Goal: Task Accomplishment & Management: Use online tool/utility

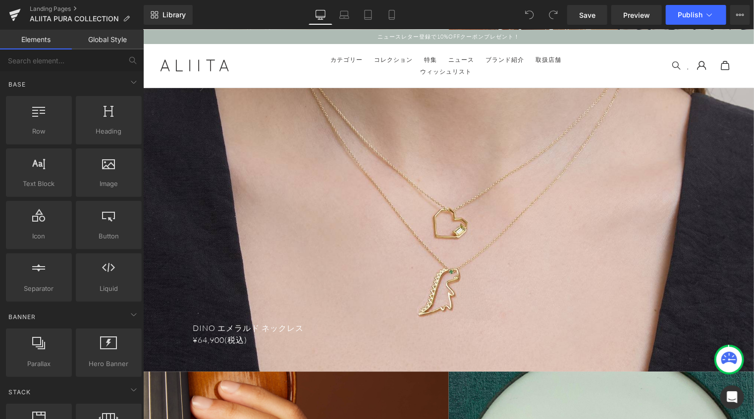
scroll to position [3170, 0]
click at [389, 15] on icon at bounding box center [391, 14] width 5 height 9
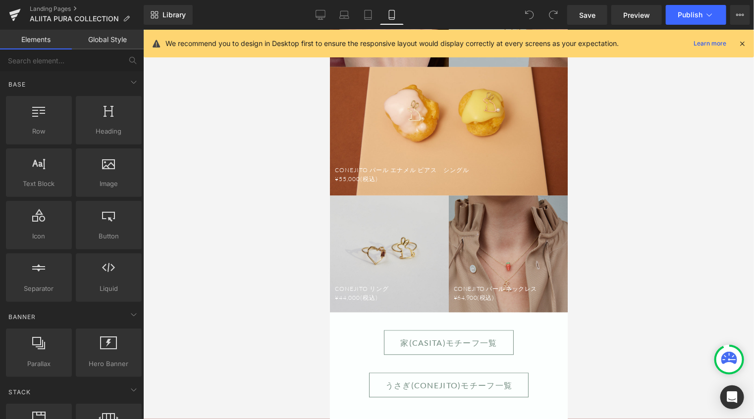
scroll to position [977, 0]
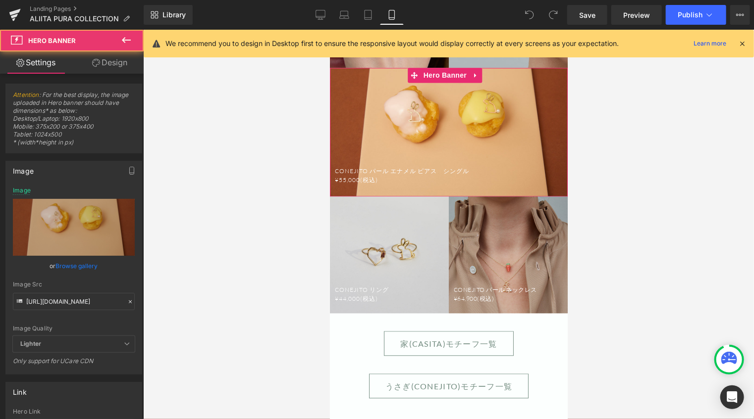
click at [515, 146] on div at bounding box center [448, 131] width 238 height 129
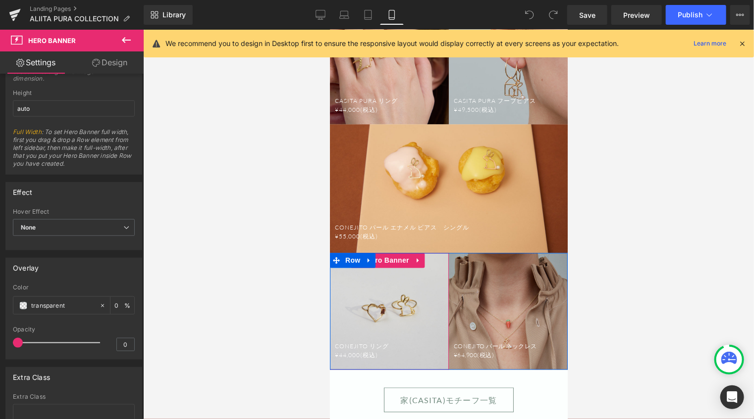
scroll to position [878, 0]
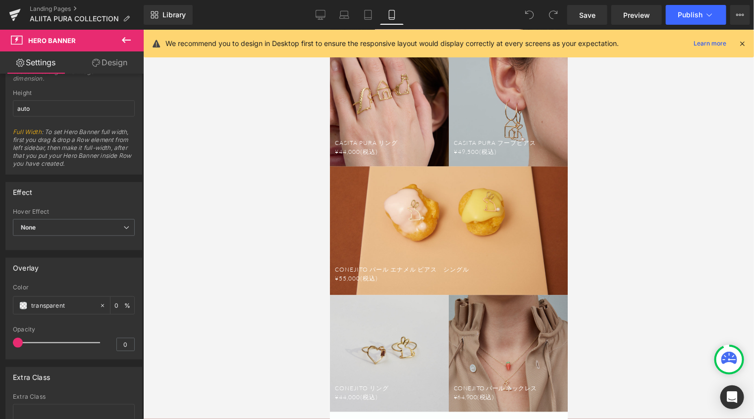
click at [367, 166] on div at bounding box center [448, 230] width 238 height 129
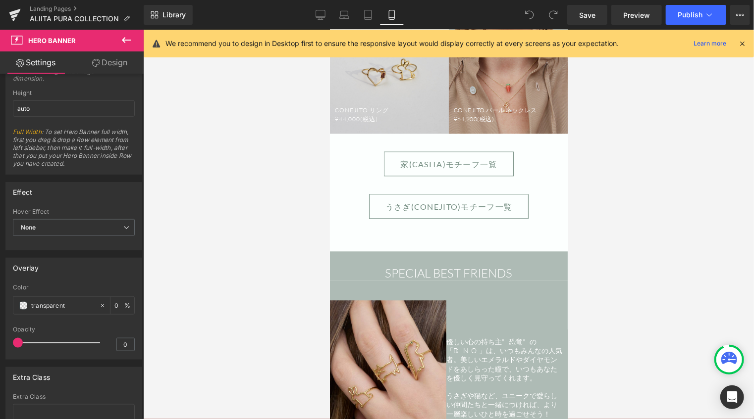
scroll to position [1324, 0]
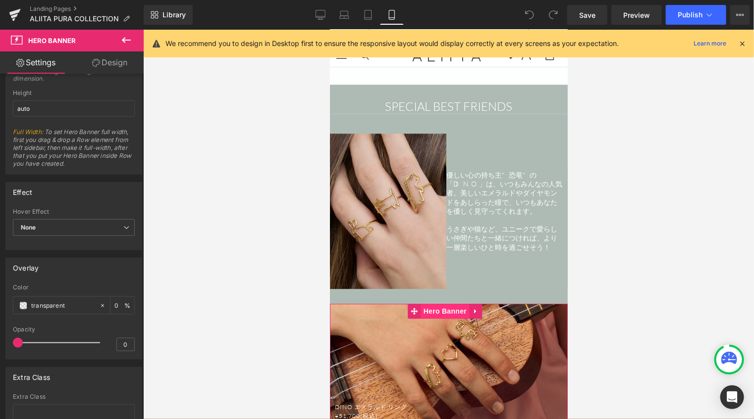
click at [435, 304] on div "DINO エメラルド リング ¥51,700(税込) Text Block Hero Banner" at bounding box center [448, 368] width 238 height 129
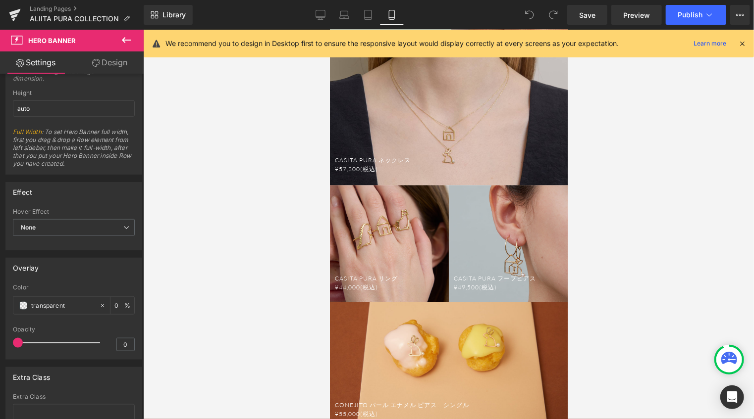
scroll to position [730, 0]
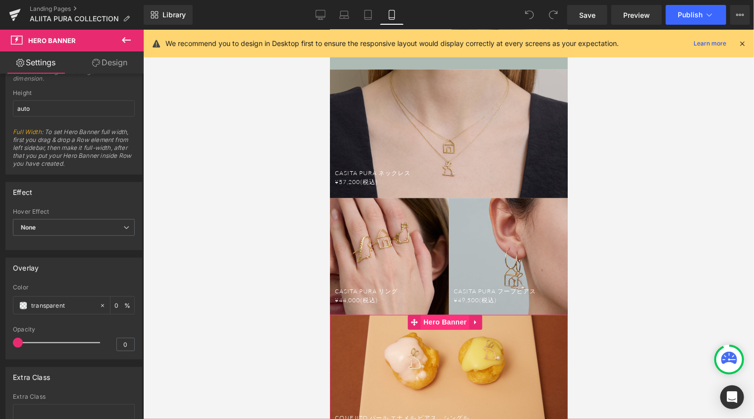
click at [430, 315] on span "Hero Banner" at bounding box center [444, 322] width 48 height 15
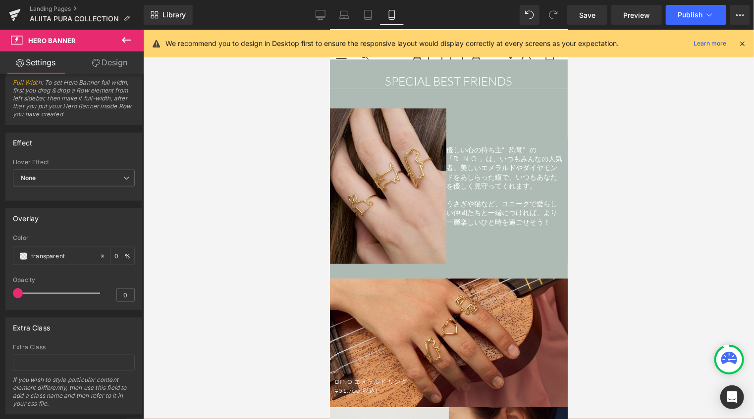
scroll to position [1423, 0]
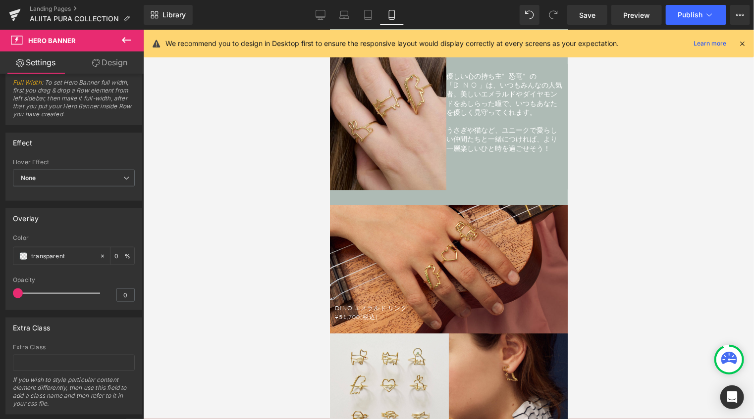
click at [418, 205] on div "DINO エメラルド リング ¥51,700(税込) Text Block Hero Banner" at bounding box center [448, 269] width 238 height 129
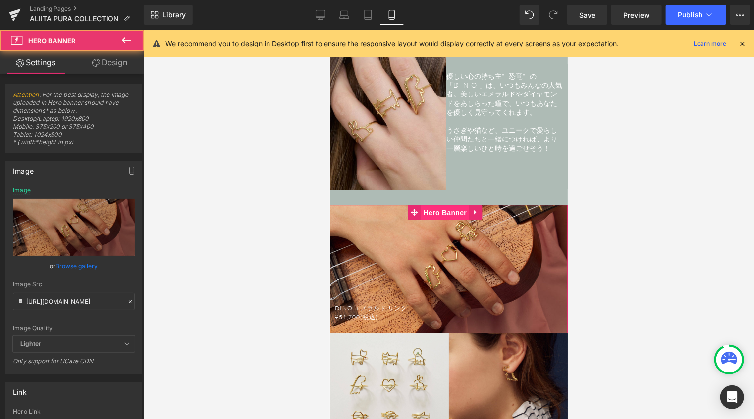
click at [427, 205] on span "Hero Banner" at bounding box center [444, 212] width 48 height 15
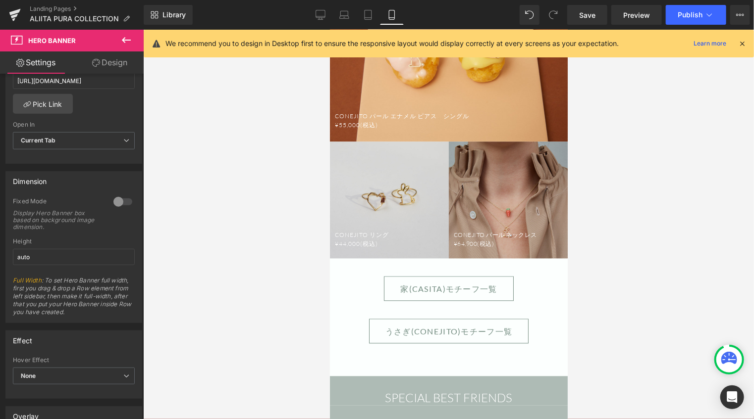
scroll to position [928, 0]
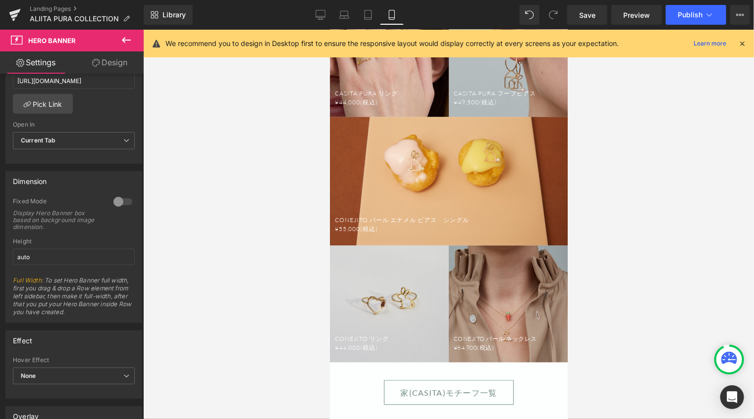
click at [477, 122] on div at bounding box center [448, 181] width 238 height 129
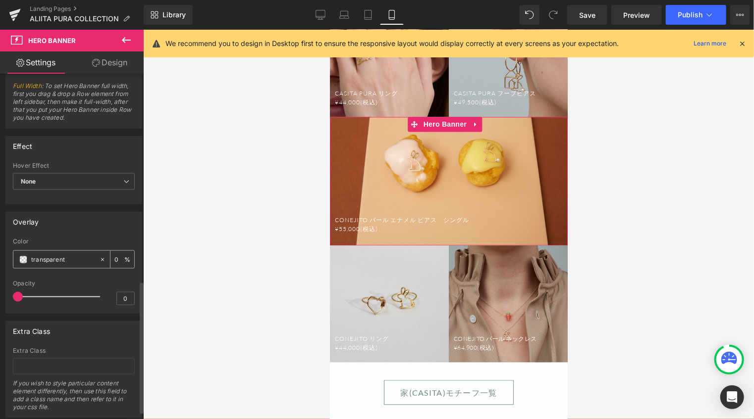
scroll to position [545, 0]
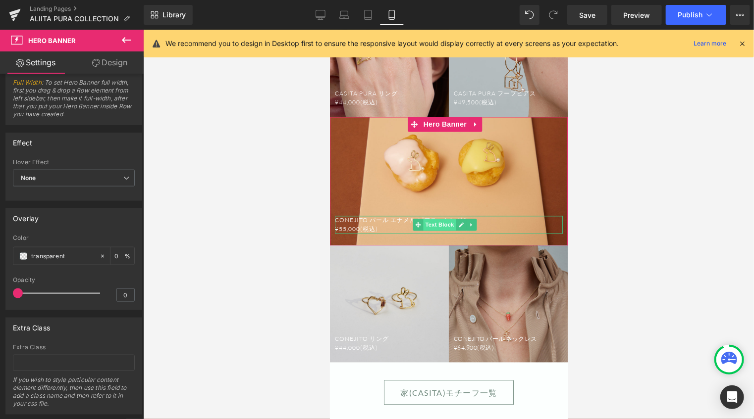
click at [431, 219] on span "Text Block" at bounding box center [439, 225] width 33 height 12
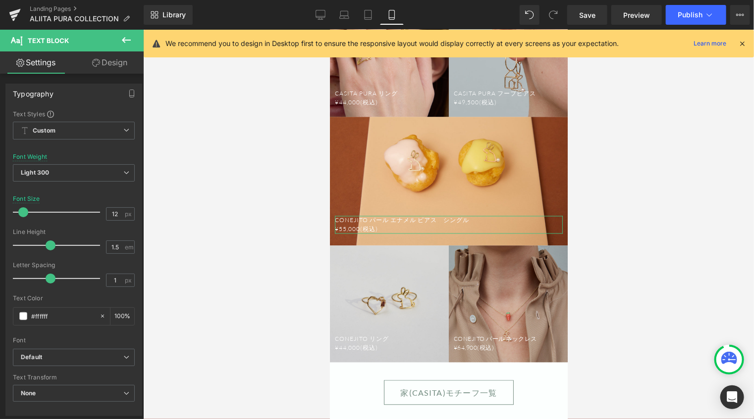
click at [115, 65] on link "Design" at bounding box center [110, 63] width 72 height 22
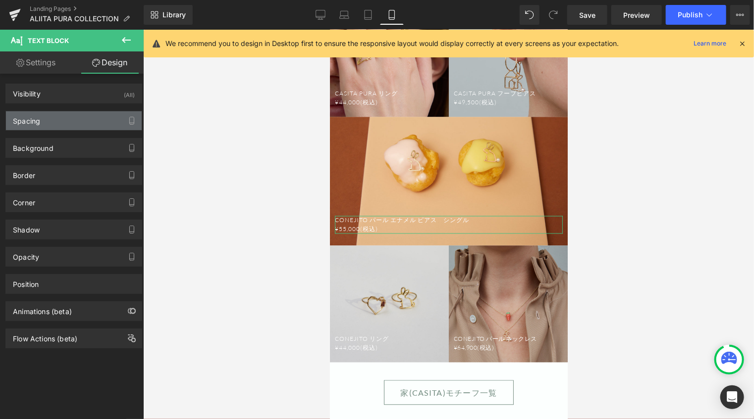
click at [67, 128] on div "Spacing" at bounding box center [74, 120] width 136 height 19
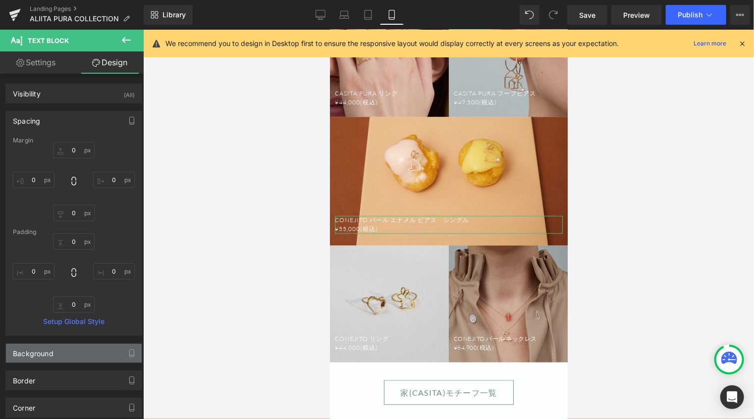
click at [84, 353] on div "Background" at bounding box center [74, 353] width 136 height 19
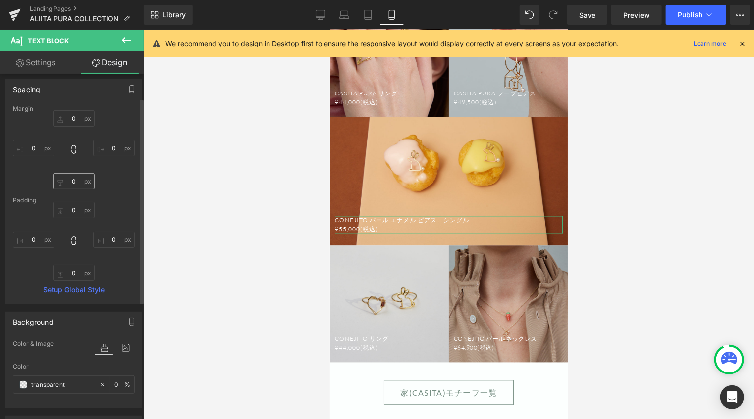
scroll to position [0, 0]
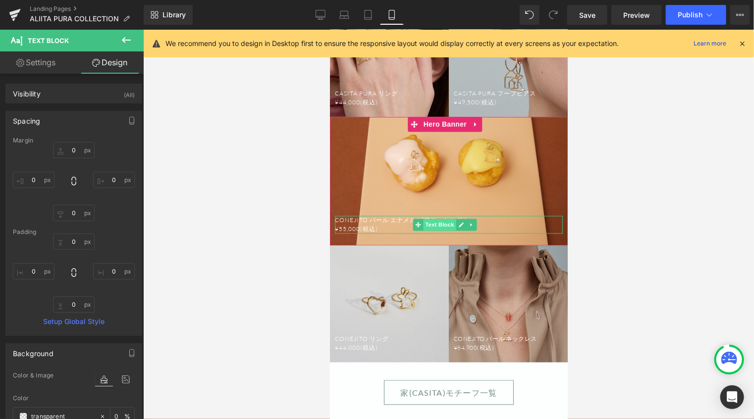
click at [432, 219] on span "Text Block" at bounding box center [439, 225] width 33 height 12
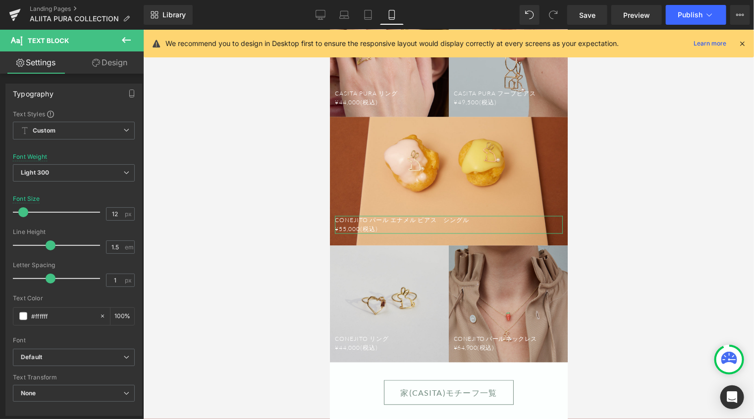
click at [127, 66] on link "Design" at bounding box center [110, 63] width 72 height 22
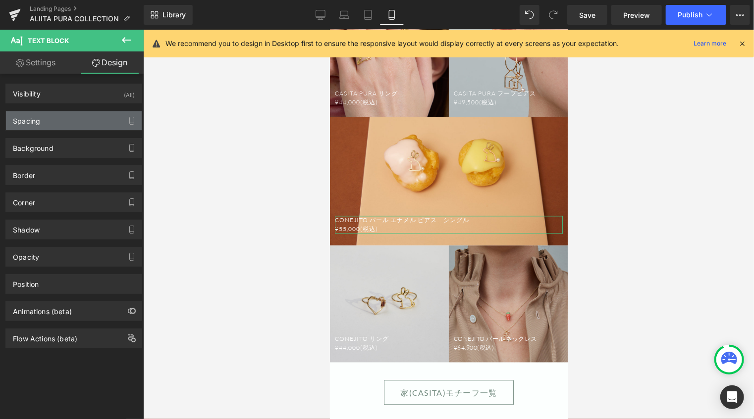
click at [76, 124] on div "Spacing" at bounding box center [74, 120] width 136 height 19
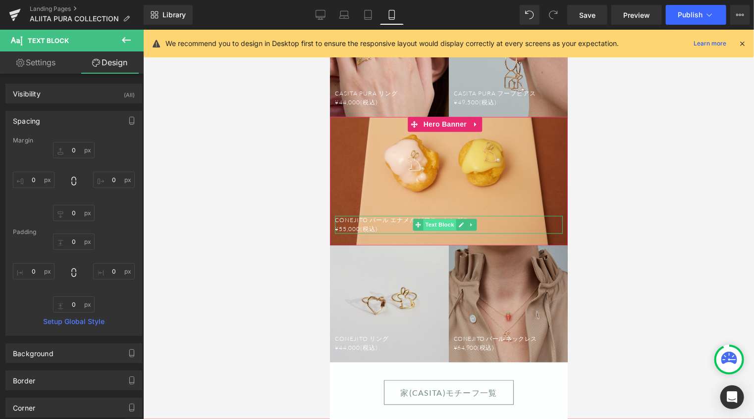
click at [430, 219] on span "Text Block" at bounding box center [439, 225] width 33 height 12
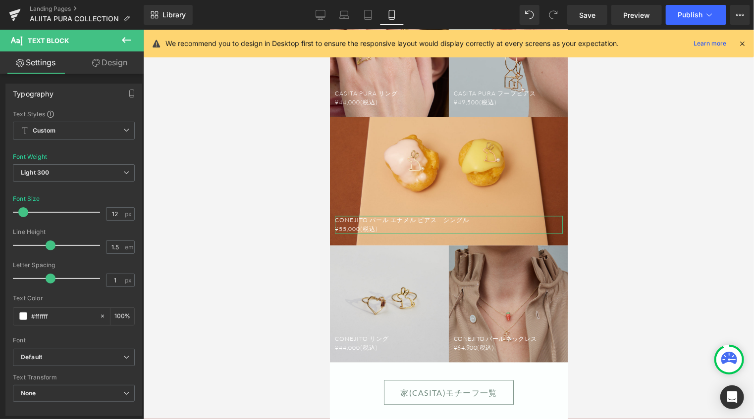
click at [118, 68] on link "Design" at bounding box center [110, 63] width 72 height 22
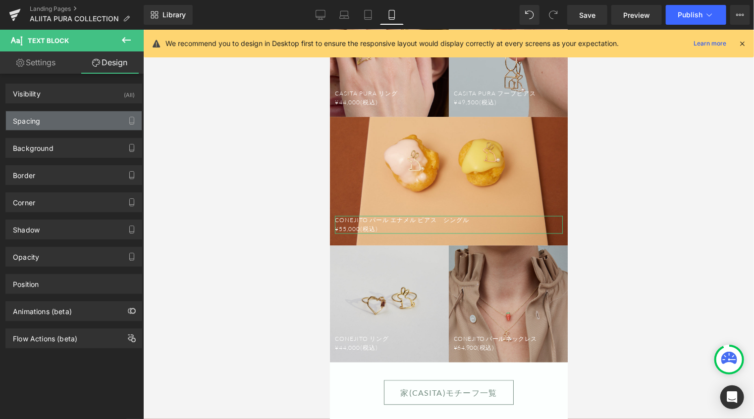
click at [81, 124] on div "Spacing" at bounding box center [74, 120] width 136 height 19
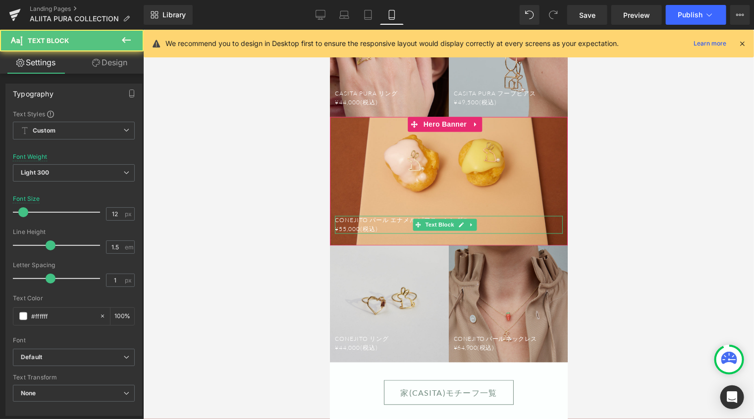
click at [518, 216] on p "CONEJITO パール エナメル ピアス　シングル" at bounding box center [448, 220] width 228 height 9
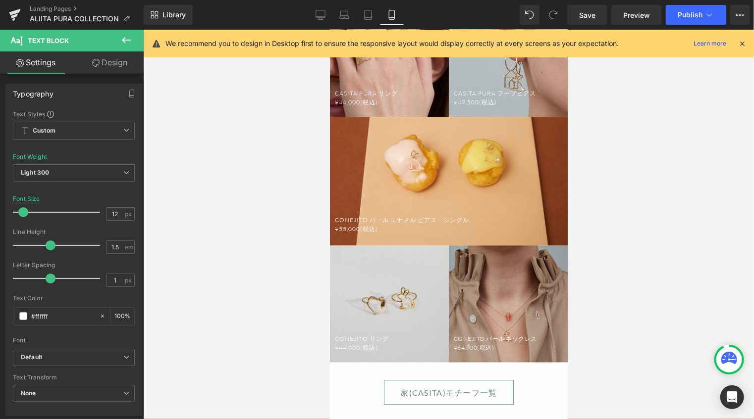
click at [117, 61] on link "Design" at bounding box center [110, 63] width 72 height 22
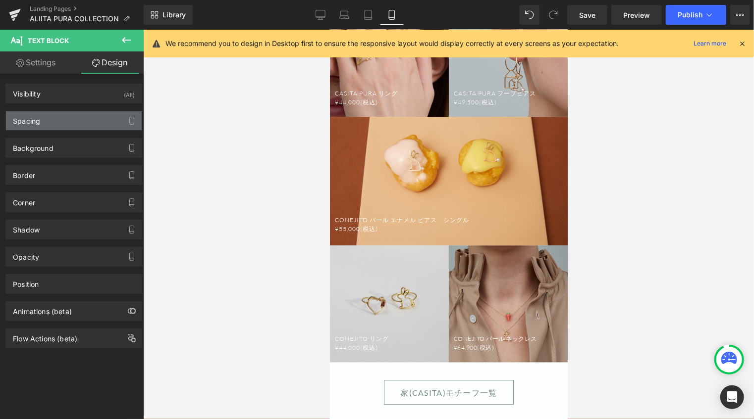
click at [87, 117] on div "Spacing" at bounding box center [74, 120] width 136 height 19
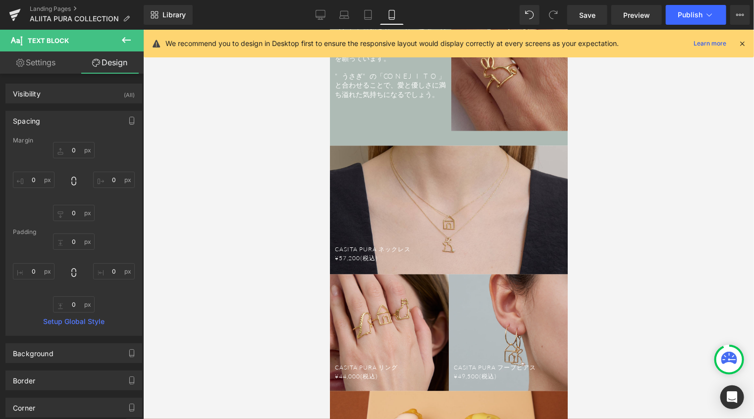
scroll to position [630, 0]
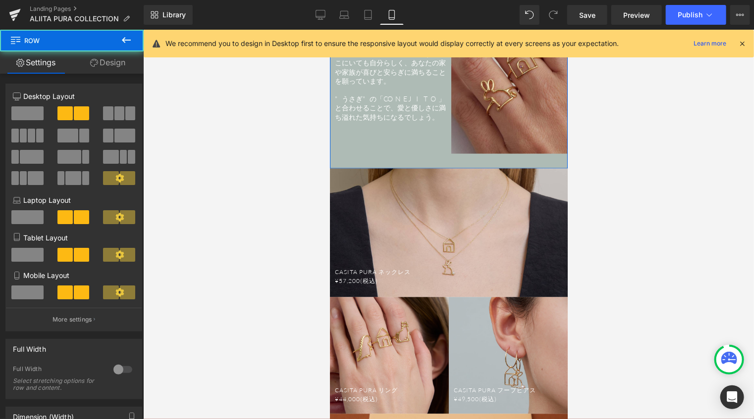
click at [390, 148] on div ""小さな家"のモチーフ「CASITA」は、創業者がデザインした最初の[PERSON_NAME]です。どこにいても自分らしく、あなたの家や家族が喜びと安らぎに満…" at bounding box center [448, 74] width 238 height 190
click at [390, 195] on div at bounding box center [448, 232] width 238 height 129
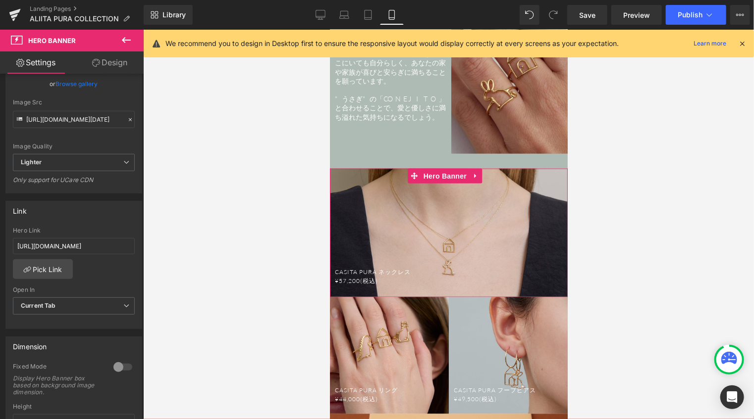
scroll to position [198, 0]
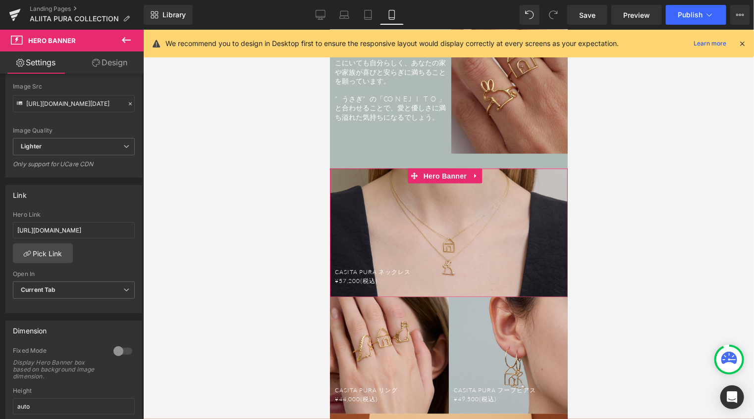
click at [114, 69] on link "Design" at bounding box center [110, 63] width 72 height 22
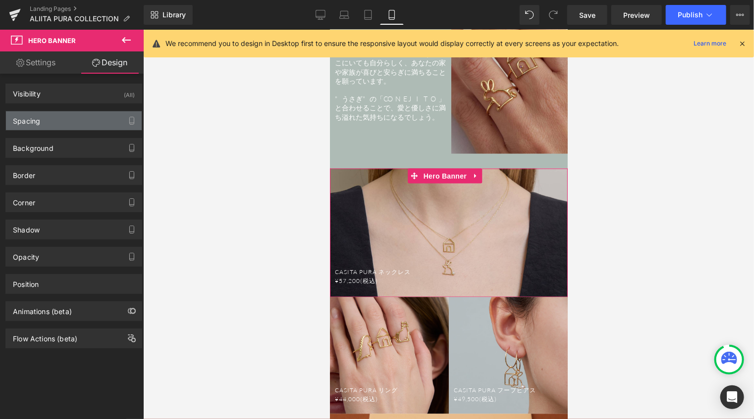
click at [85, 114] on div "Spacing" at bounding box center [74, 120] width 136 height 19
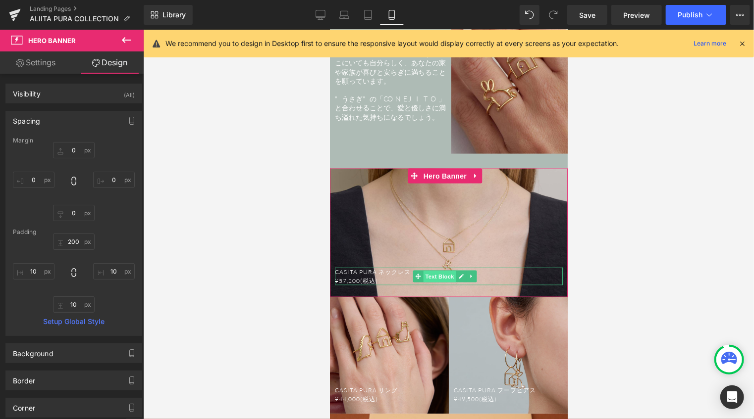
click at [441, 271] on span "Text Block" at bounding box center [439, 277] width 33 height 12
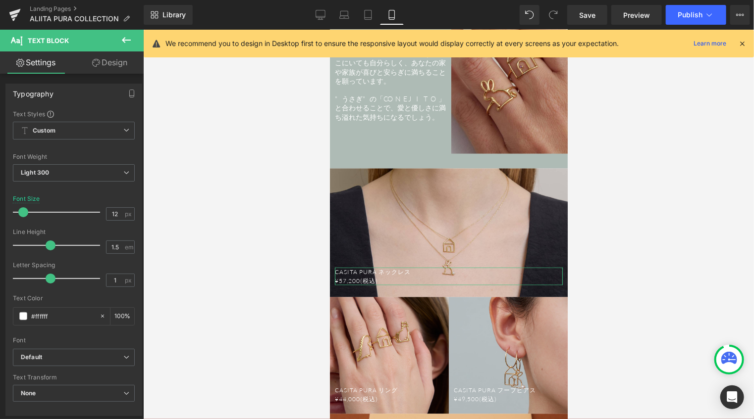
click at [121, 57] on link "Design" at bounding box center [110, 63] width 72 height 22
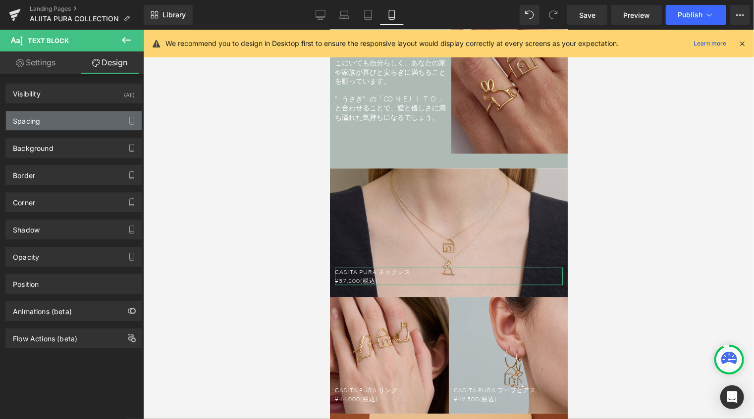
click at [77, 118] on div "Spacing" at bounding box center [74, 120] width 136 height 19
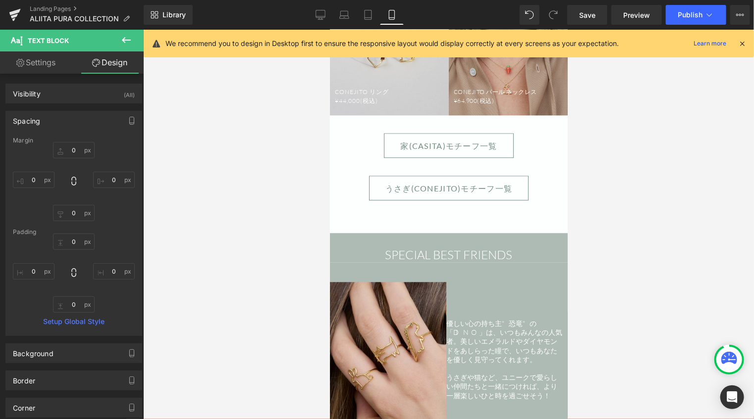
scroll to position [1373, 0]
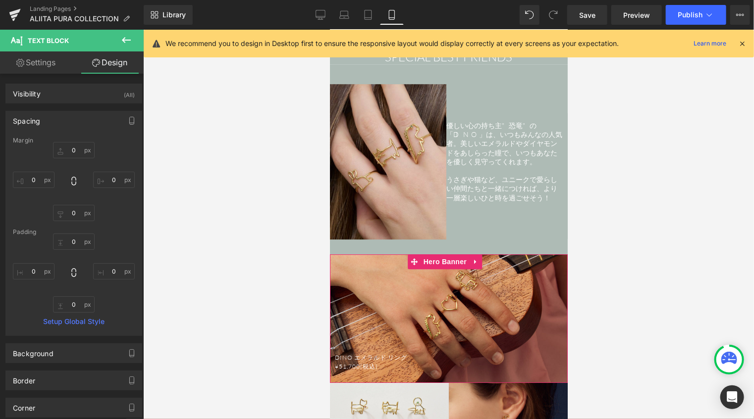
click at [417, 262] on div at bounding box center [448, 318] width 238 height 129
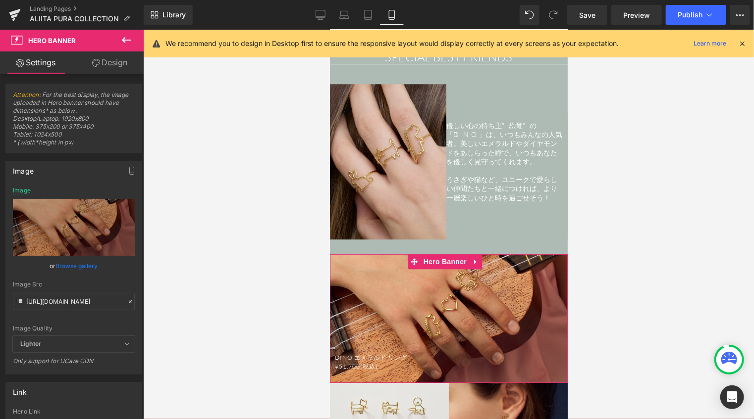
click at [111, 59] on link "Design" at bounding box center [110, 63] width 72 height 22
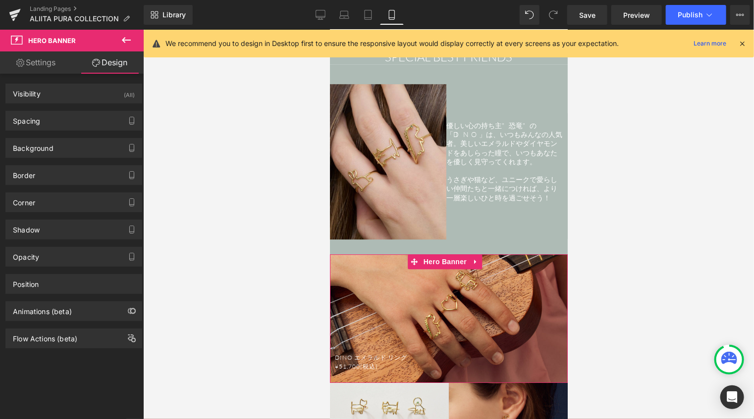
type input "0"
type input "200"
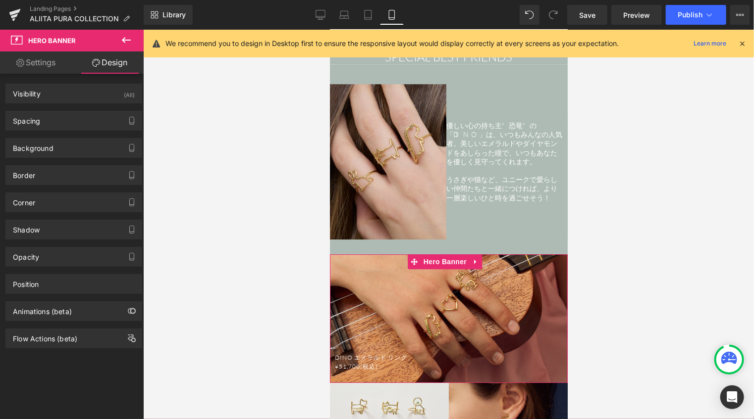
type input "10"
click at [72, 118] on div "Spacing" at bounding box center [74, 120] width 136 height 19
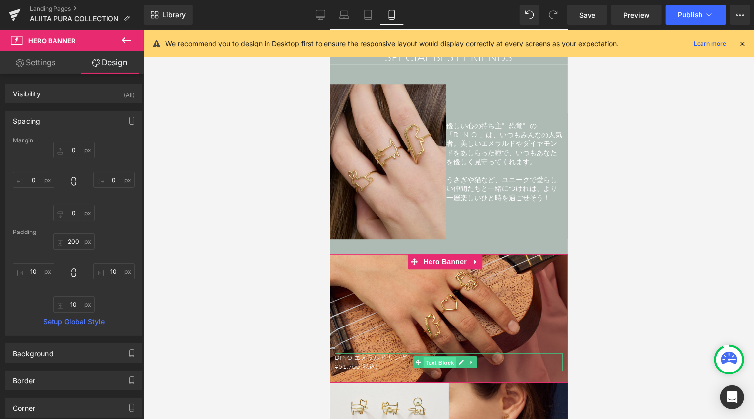
click at [442, 356] on span "Text Block" at bounding box center [439, 362] width 33 height 12
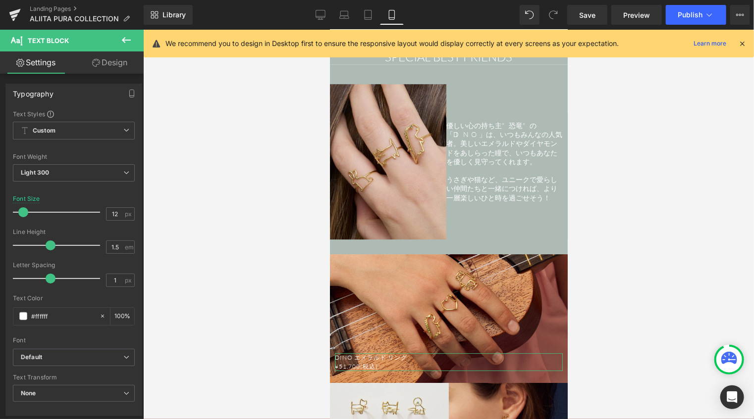
click at [117, 66] on link "Design" at bounding box center [110, 63] width 72 height 22
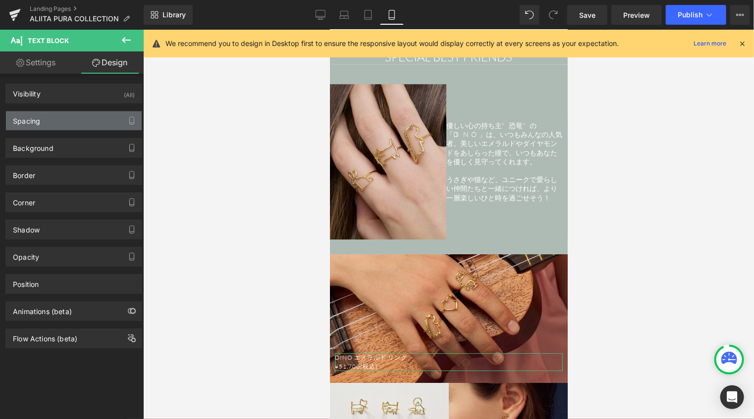
click at [71, 120] on div "Spacing" at bounding box center [74, 120] width 136 height 19
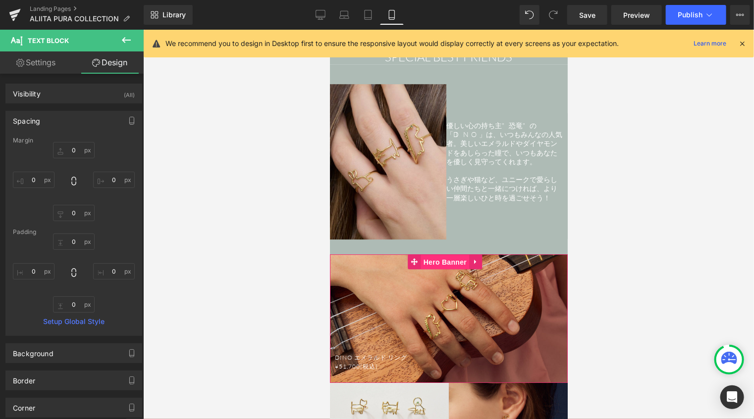
click at [435, 255] on span "Hero Banner" at bounding box center [444, 262] width 48 height 15
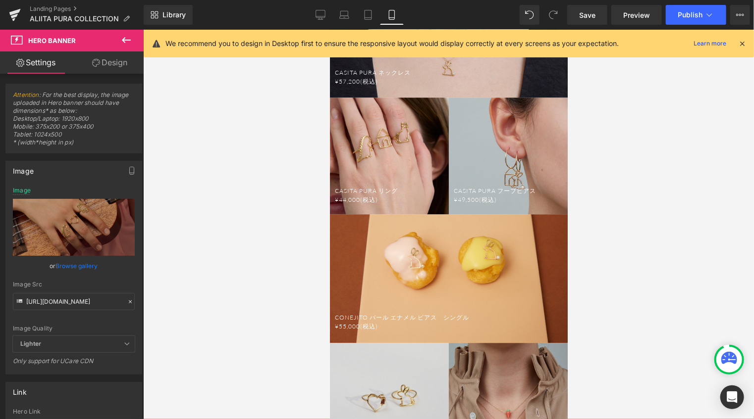
scroll to position [829, 0]
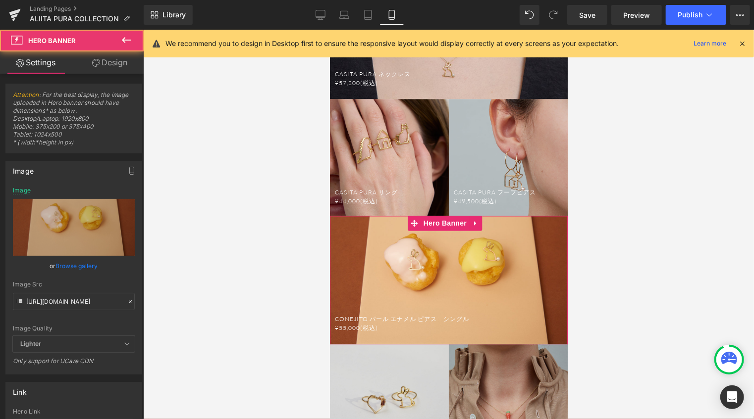
click at [495, 216] on div at bounding box center [448, 280] width 238 height 129
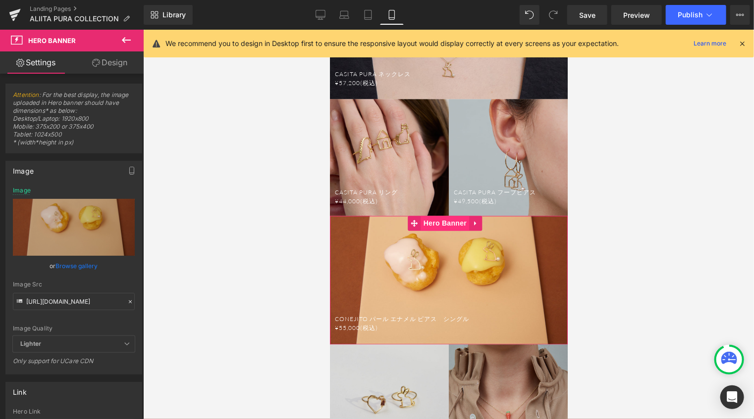
click at [441, 216] on span "Hero Banner" at bounding box center [444, 223] width 48 height 15
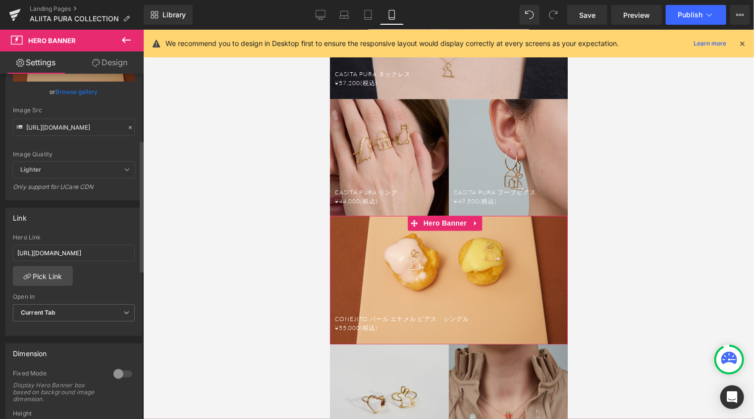
scroll to position [198, 0]
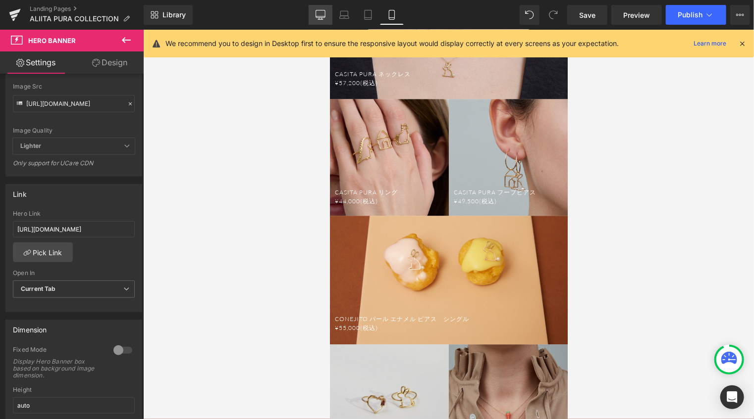
click at [319, 16] on icon at bounding box center [320, 16] width 9 height 0
type input "600"
type input "[URL][DOMAIN_NAME]"
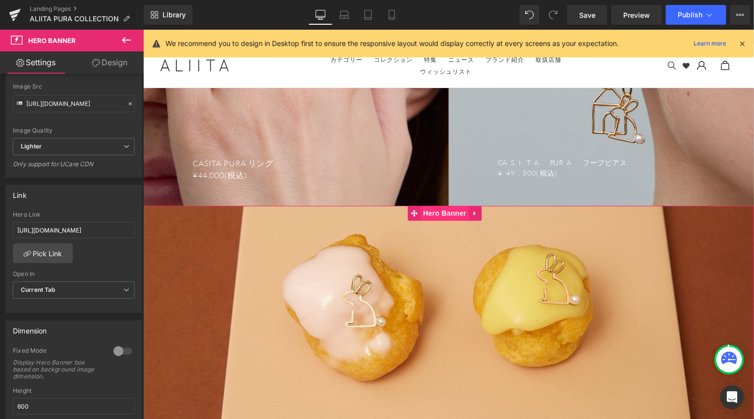
click at [443, 211] on span "Hero Banner" at bounding box center [444, 213] width 48 height 15
click at [434, 209] on span "Hero Banner" at bounding box center [444, 213] width 48 height 15
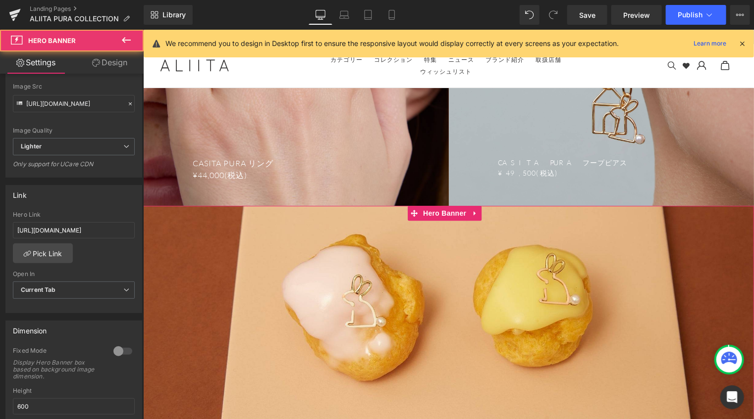
click at [120, 63] on link "Design" at bounding box center [110, 63] width 72 height 22
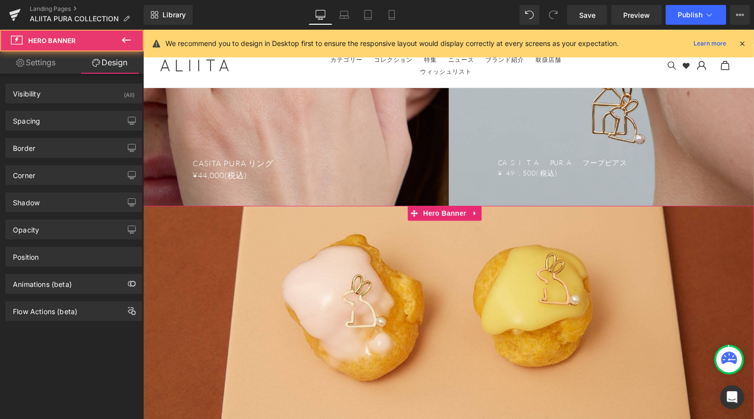
type input "0"
type input "200"
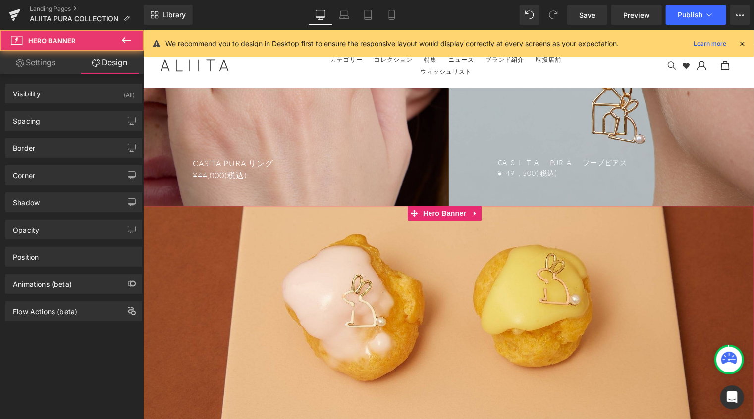
type input "0"
type input "10"
type input "0"
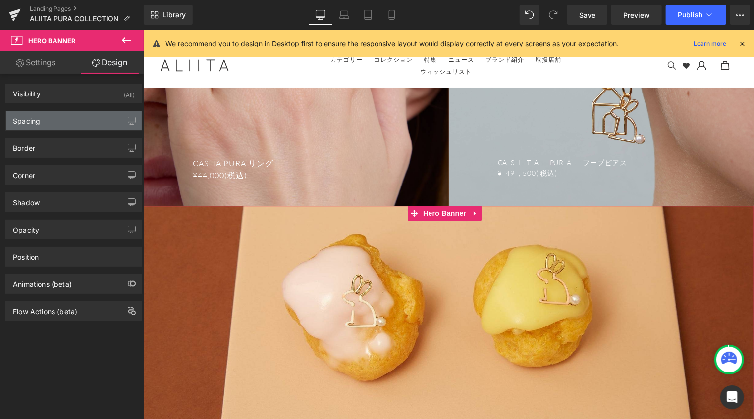
click at [81, 123] on div "Spacing" at bounding box center [74, 120] width 136 height 19
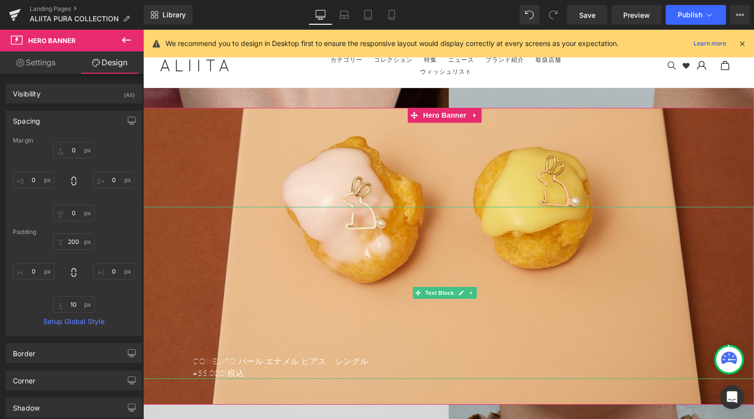
scroll to position [1481, 0]
click at [440, 287] on span "Text Block" at bounding box center [438, 292] width 33 height 12
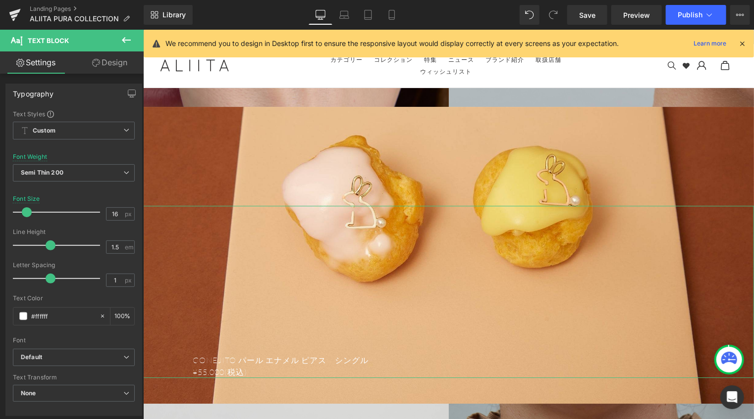
click at [123, 60] on link "Design" at bounding box center [110, 63] width 72 height 22
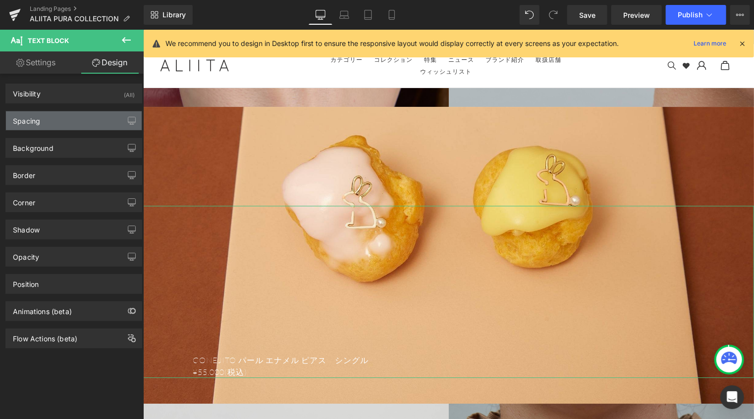
click at [73, 122] on div "Spacing" at bounding box center [74, 120] width 136 height 19
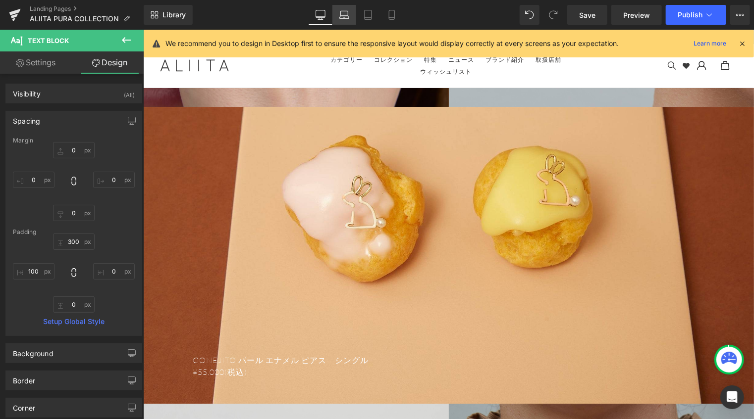
click at [343, 16] on icon at bounding box center [344, 15] width 10 height 10
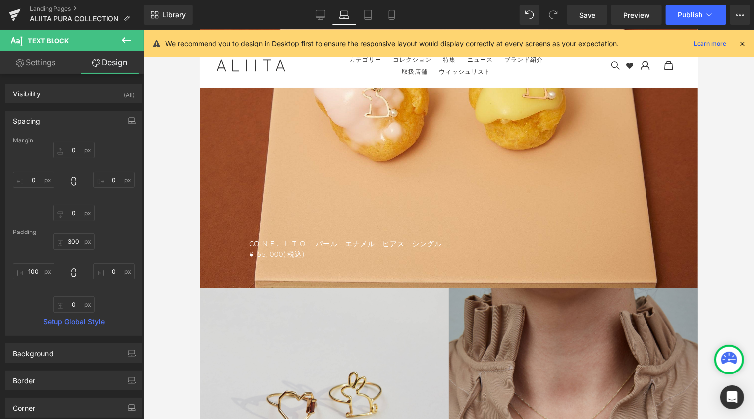
type input "0"
type input "300"
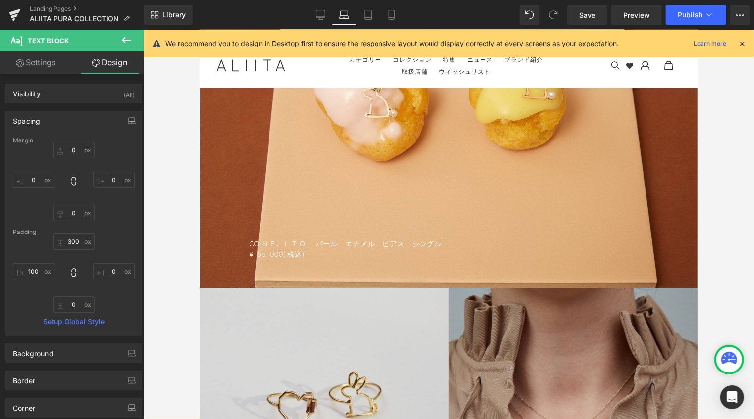
type input "0"
type input "100"
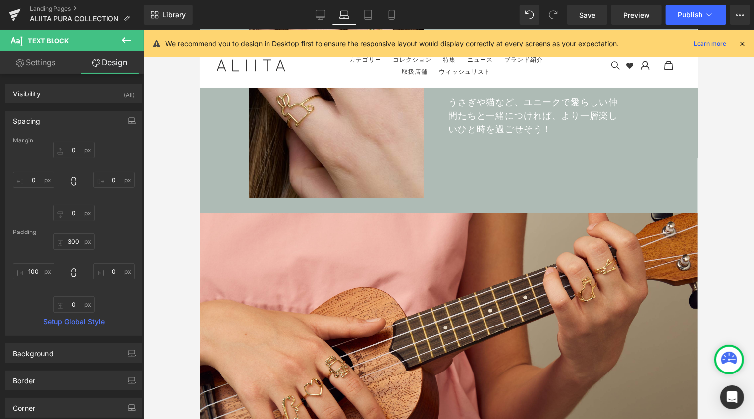
scroll to position [2207, 0]
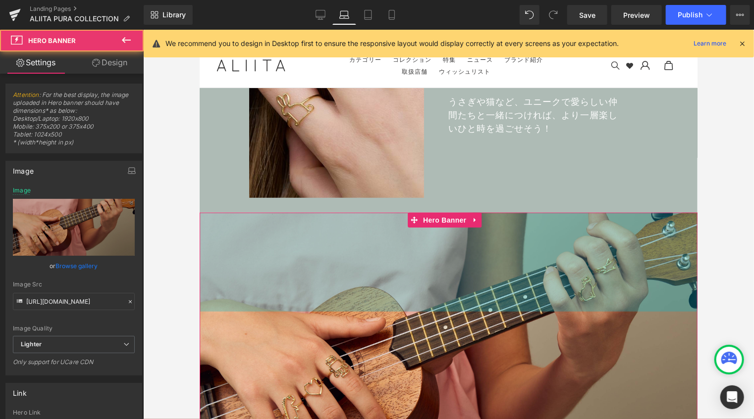
click at [387, 245] on div "DINO エメラルド リング ¥51,700(税込) Text Block Hero Banner 200px" at bounding box center [448, 360] width 498 height 297
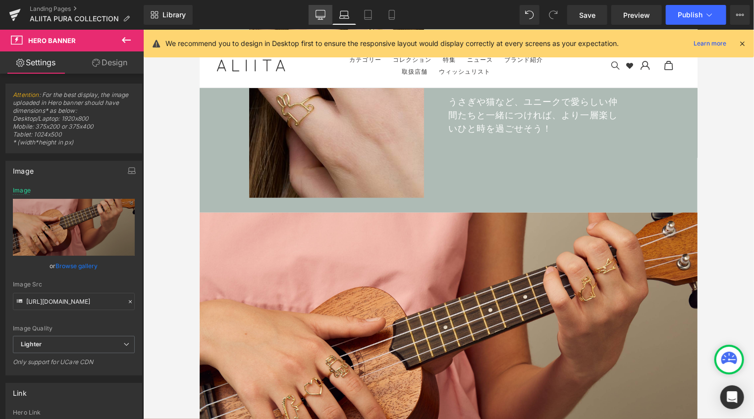
click at [319, 11] on icon at bounding box center [320, 15] width 10 height 10
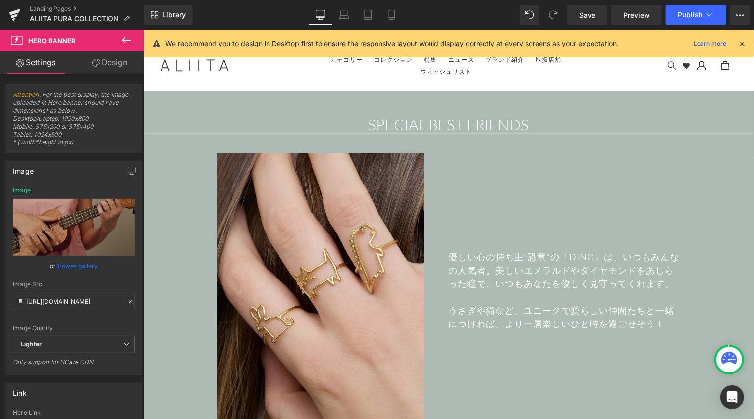
scroll to position [2438, 0]
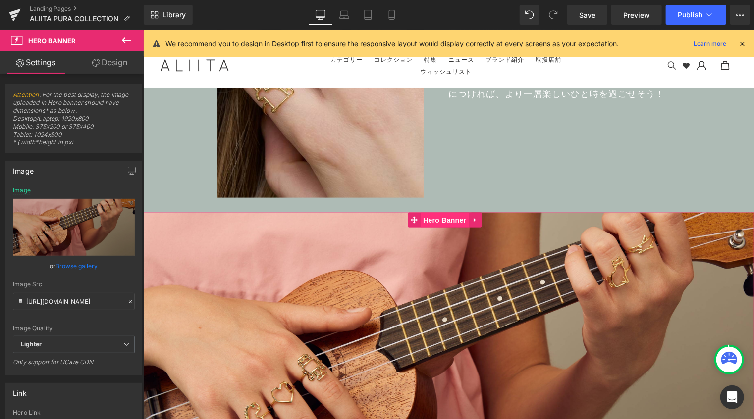
click at [425, 212] on span "Hero Banner" at bounding box center [444, 219] width 48 height 15
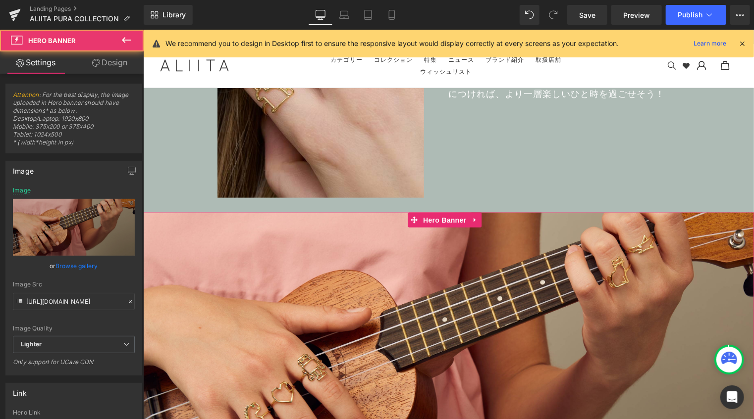
click at [124, 60] on link "Design" at bounding box center [110, 63] width 72 height 22
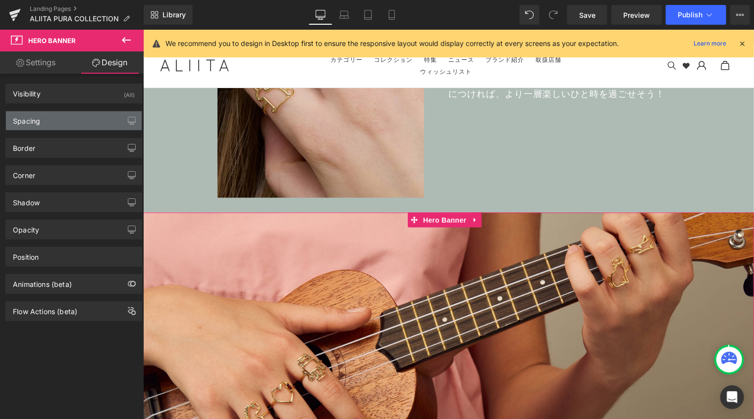
click at [75, 124] on div "Spacing" at bounding box center [74, 120] width 136 height 19
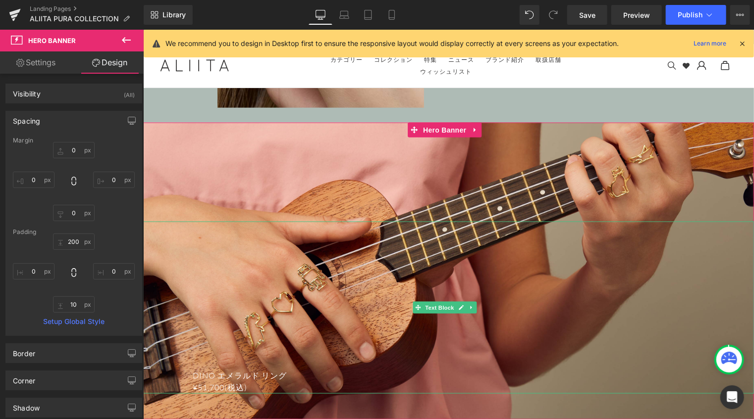
scroll to position [2586, 0]
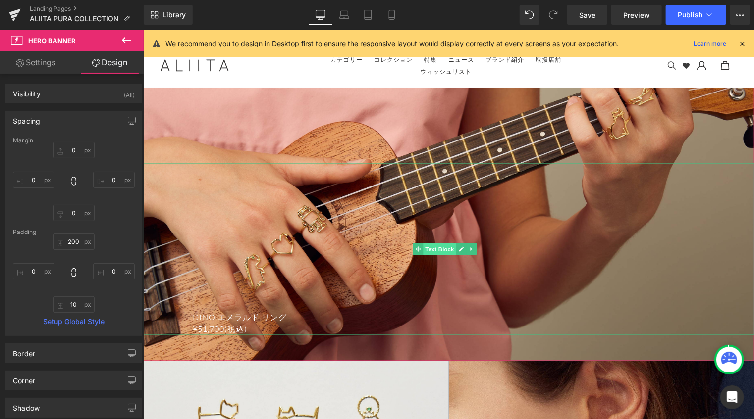
click at [431, 243] on span "Text Block" at bounding box center [438, 249] width 33 height 12
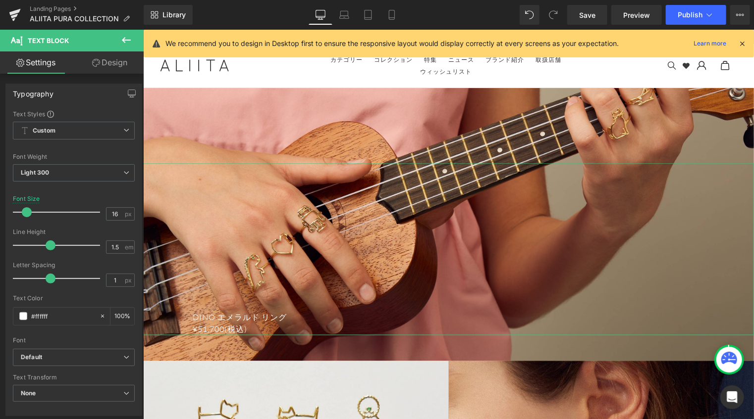
click at [117, 69] on link "Design" at bounding box center [110, 63] width 72 height 22
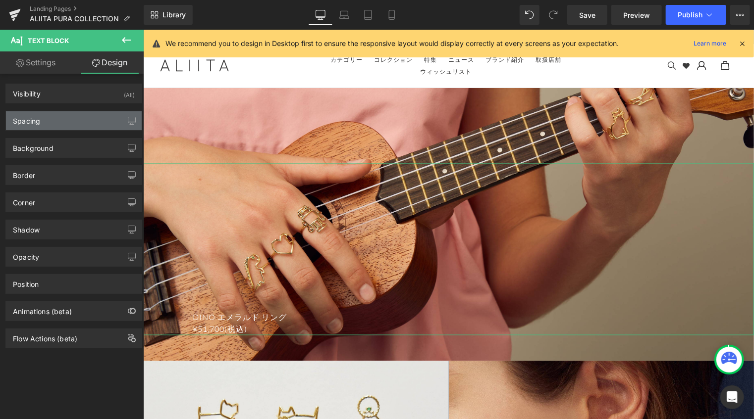
click at [82, 119] on div "Spacing" at bounding box center [74, 120] width 136 height 19
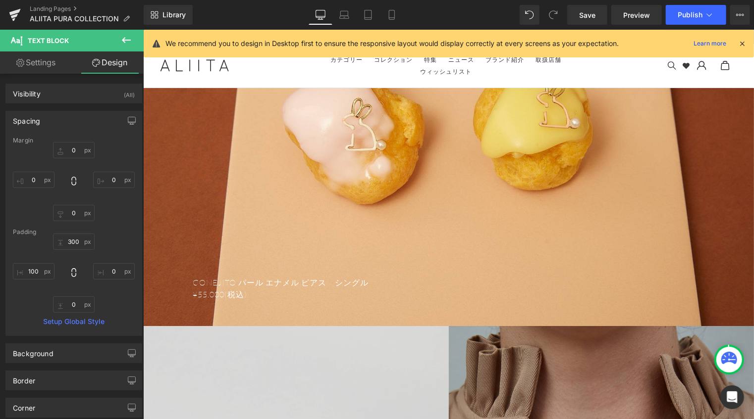
scroll to position [1447, 0]
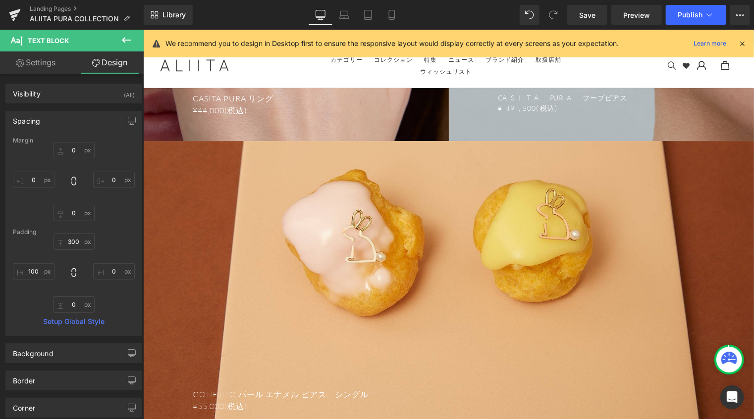
click at [454, 163] on div "CONEJITO パール エナメル ピアス　シングル ¥55,000(税込) Text Block Hero Banner 200px" at bounding box center [448, 289] width 611 height 297
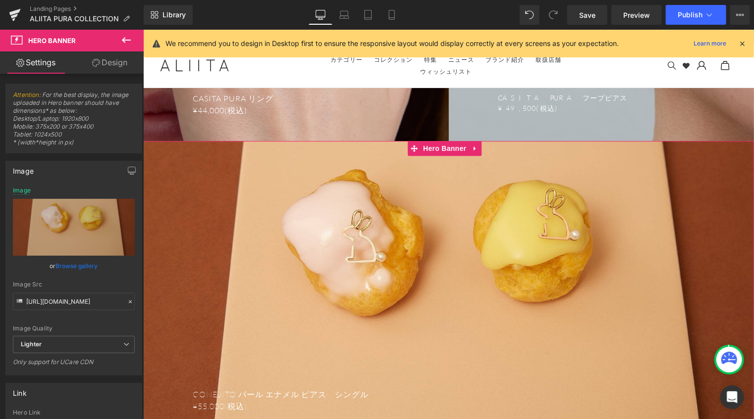
click at [125, 62] on link "Design" at bounding box center [110, 63] width 72 height 22
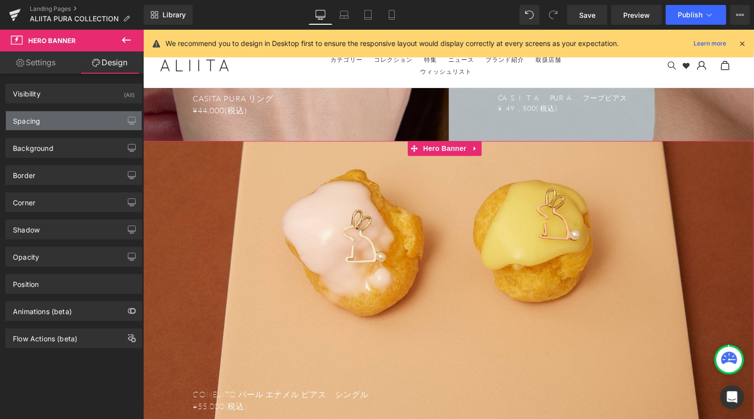
click at [77, 116] on div "Spacing" at bounding box center [74, 120] width 136 height 19
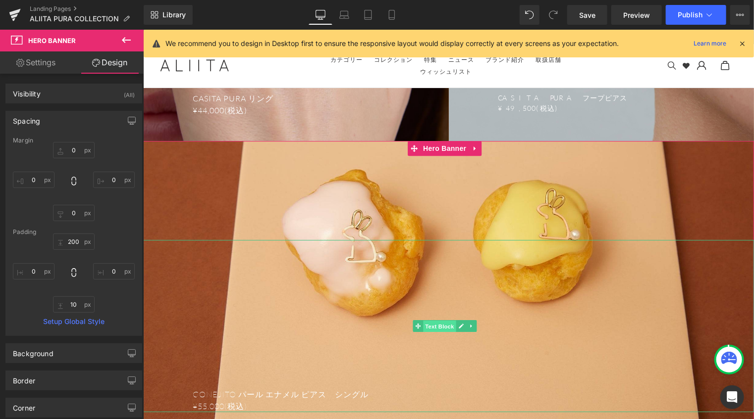
click at [439, 321] on span "Text Block" at bounding box center [438, 326] width 33 height 12
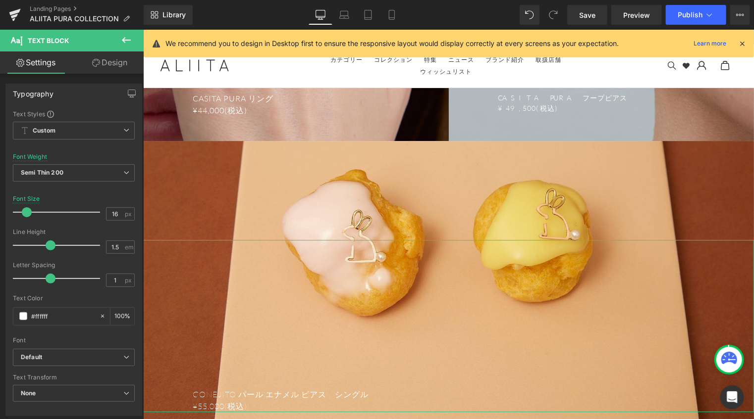
click at [117, 66] on link "Design" at bounding box center [110, 63] width 72 height 22
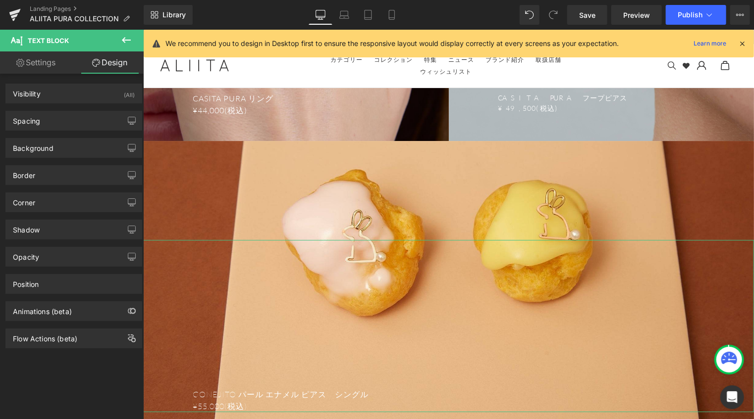
type input "0"
type input "300"
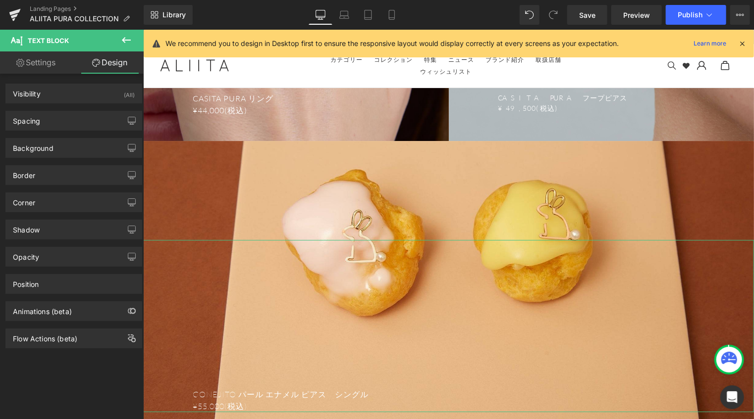
type input "0"
type input "100"
click at [80, 121] on div "Spacing" at bounding box center [74, 120] width 136 height 19
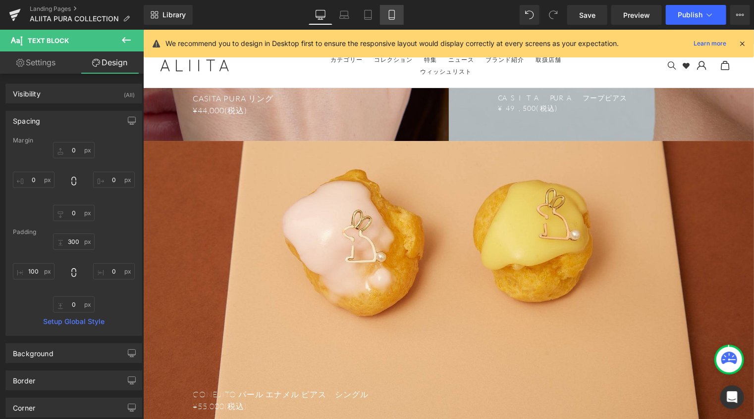
click at [390, 18] on icon at bounding box center [392, 15] width 10 height 10
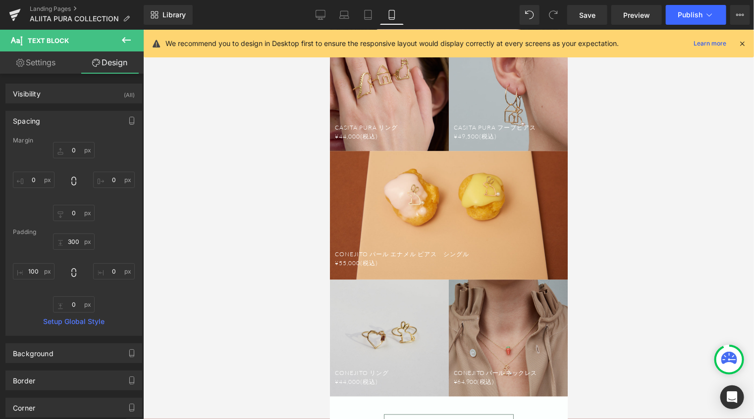
type input "0"
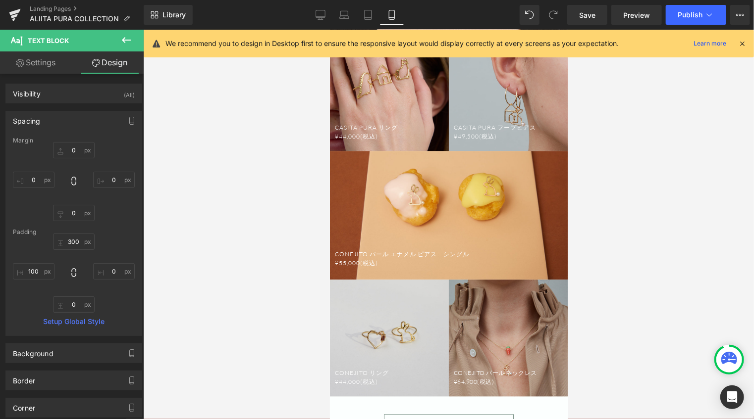
type input "0"
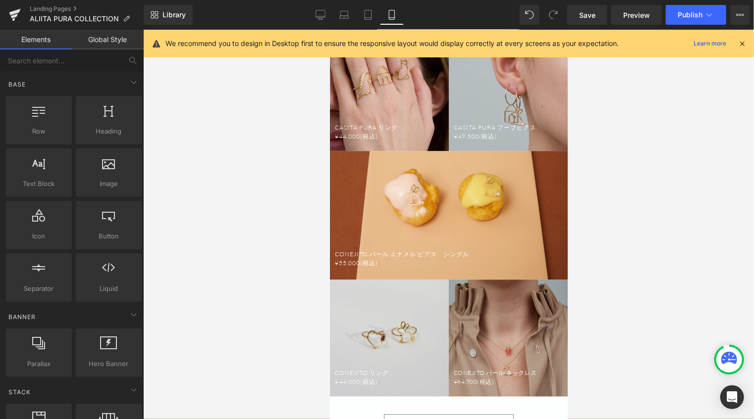
drag, startPoint x: 281, startPoint y: 190, endPoint x: 67, endPoint y: 141, distance: 219.0
click at [281, 190] on div at bounding box center [448, 225] width 611 height 390
click at [442, 151] on span "Hero Banner" at bounding box center [444, 158] width 48 height 15
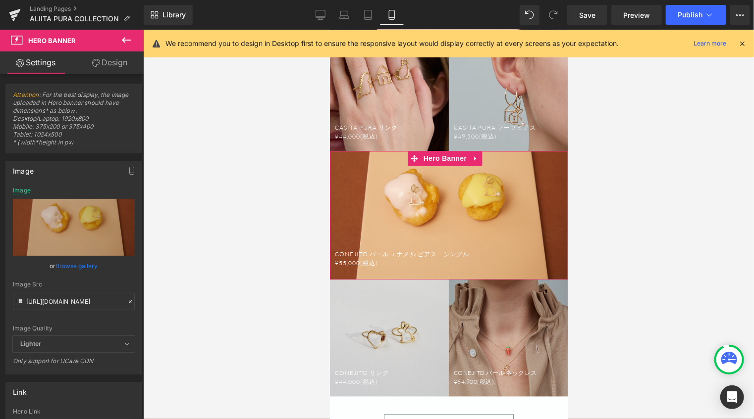
click at [120, 65] on link "Design" at bounding box center [110, 63] width 72 height 22
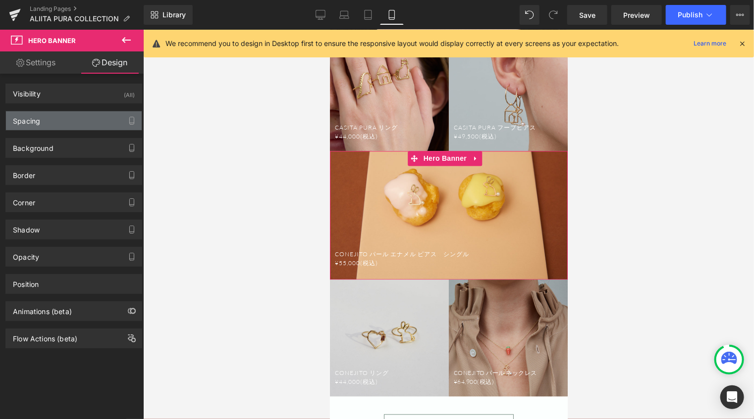
click at [78, 116] on div "Spacing" at bounding box center [74, 120] width 136 height 19
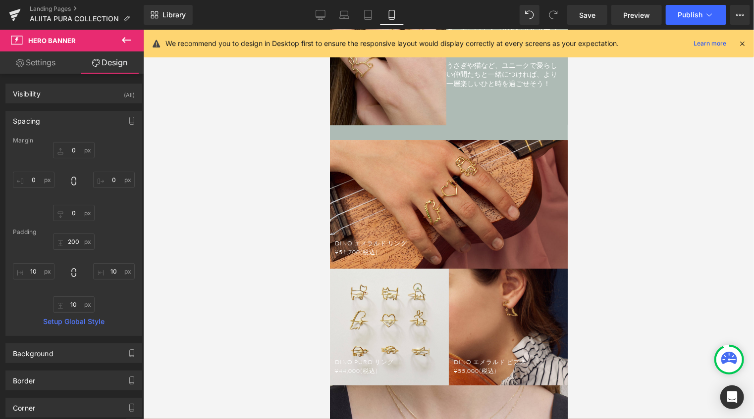
scroll to position [1488, 0]
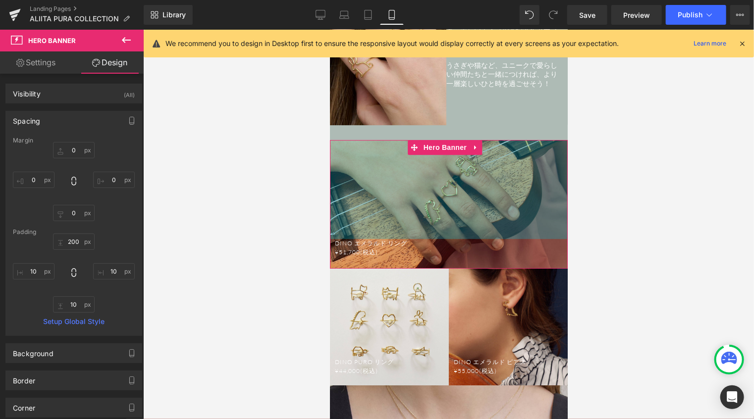
click at [456, 190] on div "DINO エメラルド リング ¥51,700(税込) Text Block Hero Banner 200px" at bounding box center [448, 204] width 238 height 129
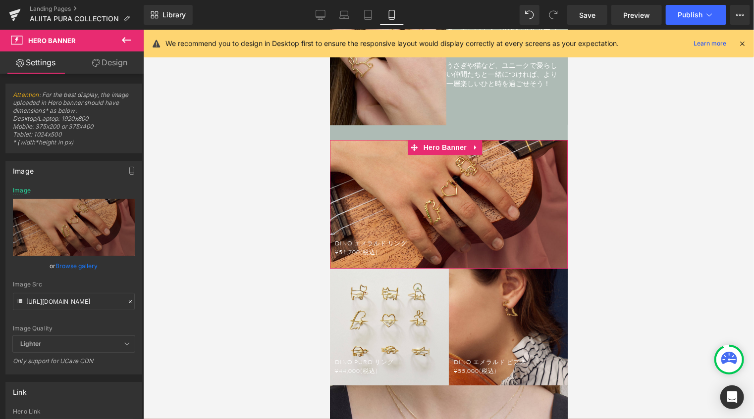
click at [114, 56] on link "Design" at bounding box center [110, 63] width 72 height 22
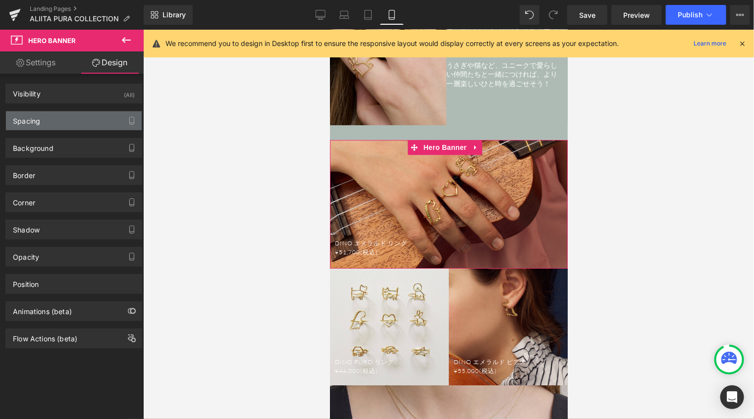
click at [75, 126] on div "Spacing" at bounding box center [74, 120] width 136 height 19
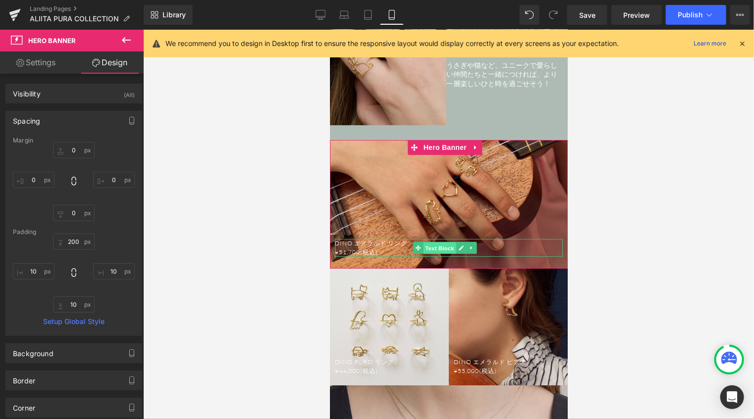
click at [431, 242] on span "Text Block" at bounding box center [439, 248] width 33 height 12
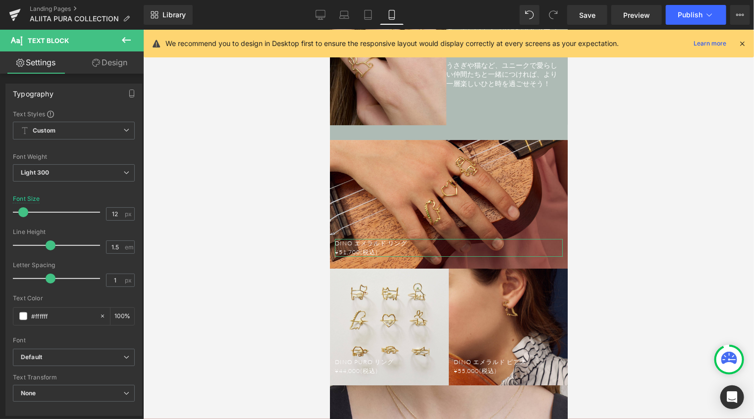
click at [123, 63] on link "Design" at bounding box center [110, 63] width 72 height 22
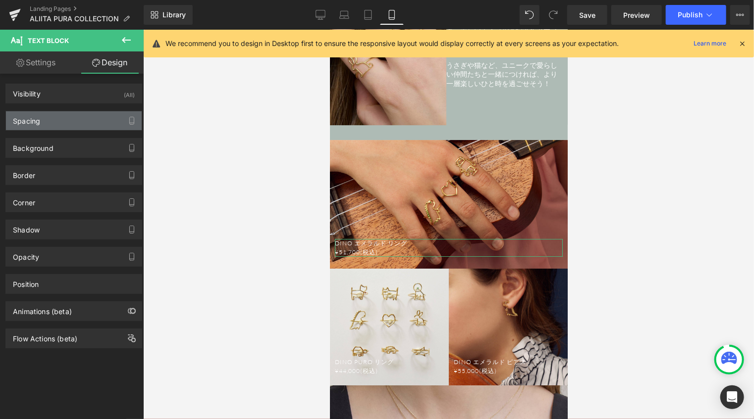
click at [80, 123] on div "Spacing" at bounding box center [74, 120] width 136 height 19
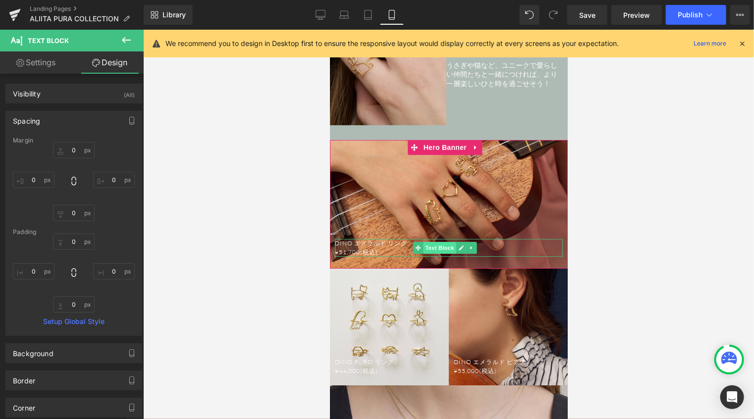
click at [438, 242] on span "Text Block" at bounding box center [439, 248] width 33 height 12
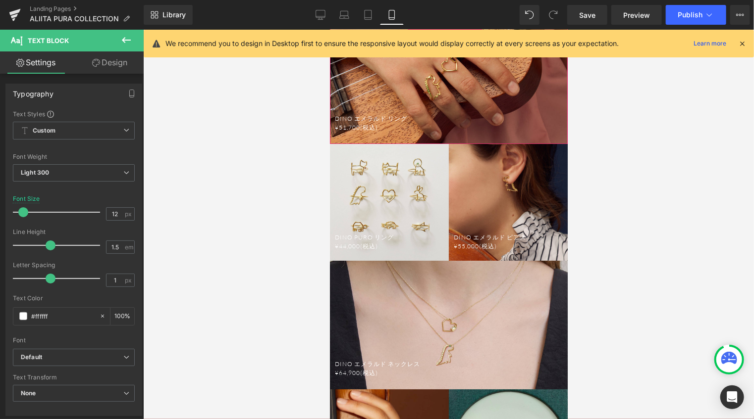
scroll to position [1686, 0]
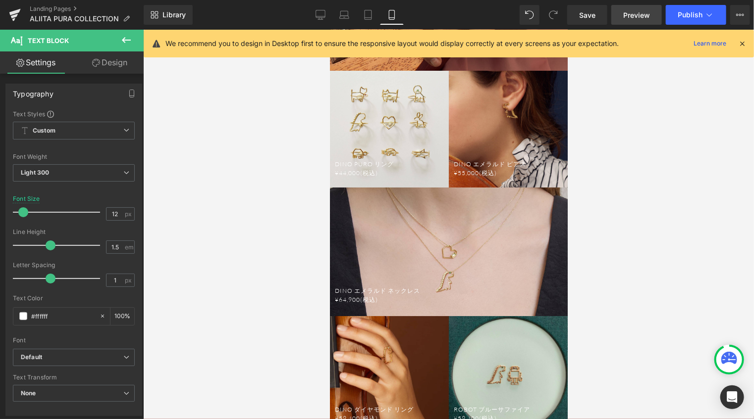
click at [628, 13] on span "Preview" at bounding box center [636, 15] width 27 height 10
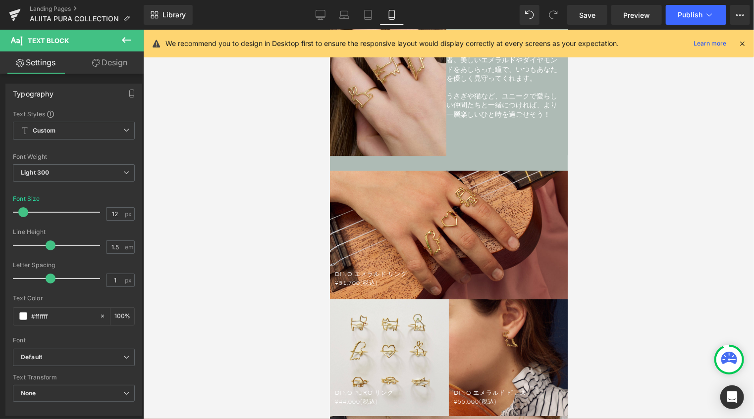
scroll to position [1438, 0]
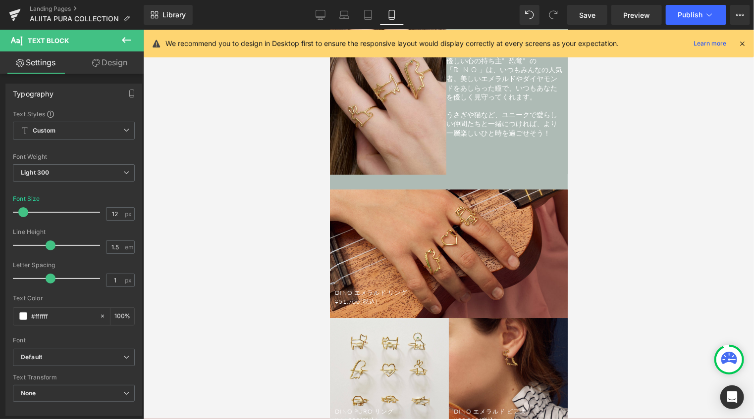
click at [449, 195] on div "DINO エメラルド リング ¥51,700(税込) Text Block Hero Banner 200px" at bounding box center [448, 253] width 238 height 129
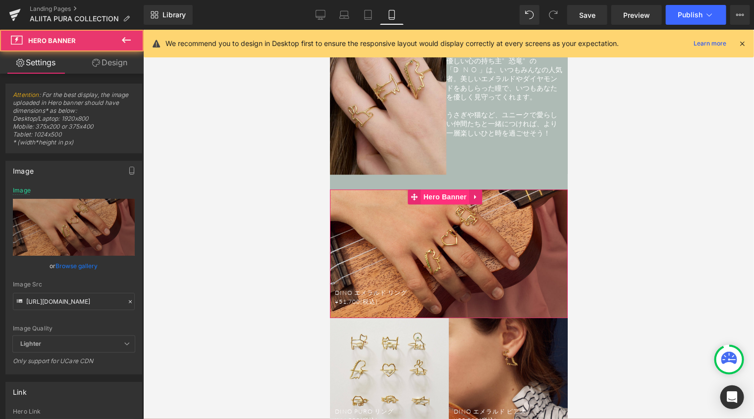
click at [447, 189] on span "Hero Banner" at bounding box center [444, 196] width 48 height 15
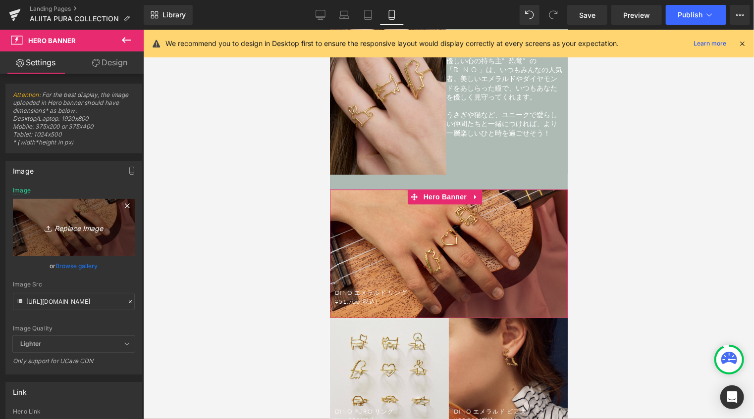
click at [85, 226] on icon "Replace Image" at bounding box center [73, 227] width 79 height 12
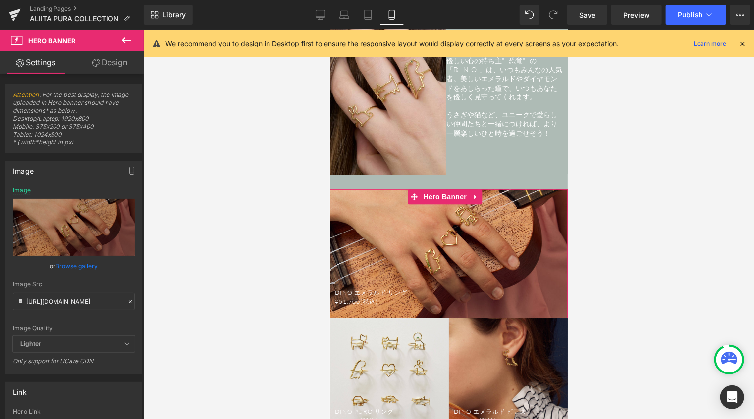
click at [76, 265] on link "Browse gallery" at bounding box center [77, 266] width 42 height 17
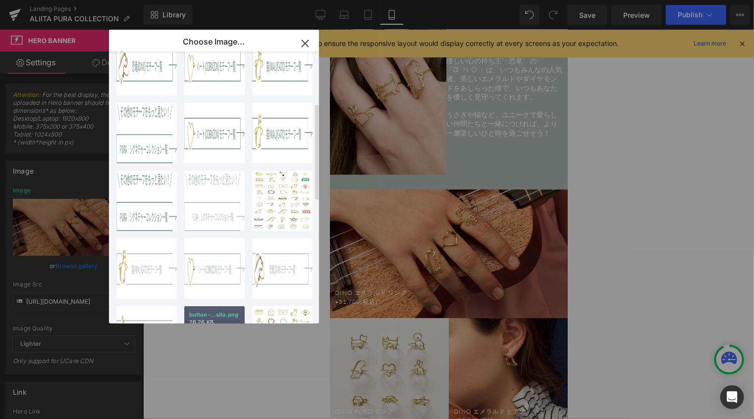
scroll to position [0, 0]
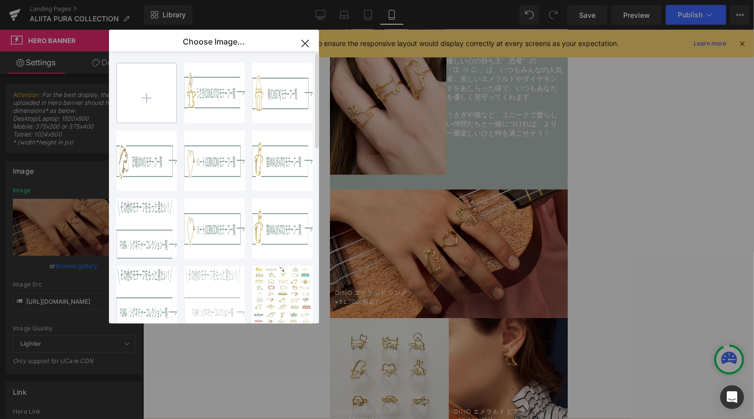
click at [152, 99] on input "file" at bounding box center [146, 92] width 59 height 59
type input "C:\fakepath\ALIITA_purarngs_lookbook.jpg"
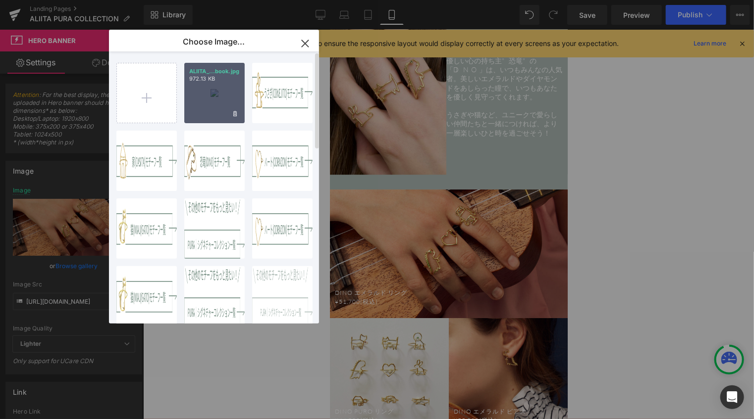
click at [206, 100] on div "ALIITA_...book.jpg 972.13 KB" at bounding box center [214, 93] width 60 height 60
type input "[URL][DOMAIN_NAME]"
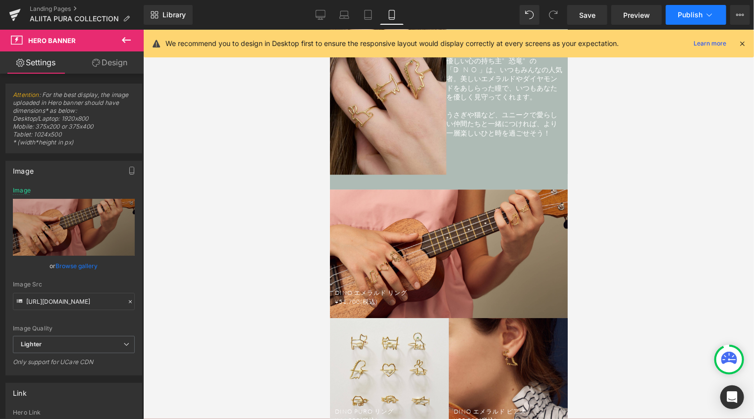
click at [691, 12] on span "Publish" at bounding box center [690, 15] width 25 height 8
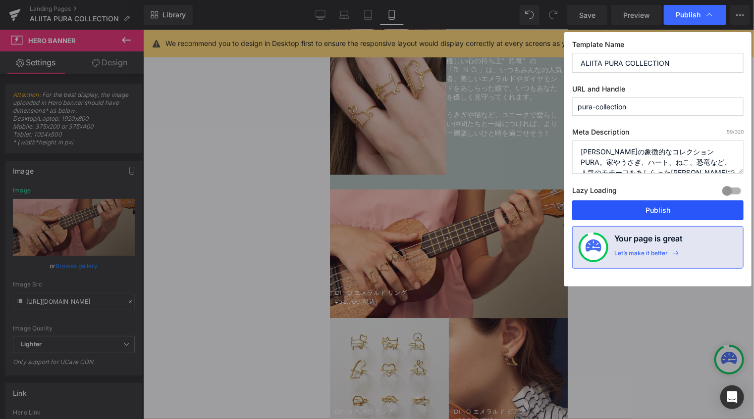
click at [640, 207] on button "Publish" at bounding box center [657, 211] width 171 height 20
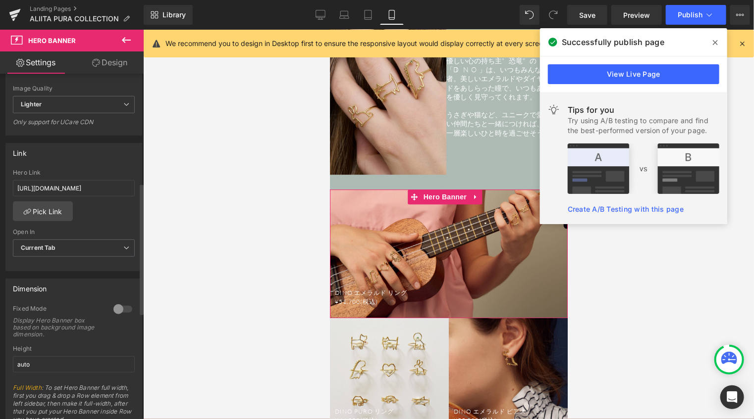
scroll to position [297, 0]
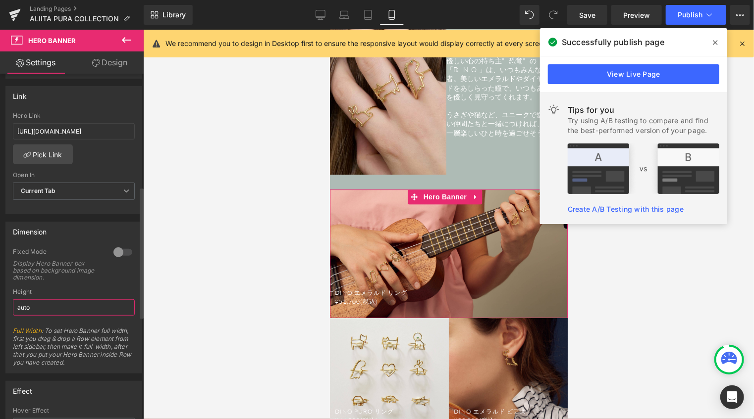
click at [100, 301] on input "auto" at bounding box center [74, 308] width 122 height 16
drag, startPoint x: 77, startPoint y: 307, endPoint x: 14, endPoint y: 307, distance: 62.9
click at [14, 307] on input "auto" at bounding box center [74, 308] width 122 height 16
type input "３"
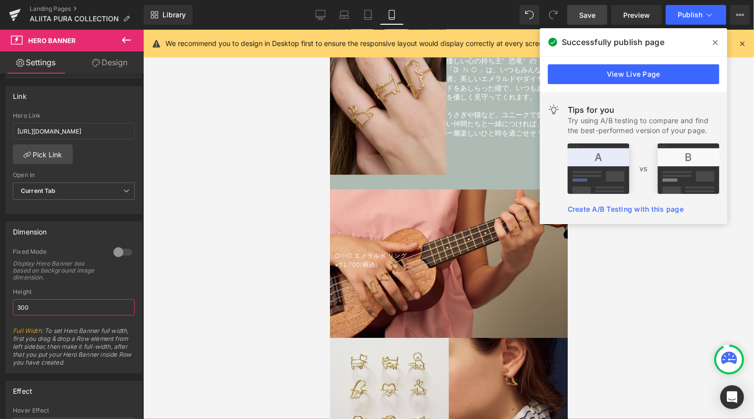
type input "300"
click at [586, 16] on span "Save" at bounding box center [587, 15] width 16 height 10
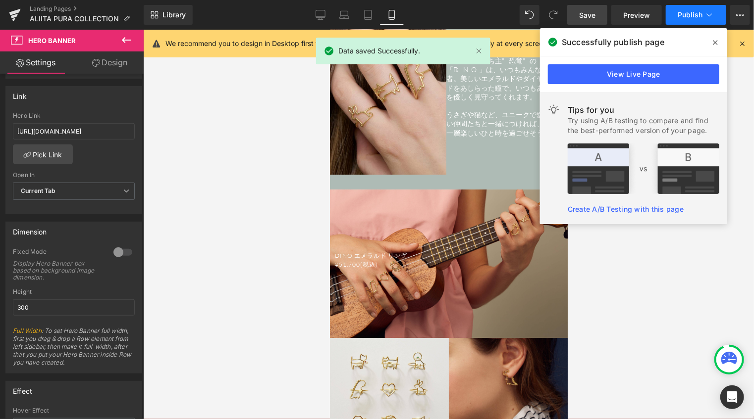
click at [706, 12] on icon at bounding box center [709, 15] width 10 height 10
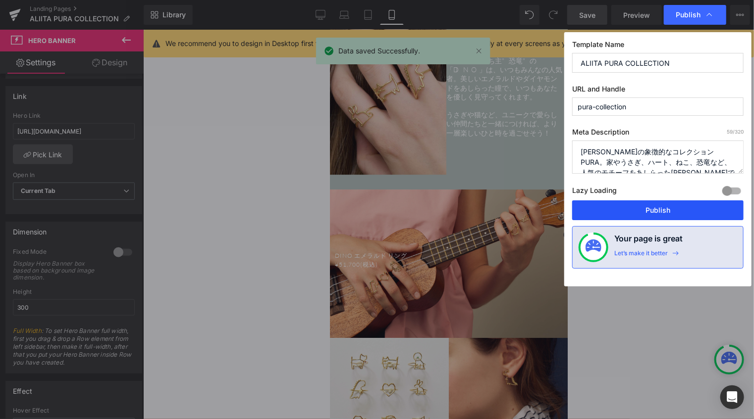
click at [636, 206] on button "Publish" at bounding box center [657, 211] width 171 height 20
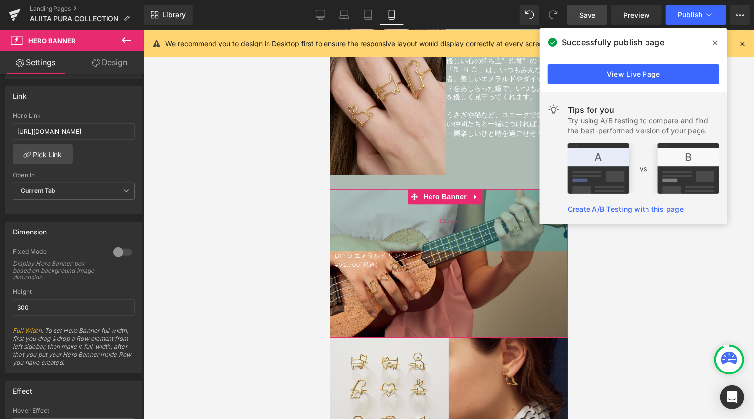
click at [445, 216] on span "125px" at bounding box center [448, 220] width 19 height 9
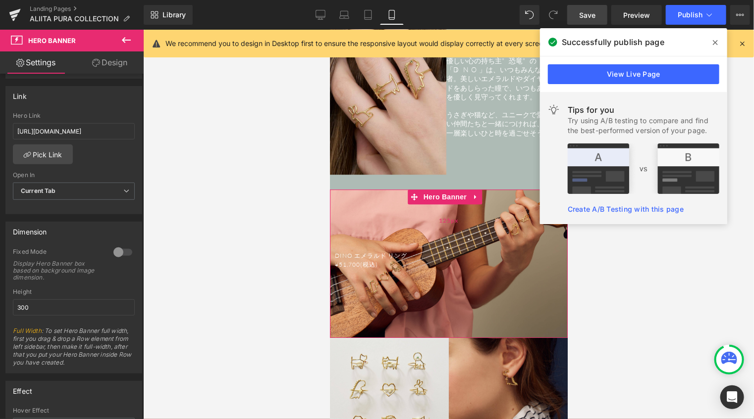
click at [441, 216] on span "125px" at bounding box center [448, 220] width 19 height 9
click at [118, 57] on link "Design" at bounding box center [110, 63] width 72 height 22
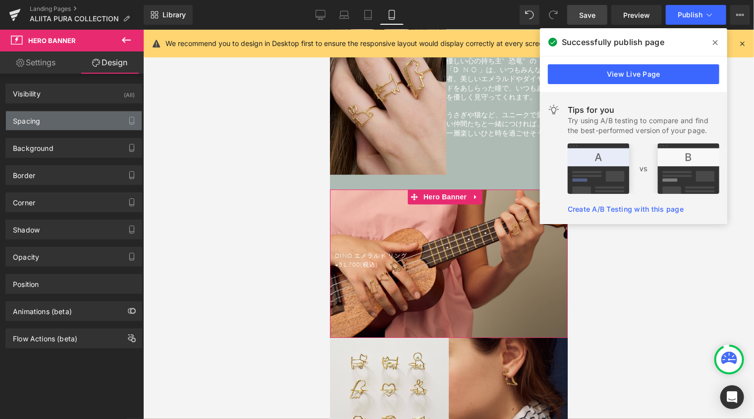
click at [73, 116] on div "Spacing" at bounding box center [74, 120] width 136 height 19
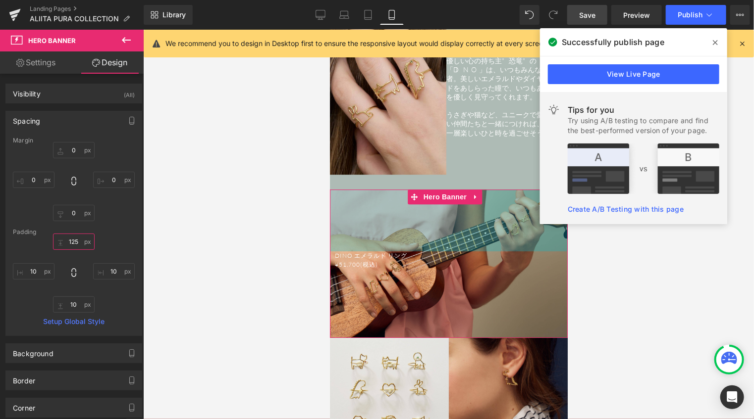
click at [73, 242] on input "125" at bounding box center [74, 242] width 42 height 16
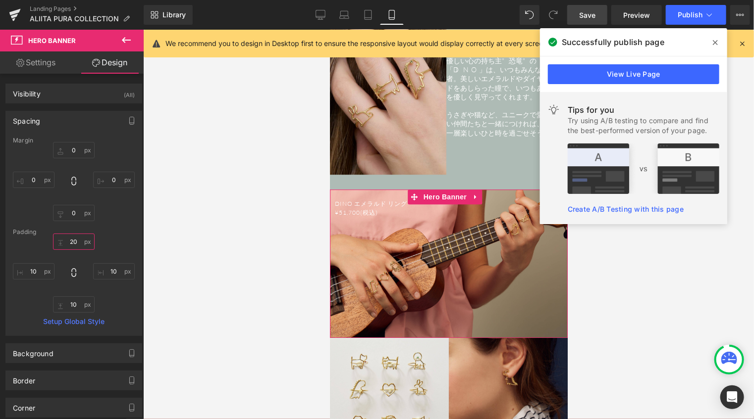
type input "200"
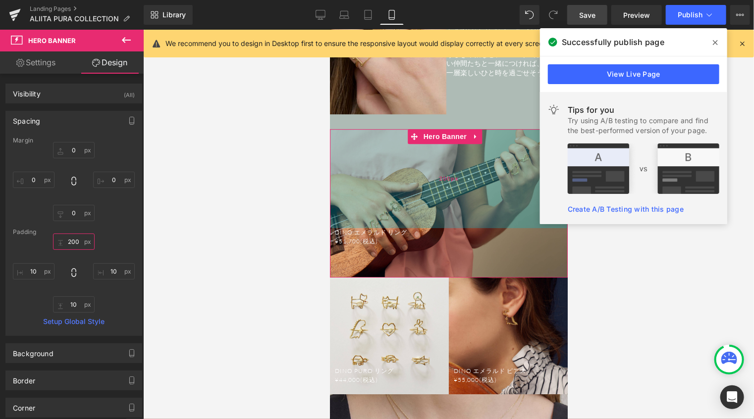
scroll to position [1488, 0]
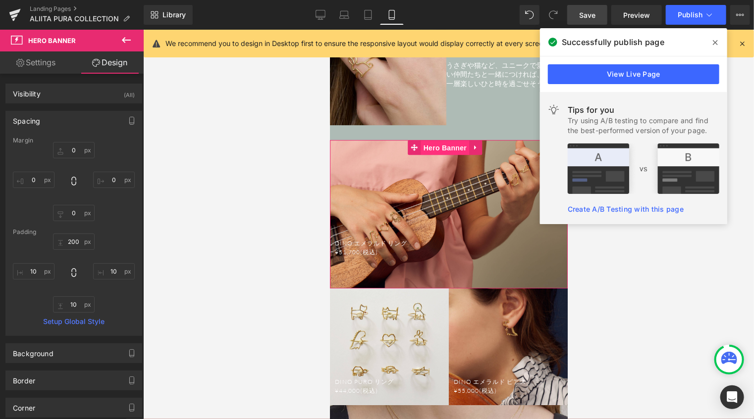
click at [444, 140] on span "Hero Banner" at bounding box center [444, 147] width 48 height 15
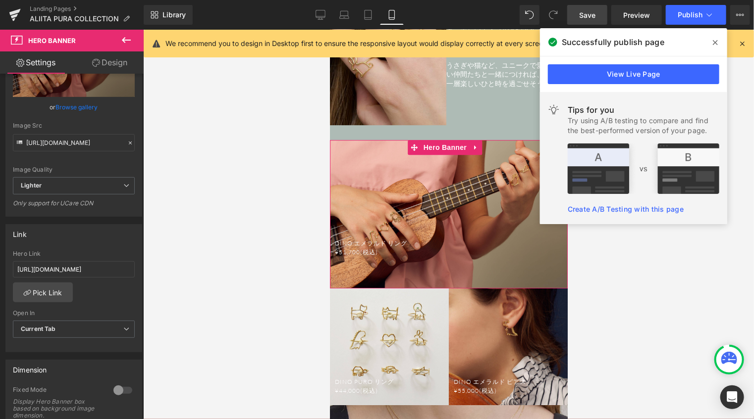
scroll to position [248, 0]
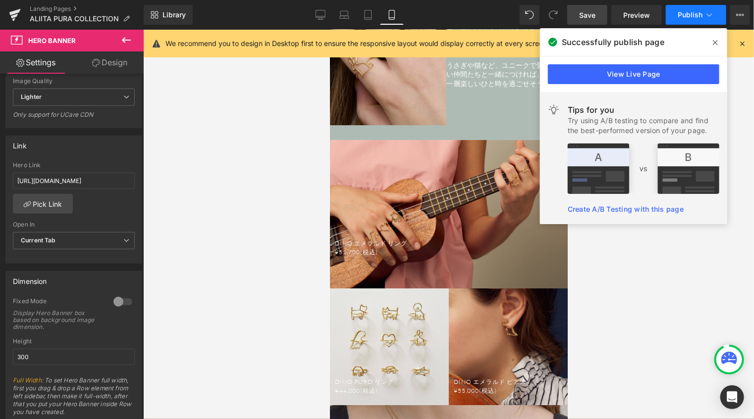
click at [687, 11] on span "Publish" at bounding box center [690, 15] width 25 height 8
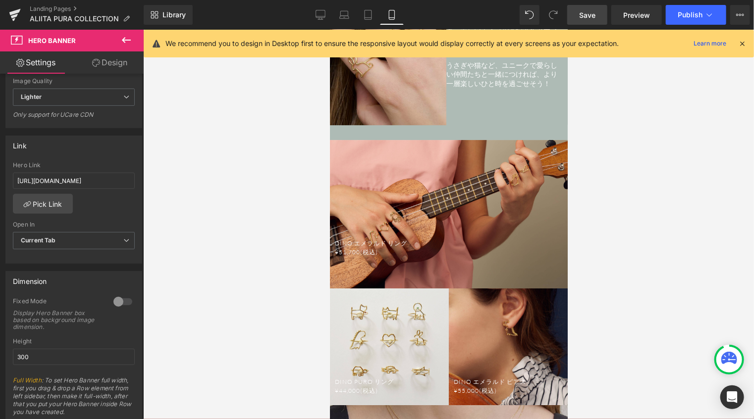
click at [584, 13] on span "Save" at bounding box center [587, 15] width 16 height 10
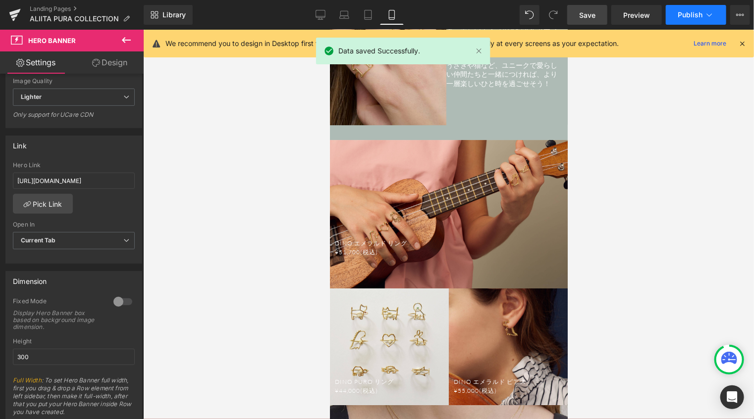
click at [680, 20] on button "Publish" at bounding box center [696, 15] width 60 height 20
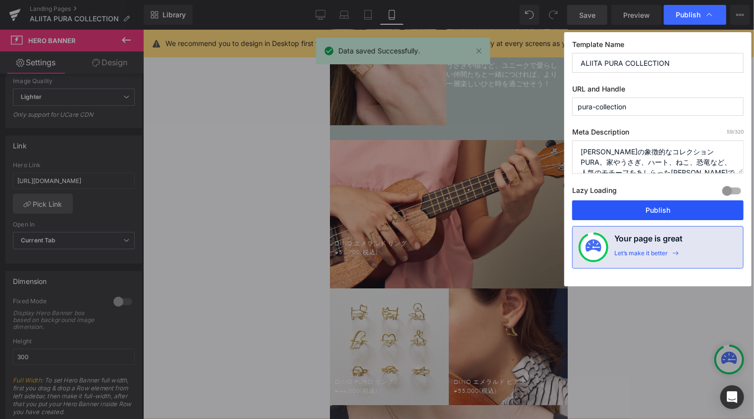
click at [626, 205] on button "Publish" at bounding box center [657, 211] width 171 height 20
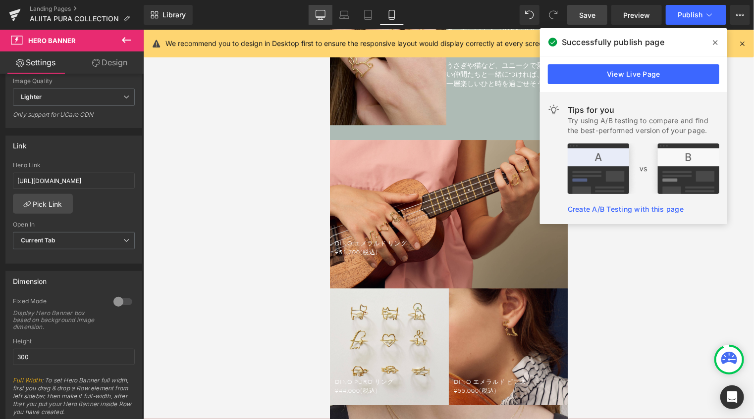
click at [324, 15] on icon at bounding box center [320, 15] width 10 height 10
type input "600"
type input "[URL][DOMAIN_NAME]"
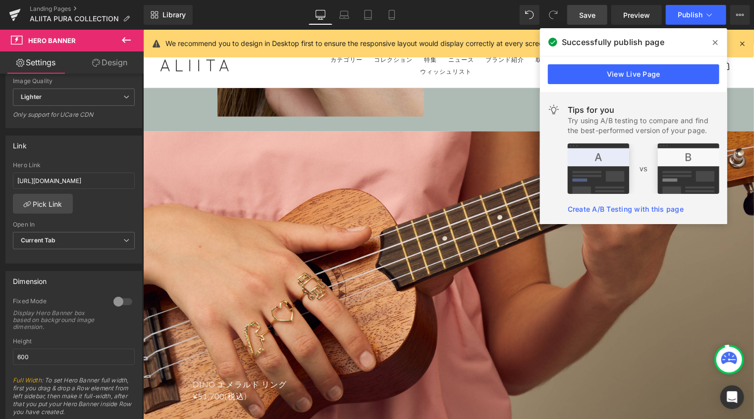
scroll to position [2521, 0]
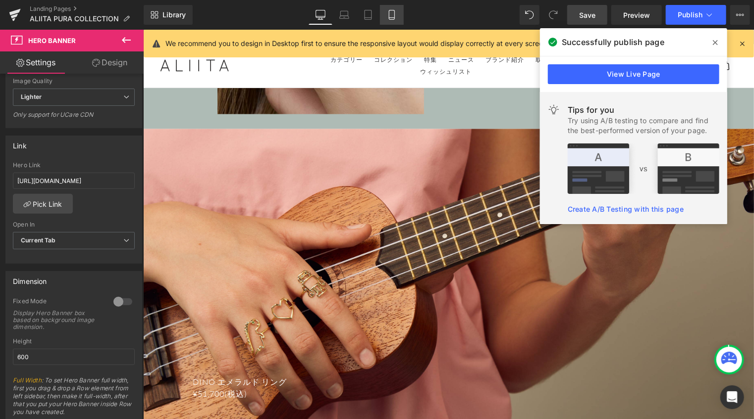
click at [393, 18] on icon at bounding box center [391, 18] width 5 height 0
type input "300"
type input "[URL][DOMAIN_NAME]"
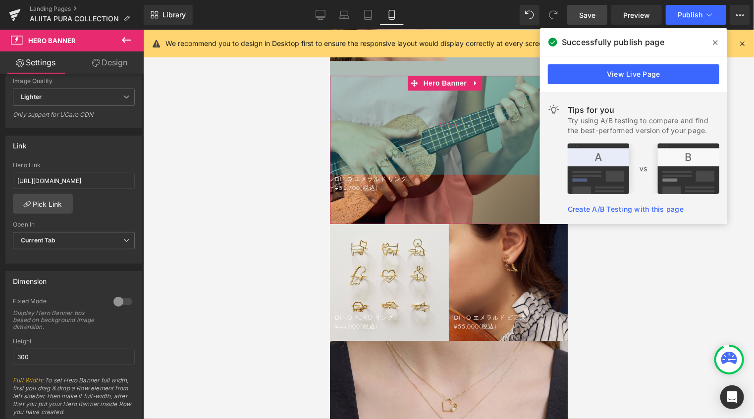
scroll to position [1538, 0]
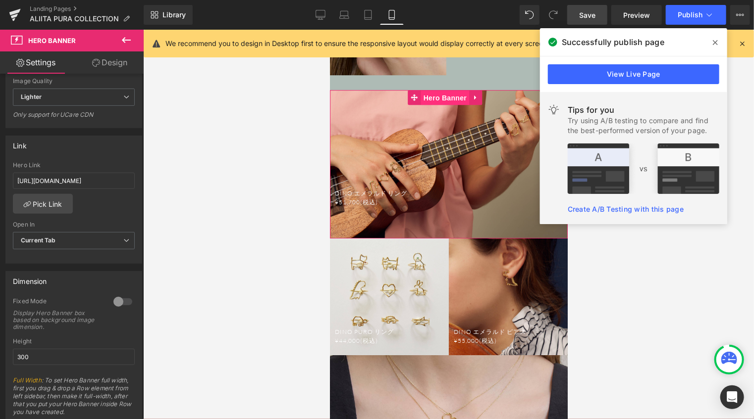
click at [437, 90] on span "Hero Banner" at bounding box center [444, 97] width 48 height 15
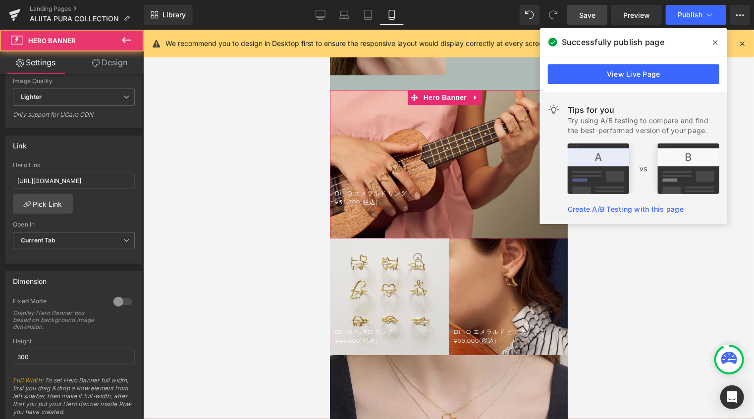
click at [117, 68] on link "Design" at bounding box center [110, 63] width 72 height 22
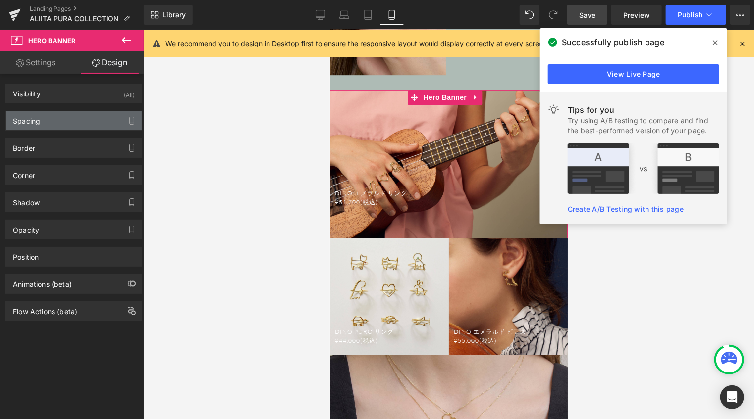
click at [71, 116] on div "Spacing" at bounding box center [74, 120] width 136 height 19
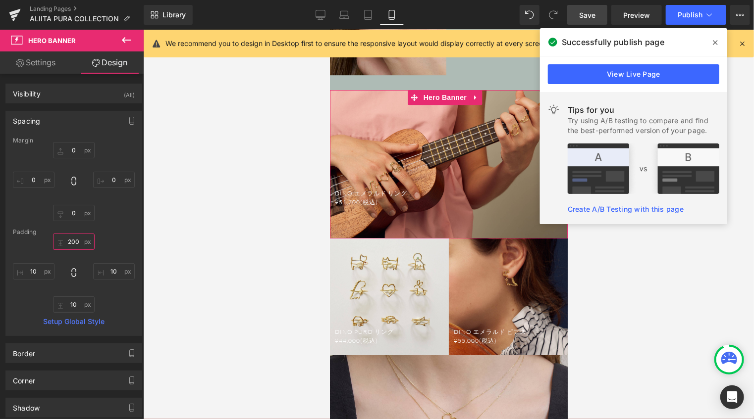
click at [76, 241] on input "200" at bounding box center [74, 242] width 42 height 16
type input "250"
click at [579, 14] on link "Save" at bounding box center [587, 15] width 40 height 20
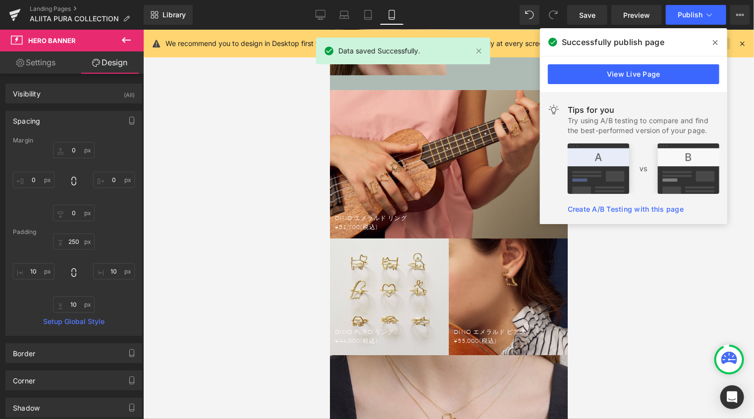
click at [715, 42] on icon at bounding box center [715, 42] width 5 height 5
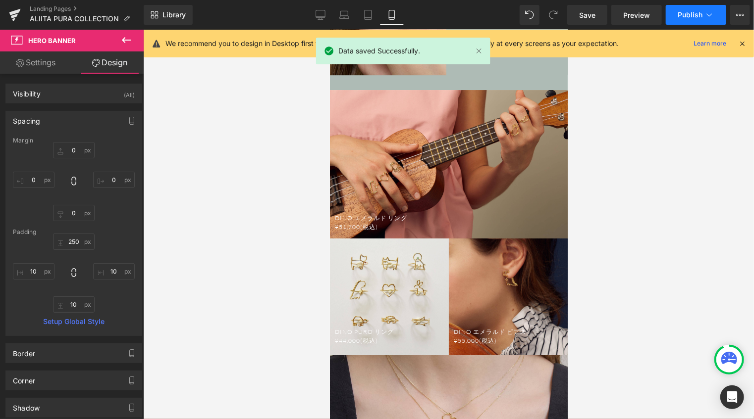
click at [690, 15] on span "Publish" at bounding box center [690, 15] width 25 height 8
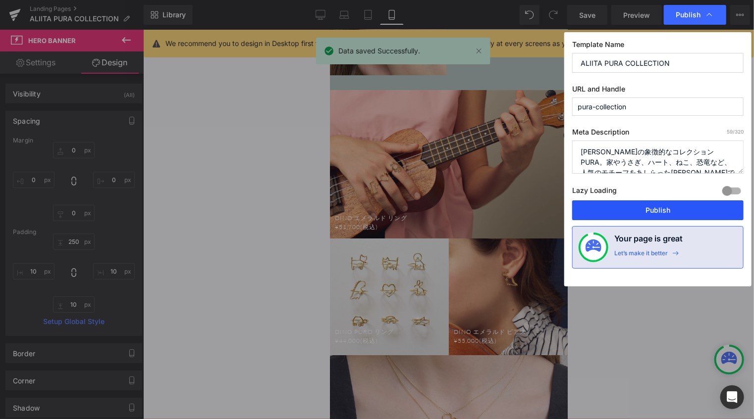
click at [636, 211] on button "Publish" at bounding box center [657, 211] width 171 height 20
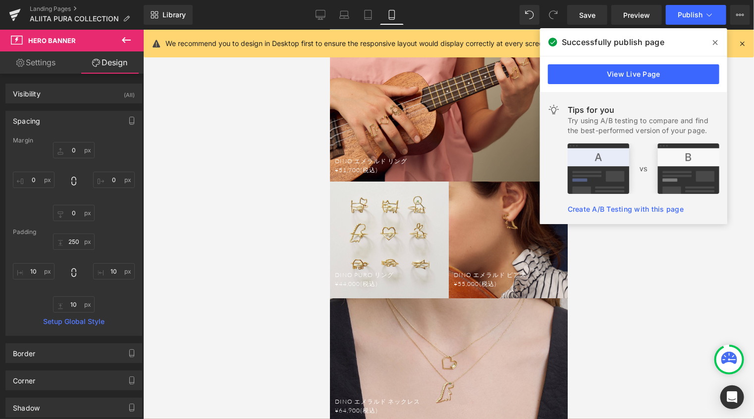
scroll to position [1637, 0]
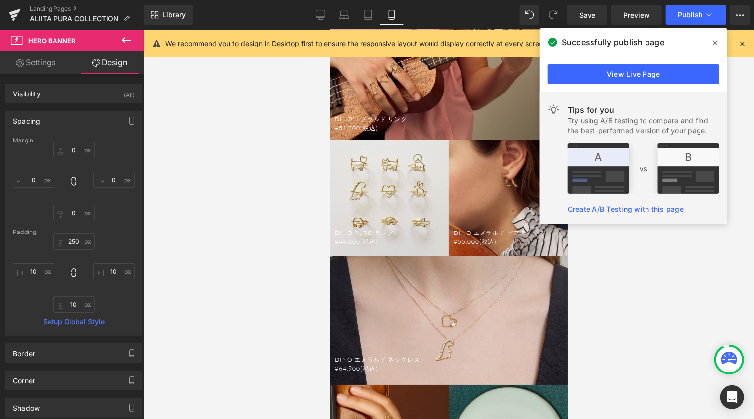
click at [452, 256] on div "DINO エメラルド ネックレス ¥64,900(税込) Text Block Hero Banner 200px" at bounding box center [448, 320] width 238 height 129
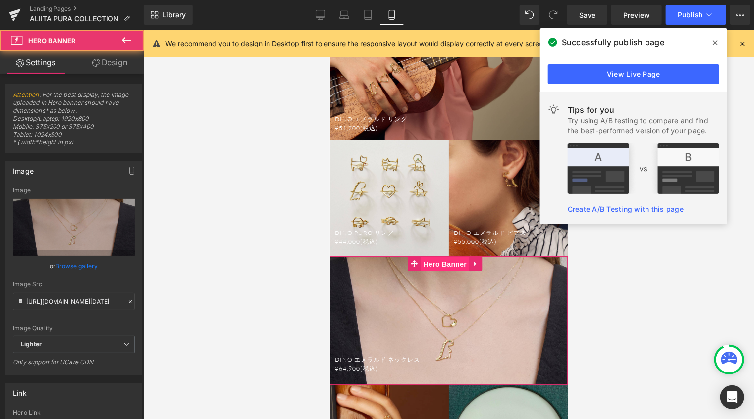
click at [444, 257] on span "Hero Banner" at bounding box center [444, 264] width 48 height 15
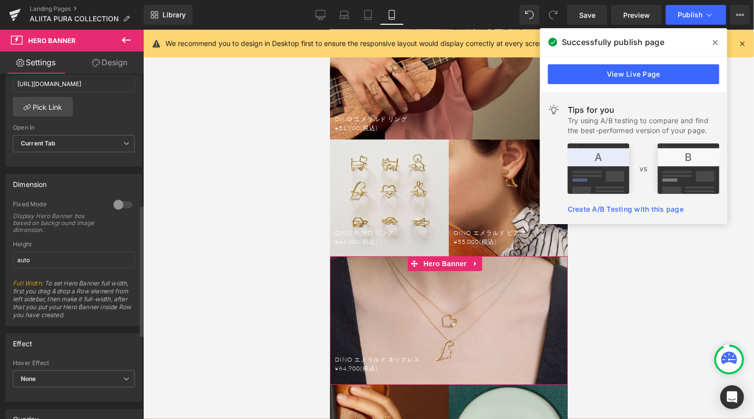
scroll to position [347, 0]
click at [42, 258] on input "auto" at bounding box center [74, 258] width 122 height 16
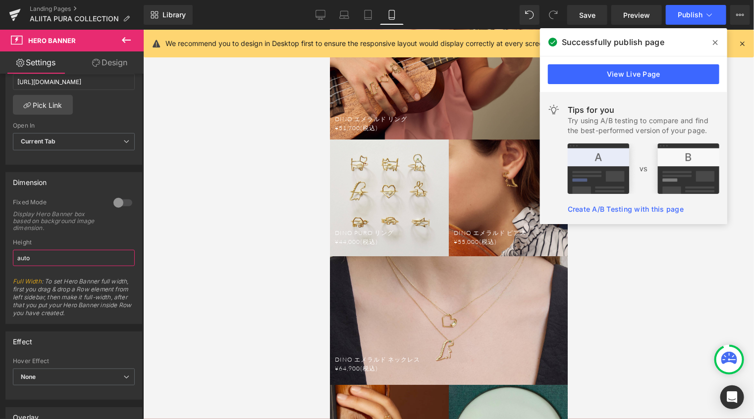
drag, startPoint x: 63, startPoint y: 257, endPoint x: -4, endPoint y: 255, distance: 67.4
click at [0, 255] on html "Hero Banner You are previewing how the will restyle your page. You can not edit…" at bounding box center [377, 209] width 754 height 419
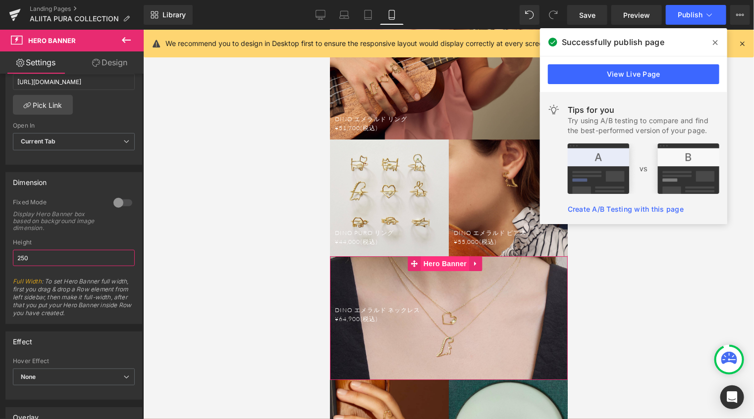
click at [453, 256] on span "Hero Banner" at bounding box center [444, 263] width 48 height 15
type input "250"
click at [112, 61] on link "Design" at bounding box center [110, 63] width 72 height 22
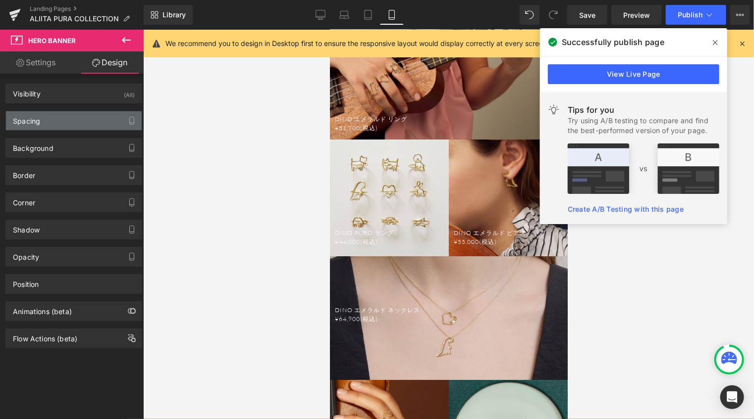
click at [84, 118] on div "Spacing" at bounding box center [74, 120] width 136 height 19
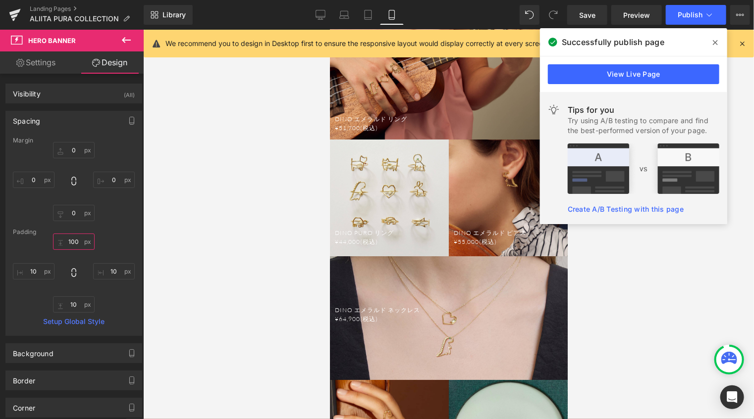
click at [66, 246] on input "100" at bounding box center [74, 242] width 42 height 16
type input "200"
click at [329, 29] on div "250px" at bounding box center [329, 29] width 0 height 0
click at [483, 114] on span "DINO エメラルド リング ¥51,700(税込) Text Block" at bounding box center [448, 126] width 228 height 25
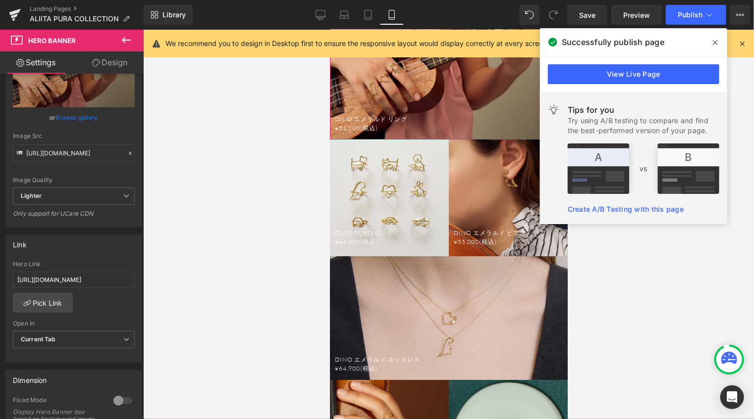
scroll to position [297, 0]
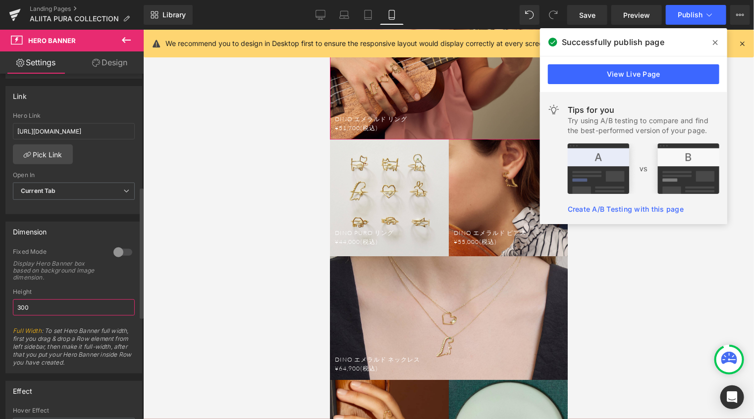
click at [21, 307] on input "300" at bounding box center [74, 308] width 122 height 16
drag, startPoint x: 25, startPoint y: 308, endPoint x: 16, endPoint y: 308, distance: 8.9
click at [16, 308] on input "300" at bounding box center [74, 308] width 122 height 16
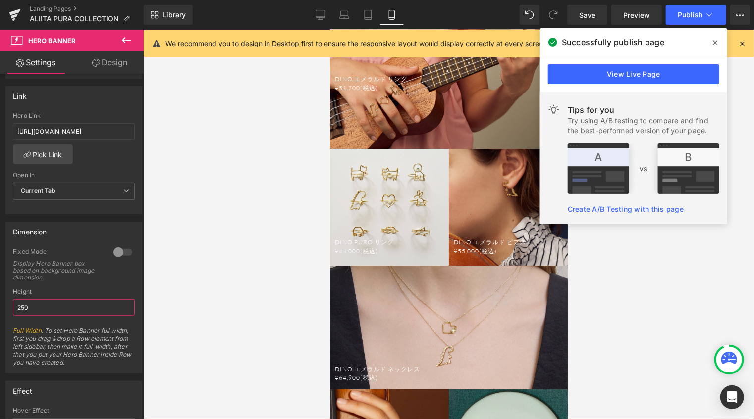
scroll to position [1538, 0]
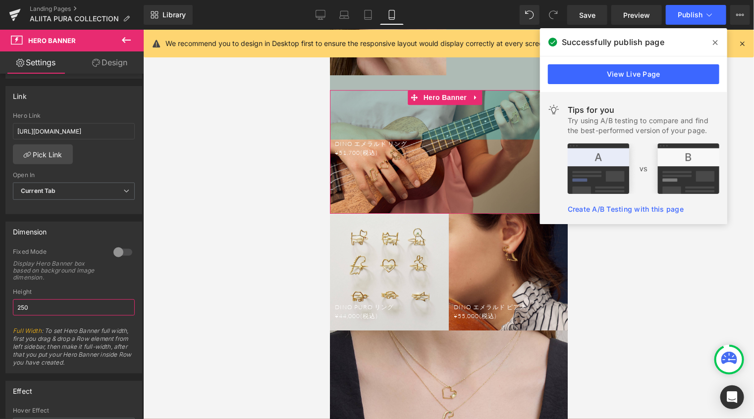
click at [397, 116] on div "100px" at bounding box center [448, 115] width 238 height 50
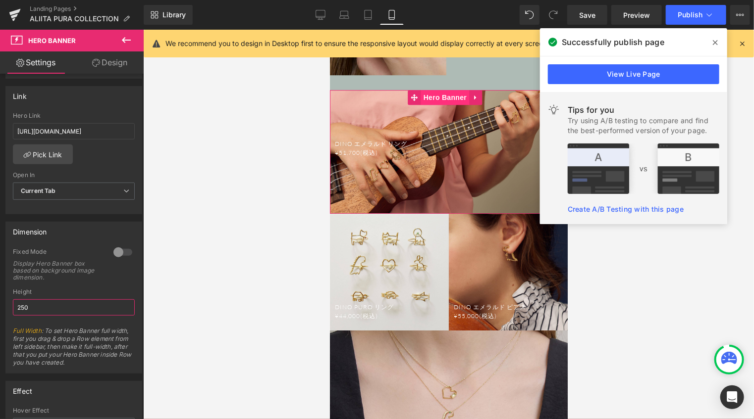
click at [441, 90] on span "Hero Banner" at bounding box center [444, 97] width 48 height 15
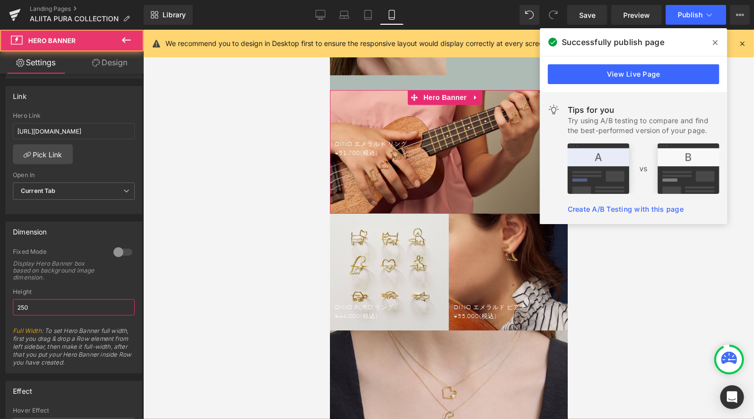
type input "250"
click at [112, 55] on link "Design" at bounding box center [110, 63] width 72 height 22
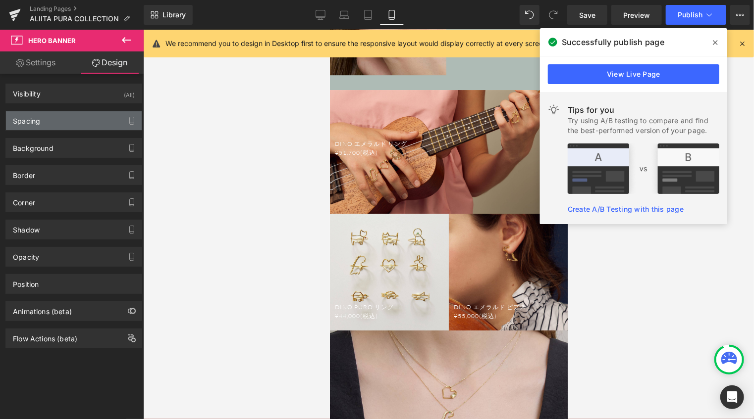
click at [71, 121] on div "Spacing" at bounding box center [74, 120] width 136 height 19
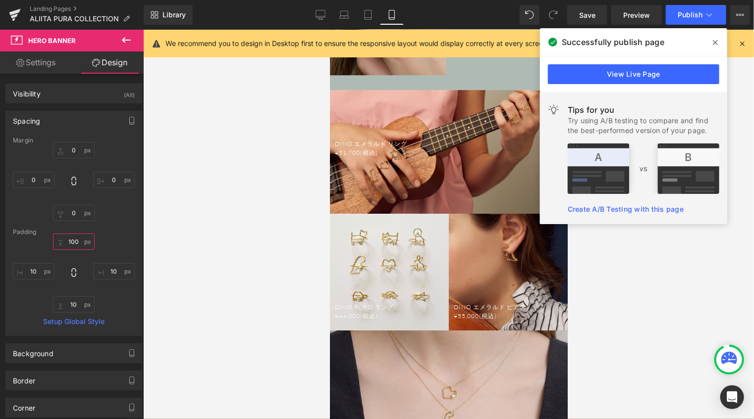
drag, startPoint x: 67, startPoint y: 242, endPoint x: 80, endPoint y: 243, distance: 13.0
click at [67, 241] on input "100" at bounding box center [74, 242] width 42 height 16
type input "200"
click at [577, 21] on link "Save" at bounding box center [587, 15] width 40 height 20
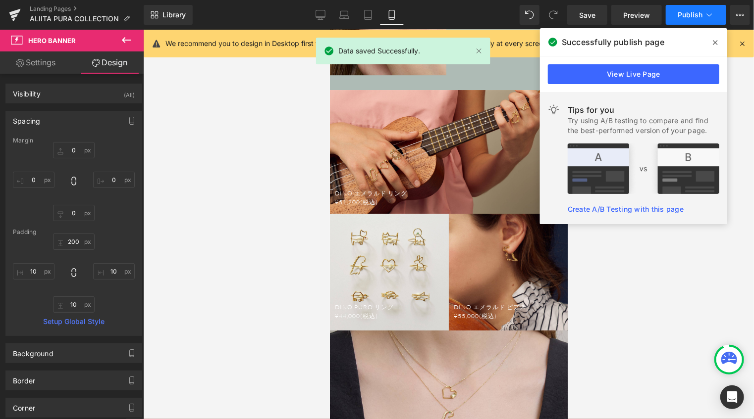
click at [687, 19] on button "Publish" at bounding box center [696, 15] width 60 height 20
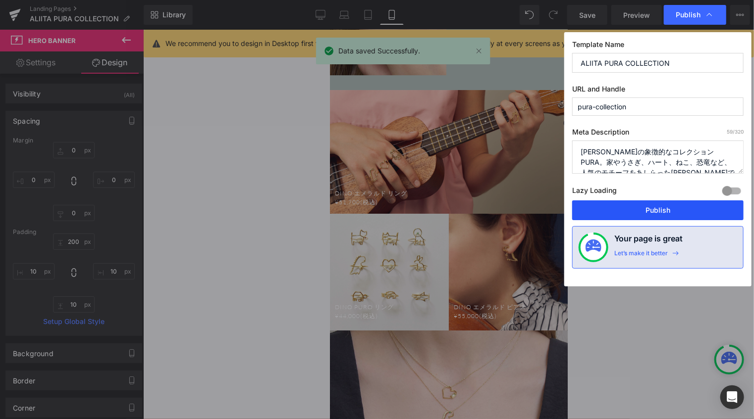
click at [644, 212] on button "Publish" at bounding box center [657, 211] width 171 height 20
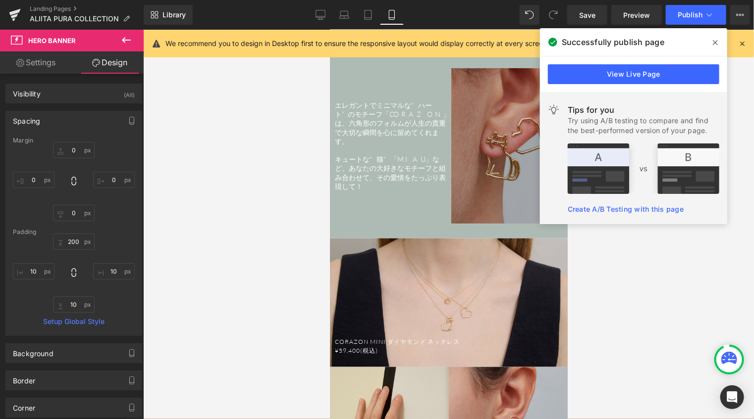
scroll to position [2182, 0]
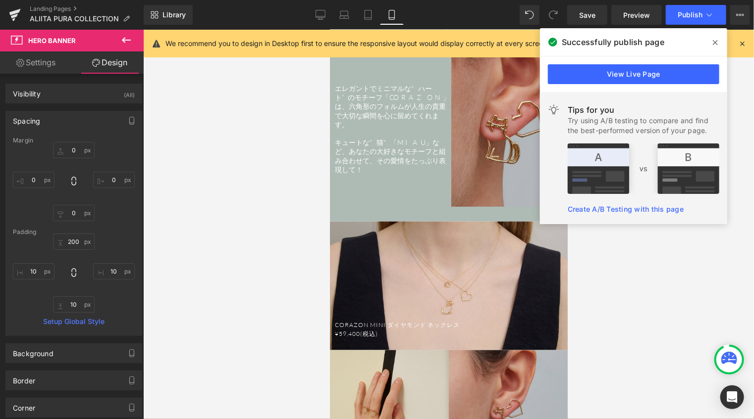
click at [442, 221] on div "CORAZON MINI ダイヤモンド ネックレス ¥59,400(税込) Text Block Hero Banner" at bounding box center [448, 285] width 238 height 129
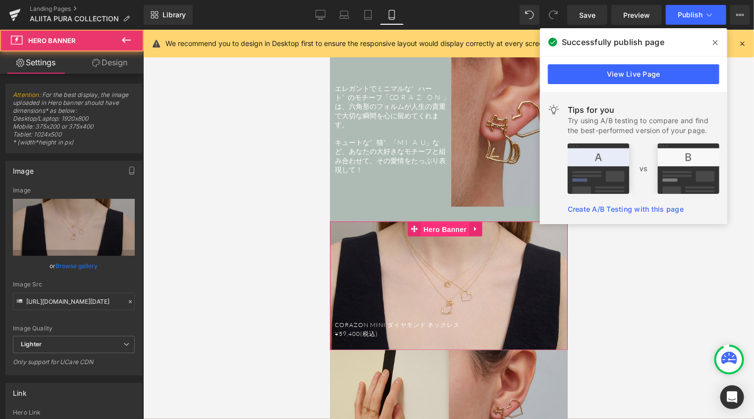
click at [443, 222] on span "Hero Banner" at bounding box center [444, 229] width 48 height 15
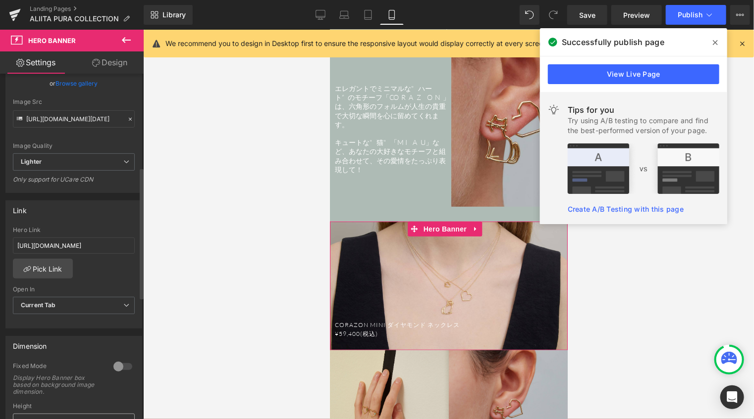
scroll to position [248, 0]
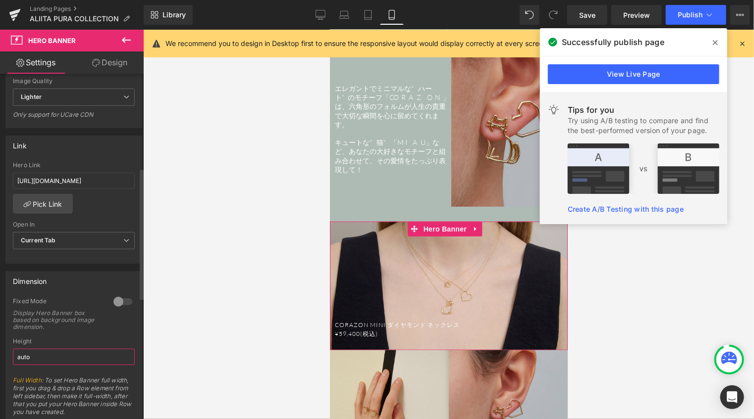
click at [47, 360] on input "auto" at bounding box center [74, 357] width 122 height 16
type input "a"
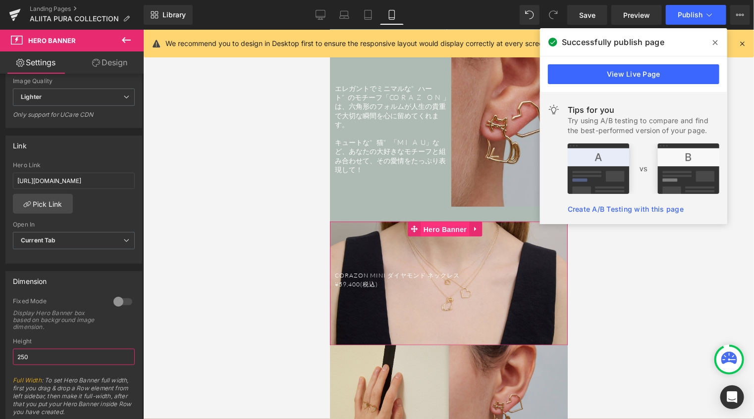
click at [446, 222] on span "Hero Banner" at bounding box center [444, 229] width 48 height 15
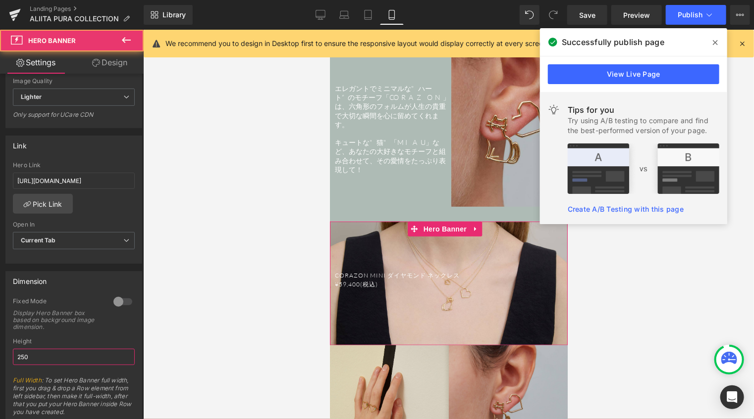
type input "250"
click at [122, 68] on link "Design" at bounding box center [110, 63] width 72 height 22
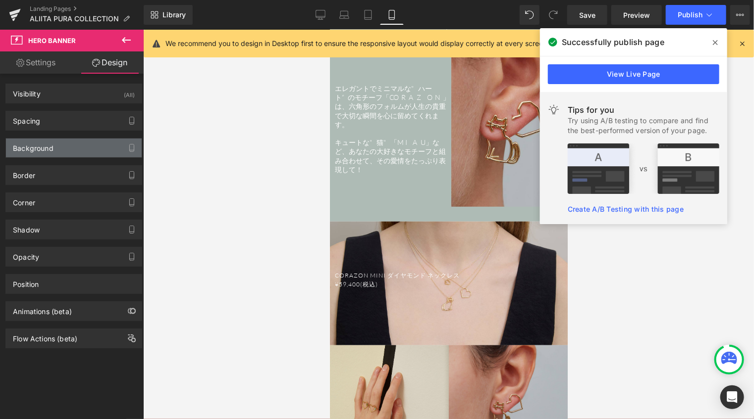
type input "0"
type input "100"
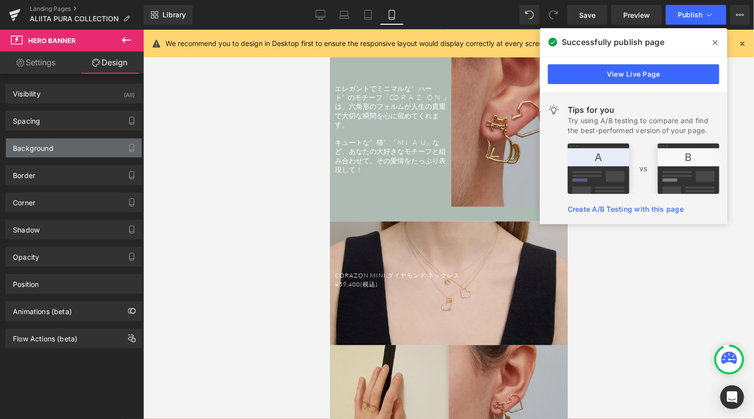
type input "10"
drag, startPoint x: 65, startPoint y: 121, endPoint x: 65, endPoint y: 132, distance: 10.9
click at [65, 121] on div "Spacing" at bounding box center [74, 120] width 136 height 19
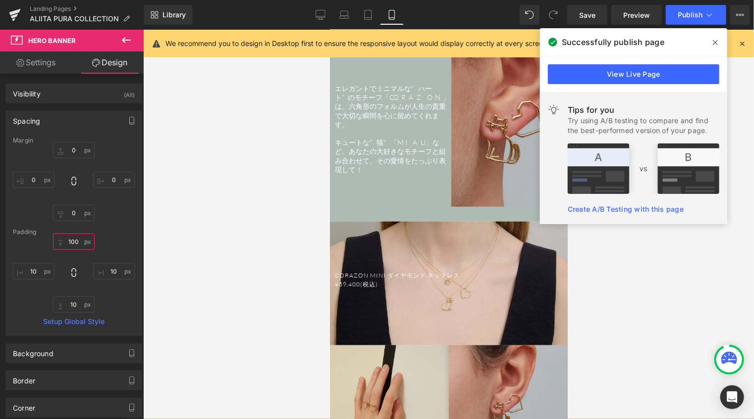
click at [70, 239] on input "100" at bounding box center [74, 242] width 42 height 16
type input "200"
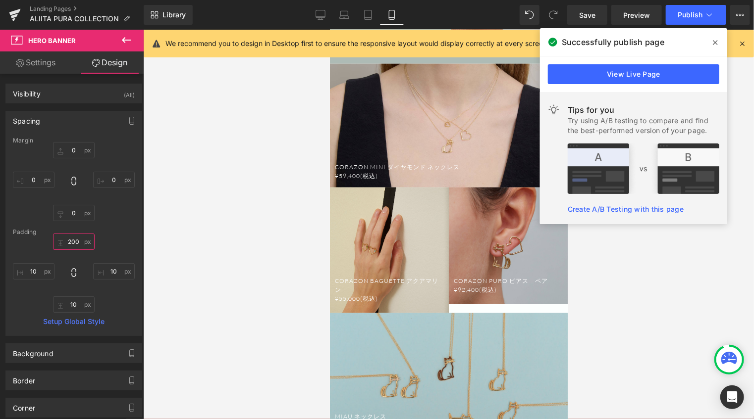
scroll to position [2429, 0]
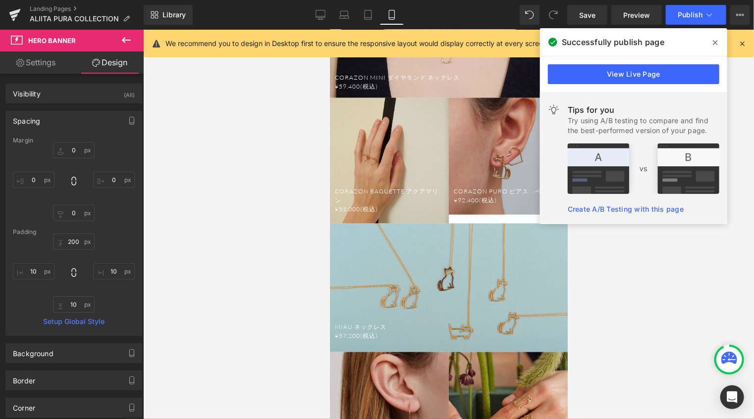
click at [457, 262] on div at bounding box center [448, 287] width 238 height 129
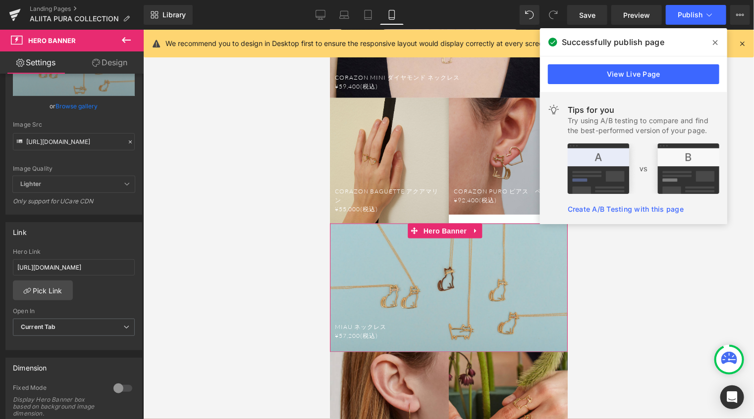
scroll to position [248, 0]
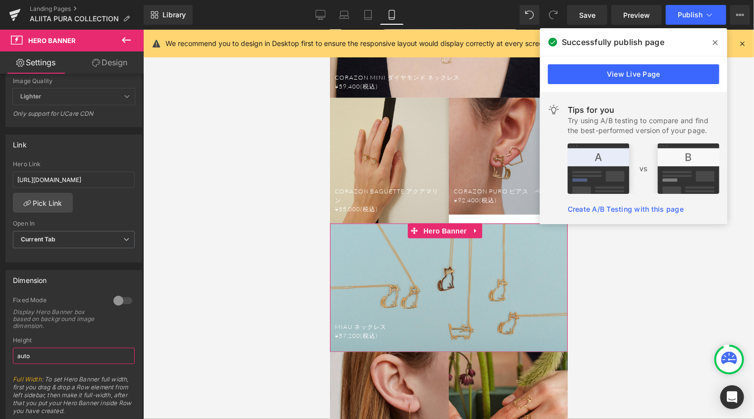
click at [7, 358] on div "0 Fixed Mode Display Hero Banner box based on background image dimension. Top M…" at bounding box center [74, 359] width 136 height 125
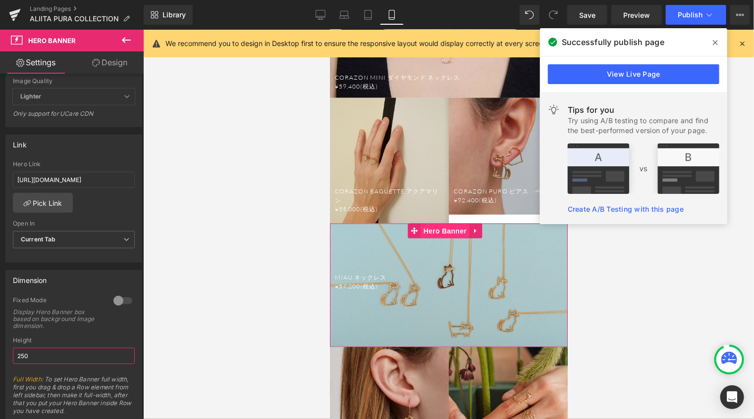
click at [443, 223] on span "Hero Banner" at bounding box center [444, 230] width 48 height 15
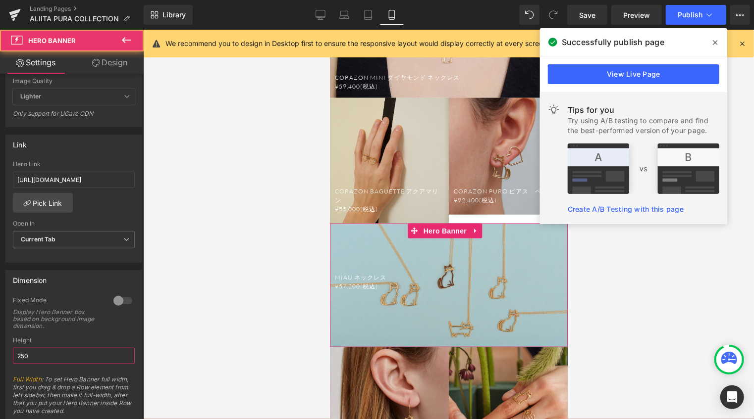
type input "250"
click at [120, 64] on link "Design" at bounding box center [110, 63] width 72 height 22
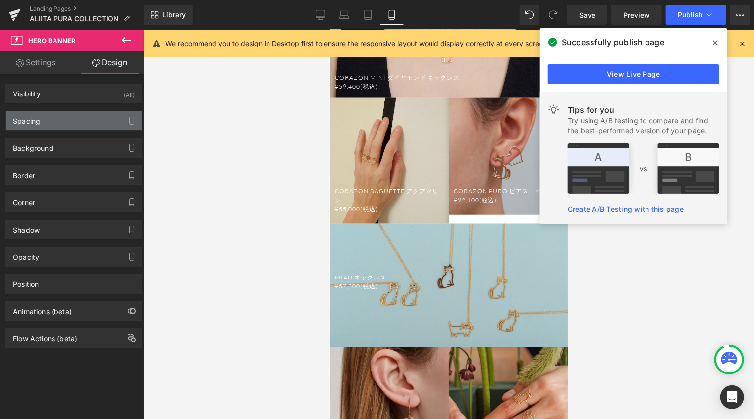
click at [91, 118] on div "Spacing" at bounding box center [74, 120] width 136 height 19
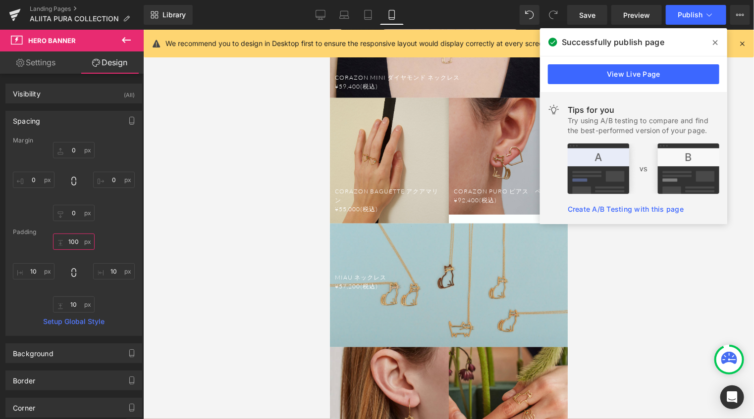
click at [73, 245] on input "100" at bounding box center [74, 242] width 42 height 16
type input "200"
click at [590, 16] on span "Save" at bounding box center [587, 15] width 16 height 10
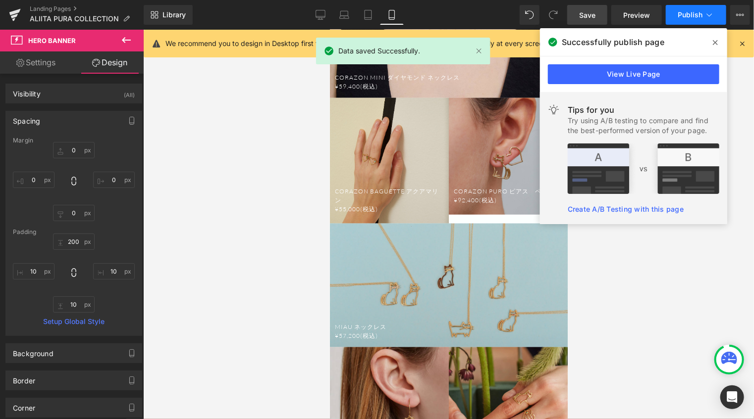
click at [700, 13] on span "Publish" at bounding box center [690, 15] width 25 height 8
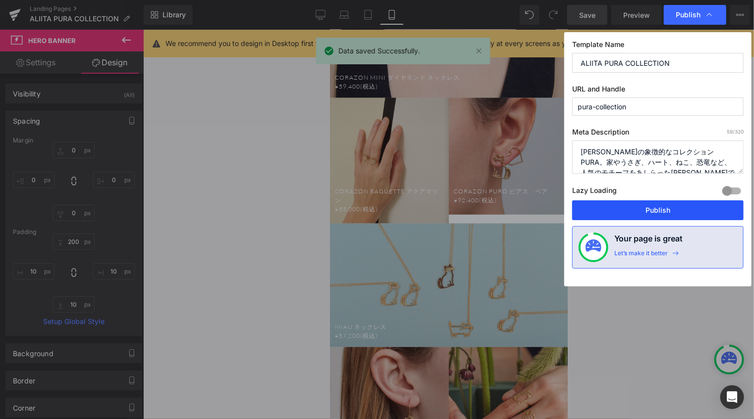
click at [642, 209] on button "Publish" at bounding box center [657, 211] width 171 height 20
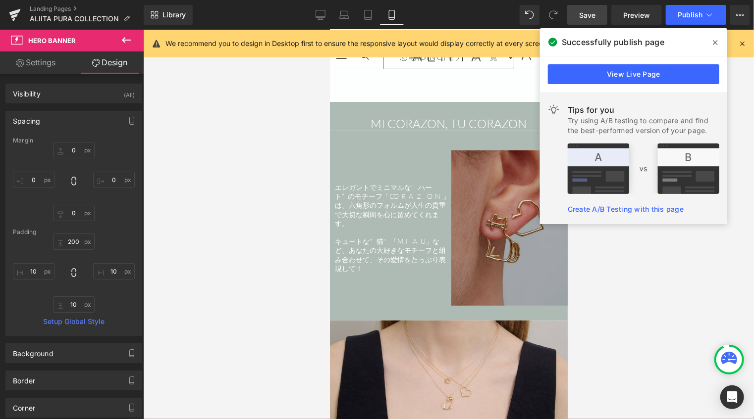
scroll to position [1835, 0]
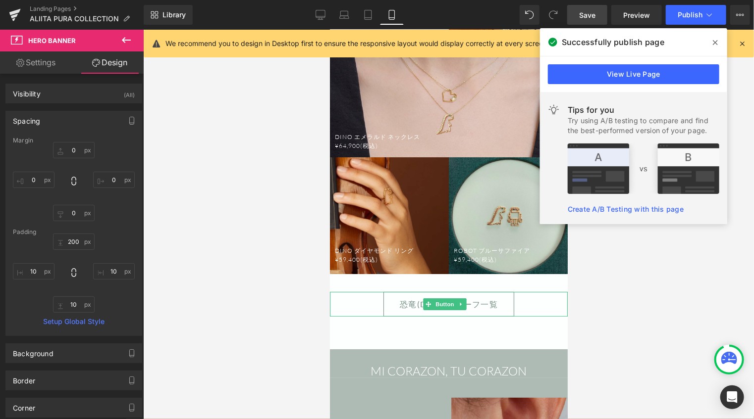
click at [485, 292] on link "恐竜(DINO)モチーフ一覧" at bounding box center [448, 304] width 131 height 25
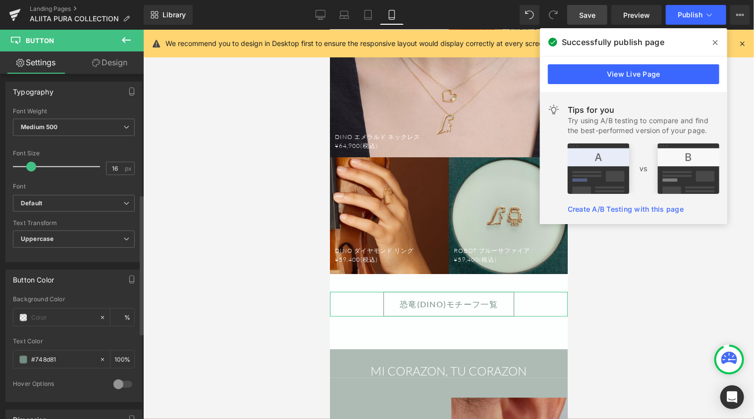
scroll to position [297, 0]
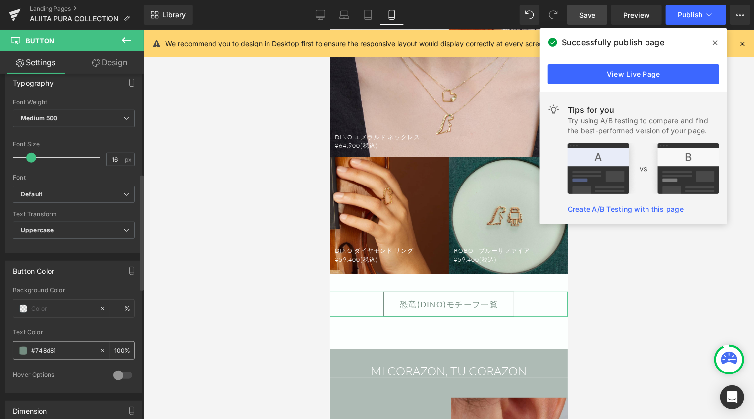
click at [23, 351] on span at bounding box center [23, 351] width 8 height 8
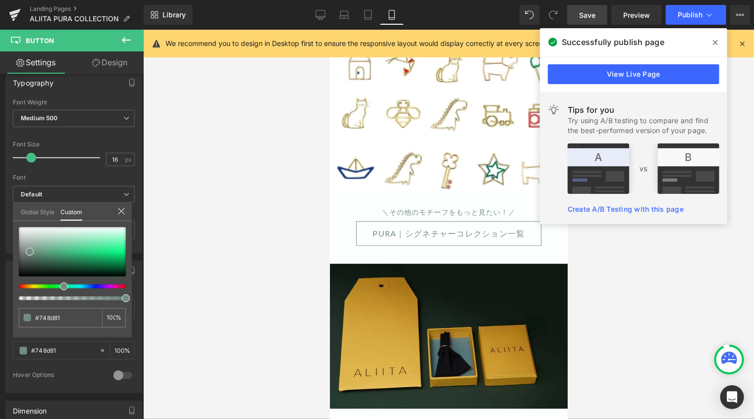
scroll to position [3271, 0]
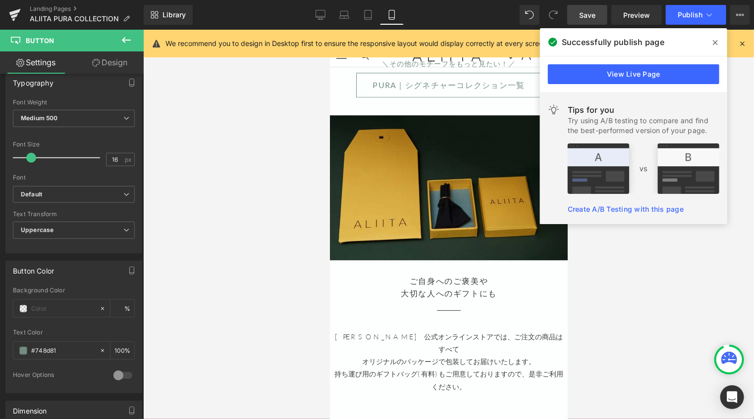
click at [425, 287] on h2 "大切な人へのギフトにも" at bounding box center [448, 293] width 238 height 13
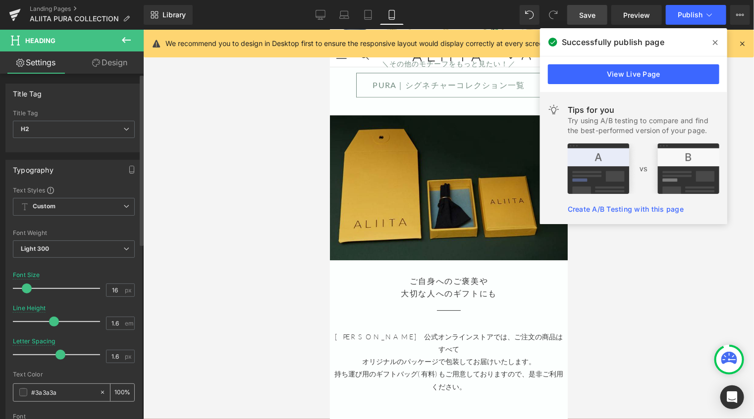
drag, startPoint x: 59, startPoint y: 393, endPoint x: 15, endPoint y: 391, distance: 44.6
click at [15, 391] on div "#3a3a3a" at bounding box center [56, 392] width 86 height 17
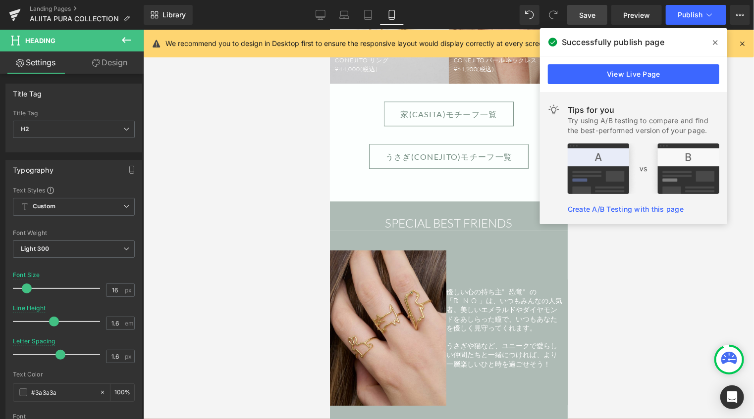
scroll to position [1092, 0]
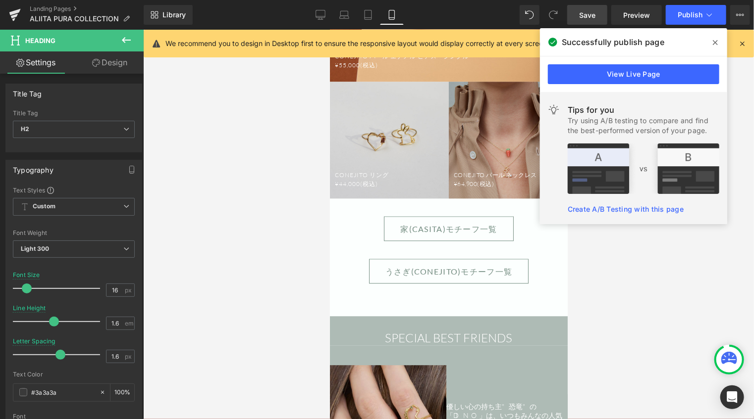
click at [436, 216] on div "家(CASITA)モチーフ一覧 Button" at bounding box center [448, 228] width 238 height 25
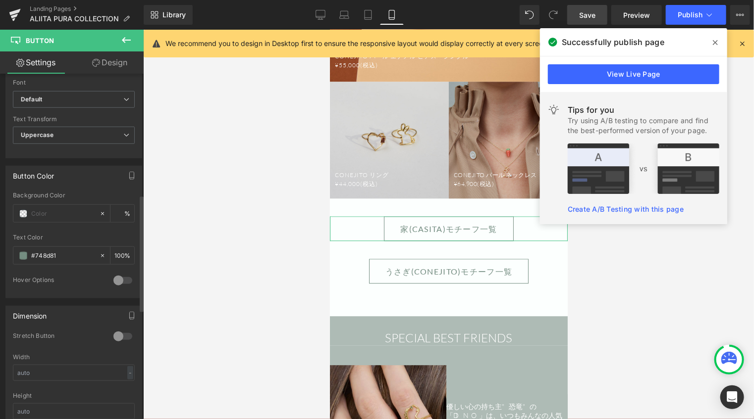
scroll to position [396, 0]
click at [67, 254] on div "#748d81" at bounding box center [56, 251] width 86 height 17
drag, startPoint x: 65, startPoint y: 249, endPoint x: 29, endPoint y: 248, distance: 36.2
click at [29, 248] on div "#748d81" at bounding box center [56, 251] width 86 height 17
paste input "3a3a3a"
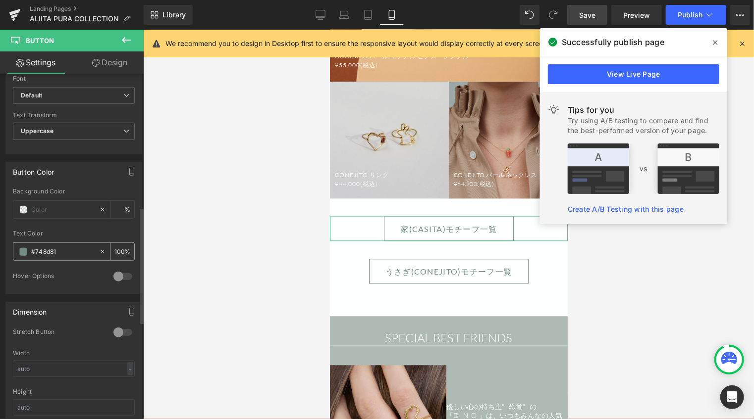
type input "#3a3a3a"
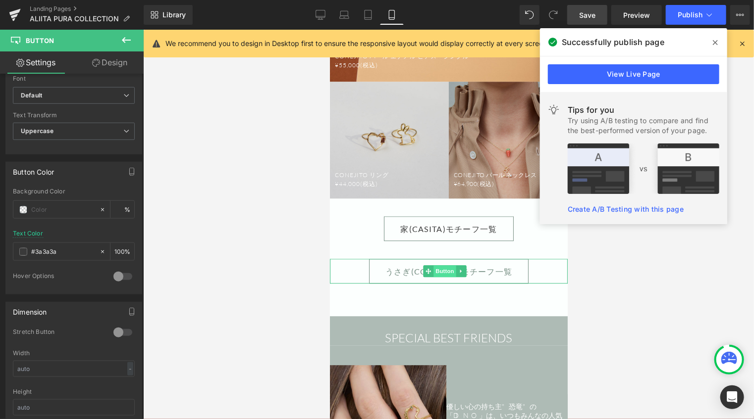
click at [444, 265] on span "Button" at bounding box center [444, 271] width 23 height 12
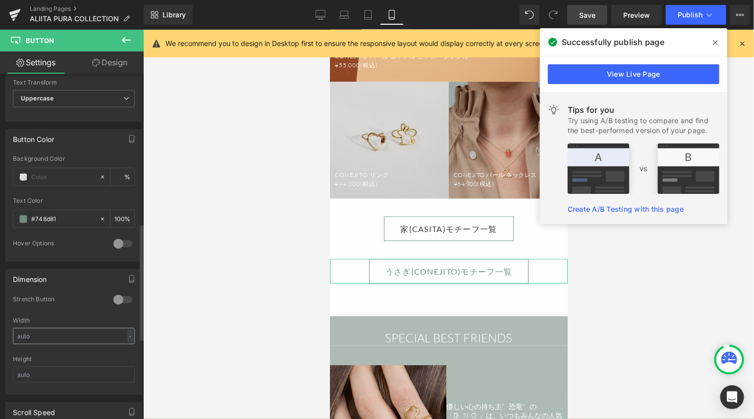
scroll to position [446, 0]
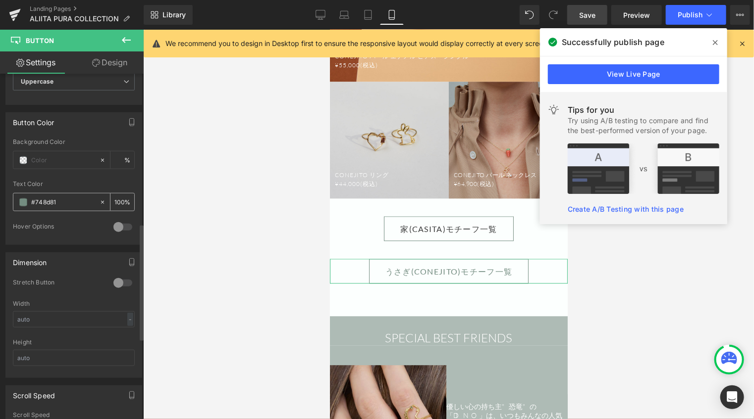
drag, startPoint x: 59, startPoint y: 200, endPoint x: 22, endPoint y: 200, distance: 36.6
click at [22, 200] on div "#748d81" at bounding box center [56, 202] width 86 height 17
paste input "3a3a3a"
type input "#3a3a3a"
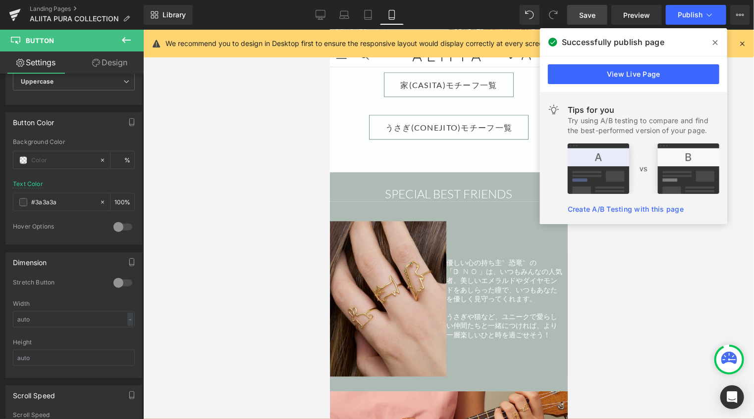
scroll to position [1191, 0]
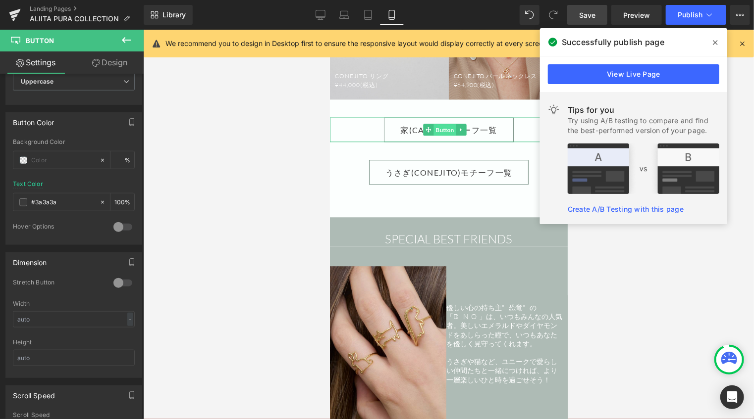
click at [445, 124] on span "Button" at bounding box center [444, 130] width 23 height 12
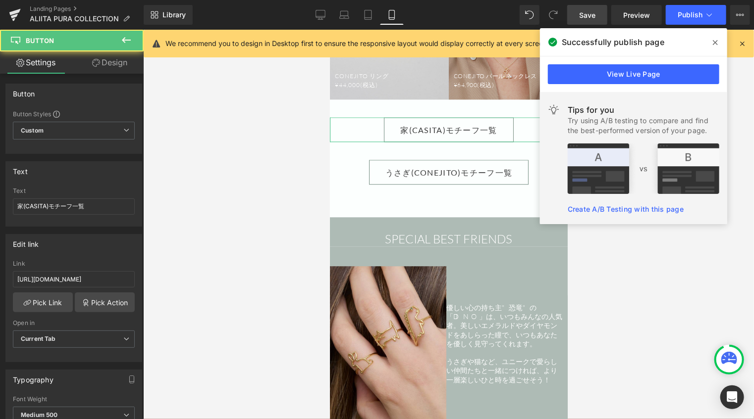
click at [109, 65] on link "Design" at bounding box center [110, 63] width 72 height 22
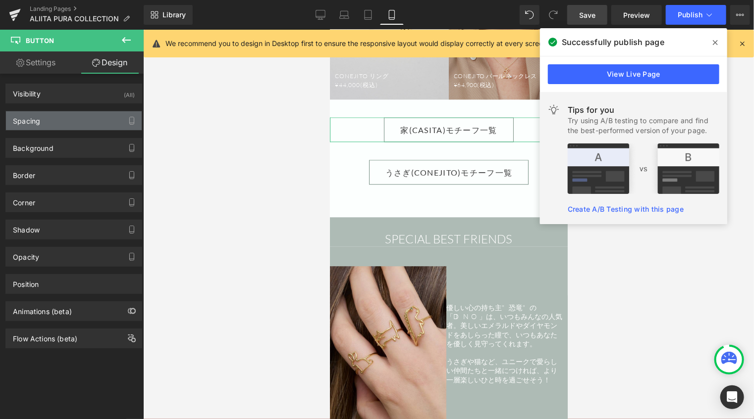
type input "#748d81"
type input "100"
type input "0.8"
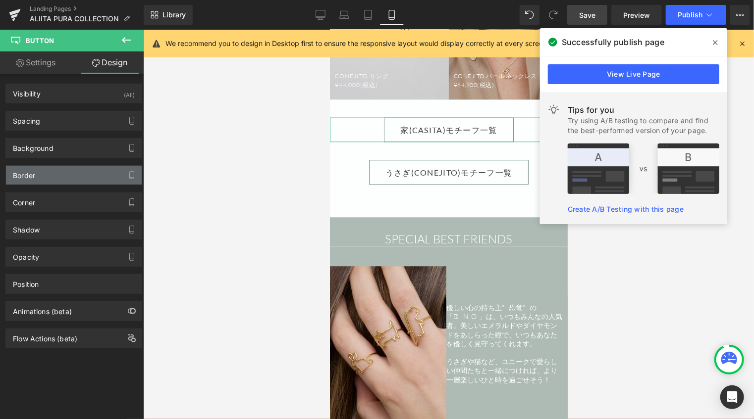
click at [52, 170] on div "Border" at bounding box center [74, 175] width 136 height 19
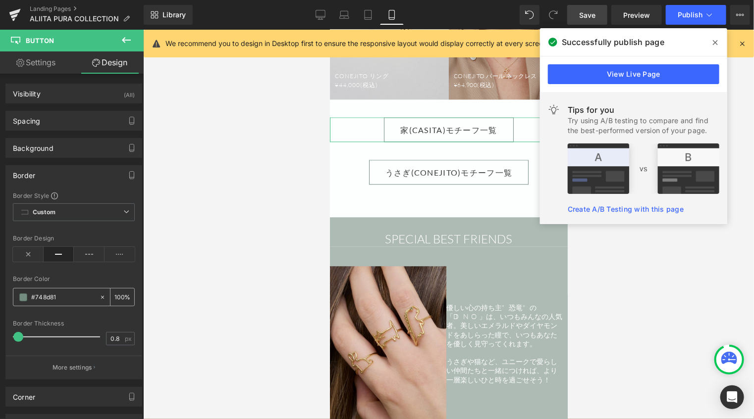
click at [63, 299] on input "#748d81" at bounding box center [62, 297] width 63 height 11
paste input "3a3a3a"
type input "#3a3a3a"
click at [440, 166] on span "Button" at bounding box center [444, 172] width 23 height 12
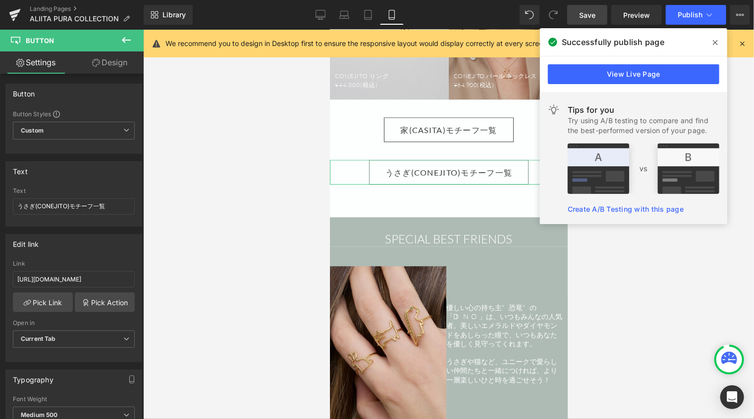
click at [125, 64] on link "Design" at bounding box center [110, 63] width 72 height 22
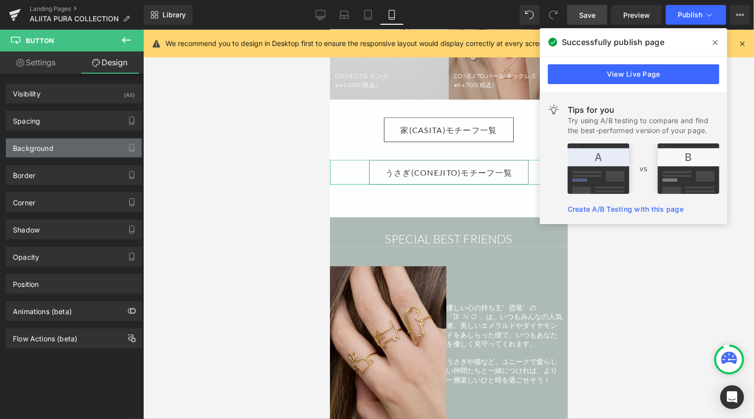
type input "#748d81"
type input "100"
type input "0.8"
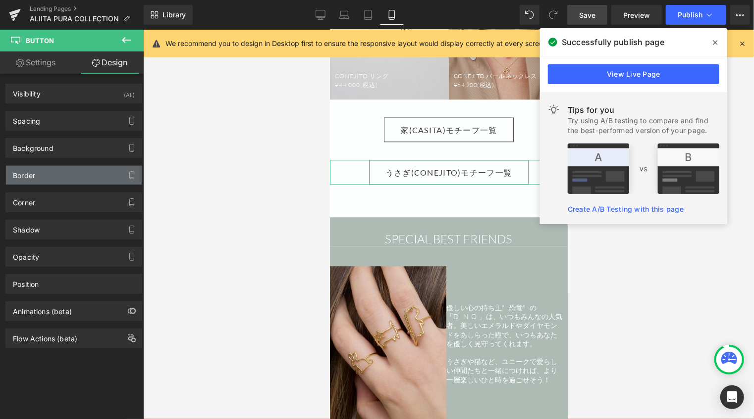
click at [63, 175] on div "Border" at bounding box center [74, 175] width 136 height 19
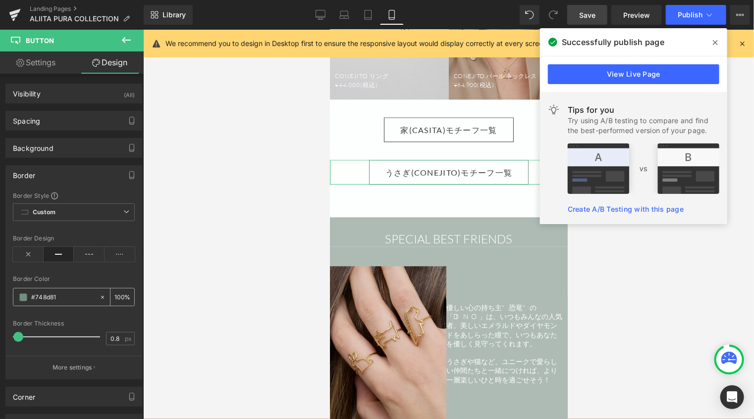
click at [69, 295] on input "#748d81" at bounding box center [62, 297] width 63 height 11
paste input "3a3a3a"
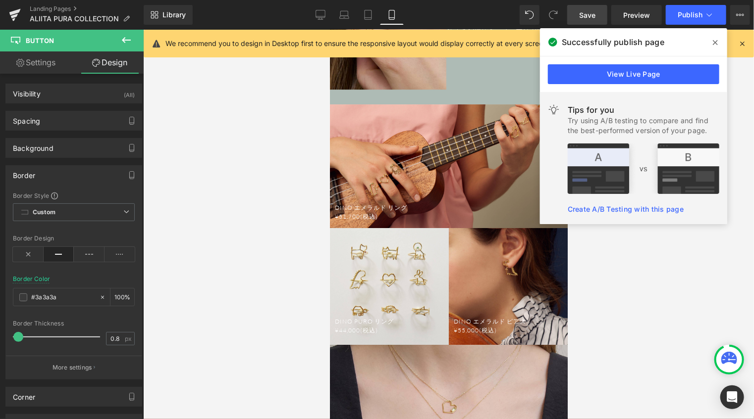
scroll to position [1637, 0]
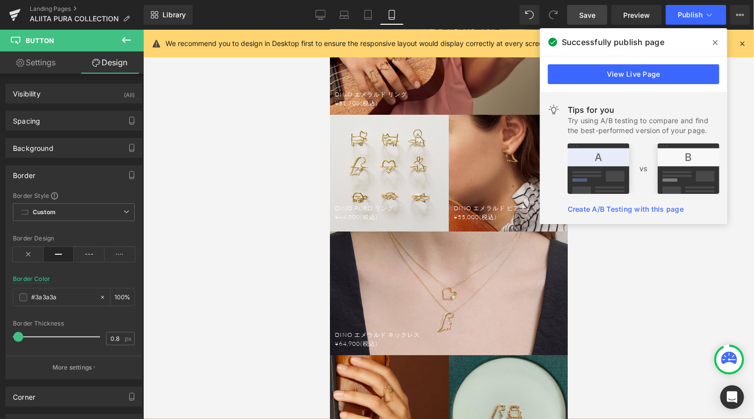
type input "#3a3a3a"
click at [590, 12] on span "Save" at bounding box center [587, 15] width 16 height 10
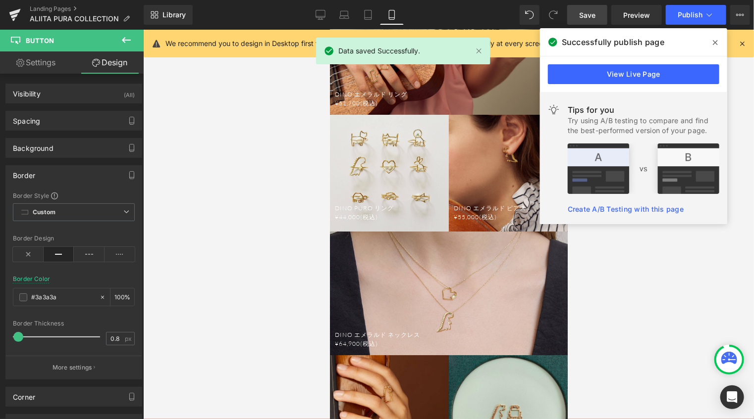
click at [235, 168] on div at bounding box center [448, 225] width 611 height 390
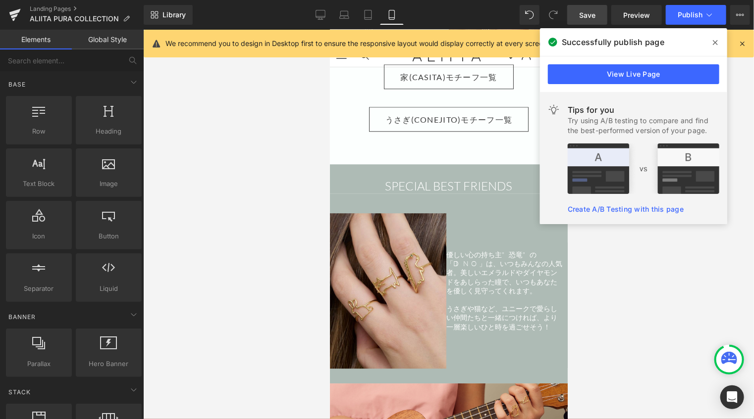
scroll to position [1191, 0]
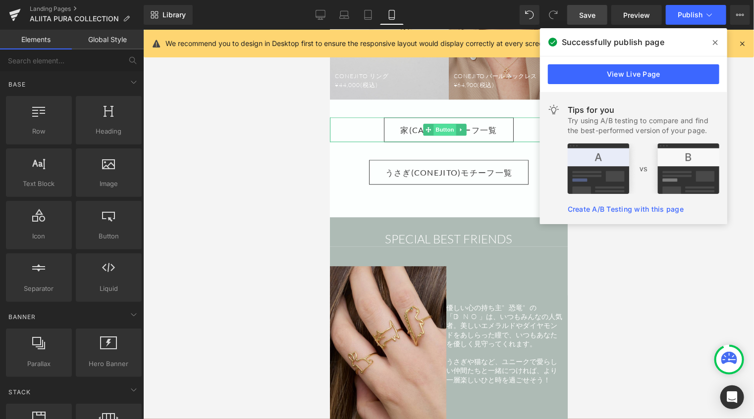
click at [444, 123] on span "Button" at bounding box center [444, 129] width 23 height 12
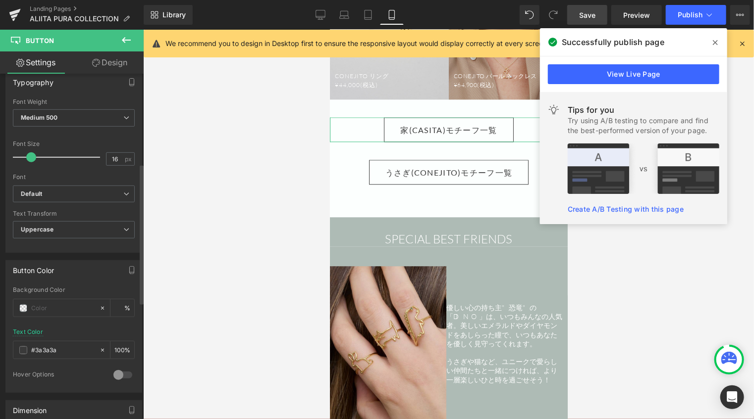
scroll to position [396, 0]
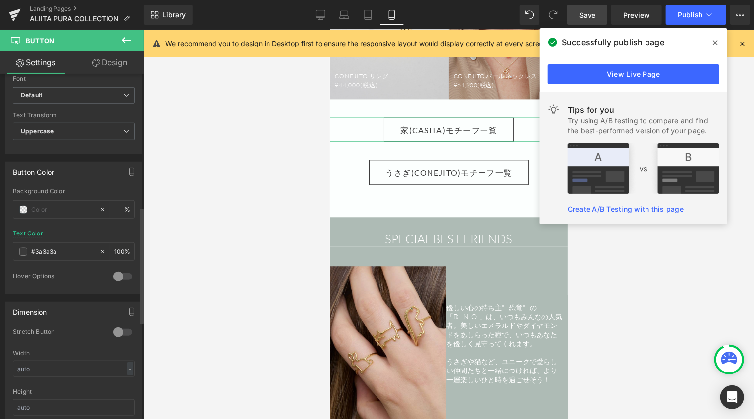
click at [120, 271] on div at bounding box center [123, 277] width 24 height 16
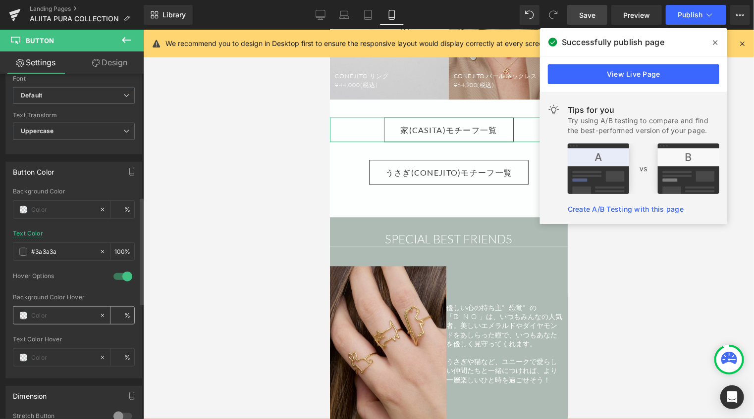
click at [24, 312] on span at bounding box center [23, 316] width 8 height 8
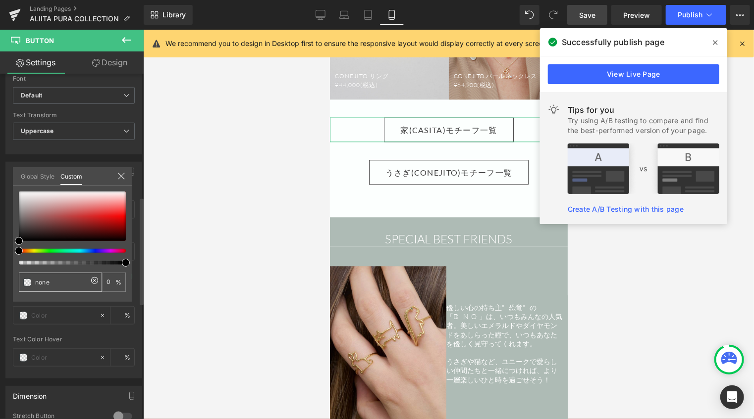
click at [49, 283] on input "none" at bounding box center [61, 282] width 52 height 10
type input "none"
type input "0"
drag, startPoint x: 61, startPoint y: 283, endPoint x: 5, endPoint y: 282, distance: 56.0
click at [5, 282] on div "Button Color Background Color % rgb(58, 58, 58) Text Color #3a3a3a 100 % 1 Hove…" at bounding box center [74, 267] width 148 height 224
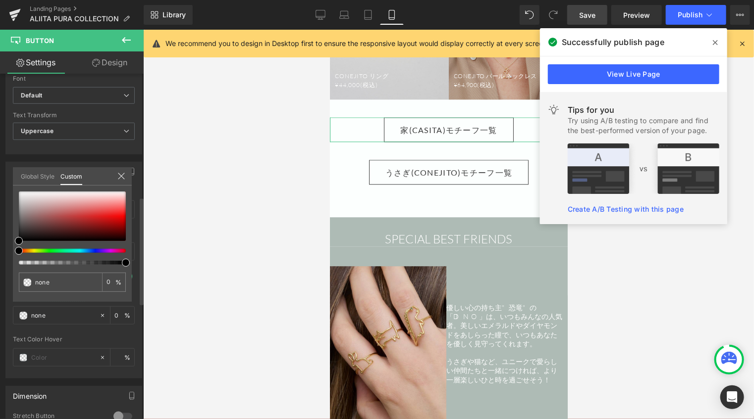
paste input "#3a3a3a"
type input "#3a3a3a"
type input "100"
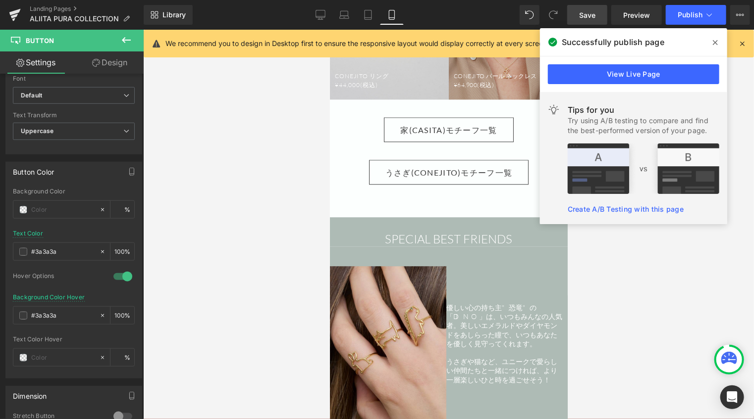
click at [258, 168] on div at bounding box center [448, 225] width 611 height 390
click at [21, 354] on span at bounding box center [23, 358] width 8 height 8
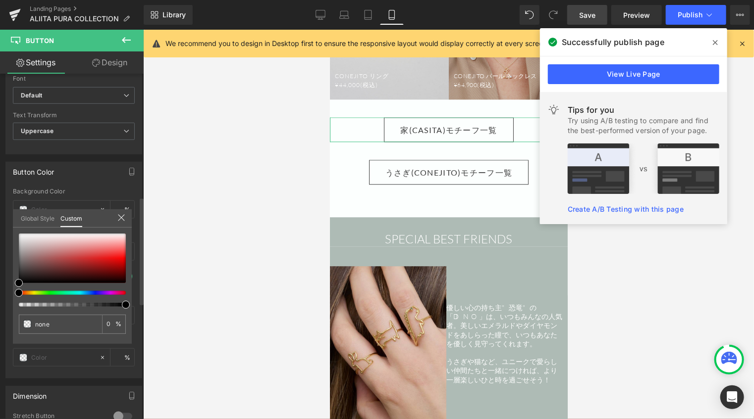
drag, startPoint x: 18, startPoint y: 239, endPoint x: 20, endPoint y: 232, distance: 7.4
click at [20, 232] on div "none 0 %" at bounding box center [72, 234] width 119 height 12
type input "#f7f6f6"
type input "100"
type input "#f7f6f6"
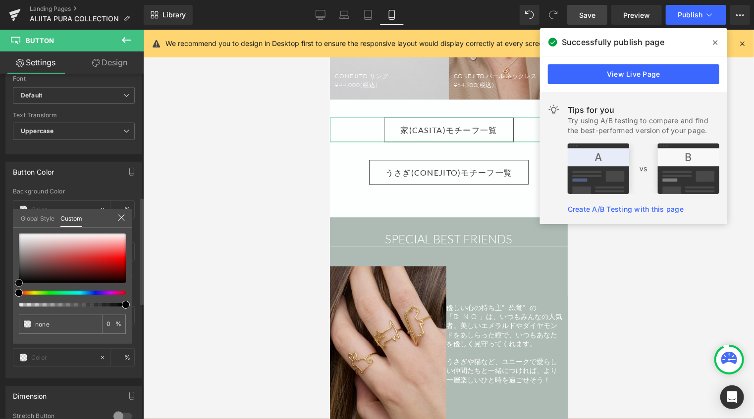
type input "100"
type input "#f7f7f7"
type input "#fcfcfc"
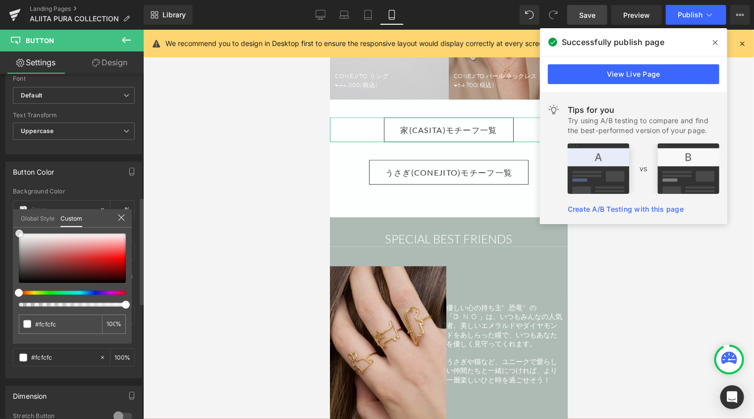
type input "#ffffff"
drag, startPoint x: 24, startPoint y: 235, endPoint x: 123, endPoint y: 194, distance: 107.1
click at [0, 222] on html "Button You are previewing how the will restyle your page. You can not edit Elem…" at bounding box center [377, 209] width 754 height 419
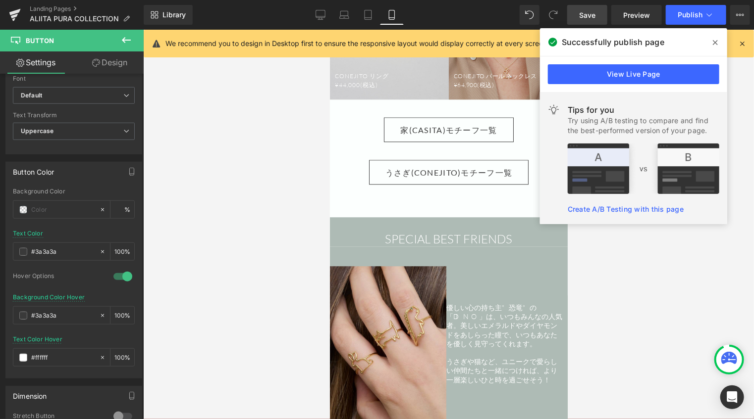
click at [225, 167] on div at bounding box center [448, 225] width 611 height 390
drag, startPoint x: 440, startPoint y: 157, endPoint x: 571, endPoint y: 268, distance: 172.1
click at [440, 166] on span "Button" at bounding box center [444, 172] width 23 height 12
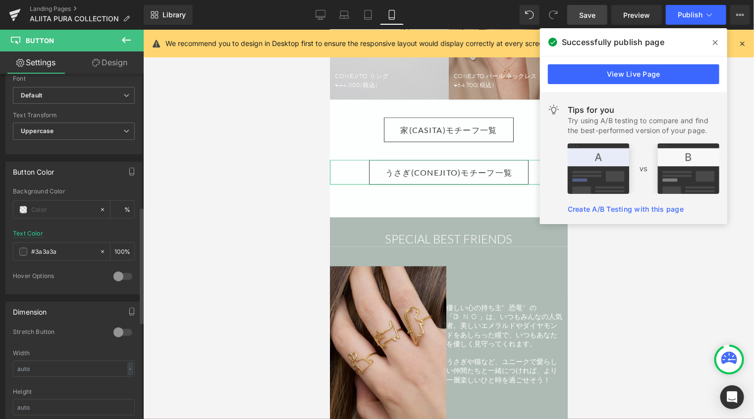
click at [120, 276] on div at bounding box center [123, 277] width 24 height 16
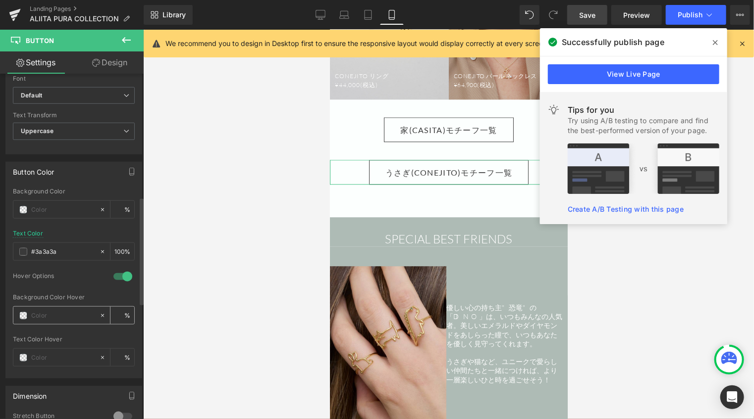
click at [22, 314] on span at bounding box center [23, 316] width 8 height 8
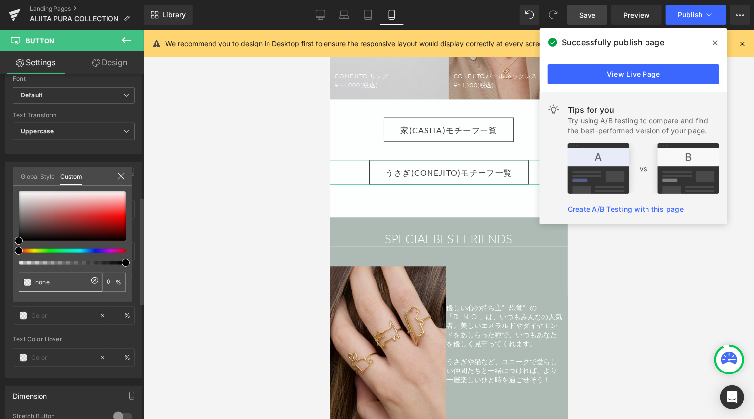
click at [49, 282] on input "none" at bounding box center [61, 282] width 52 height 10
type input "none"
type input "0"
drag, startPoint x: 57, startPoint y: 281, endPoint x: 19, endPoint y: 281, distance: 38.1
click at [19, 281] on div "none" at bounding box center [60, 282] width 83 height 19
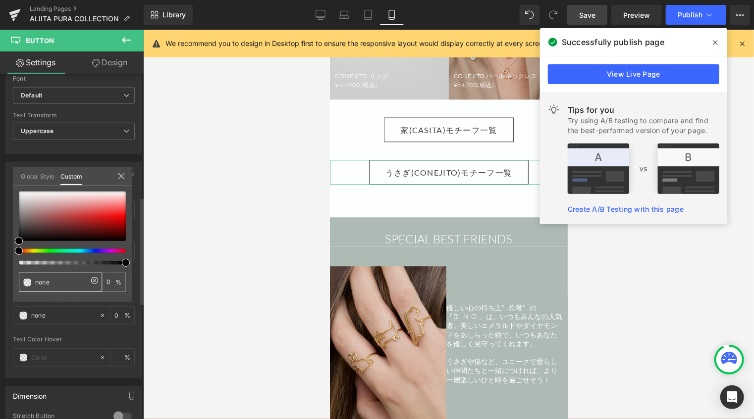
paste input "#3a3a3a"
type input "#3a3a3a"
type input "100"
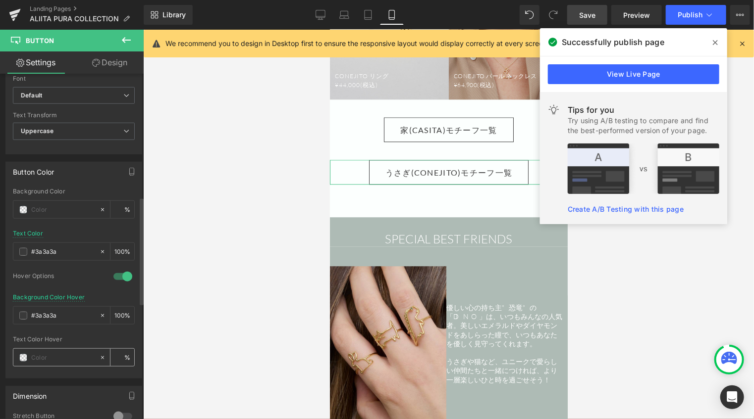
click at [24, 354] on span at bounding box center [23, 358] width 8 height 8
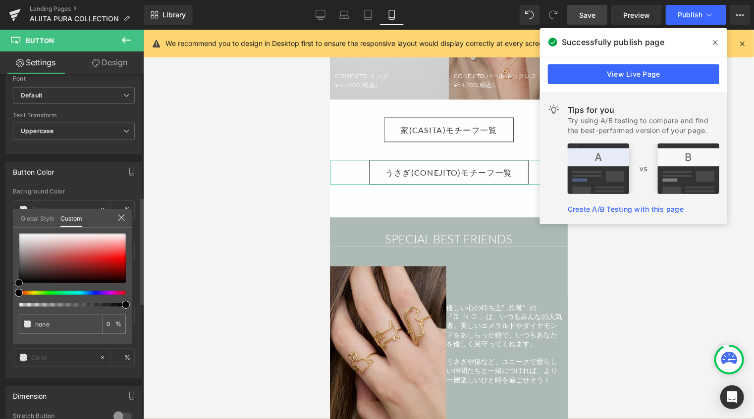
type input "#ebe9e9"
type input "100"
type input "#ebe9e9"
type input "100"
type input "#eeecec"
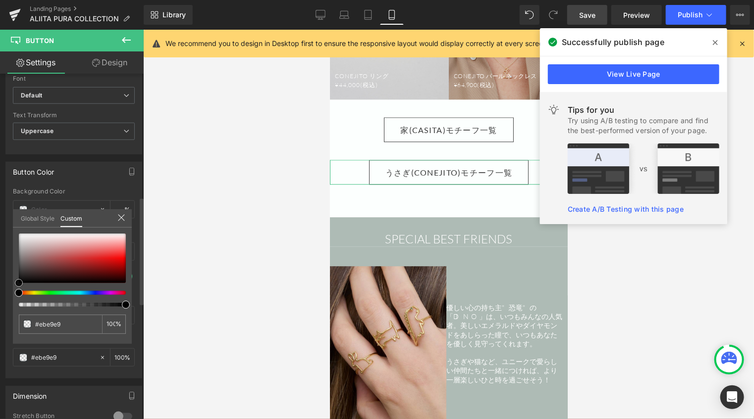
type input "#eeecec"
type input "#f0efef"
type input "#f7f7f7"
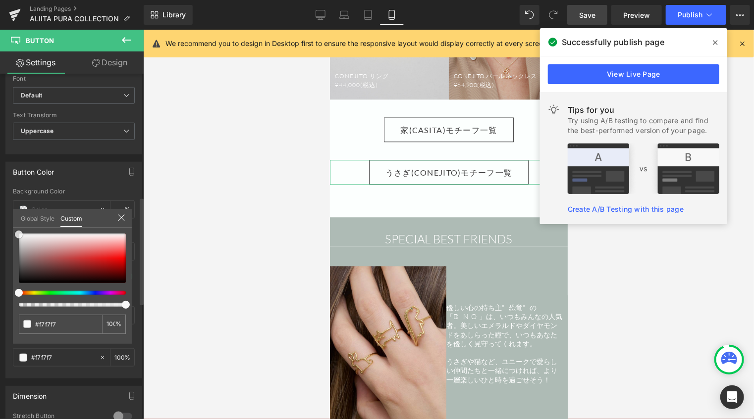
type input "#ffffff"
drag, startPoint x: 21, startPoint y: 236, endPoint x: 11, endPoint y: 206, distance: 32.4
click at [11, 207] on div "Button Color Background Color % rgb(58, 58, 58) Text Color #3a3a3a 100 % 1 Hove…" at bounding box center [74, 267] width 148 height 224
click at [222, 161] on div at bounding box center [448, 225] width 611 height 390
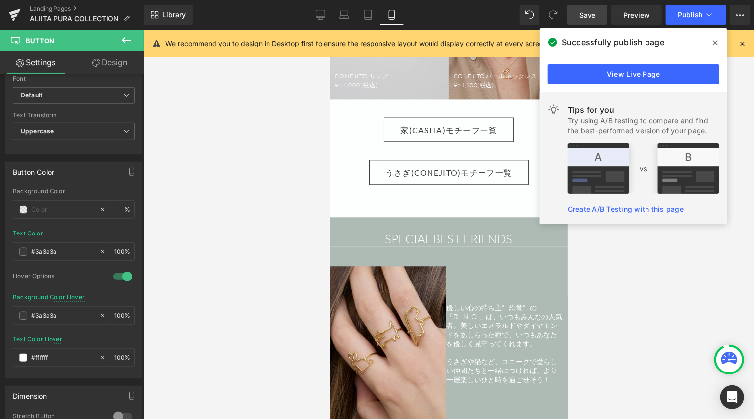
click at [595, 17] on span "Save" at bounding box center [587, 15] width 16 height 10
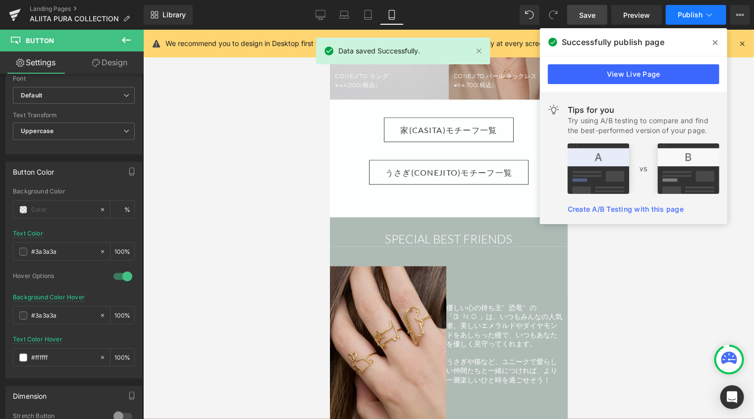
click at [689, 12] on span "Publish" at bounding box center [690, 15] width 25 height 8
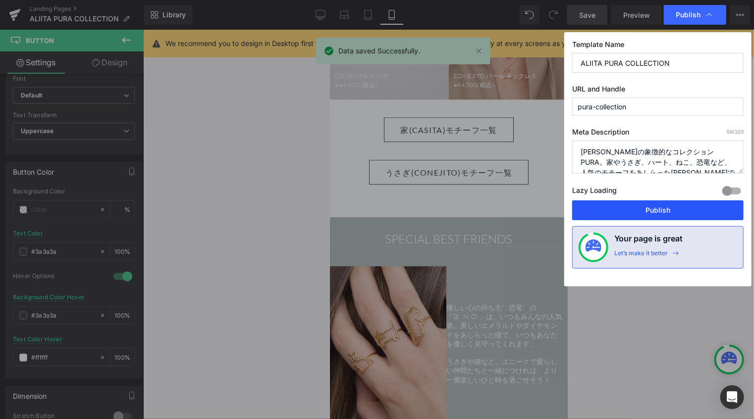
click at [643, 214] on button "Publish" at bounding box center [657, 211] width 171 height 20
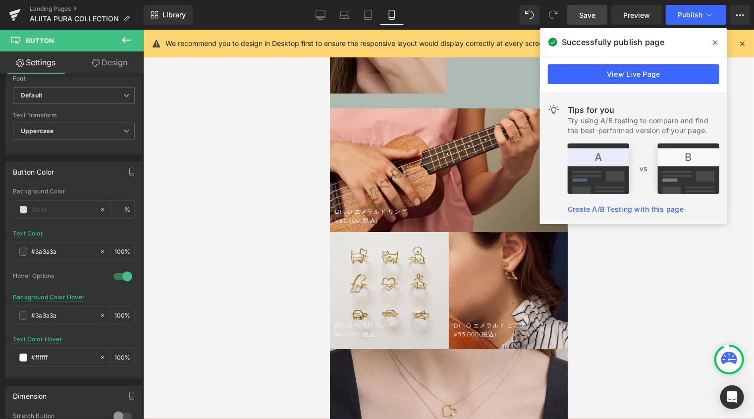
scroll to position [1538, 0]
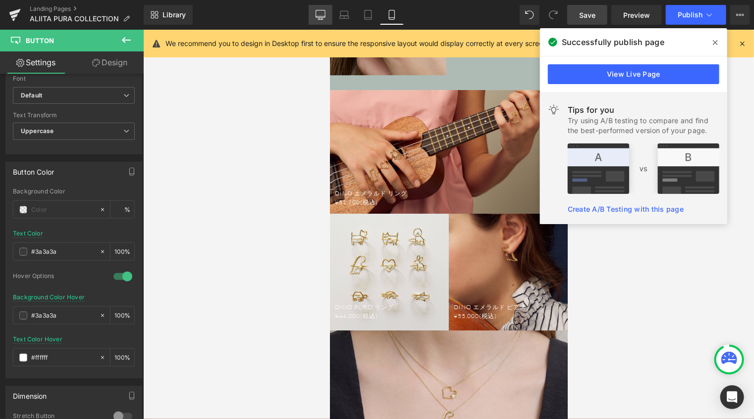
click at [322, 16] on icon at bounding box center [320, 16] width 9 height 0
type input "#748d81"
type input "100"
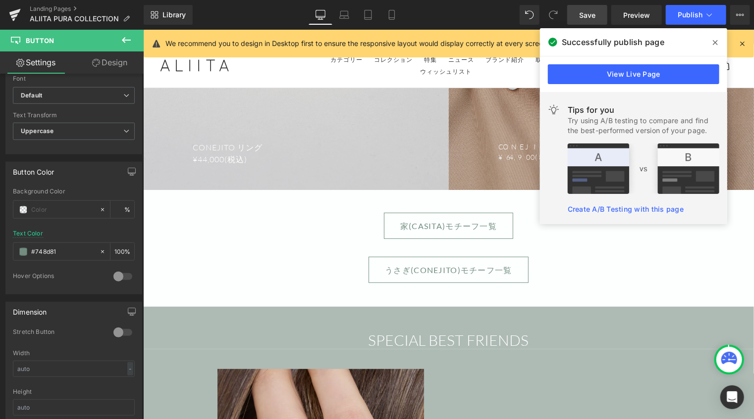
scroll to position [2080, 0]
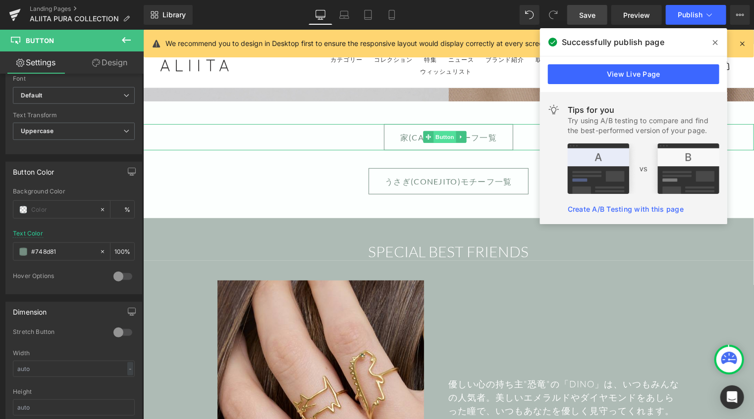
click at [444, 131] on span "Button" at bounding box center [444, 137] width 23 height 12
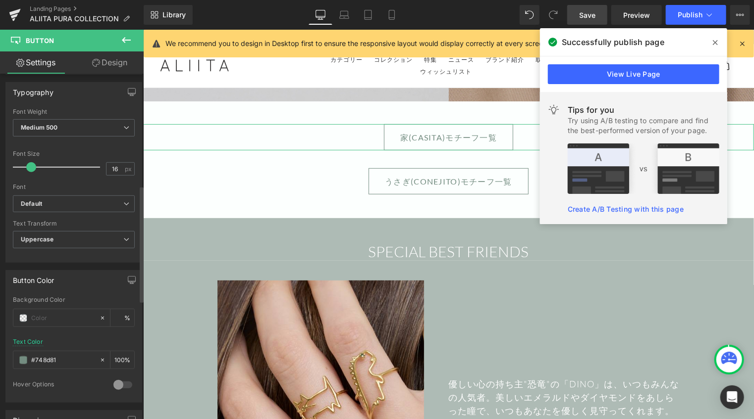
scroll to position [347, 0]
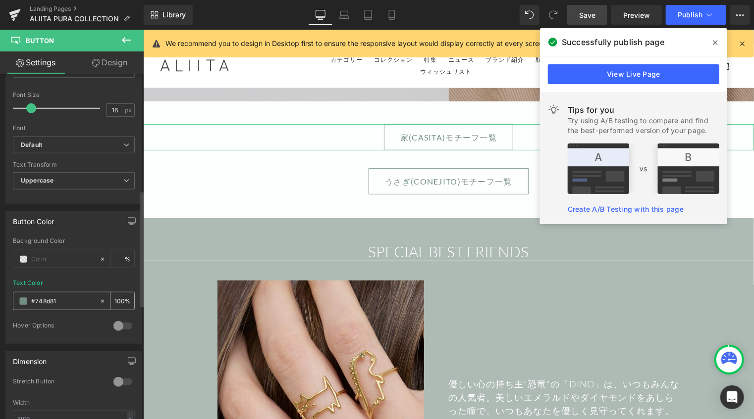
click at [99, 298] on icon at bounding box center [102, 301] width 7 height 7
type input "none"
type input "0"
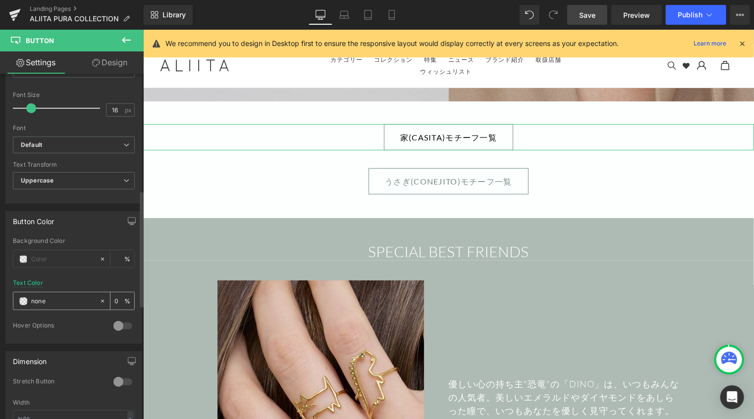
click at [74, 299] on input "none" at bounding box center [62, 301] width 63 height 11
paste input "#3a3a3a"
drag, startPoint x: 53, startPoint y: 299, endPoint x: 19, endPoint y: 299, distance: 34.2
click at [19, 299] on div "none#3a3a3a" at bounding box center [56, 301] width 86 height 17
click at [81, 300] on input "none#3a3a3a" at bounding box center [62, 301] width 63 height 11
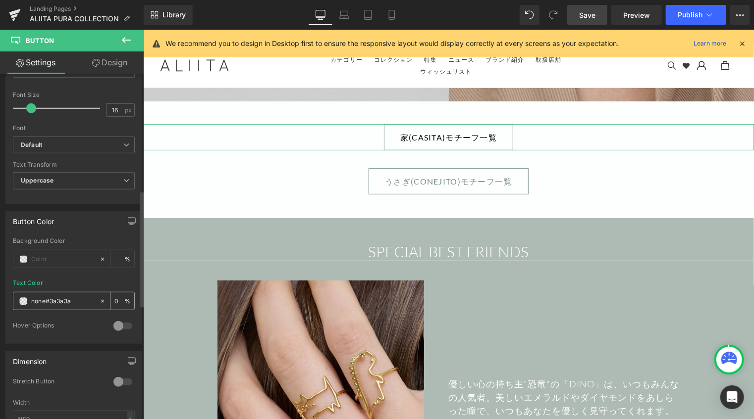
drag, startPoint x: 82, startPoint y: 300, endPoint x: 15, endPoint y: 298, distance: 66.9
click at [15, 298] on div "none#3a3a3a" at bounding box center [56, 301] width 86 height 17
paste input "text"
type input "#3a3a3a"
type input "100"
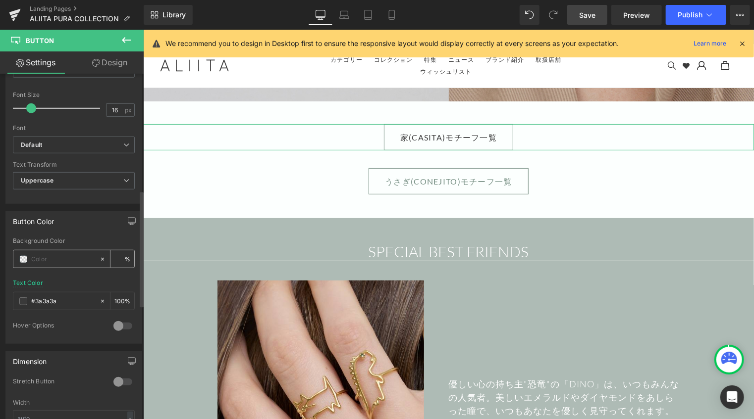
type input "#3a3a3a"
click at [45, 259] on input "text" at bounding box center [62, 259] width 63 height 11
type input "0"
click at [99, 301] on icon at bounding box center [102, 301] width 7 height 7
type input "none"
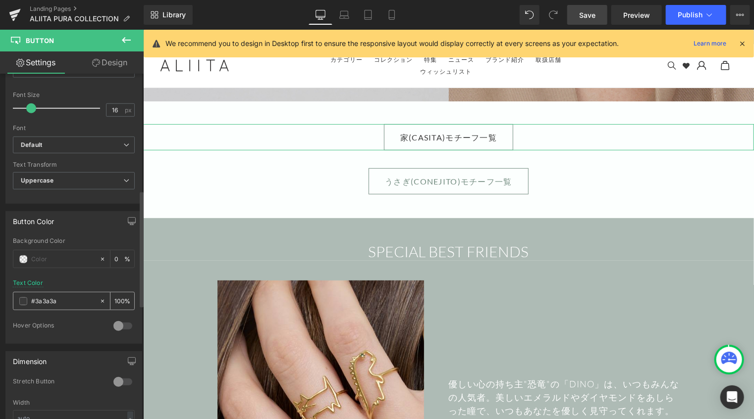
type input "0"
click at [67, 258] on input "text" at bounding box center [62, 259] width 63 height 11
paste input "#3a3a3a"
type input "#3a3a3a"
type input "100"
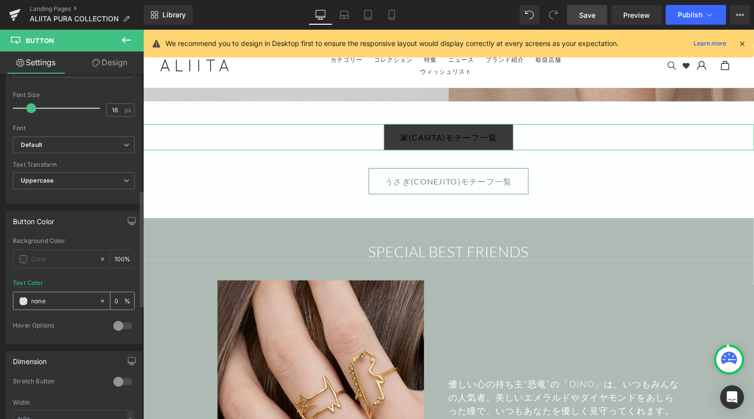
type input "0"
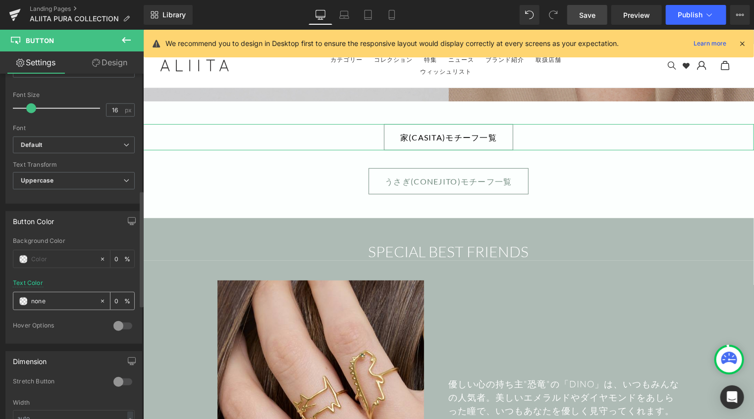
click at [62, 298] on input "none" at bounding box center [62, 301] width 63 height 11
paste input "#3a3a3a"
click at [99, 299] on icon at bounding box center [102, 301] width 7 height 7
click at [99, 298] on icon at bounding box center [102, 301] width 7 height 7
click at [72, 299] on input "none" at bounding box center [62, 301] width 63 height 11
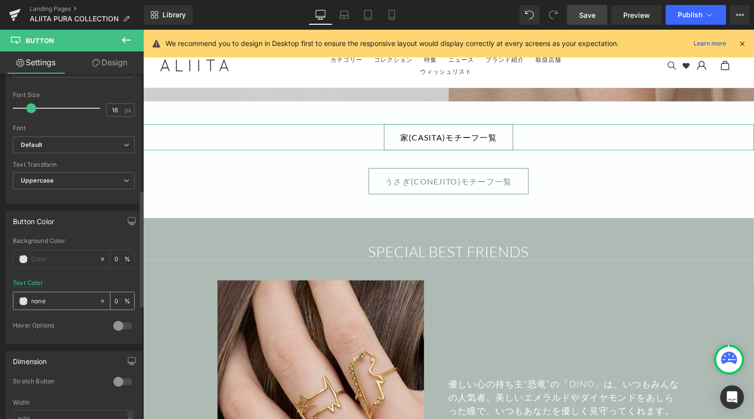
paste input "#3a3a3a"
drag, startPoint x: 44, startPoint y: 300, endPoint x: 24, endPoint y: 300, distance: 20.3
click at [24, 300] on div "none#3a3a3a" at bounding box center [56, 301] width 86 height 17
type input "#3a3a3a"
type input "100"
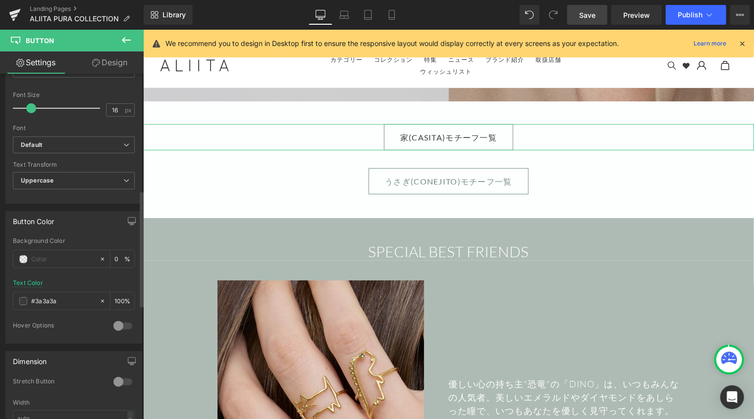
type input "#3a3a3a"
click at [122, 320] on div at bounding box center [123, 326] width 24 height 16
click at [34, 366] on input "text" at bounding box center [62, 365] width 63 height 11
paste input "#3a3a3a"
type input "#3a3a3a"
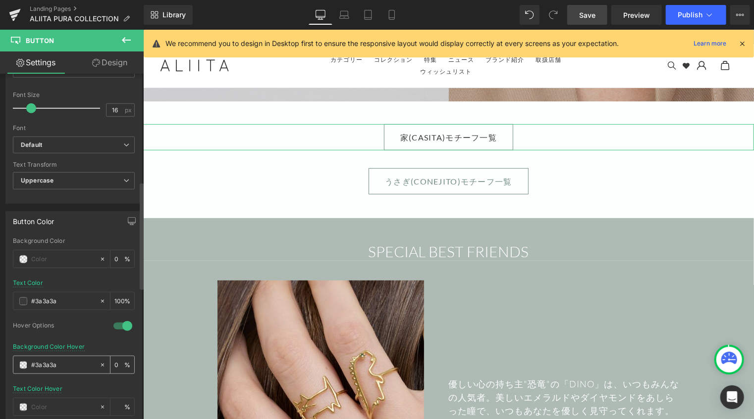
type input "100"
type input "#3a3a3a"
click at [22, 404] on span at bounding box center [23, 408] width 8 height 8
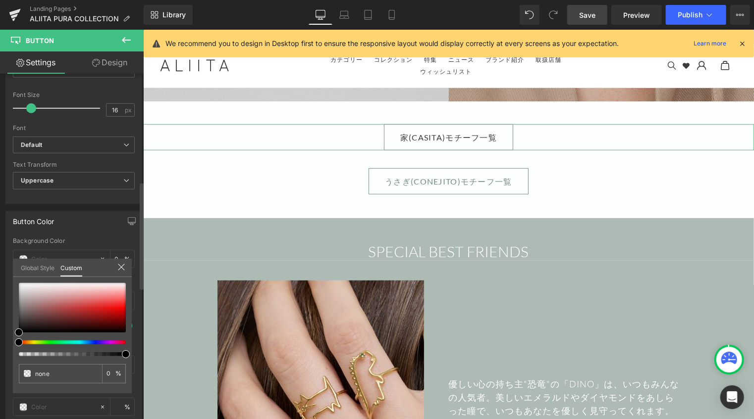
click at [18, 280] on div "none 0 %" at bounding box center [72, 283] width 119 height 12
type input "#efefef"
type input "100"
type input "#efefef"
type input "100"
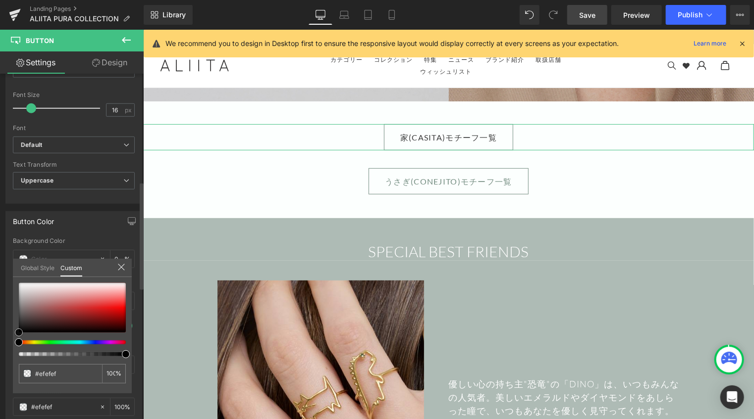
type input "#f2f2f2"
type input "#ffffff"
drag, startPoint x: 20, startPoint y: 286, endPoint x: -2, endPoint y: 260, distance: 33.7
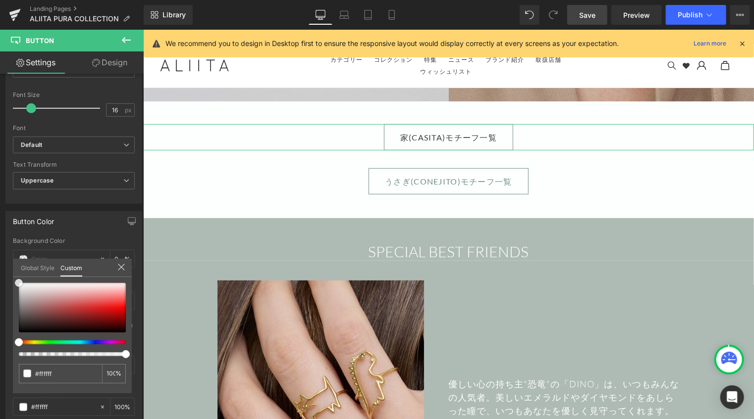
click at [0, 260] on html "Button You are previewing how the will restyle your page. You can not edit Elem…" at bounding box center [377, 209] width 754 height 419
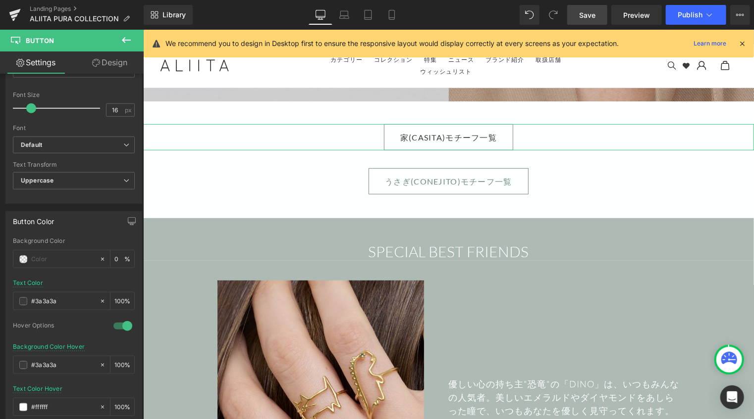
click at [124, 66] on link "Design" at bounding box center [110, 63] width 72 height 22
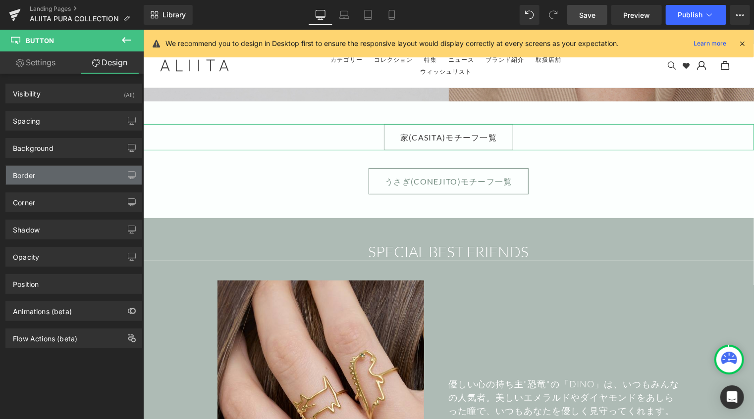
type input "#748d81"
type input "100"
type input "0.8"
click at [53, 176] on div "Border" at bounding box center [74, 175] width 136 height 19
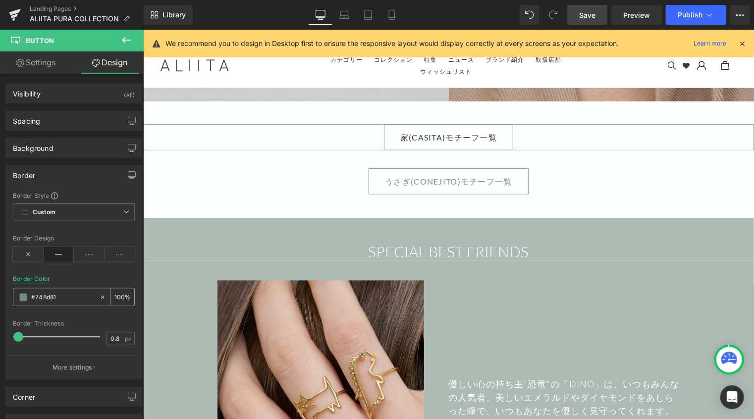
click at [99, 296] on icon at bounding box center [102, 297] width 7 height 7
type input "none"
type input "0"
click at [81, 295] on input "none" at bounding box center [62, 297] width 63 height 11
paste input "#3a3a3a"
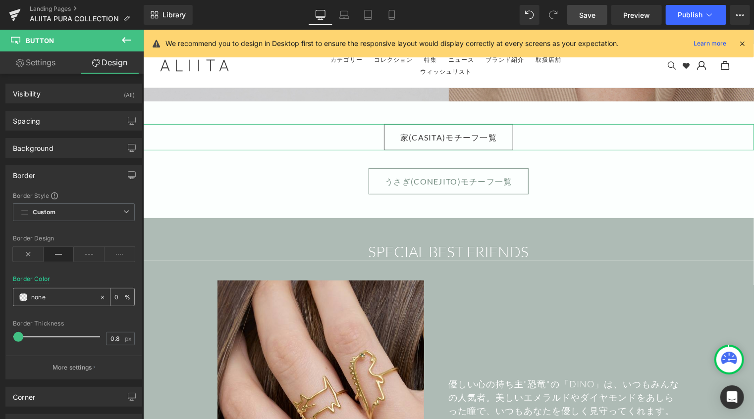
type input "#3a3a3a"
type input "100"
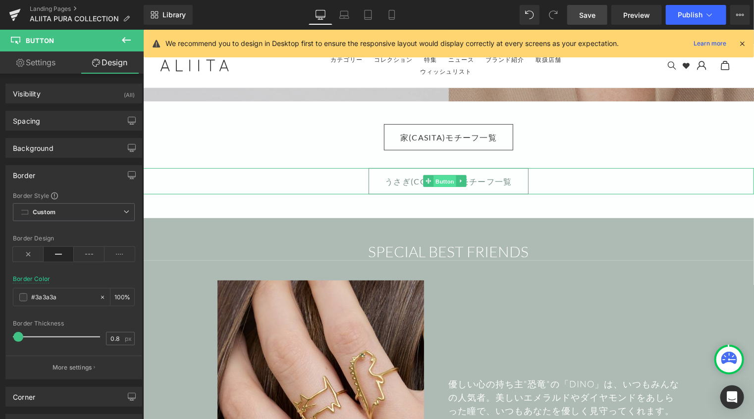
click at [436, 175] on span "Button" at bounding box center [444, 181] width 23 height 12
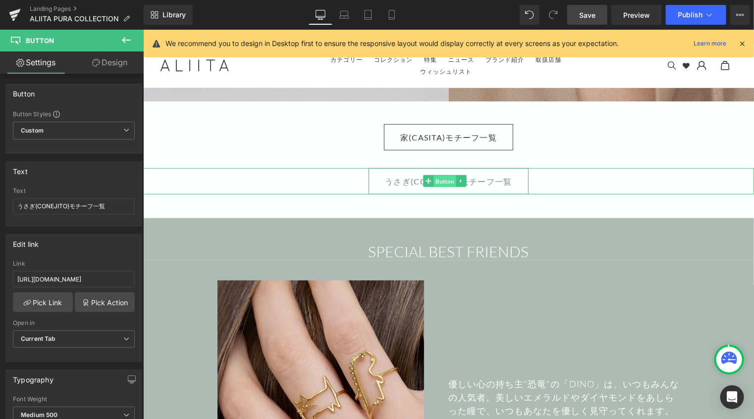
click at [434, 175] on span "Button" at bounding box center [444, 181] width 23 height 12
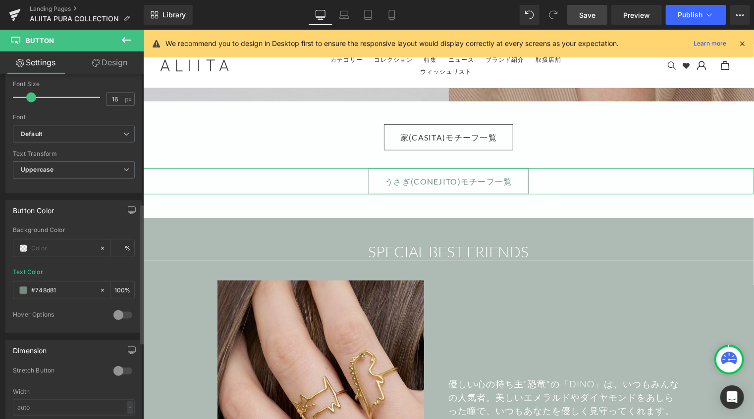
scroll to position [396, 0]
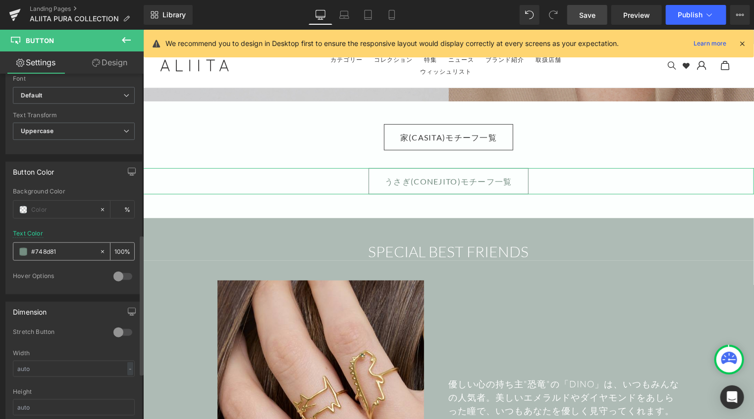
click at [100, 249] on icon at bounding box center [102, 252] width 7 height 7
type input "none"
type input "0"
click at [78, 249] on input "none" at bounding box center [62, 252] width 63 height 11
drag, startPoint x: 69, startPoint y: 249, endPoint x: 22, endPoint y: 249, distance: 47.5
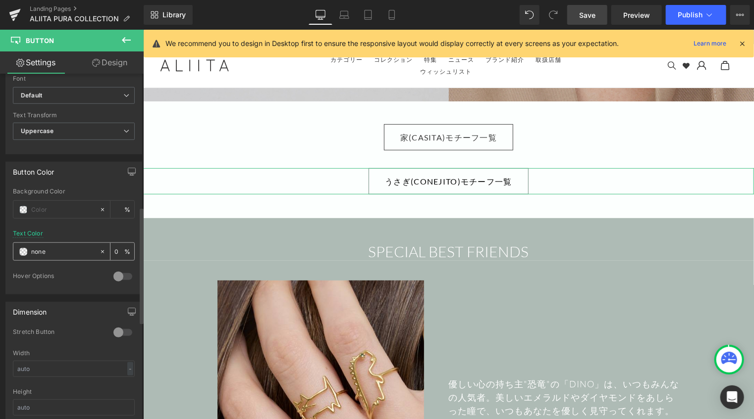
click at [22, 249] on div "none" at bounding box center [56, 251] width 86 height 17
paste input "#3a3a3a"
type input "#3a3a3a"
type input "100"
type input "#3a3a3a"
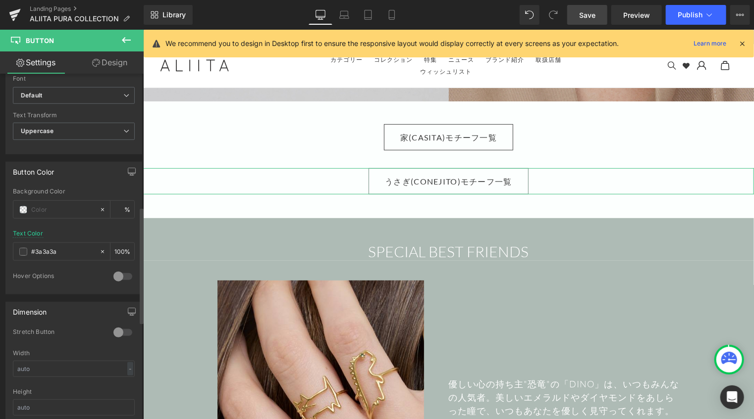
click at [123, 275] on div at bounding box center [123, 277] width 24 height 16
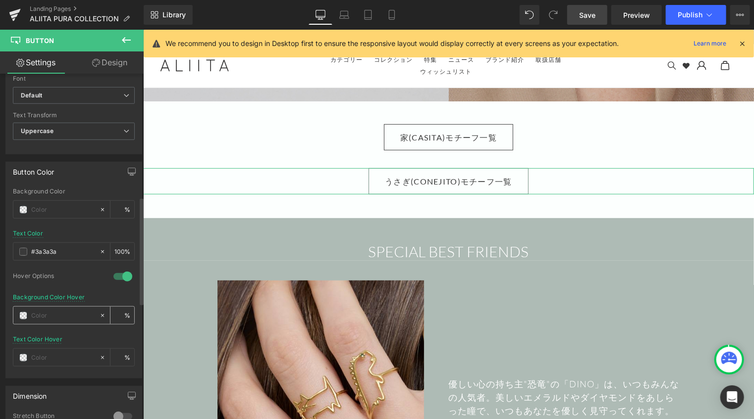
click at [50, 313] on input "text" at bounding box center [62, 316] width 63 height 11
paste input "#3a3a3a"
type input "#3a3a3a"
type input "100"
type input "#3a3a3a"
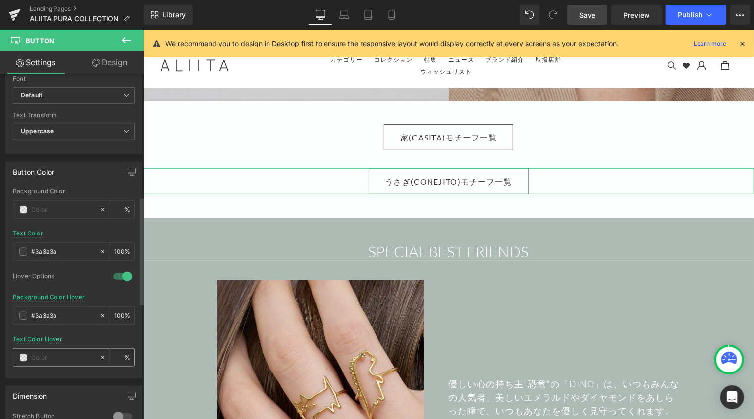
click at [22, 355] on span at bounding box center [23, 358] width 8 height 8
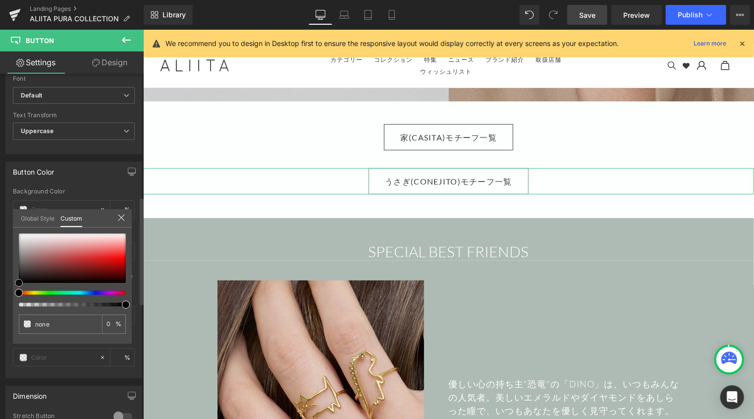
type input "#e2e2e2"
type input "100"
type input "#e2e2e2"
type input "100"
type input "#eaeaea"
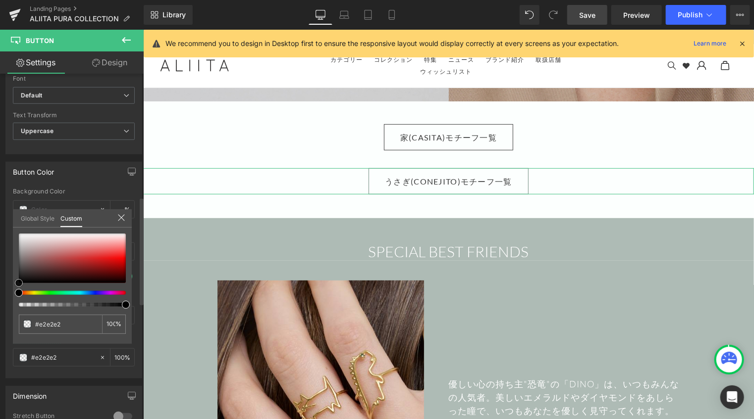
type input "#eaeaea"
type input "#ffffff"
drag, startPoint x: 16, startPoint y: 233, endPoint x: 16, endPoint y: 222, distance: 10.9
click at [16, 224] on div "Global Style Custom Setup Global Style #ffffff 100 %" at bounding box center [72, 224] width 119 height 30
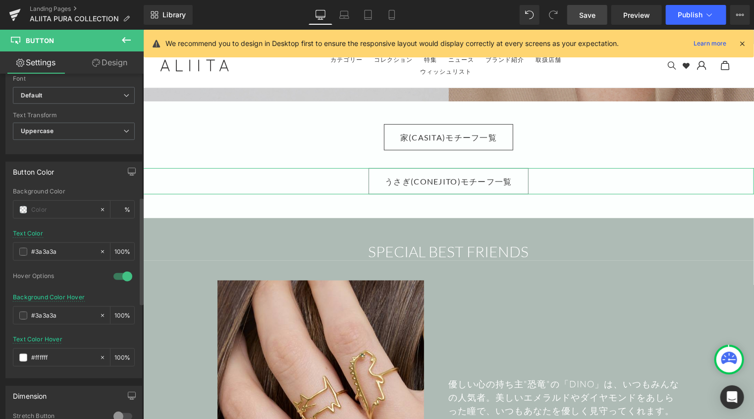
drag, startPoint x: 126, startPoint y: 184, endPoint x: 82, endPoint y: 144, distance: 59.6
click at [124, 63] on link "Design" at bounding box center [110, 63] width 72 height 22
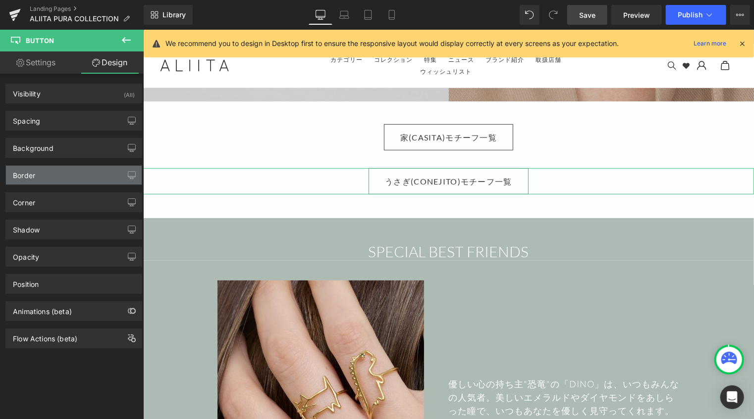
type input "#748d81"
type input "100"
type input "0.8"
click at [62, 180] on div "Border" at bounding box center [74, 175] width 136 height 19
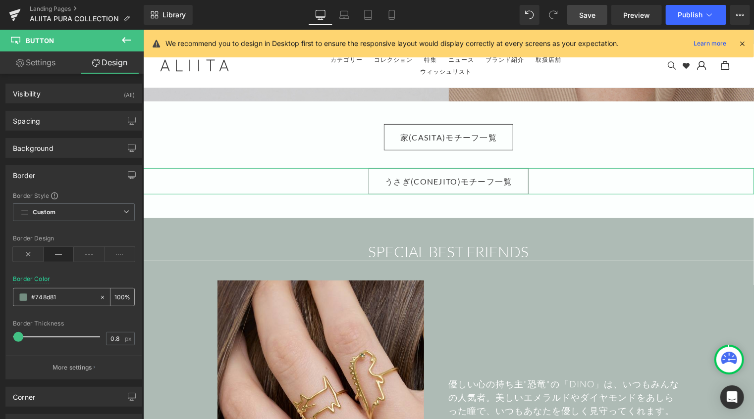
click at [99, 297] on icon at bounding box center [102, 297] width 7 height 7
type input "none"
type input "0"
click at [75, 296] on input "none" at bounding box center [62, 297] width 63 height 11
paste input "#3a3a3a"
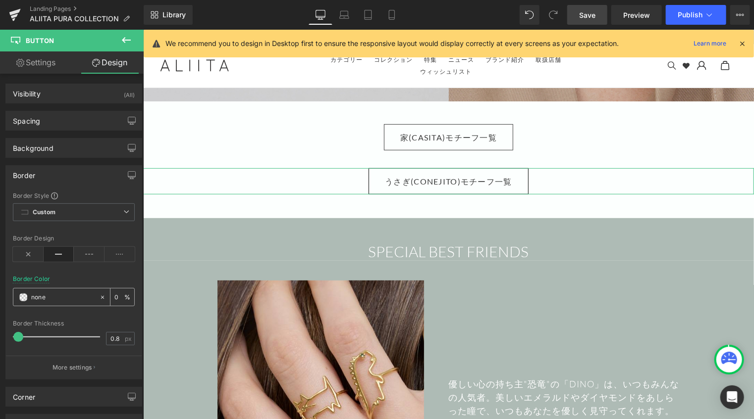
type input "#3a3a3a"
type input "100"
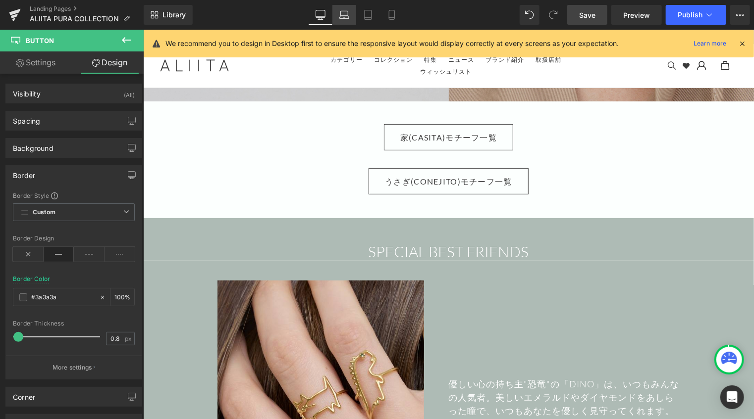
click at [349, 20] on link "Laptop" at bounding box center [344, 15] width 24 height 20
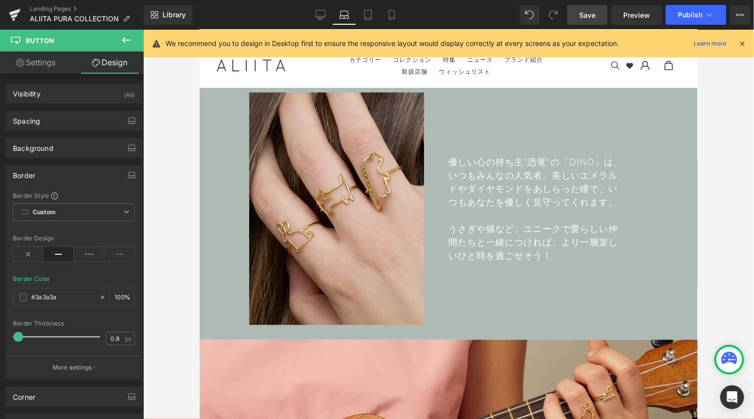
scroll to position [1907, 0]
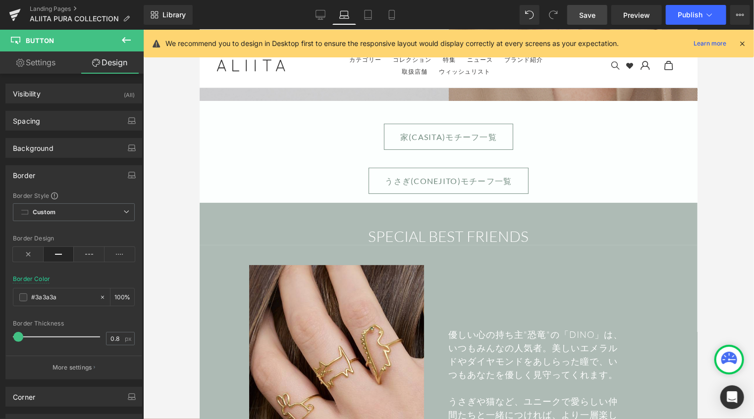
type input "#748d81"
type input "100"
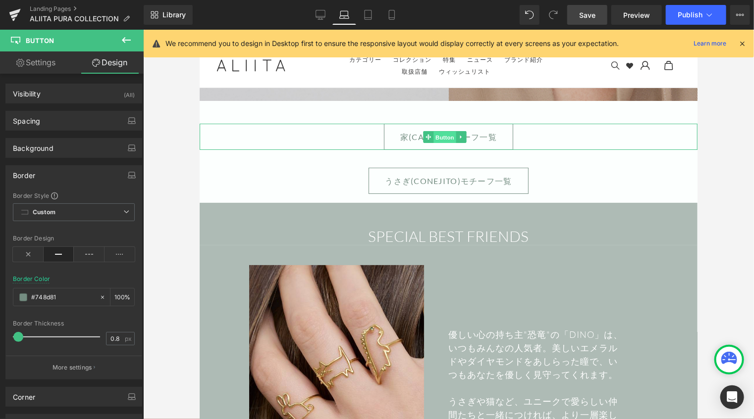
click at [439, 135] on span "Button" at bounding box center [444, 137] width 23 height 12
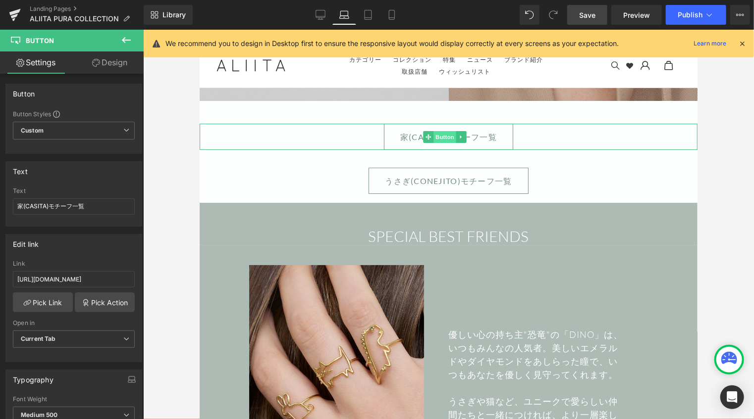
click at [445, 133] on span "Button" at bounding box center [444, 137] width 23 height 12
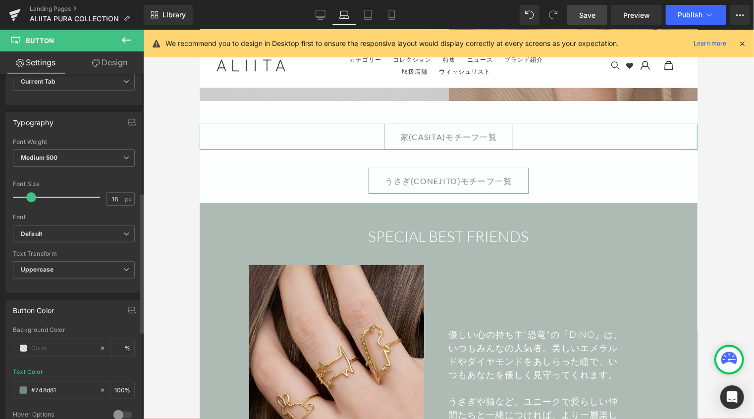
scroll to position [297, 0]
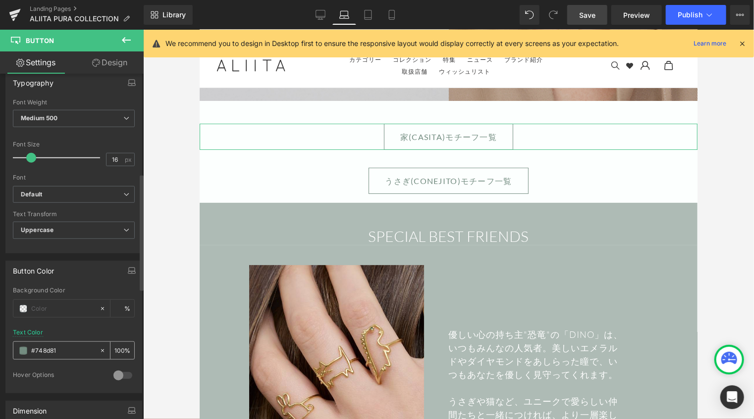
click at [100, 348] on icon at bounding box center [102, 351] width 7 height 7
type input "none"
type input "0"
drag, startPoint x: 59, startPoint y: 349, endPoint x: 21, endPoint y: 348, distance: 38.1
click at [22, 348] on div "none" at bounding box center [56, 350] width 86 height 17
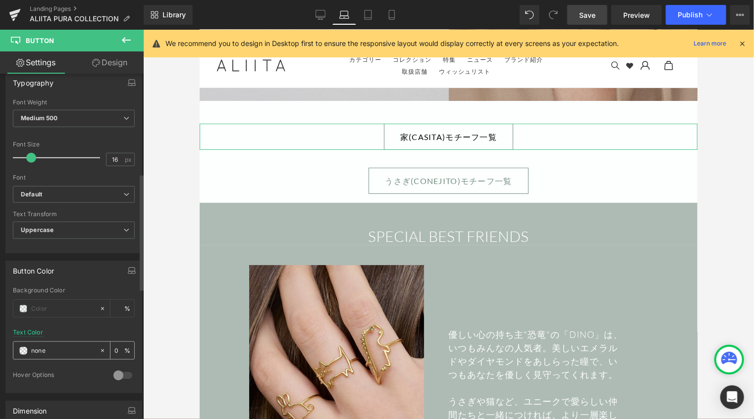
paste input "#3a3a3a"
type input "#3a3a3a"
type input "100"
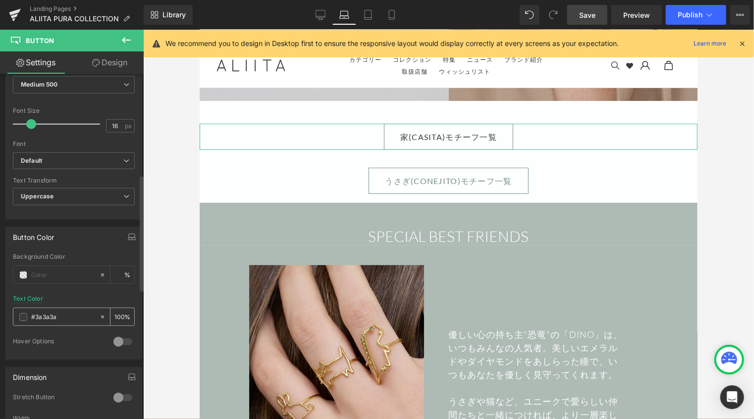
scroll to position [396, 0]
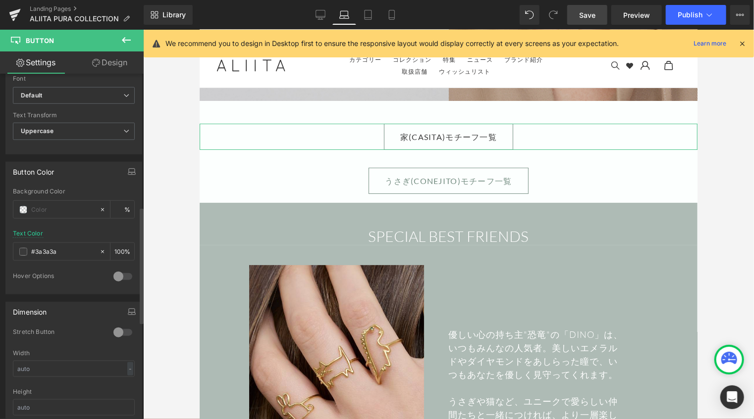
type input "#3a3a3a"
click at [125, 275] on div at bounding box center [123, 277] width 24 height 16
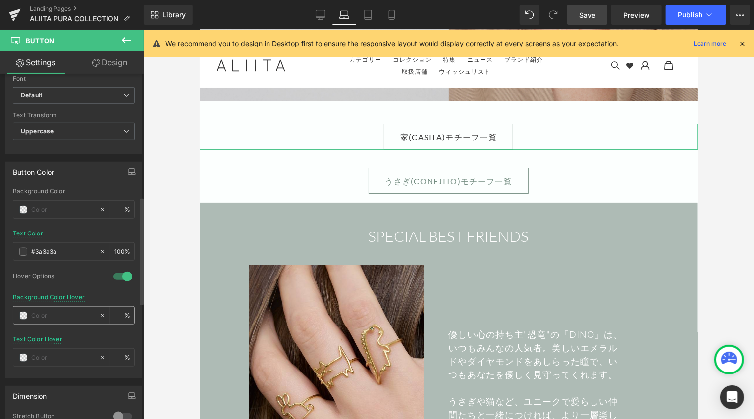
click at [63, 313] on input "text" at bounding box center [62, 316] width 63 height 11
paste input "#3a3a3a"
type input "#3a3a3a"
type input "100"
type input "#3a3a3a"
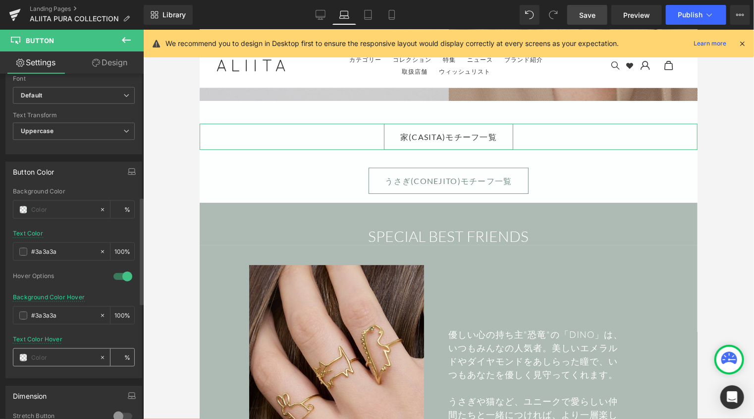
click at [25, 354] on span at bounding box center [23, 358] width 8 height 8
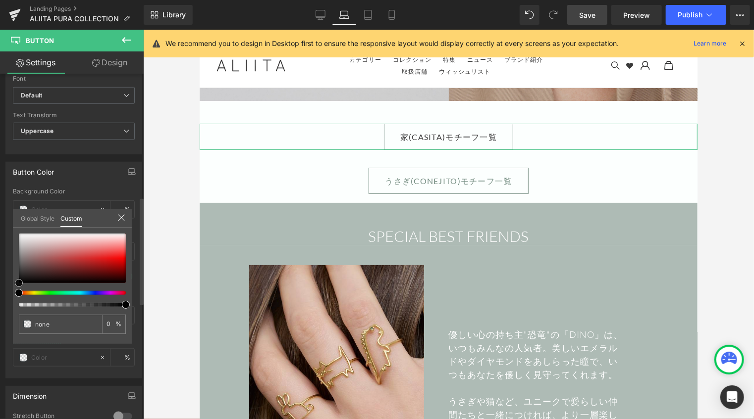
type input "#f2f1f1"
type input "100"
type input "#f2f1f1"
type input "100"
type input "#f5f4f4"
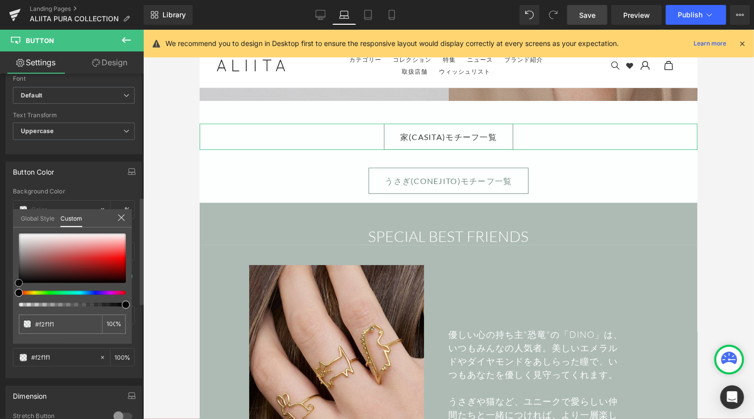
type input "#f5f4f4"
type input "#ffffff"
drag, startPoint x: 22, startPoint y: 236, endPoint x: 11, endPoint y: 215, distance: 23.3
click at [11, 215] on div "Button Color Background Color % rgb(58, 58, 58) Text Color #3a3a3a 100 % 1 Hove…" at bounding box center [74, 267] width 148 height 224
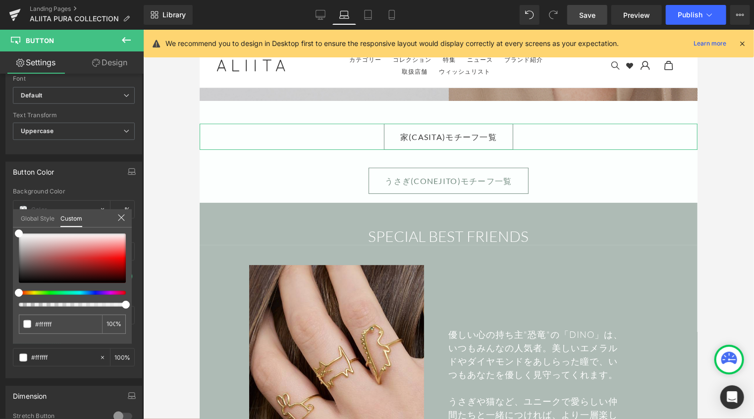
click at [119, 61] on link "Design" at bounding box center [110, 63] width 72 height 22
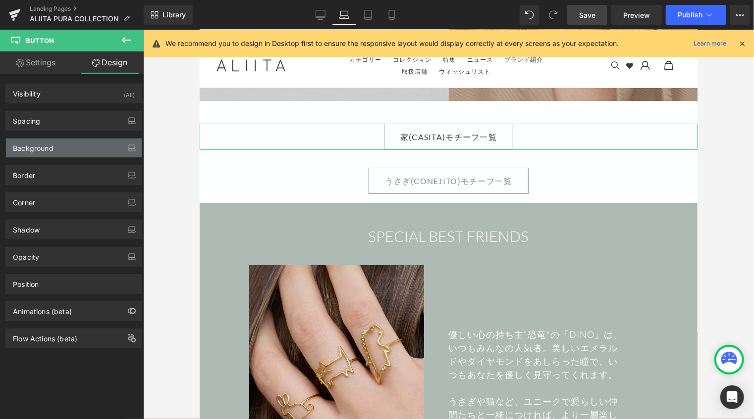
type input "#748d81"
type input "100"
type input "0.8"
type input "0"
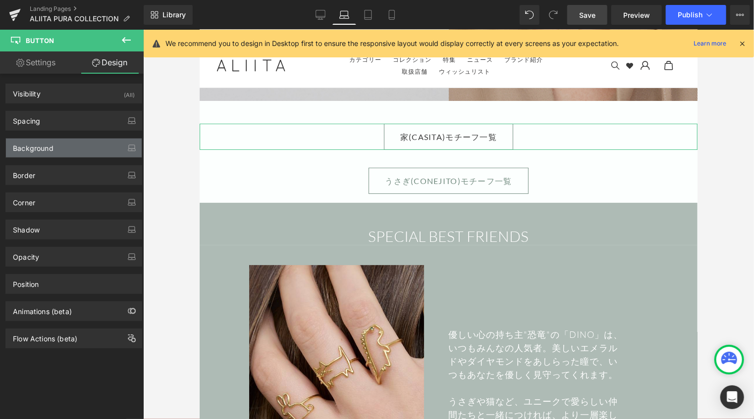
type input "0"
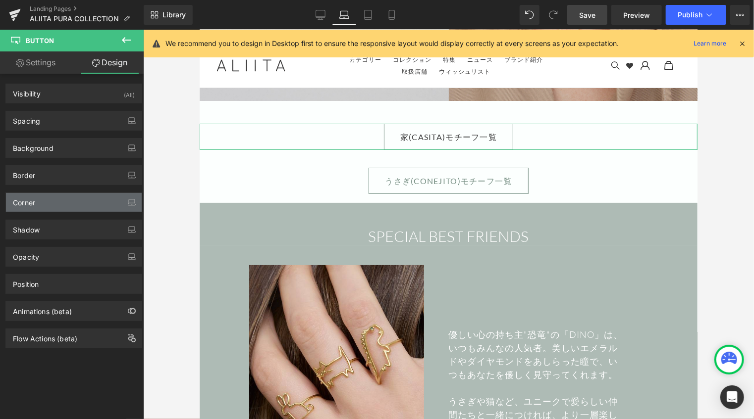
click at [51, 201] on div "Corner" at bounding box center [74, 202] width 136 height 19
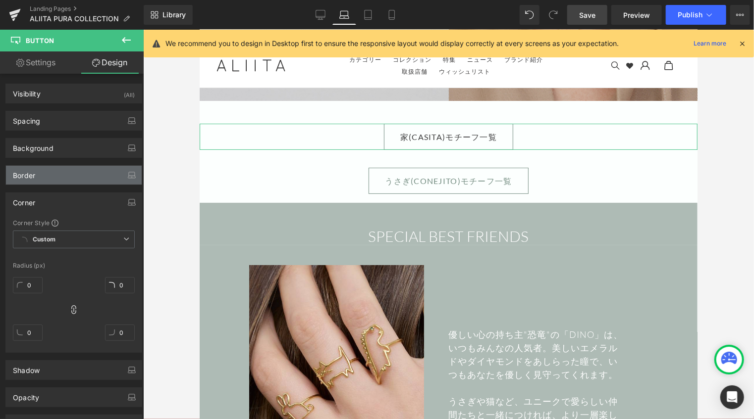
click at [53, 174] on div "Border" at bounding box center [74, 175] width 136 height 19
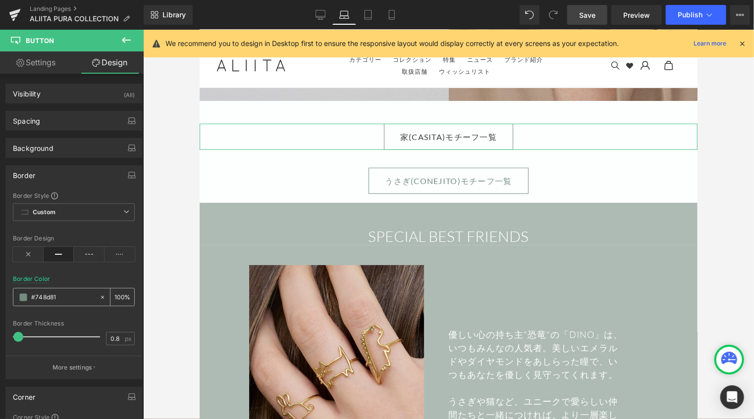
click at [101, 295] on icon at bounding box center [102, 297] width 7 height 7
type input "none"
type input "0"
paste input "#3a3a3a"
type input "#3a3a3a"
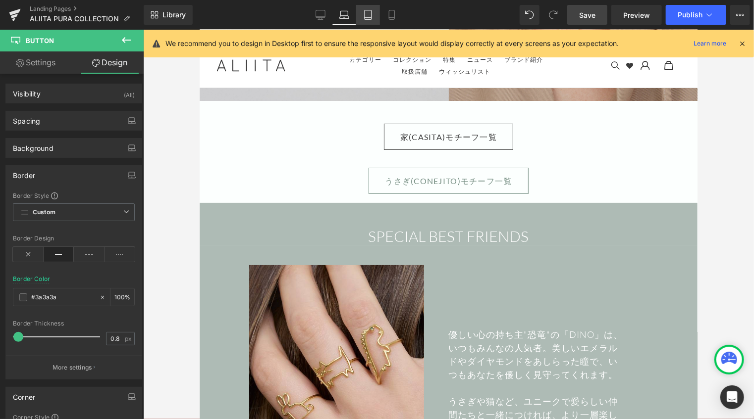
click at [368, 17] on icon at bounding box center [368, 15] width 10 height 10
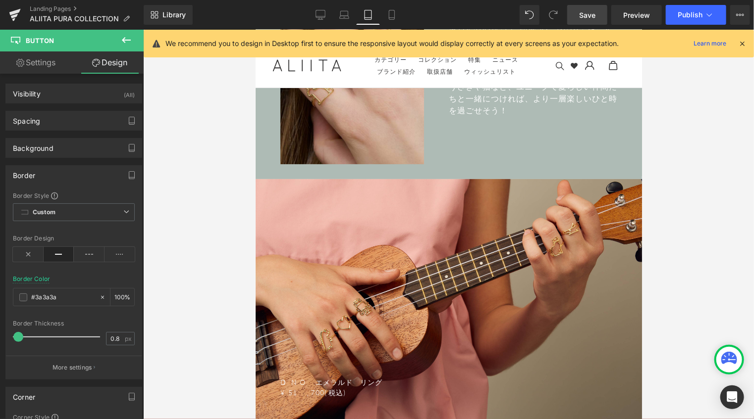
scroll to position [1628, 0]
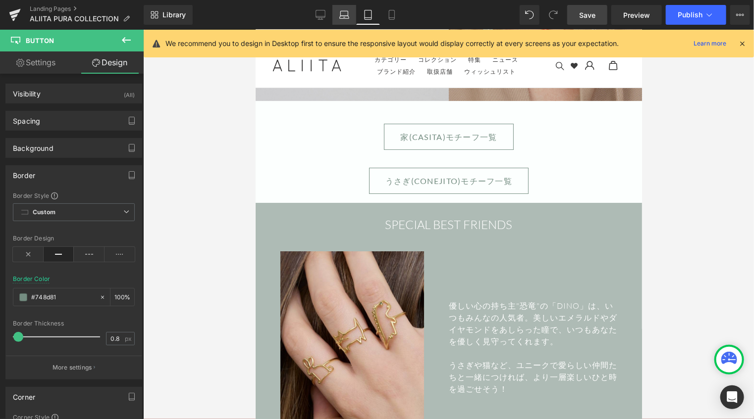
click at [344, 18] on icon at bounding box center [344, 15] width 10 height 10
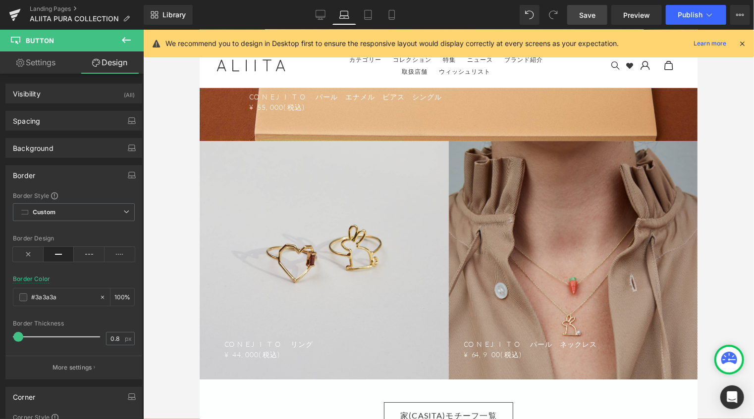
scroll to position [1907, 0]
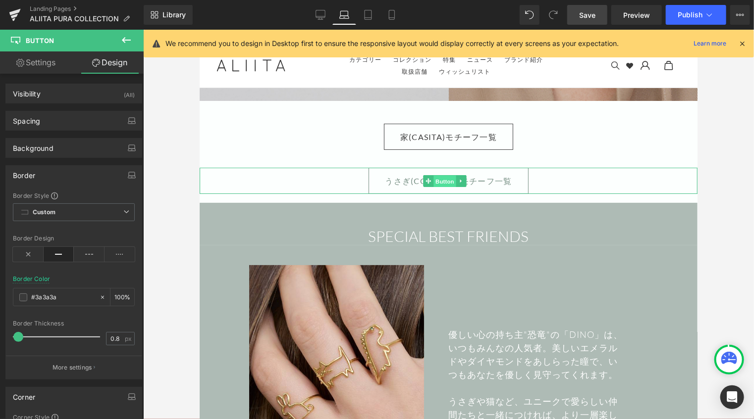
click at [438, 176] on span "Button" at bounding box center [444, 181] width 23 height 12
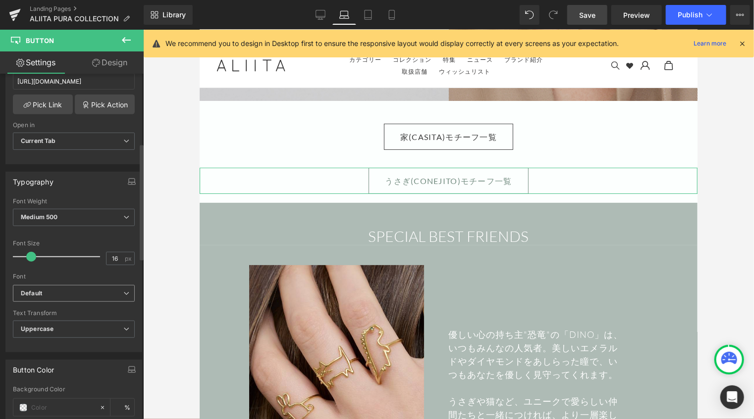
scroll to position [396, 0]
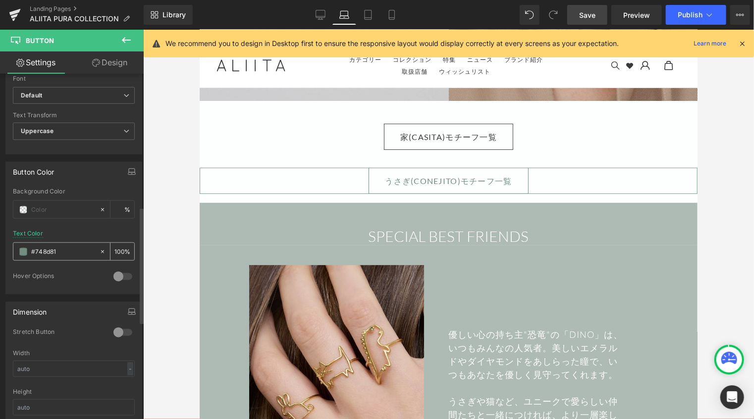
click at [101, 251] on icon at bounding box center [102, 252] width 3 height 3
click at [69, 249] on input "none" at bounding box center [62, 252] width 63 height 11
drag, startPoint x: 67, startPoint y: 248, endPoint x: 20, endPoint y: 247, distance: 47.1
click at [20, 247] on div "none" at bounding box center [56, 251] width 86 height 17
paste input "#3a3a3a"
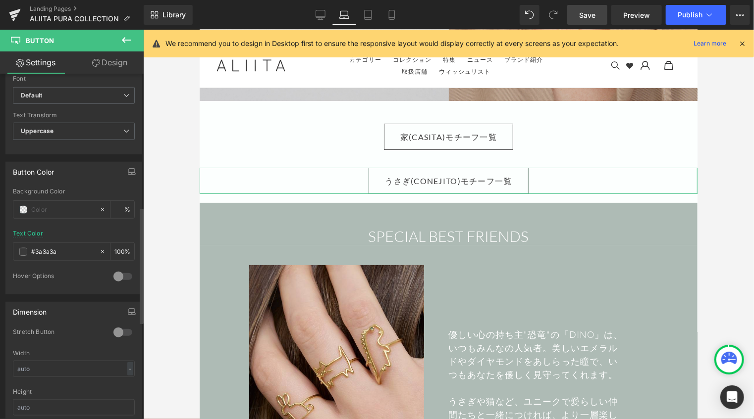
click at [127, 273] on div at bounding box center [123, 277] width 24 height 16
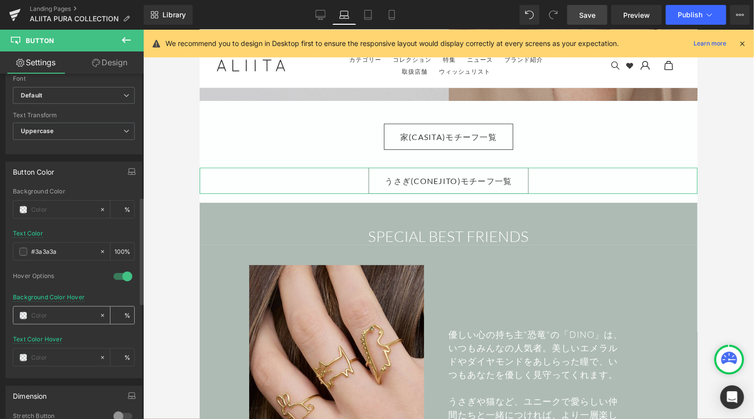
click at [44, 311] on input "text" at bounding box center [62, 316] width 63 height 11
paste input "#3a3a3a"
click at [23, 356] on span at bounding box center [23, 358] width 8 height 8
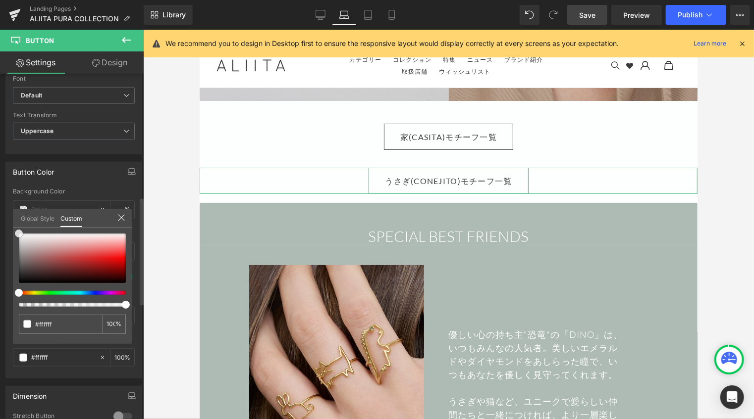
drag, startPoint x: 20, startPoint y: 236, endPoint x: 9, endPoint y: 206, distance: 32.6
click at [10, 210] on div "Button Color Background Color % rgb(58, 58, 58) Text Color #3a3a3a 100 % 1 Hove…" at bounding box center [74, 267] width 148 height 224
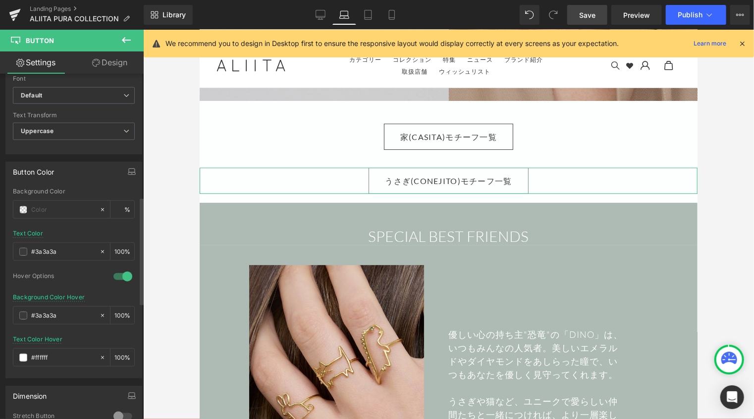
click at [125, 62] on link "Design" at bounding box center [110, 63] width 72 height 22
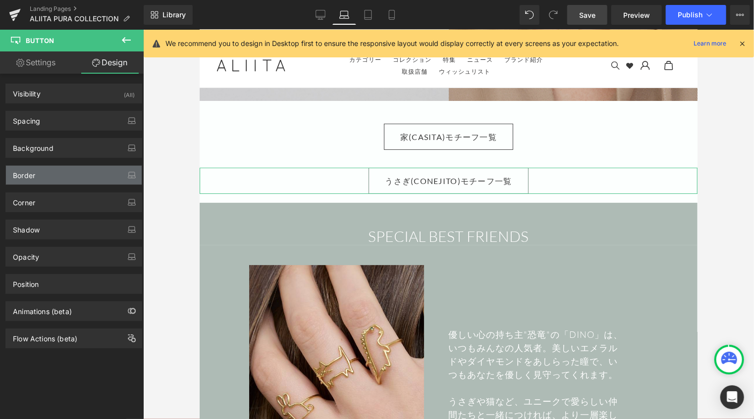
click at [44, 177] on div "Border" at bounding box center [74, 175] width 136 height 19
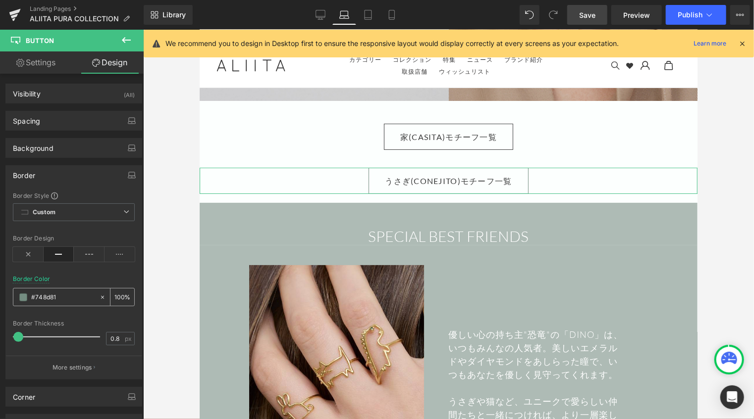
click at [99, 297] on icon at bounding box center [102, 297] width 7 height 7
click at [75, 298] on input "none" at bounding box center [62, 297] width 63 height 11
paste input "#3a3a3a"
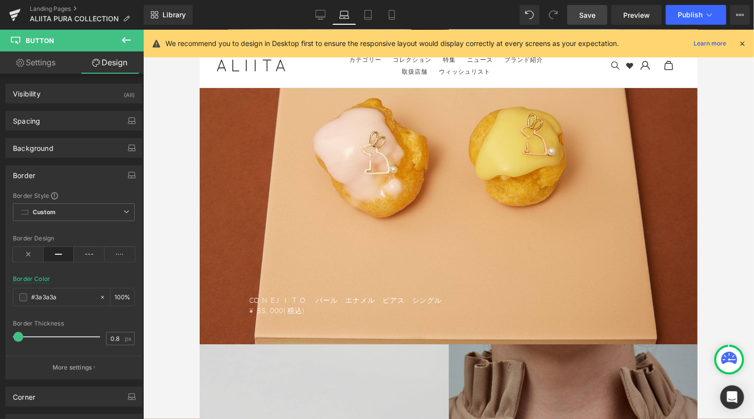
scroll to position [1412, 0]
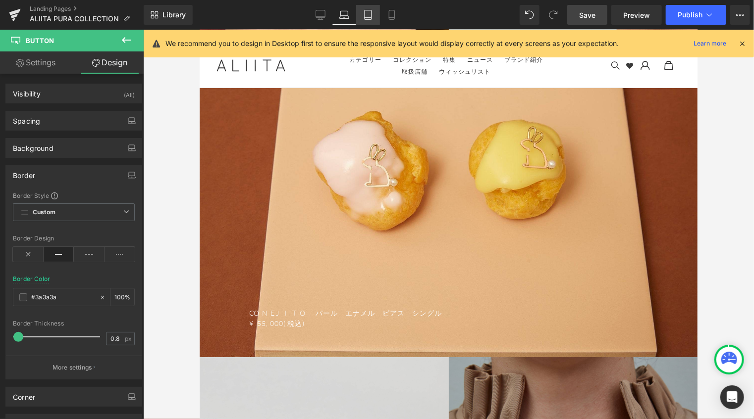
click at [365, 19] on icon at bounding box center [368, 14] width 7 height 9
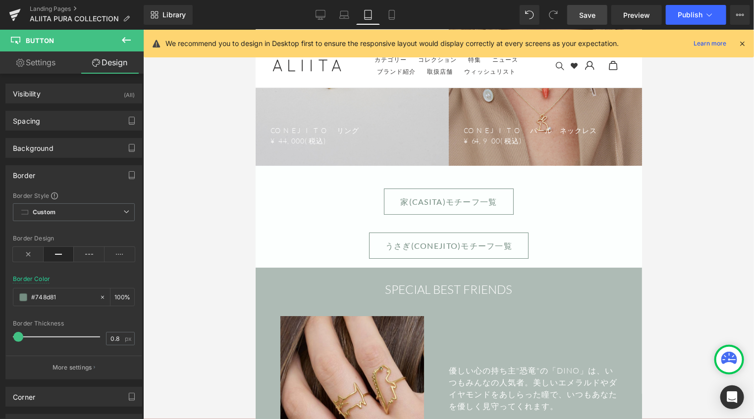
scroll to position [1579, 0]
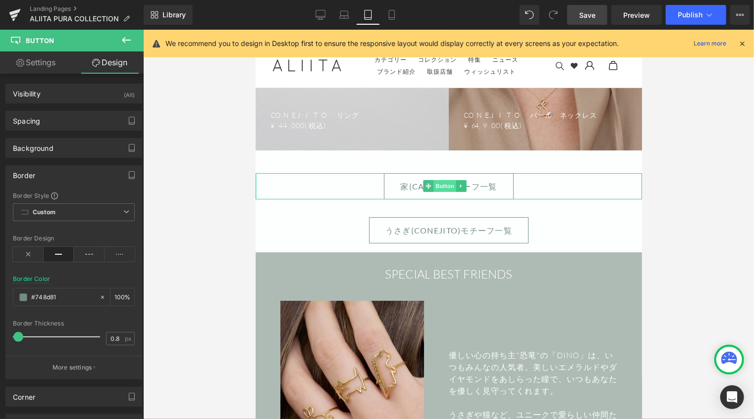
click at [439, 181] on span "Button" at bounding box center [444, 186] width 23 height 12
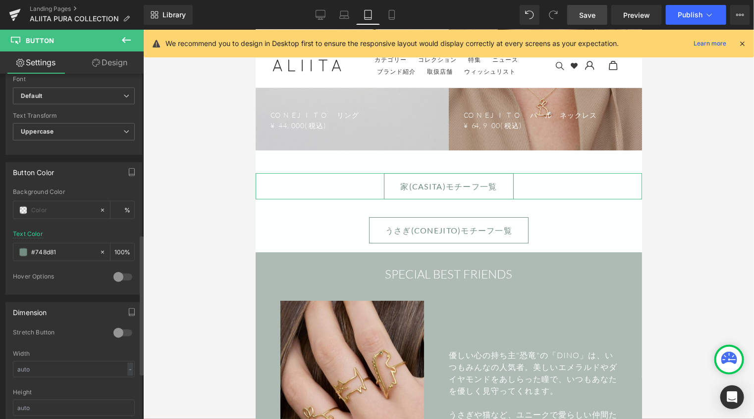
scroll to position [396, 0]
click at [101, 249] on icon at bounding box center [102, 252] width 7 height 7
click at [75, 248] on input "none" at bounding box center [62, 252] width 63 height 11
paste input "#3a3a3a"
drag, startPoint x: 67, startPoint y: 248, endPoint x: 23, endPoint y: 248, distance: 44.1
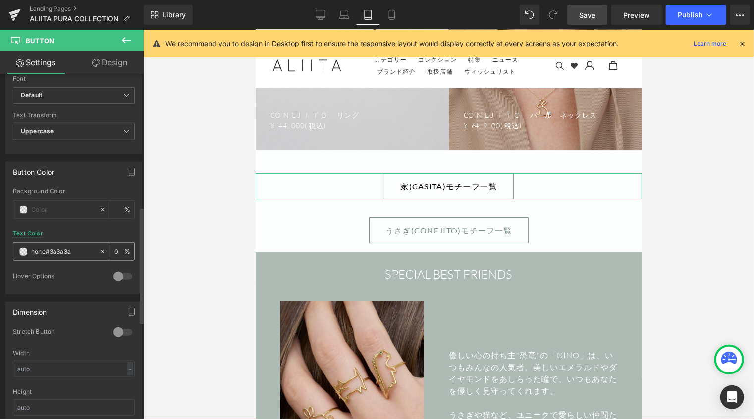
click at [23, 248] on div "none#3a3a3a" at bounding box center [56, 251] width 86 height 17
click at [71, 247] on input "none#3a3a3a" at bounding box center [62, 252] width 63 height 11
drag, startPoint x: 78, startPoint y: 248, endPoint x: 2, endPoint y: 249, distance: 76.3
click at [2, 249] on div "Button Color Background Color % none#3a3a3a Text Color none#3a3a3a 0 % 0 Hover …" at bounding box center [74, 225] width 148 height 140
paste input "text"
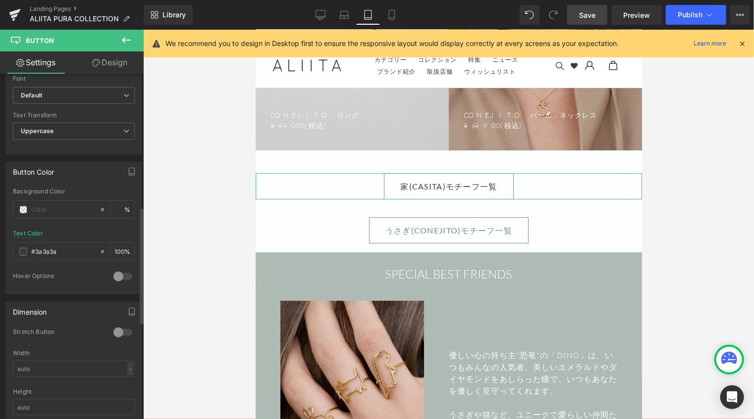
click at [117, 330] on div at bounding box center [123, 333] width 24 height 16
click at [111, 328] on div at bounding box center [123, 333] width 24 height 16
click at [120, 273] on div at bounding box center [123, 277] width 24 height 16
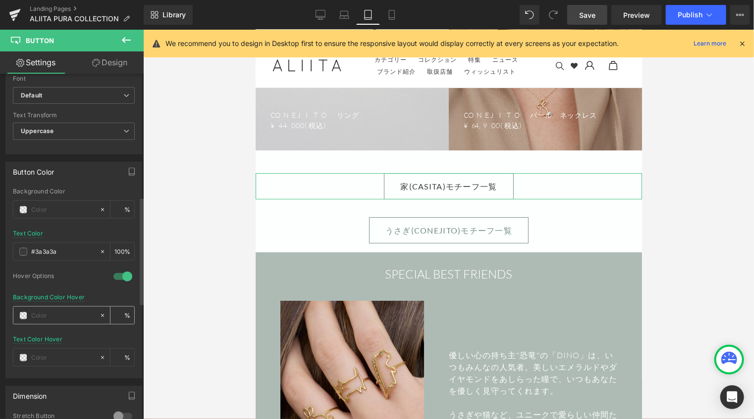
click at [74, 318] on input "text" at bounding box center [62, 316] width 63 height 11
paste input "#3a3a3a"
click at [21, 357] on span at bounding box center [23, 358] width 8 height 8
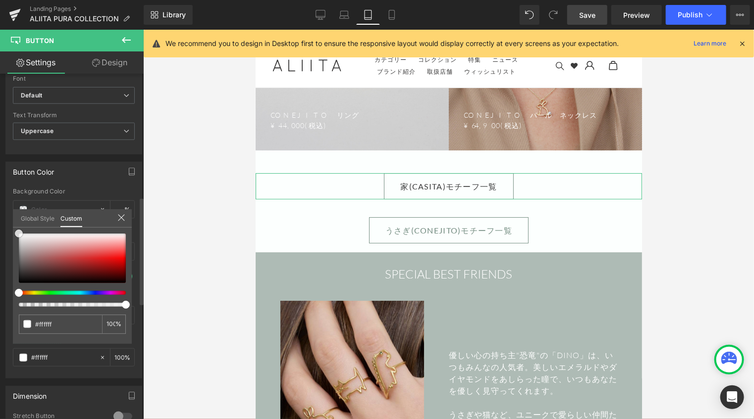
drag, startPoint x: 20, startPoint y: 234, endPoint x: 7, endPoint y: 205, distance: 32.2
click at [8, 212] on div "Button Color Background Color % rgb(58, 58, 58) Text Color #3a3a3a 100 % 1 Hove…" at bounding box center [74, 267] width 148 height 224
drag, startPoint x: 119, startPoint y: 61, endPoint x: 40, endPoint y: 173, distance: 136.4
click at [118, 61] on link "Design" at bounding box center [110, 63] width 72 height 22
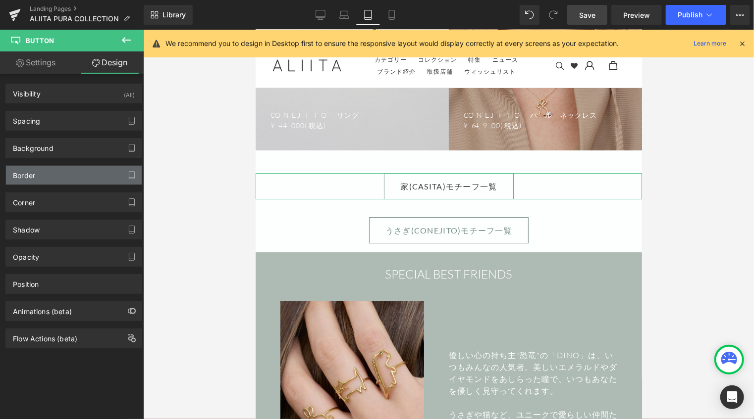
click at [40, 175] on div "Border" at bounding box center [74, 175] width 136 height 19
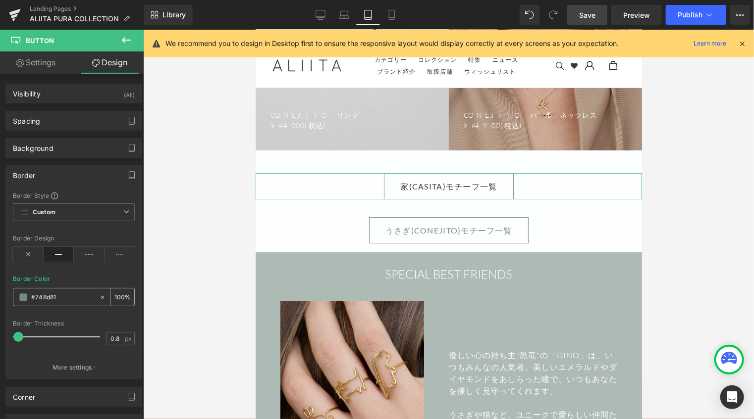
click at [99, 294] on icon at bounding box center [102, 297] width 7 height 7
click at [69, 296] on input "none" at bounding box center [62, 297] width 63 height 11
paste input "#3a3a3a"
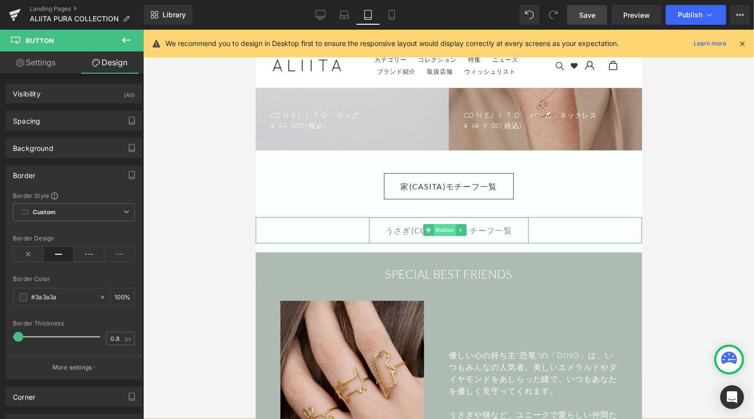
click at [438, 225] on span "Button" at bounding box center [444, 230] width 23 height 12
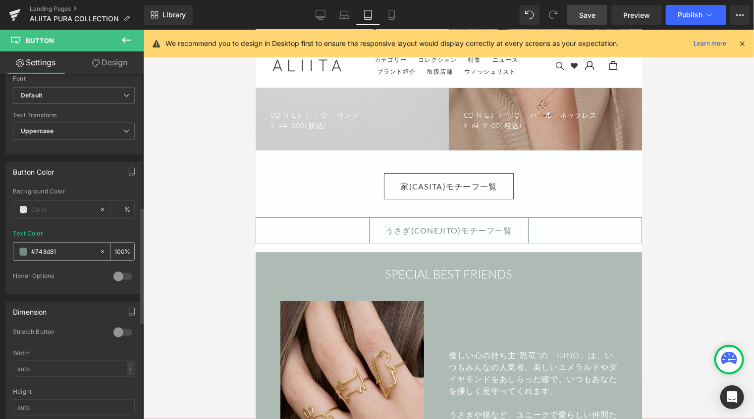
click at [101, 251] on icon at bounding box center [102, 252] width 3 height 3
click at [82, 249] on input "none" at bounding box center [62, 252] width 63 height 11
drag, startPoint x: 77, startPoint y: 248, endPoint x: 1, endPoint y: 247, distance: 75.8
click at [1, 247] on div "Button Color Background Color % none Text Color none 0 % 0 Hover Options Backgr…" at bounding box center [74, 225] width 148 height 140
paste input "#3a3a3a"
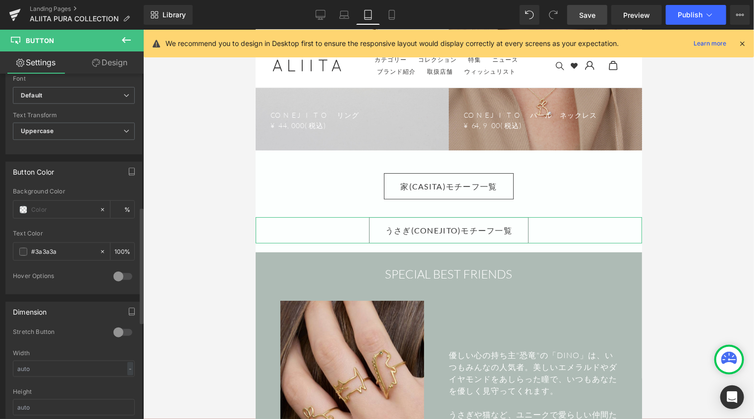
click at [124, 273] on div at bounding box center [123, 277] width 24 height 16
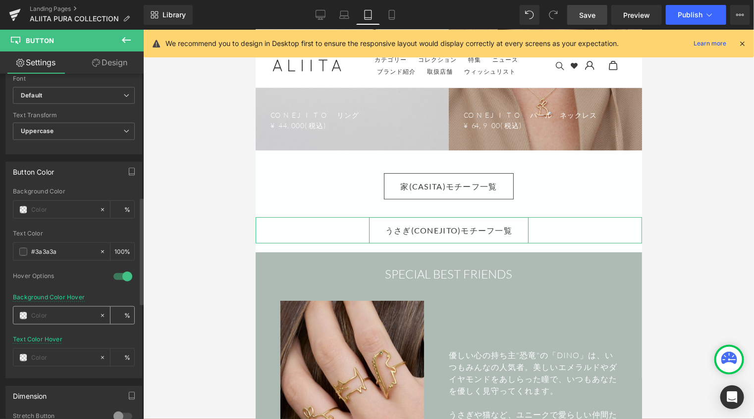
click at [22, 314] on span at bounding box center [23, 316] width 8 height 8
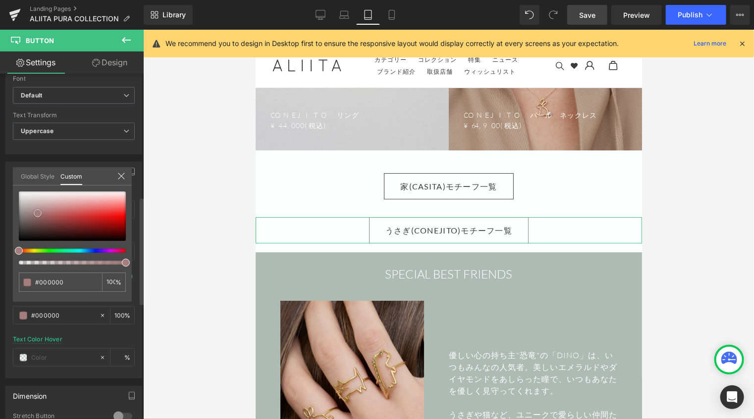
drag, startPoint x: 23, startPoint y: 196, endPoint x: 62, endPoint y: 260, distance: 74.7
click at [62, 255] on div at bounding box center [72, 228] width 107 height 73
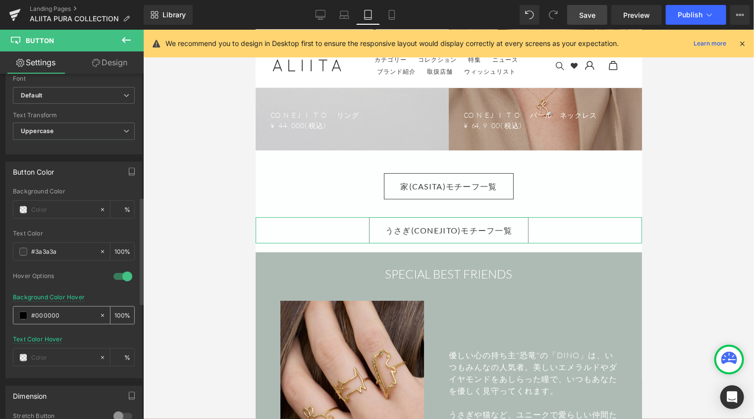
click at [101, 313] on icon at bounding box center [102, 316] width 7 height 7
drag, startPoint x: 61, startPoint y: 311, endPoint x: 4, endPoint y: 311, distance: 57.0
click at [4, 311] on div "Button Color Background Color % rgb(58, 58, 58) Text Color #3a3a3a 100 % 1 Hove…" at bounding box center [74, 267] width 148 height 224
paste input "#3a3a3a"
click at [24, 356] on span at bounding box center [23, 358] width 8 height 8
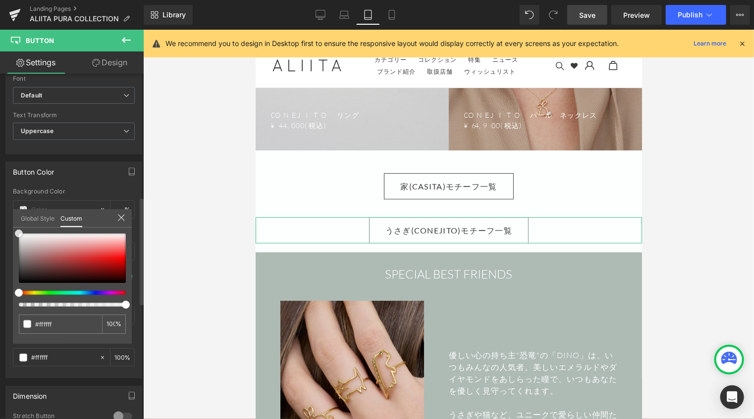
drag, startPoint x: 22, startPoint y: 237, endPoint x: 23, endPoint y: 171, distance: 65.9
click at [14, 214] on div "Global Style Custom Setup Global Style #ffffff 100 %" at bounding box center [72, 224] width 119 height 30
click at [113, 68] on link "Design" at bounding box center [110, 63] width 72 height 22
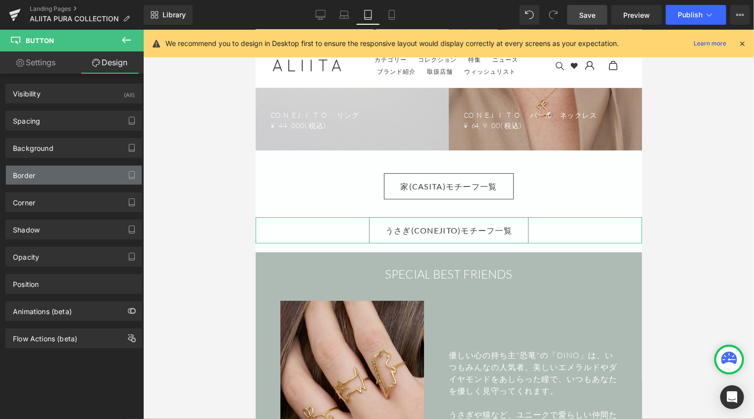
click at [53, 182] on div "Border" at bounding box center [74, 175] width 136 height 19
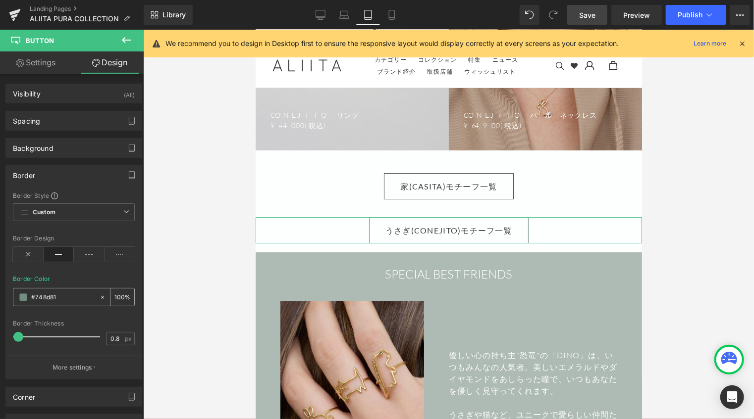
click at [100, 295] on icon at bounding box center [102, 297] width 7 height 7
paste input "#3a3a3a"
click at [386, 12] on link "Mobile" at bounding box center [392, 15] width 24 height 20
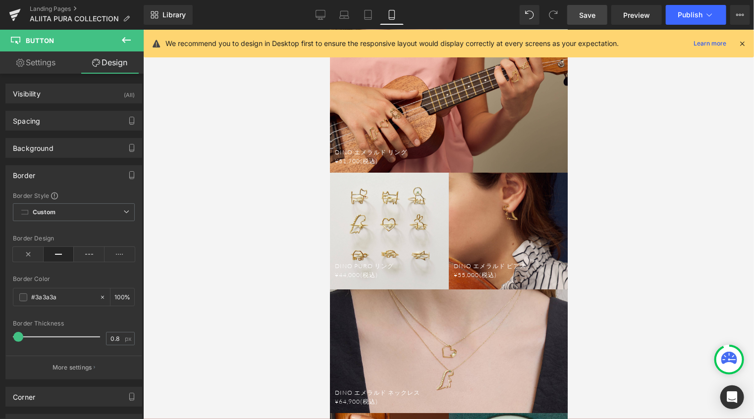
scroll to position [1125, 0]
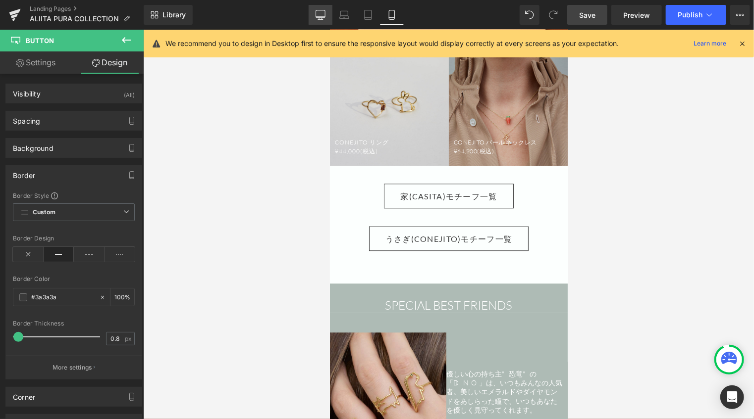
click at [313, 12] on link "Desktop" at bounding box center [321, 15] width 24 height 20
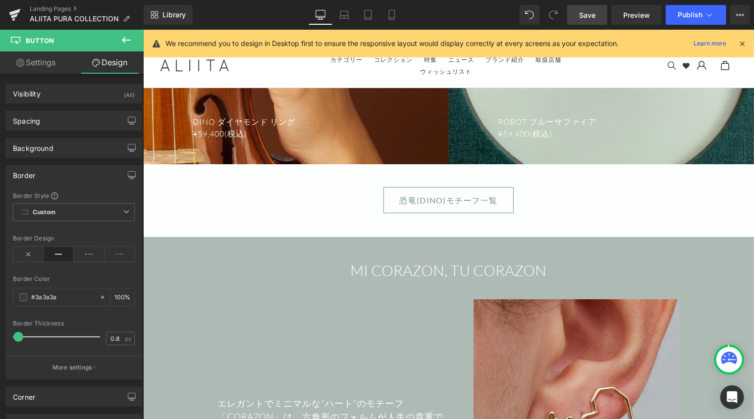
scroll to position [3665, 0]
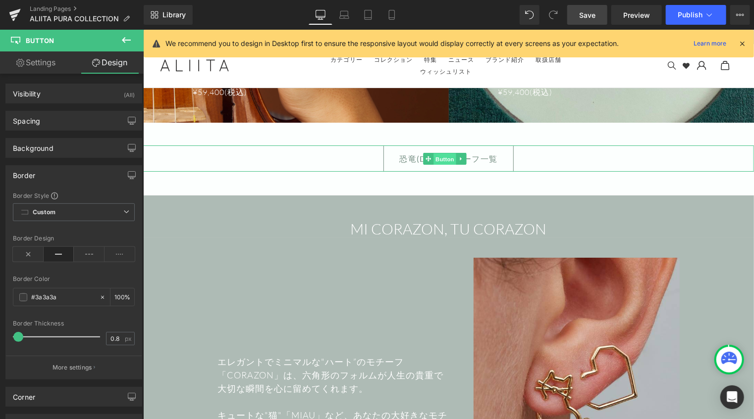
click at [439, 153] on span "Button" at bounding box center [444, 159] width 23 height 12
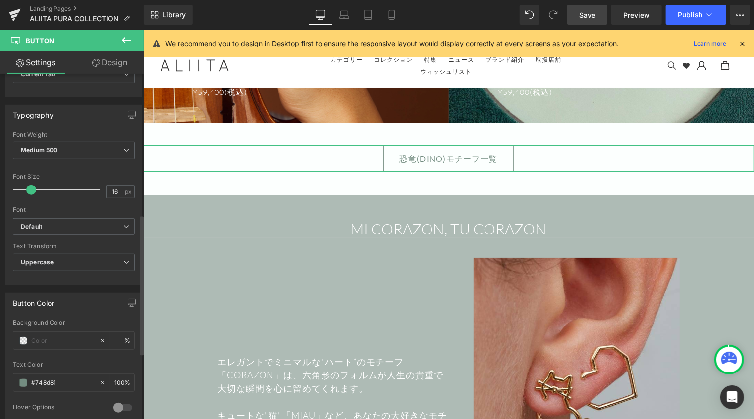
scroll to position [347, 0]
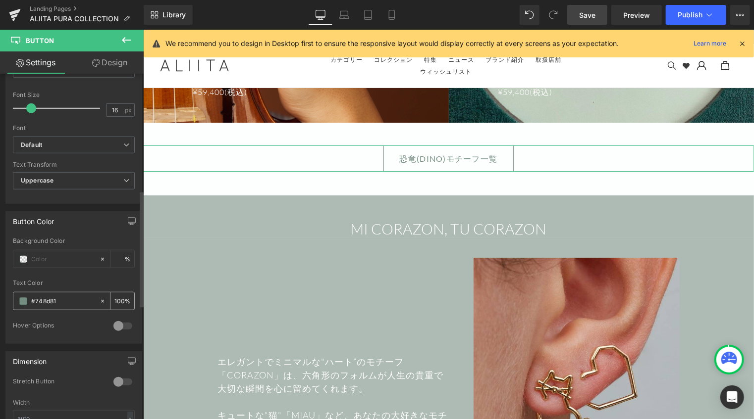
drag, startPoint x: 74, startPoint y: 300, endPoint x: 20, endPoint y: 299, distance: 53.5
click at [20, 299] on div "#748d81" at bounding box center [56, 301] width 86 height 17
paste input "3a3a3a"
click at [124, 322] on div at bounding box center [123, 326] width 24 height 16
click at [51, 362] on input "text" at bounding box center [62, 365] width 63 height 11
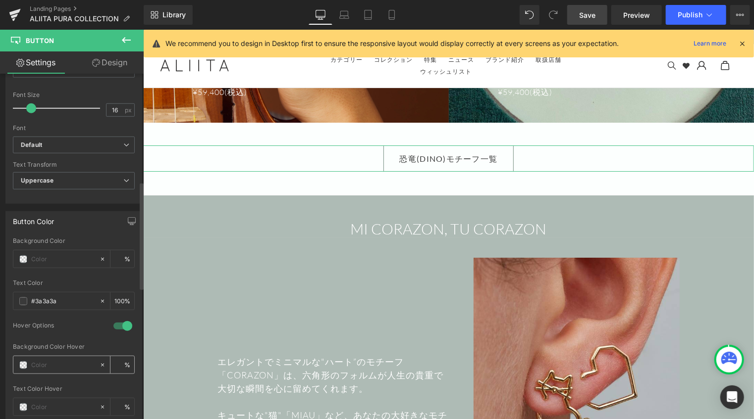
paste input "#3a3a3a"
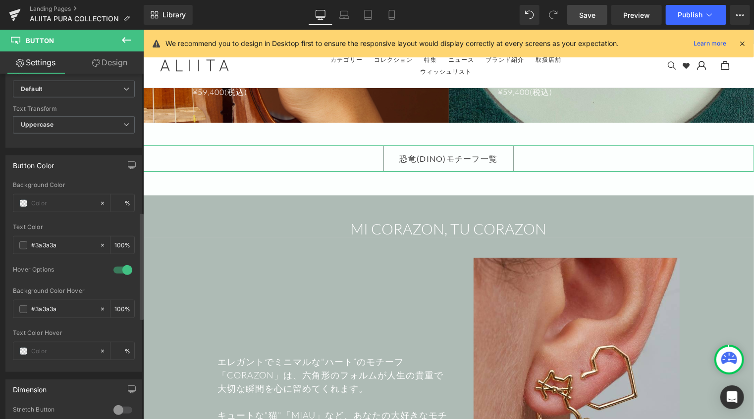
scroll to position [446, 0]
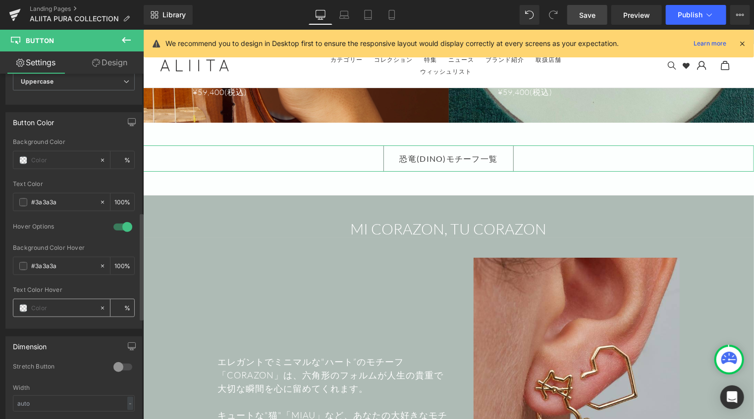
click at [25, 309] on span at bounding box center [23, 309] width 8 height 8
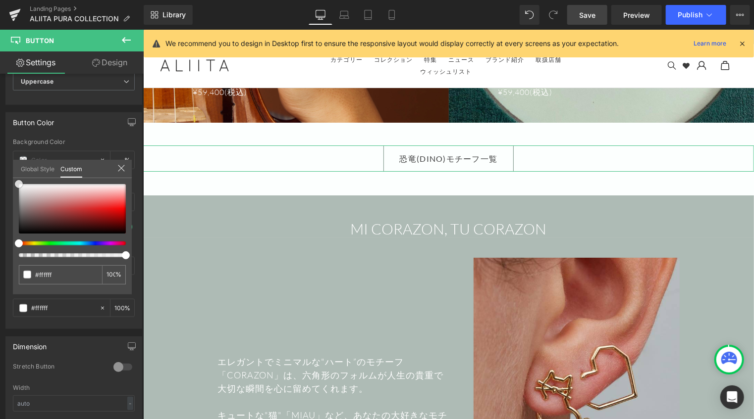
drag, startPoint x: 20, startPoint y: 186, endPoint x: 59, endPoint y: 73, distance: 120.1
click at [10, 152] on div "Button Color Background Color % rgb(58, 58, 58) Text Color #3a3a3a 100 % 1 Hove…" at bounding box center [74, 217] width 148 height 224
click at [104, 63] on link "Design" at bounding box center [110, 63] width 72 height 22
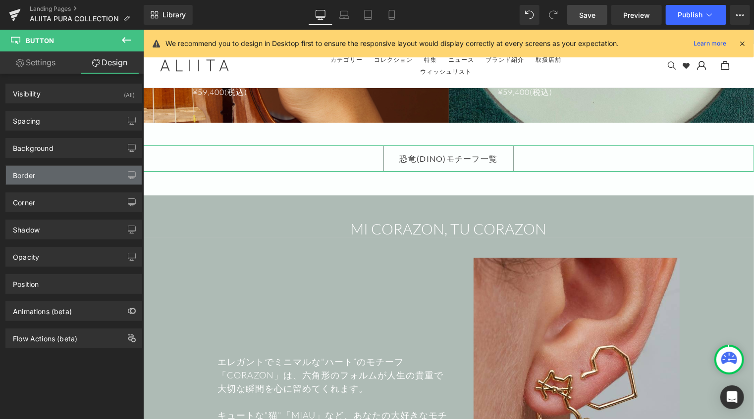
click at [67, 173] on div "Border" at bounding box center [74, 175] width 136 height 19
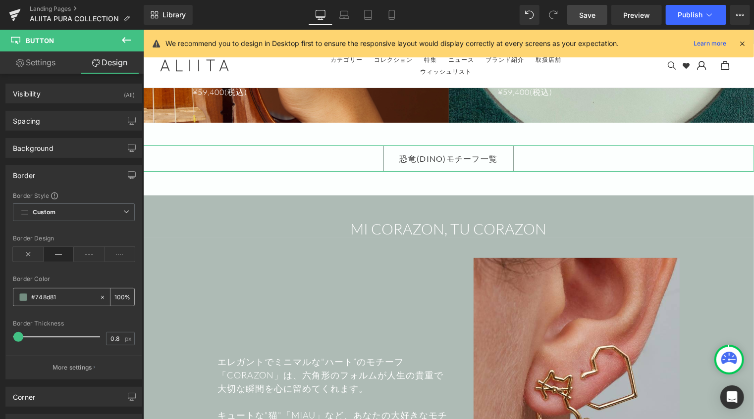
click at [99, 296] on icon at bounding box center [102, 297] width 7 height 7
click at [67, 296] on input "none" at bounding box center [62, 297] width 63 height 11
paste input "#3a3a3a"
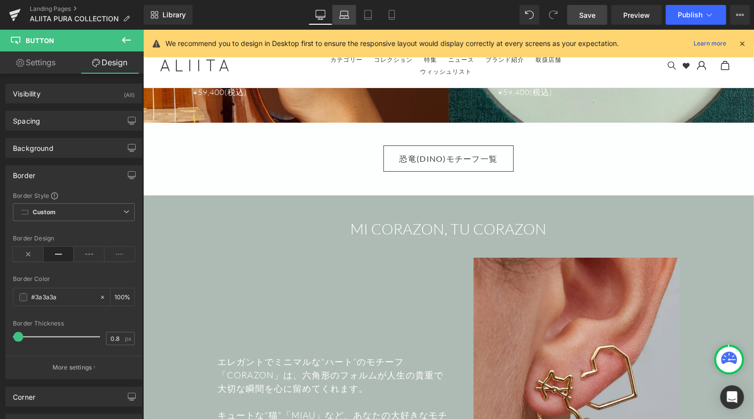
click at [349, 21] on link "Laptop" at bounding box center [344, 15] width 24 height 20
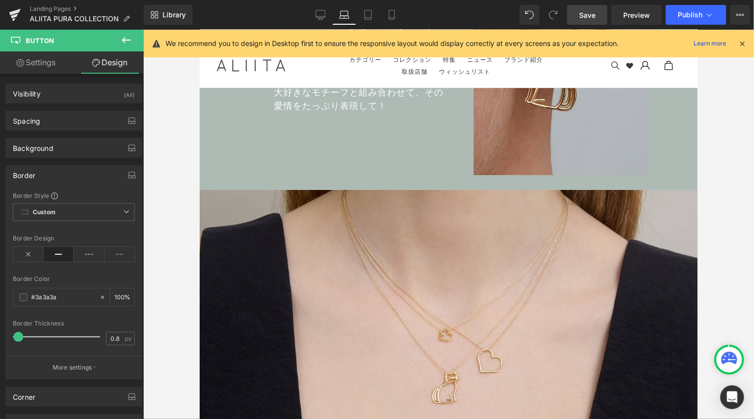
scroll to position [3364, 0]
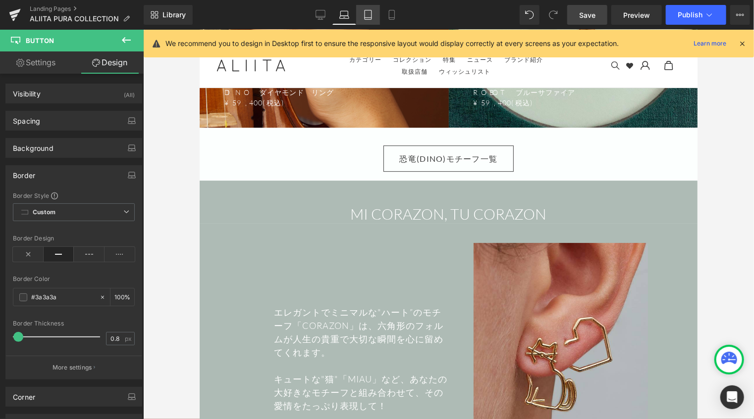
click at [365, 21] on link "Tablet" at bounding box center [368, 15] width 24 height 20
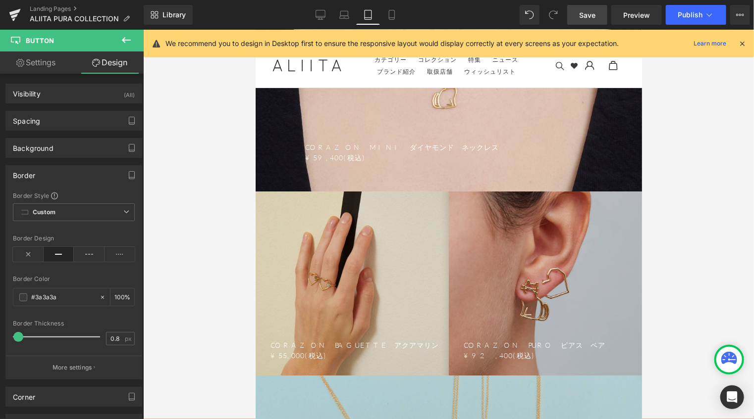
scroll to position [2823, 0]
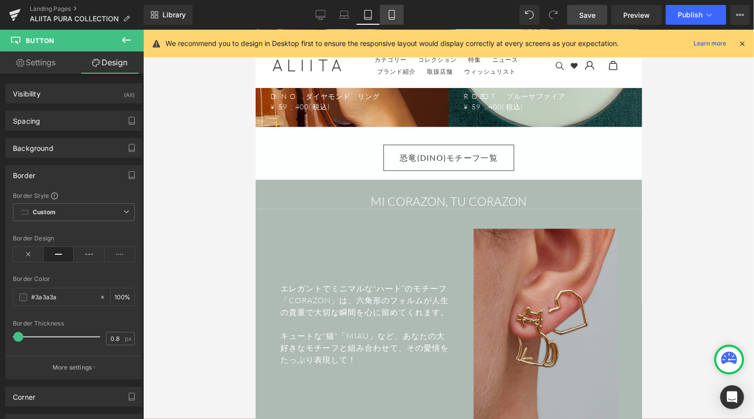
click at [390, 18] on icon at bounding box center [392, 15] width 10 height 10
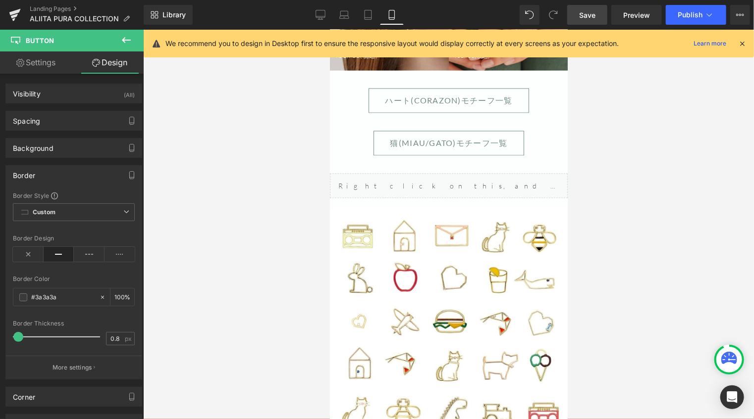
scroll to position [1972, 0]
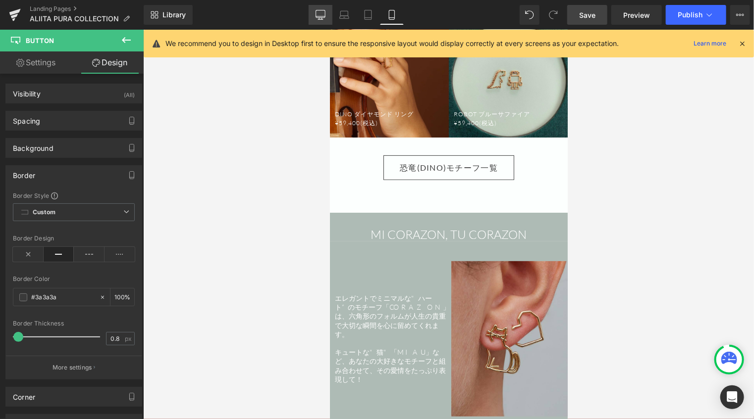
click at [320, 19] on icon at bounding box center [320, 19] width 5 height 0
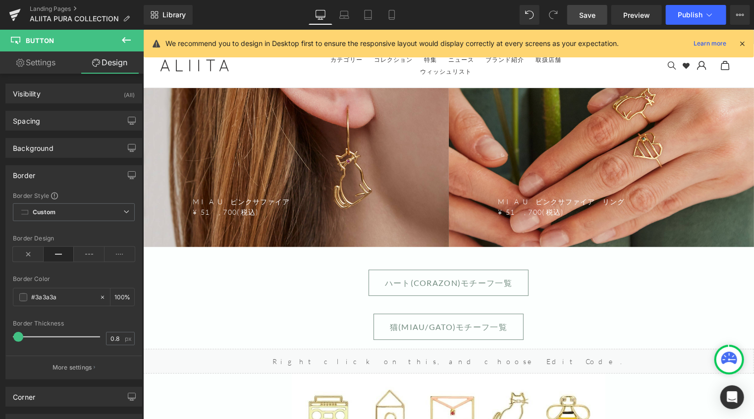
scroll to position [5250, 0]
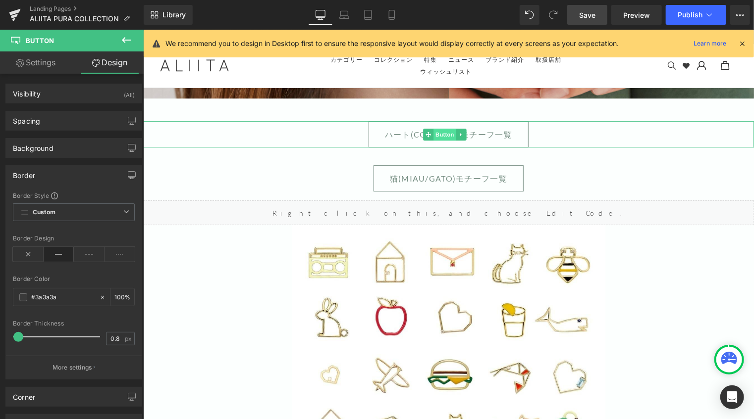
click at [436, 128] on span "Button" at bounding box center [444, 134] width 23 height 12
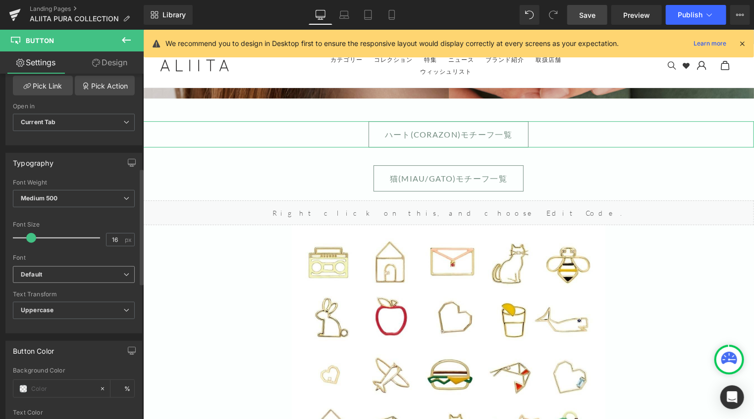
scroll to position [297, 0]
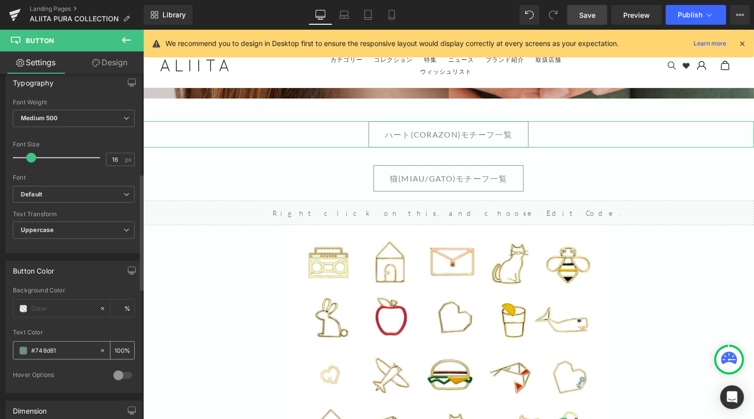
click at [101, 348] on icon at bounding box center [102, 351] width 7 height 7
click at [69, 349] on input "none" at bounding box center [62, 351] width 63 height 11
paste input "#3a3a3a"
drag, startPoint x: 67, startPoint y: 349, endPoint x: 18, endPoint y: 349, distance: 48.5
click at [18, 349] on div "none#3a3a3a" at bounding box center [56, 350] width 86 height 17
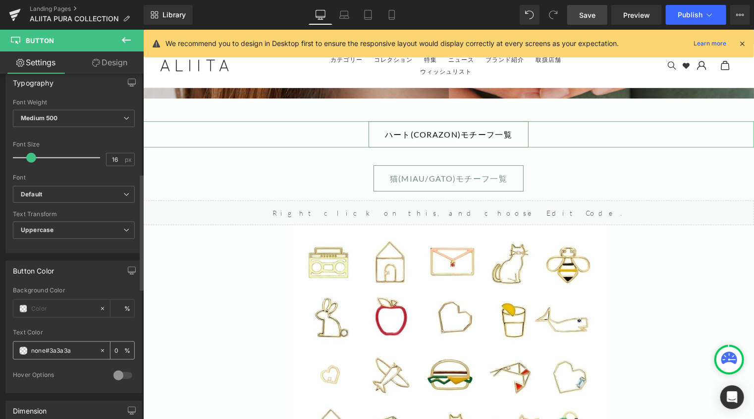
click at [77, 346] on input "none#3a3a3a" at bounding box center [62, 351] width 63 height 11
drag, startPoint x: 81, startPoint y: 348, endPoint x: 117, endPoint y: 366, distance: 40.5
click at [8, 348] on div "Background Color % none#3a3a3a Text Color none#3a3a3a 0 % 0 Hover Options Backg…" at bounding box center [74, 340] width 136 height 106
paste input "text"
click at [119, 374] on div at bounding box center [123, 376] width 24 height 16
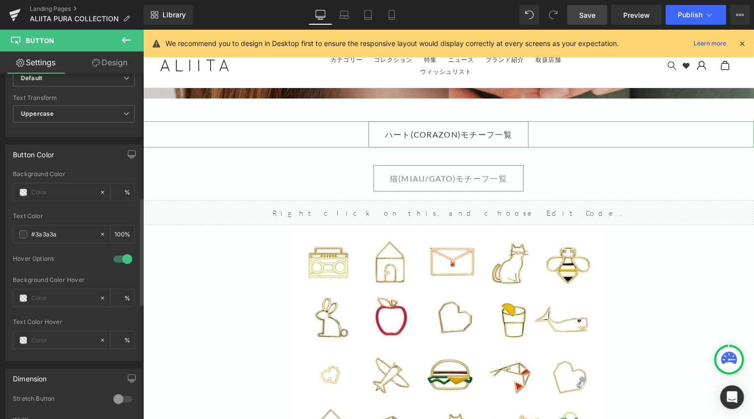
scroll to position [446, 0]
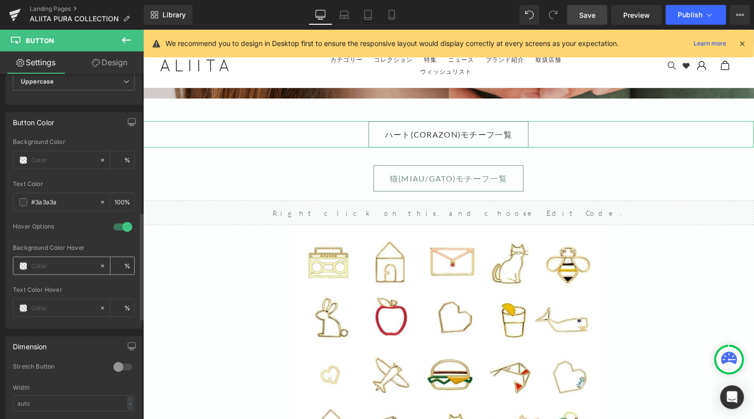
click at [72, 261] on input "text" at bounding box center [62, 266] width 63 height 11
paste input "#3a3a3a"
click at [22, 305] on span at bounding box center [23, 309] width 8 height 8
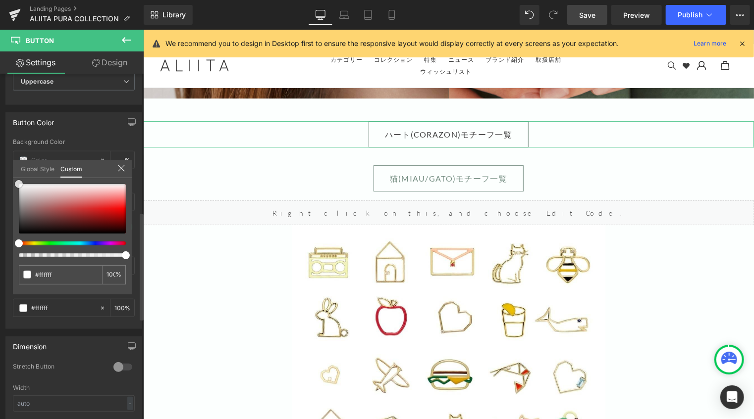
drag, startPoint x: 18, startPoint y: 184, endPoint x: 9, endPoint y: 157, distance: 27.9
click at [10, 161] on div "Button Color Background Color % rgb(58, 58, 58) Text Color #3a3a3a 100 % 1 Hove…" at bounding box center [74, 217] width 148 height 224
drag, startPoint x: 107, startPoint y: 65, endPoint x: 57, endPoint y: 168, distance: 114.3
click at [107, 64] on link "Design" at bounding box center [110, 63] width 72 height 22
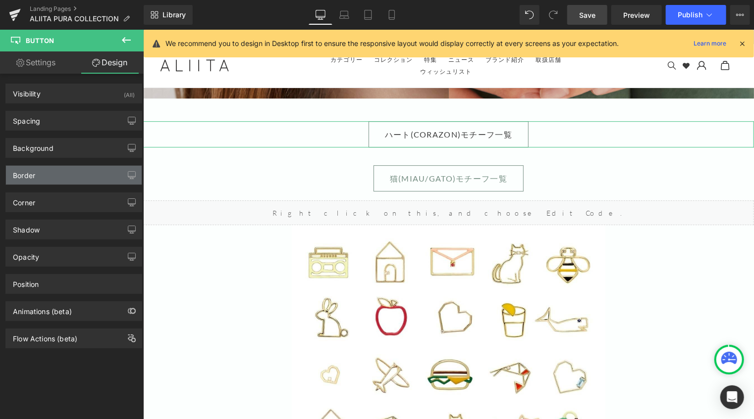
click at [57, 169] on div "Border" at bounding box center [74, 175] width 136 height 19
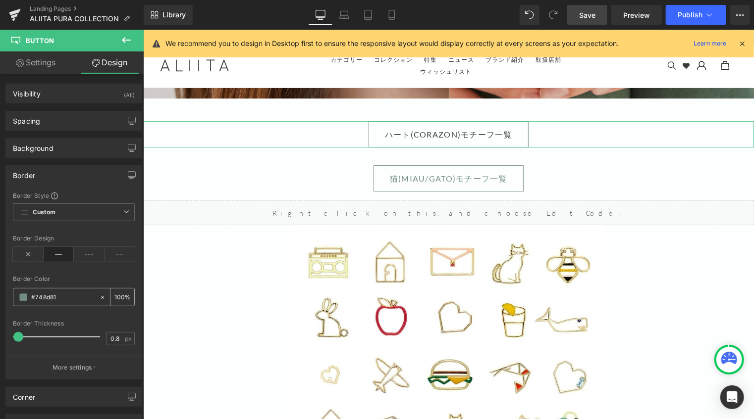
click at [99, 296] on icon at bounding box center [102, 297] width 7 height 7
paste input "#3a3a3a"
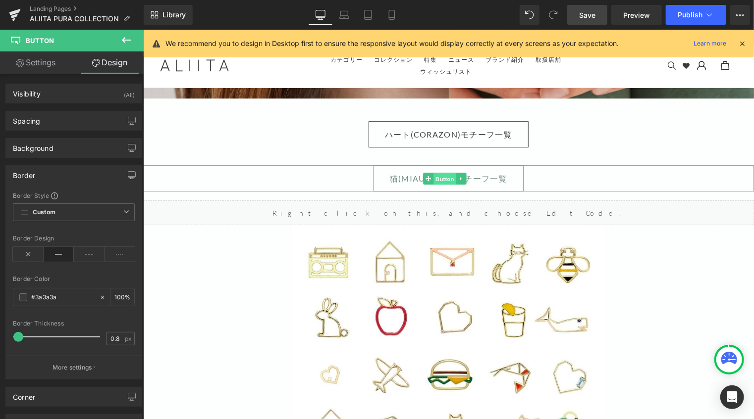
click at [444, 173] on span "Button" at bounding box center [444, 179] width 23 height 12
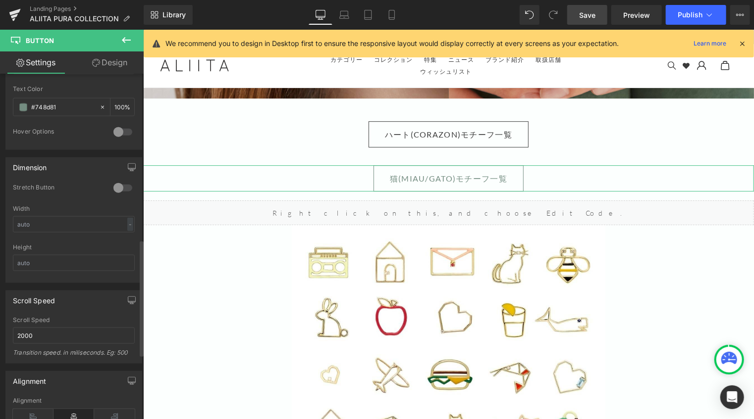
scroll to position [545, 0]
click at [99, 100] on icon at bounding box center [102, 103] width 7 height 7
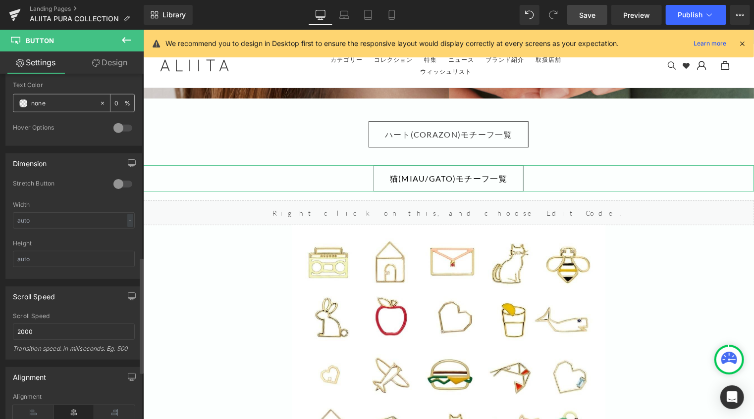
click at [65, 99] on input "none" at bounding box center [62, 103] width 63 height 11
drag, startPoint x: 65, startPoint y: 99, endPoint x: 36, endPoint y: 99, distance: 29.2
click at [36, 99] on input "none" at bounding box center [62, 103] width 63 height 11
paste input "#3a3a3a"
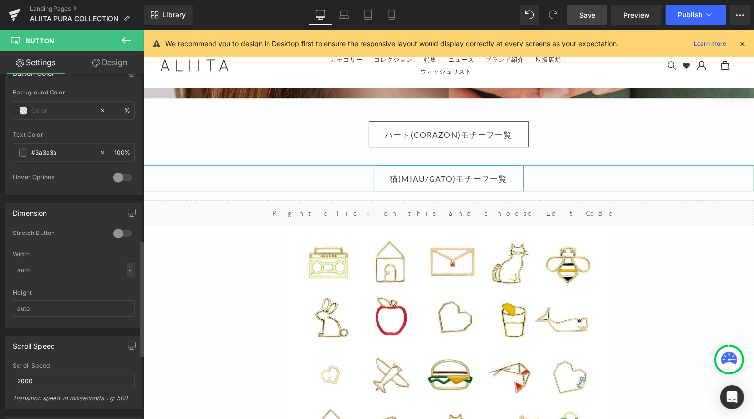
click at [118, 177] on div at bounding box center [123, 178] width 24 height 16
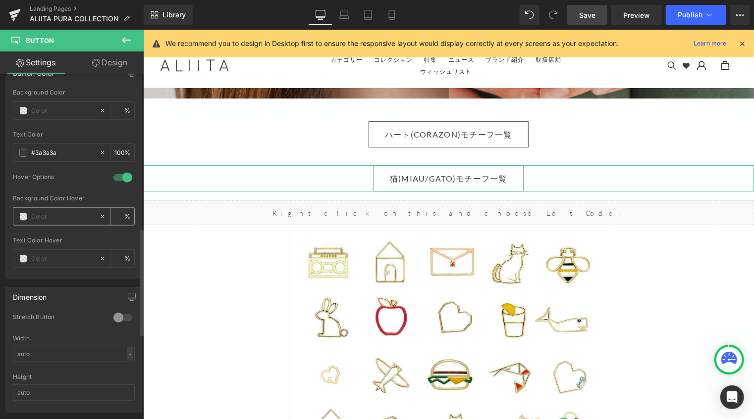
click at [25, 214] on span at bounding box center [23, 217] width 8 height 8
paste input "#3a3a3a"
click at [23, 256] on span at bounding box center [23, 259] width 8 height 8
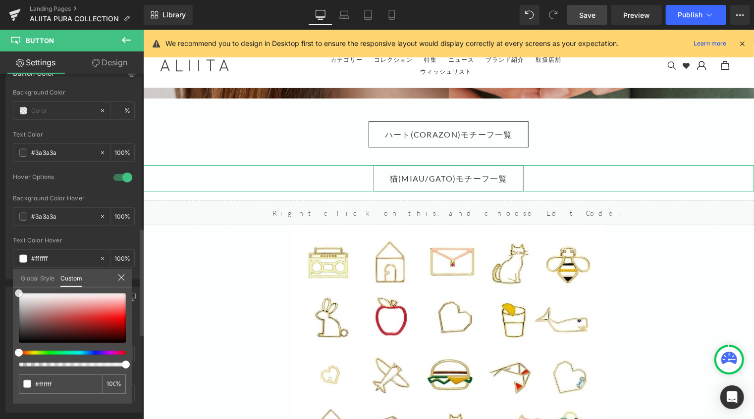
drag, startPoint x: 20, startPoint y: 296, endPoint x: 13, endPoint y: 252, distance: 44.5
click at [10, 273] on div "Button Color Background Color % rgb(58, 58, 58) Text Color #3a3a3a 100 % 1 Hove…" at bounding box center [74, 167] width 148 height 224
click at [114, 63] on link "Design" at bounding box center [110, 63] width 72 height 22
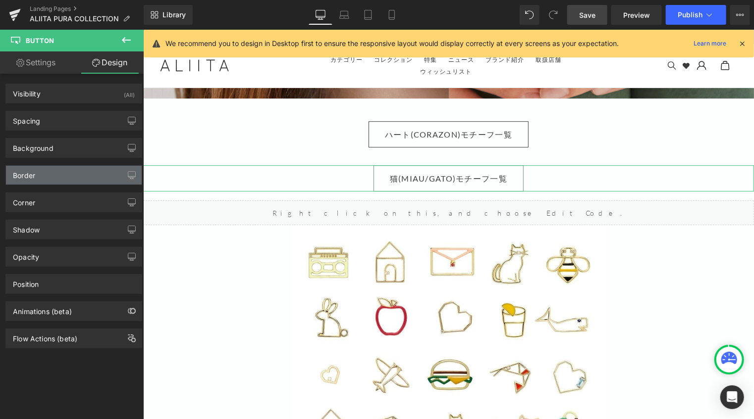
click at [61, 178] on div "Border" at bounding box center [74, 175] width 136 height 19
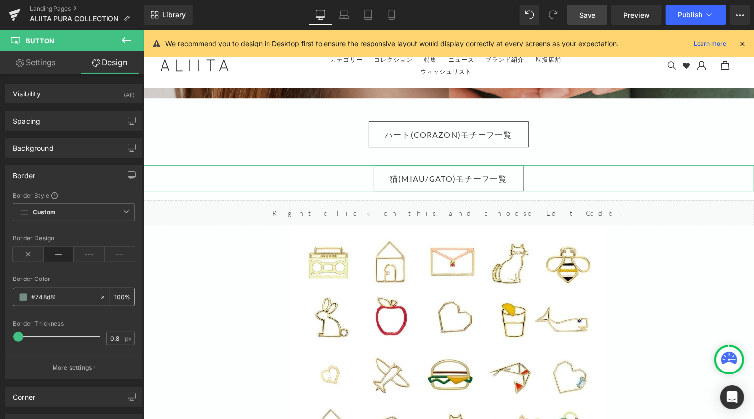
click at [101, 297] on icon at bounding box center [102, 297] width 3 height 3
click at [78, 297] on input "none" at bounding box center [62, 297] width 63 height 11
paste input "#3a3a3a"
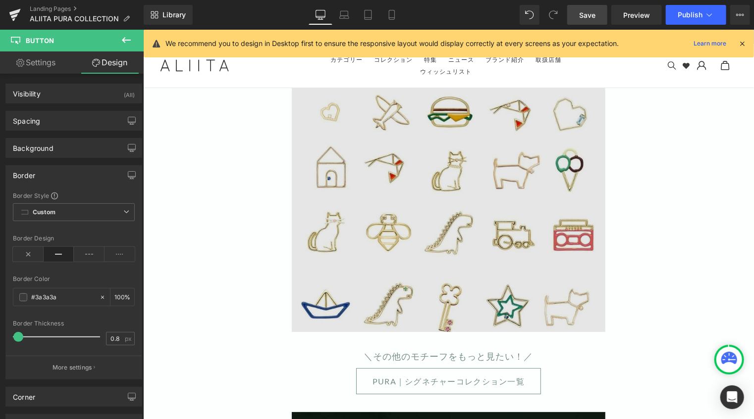
scroll to position [5646, 0]
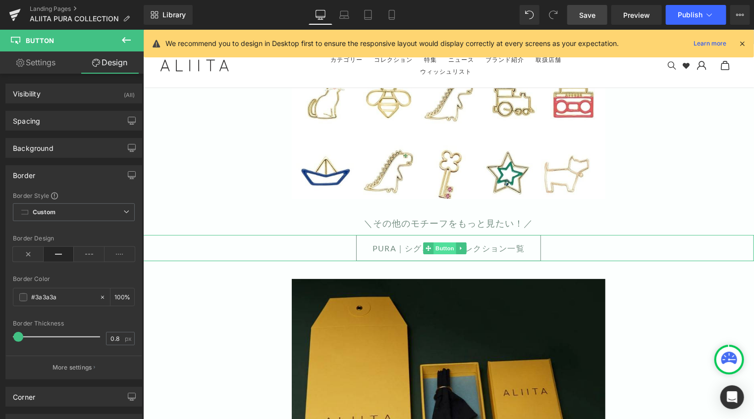
click at [442, 242] on span "Button" at bounding box center [444, 248] width 23 height 12
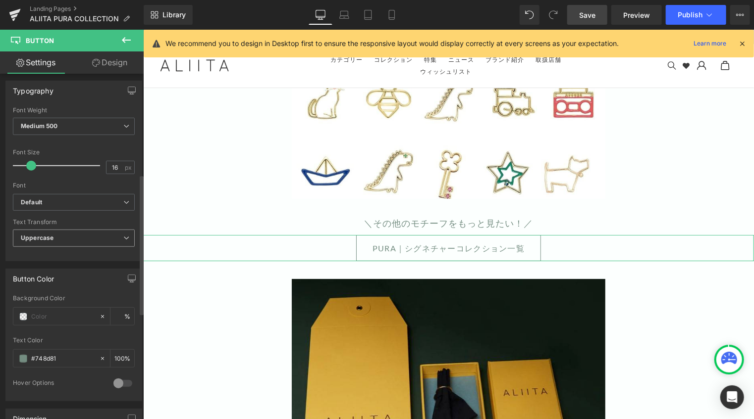
scroll to position [347, 0]
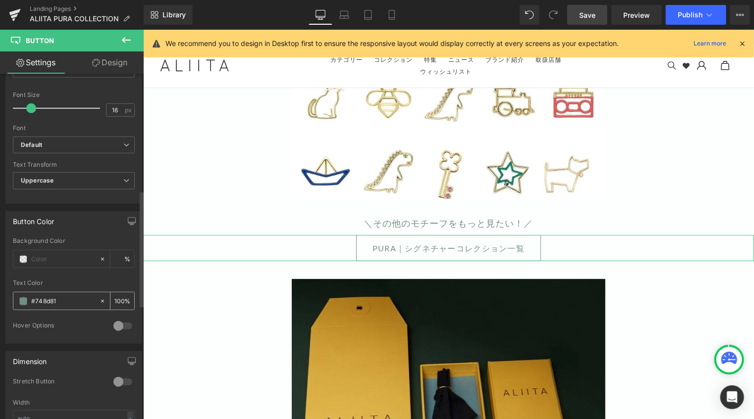
click at [100, 299] on icon at bounding box center [102, 301] width 7 height 7
click at [78, 299] on input "none" at bounding box center [62, 301] width 63 height 11
drag, startPoint x: 53, startPoint y: 297, endPoint x: 15, endPoint y: 297, distance: 38.6
click at [15, 297] on div "none" at bounding box center [56, 301] width 86 height 17
paste input "#3a3a3a"
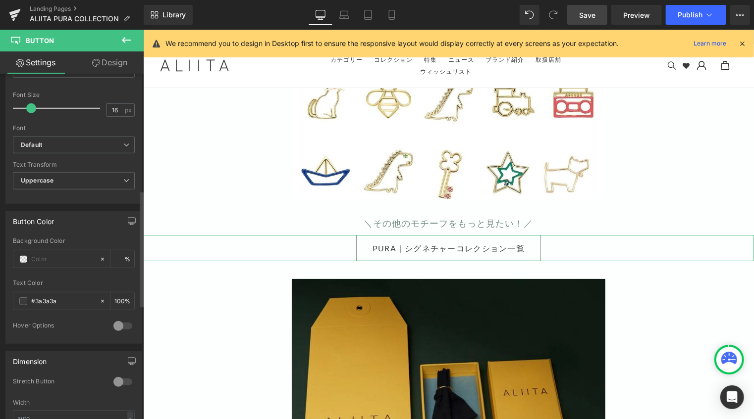
click at [119, 324] on div at bounding box center [123, 326] width 24 height 16
click at [54, 360] on input "text" at bounding box center [62, 365] width 63 height 11
paste input "#3a3a3a"
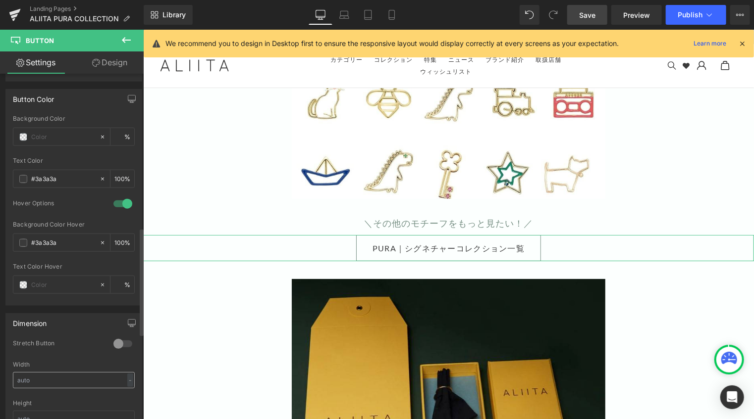
scroll to position [495, 0]
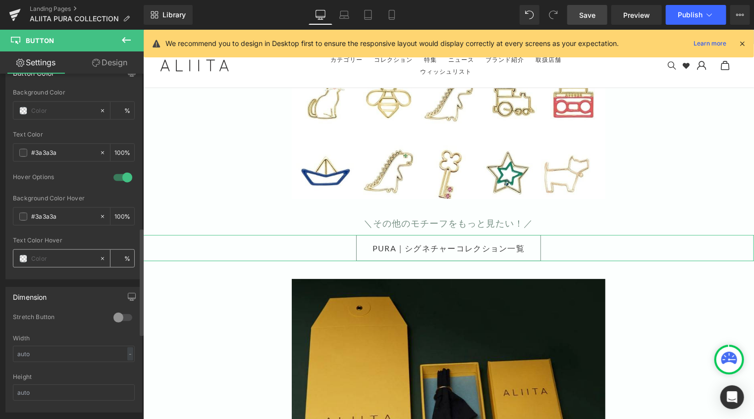
click at [23, 261] on div at bounding box center [56, 258] width 86 height 17
click at [23, 255] on span at bounding box center [23, 259] width 8 height 8
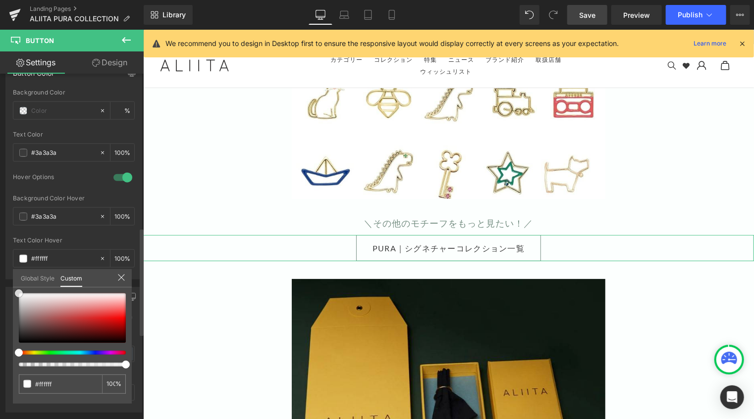
drag, startPoint x: 20, startPoint y: 294, endPoint x: 3, endPoint y: 273, distance: 26.1
click at [3, 275] on div "Button Color Background Color % rgb(58, 58, 58) Text Color #3a3a3a 100 % 1 Hove…" at bounding box center [74, 167] width 148 height 224
click at [121, 63] on link "Design" at bounding box center [110, 63] width 72 height 22
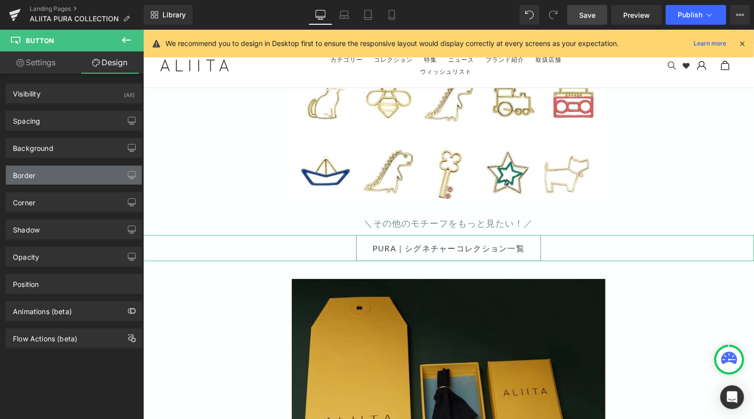
click at [50, 172] on div "Border" at bounding box center [74, 175] width 136 height 19
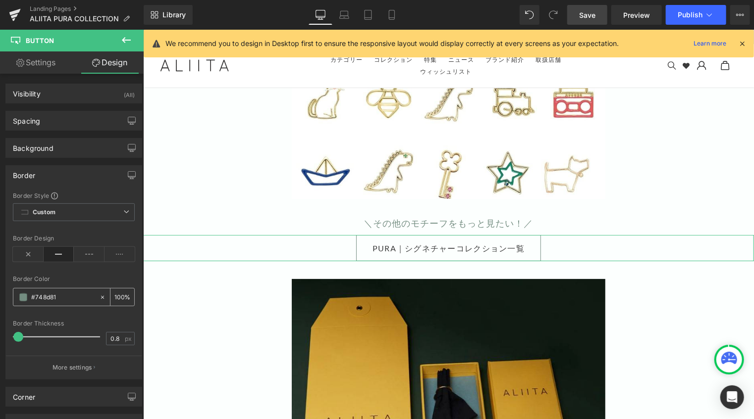
click at [101, 296] on icon at bounding box center [102, 297] width 7 height 7
click at [81, 296] on input "none" at bounding box center [62, 297] width 63 height 11
paste input "#3a3a3a"
click at [120, 268] on div at bounding box center [74, 270] width 122 height 6
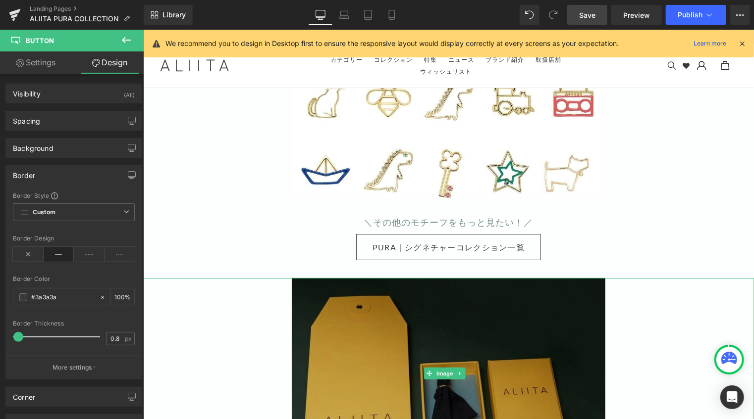
scroll to position [5845, 0]
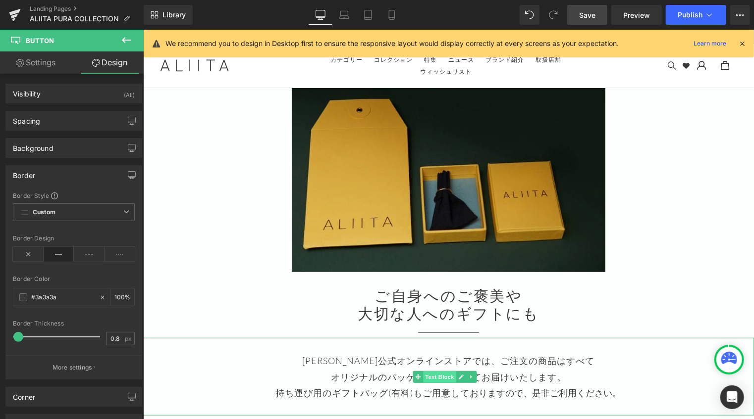
click at [436, 371] on span "Text Block" at bounding box center [438, 377] width 33 height 12
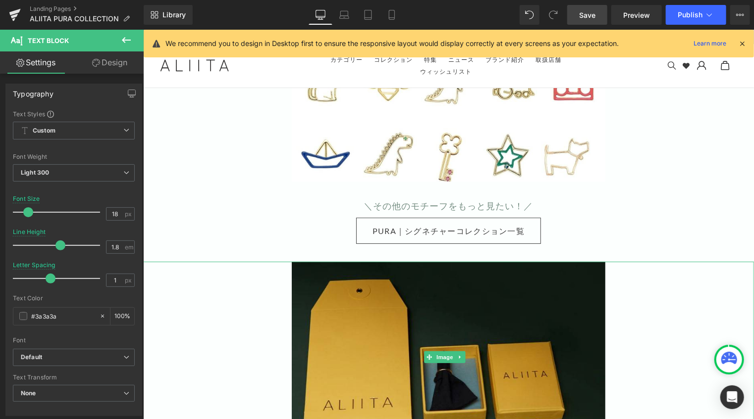
scroll to position [5646, 0]
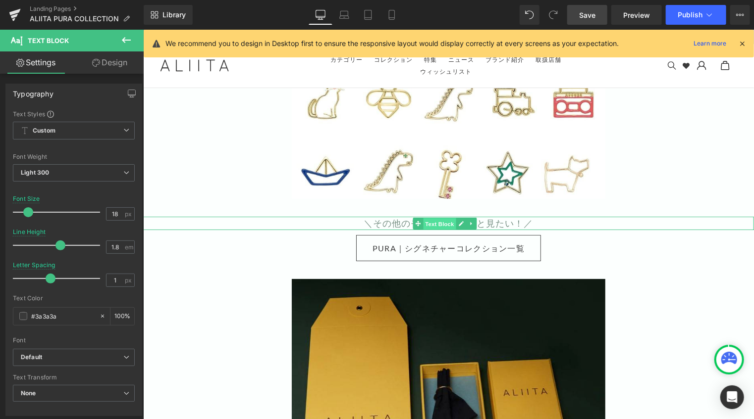
click at [432, 217] on span "Text Block" at bounding box center [438, 223] width 33 height 12
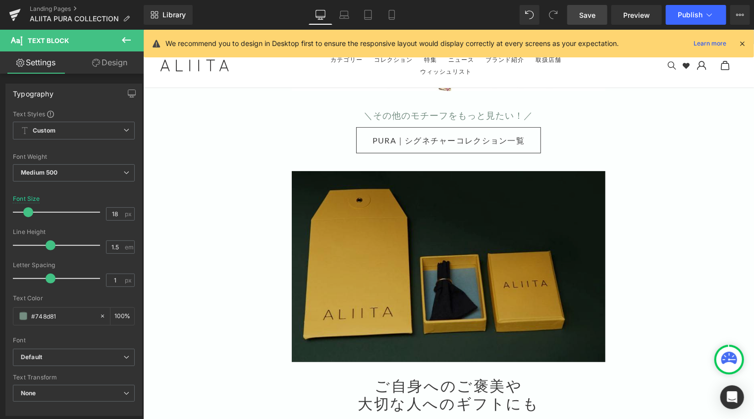
scroll to position [5745, 0]
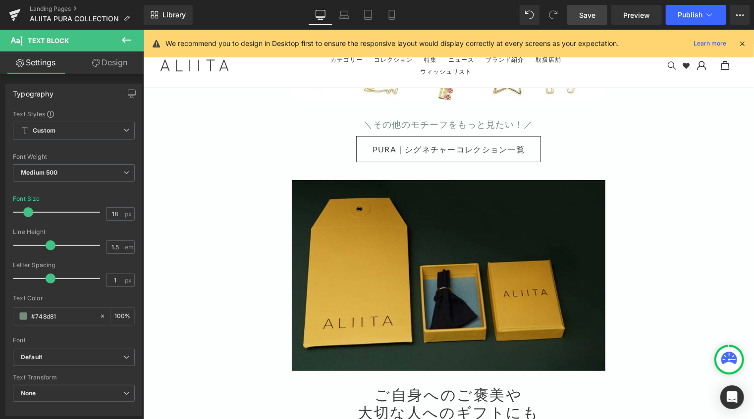
click at [597, 9] on link "Save" at bounding box center [587, 15] width 40 height 20
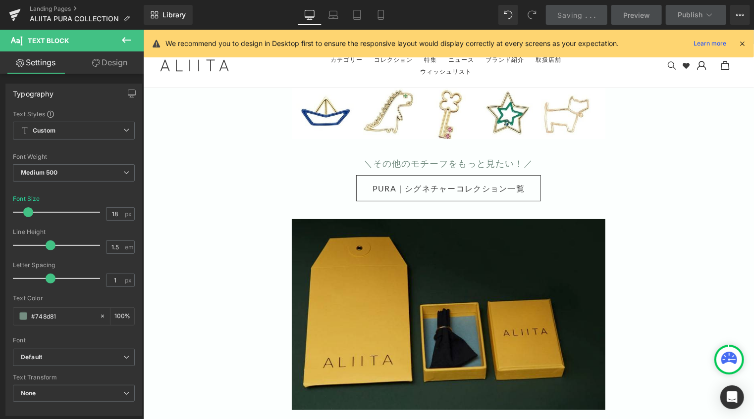
scroll to position [5696, 0]
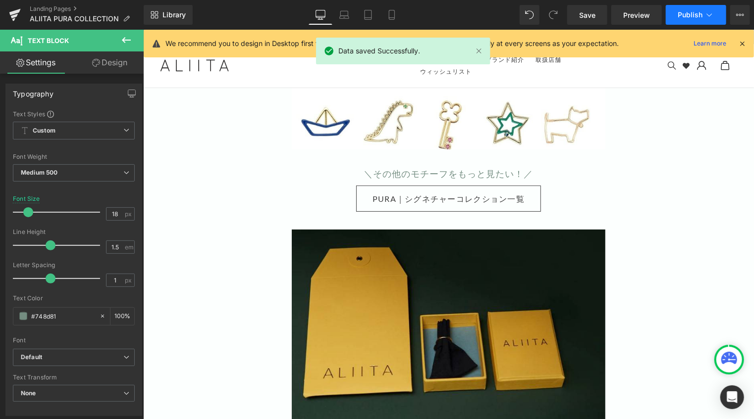
click at [689, 15] on span "Publish" at bounding box center [690, 15] width 25 height 8
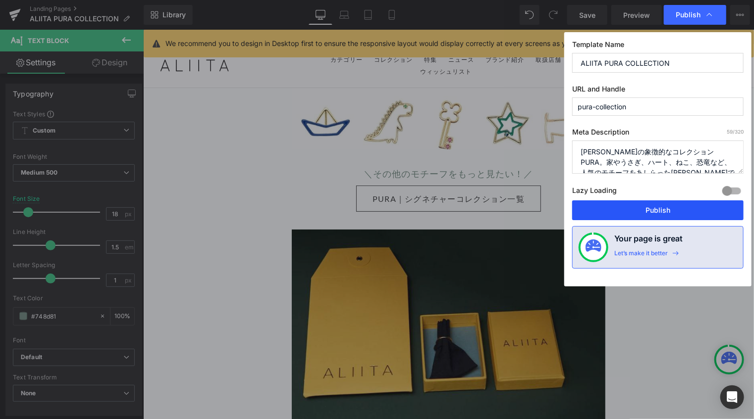
click at [657, 216] on button "Publish" at bounding box center [657, 211] width 171 height 20
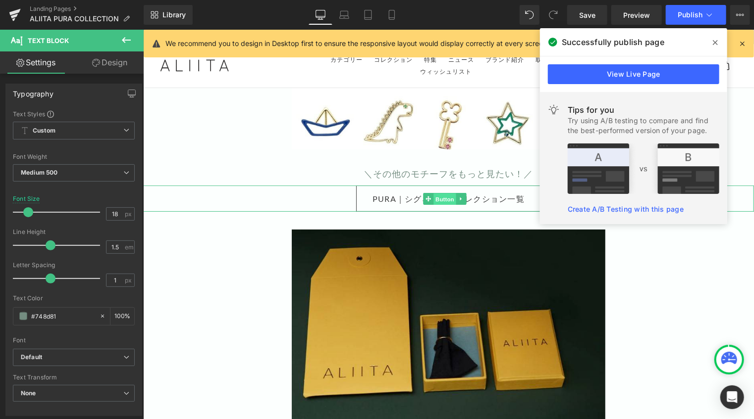
click at [441, 193] on span "Button" at bounding box center [444, 199] width 23 height 12
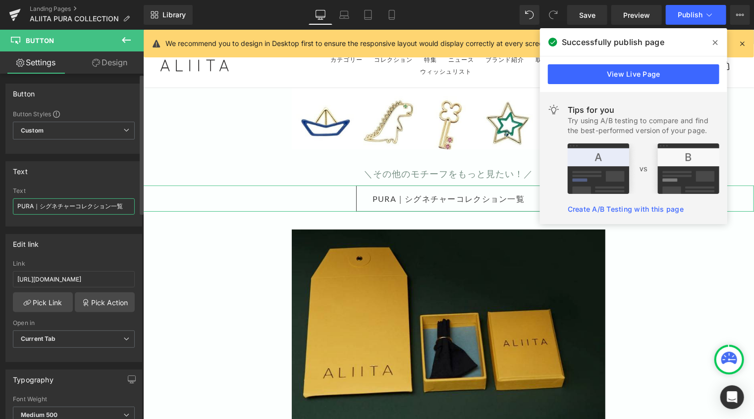
drag, startPoint x: 74, startPoint y: 202, endPoint x: 95, endPoint y: 203, distance: 20.3
click at [74, 202] on input "PURA｜シグネチャーコレクション一覧" at bounding box center [74, 207] width 122 height 16
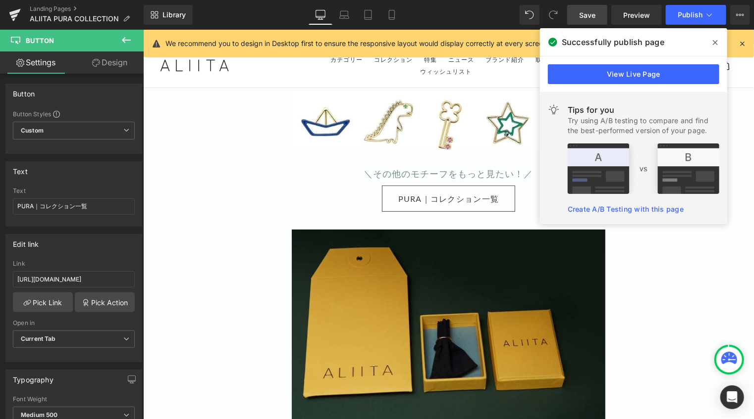
click at [597, 15] on link "Save" at bounding box center [587, 15] width 40 height 20
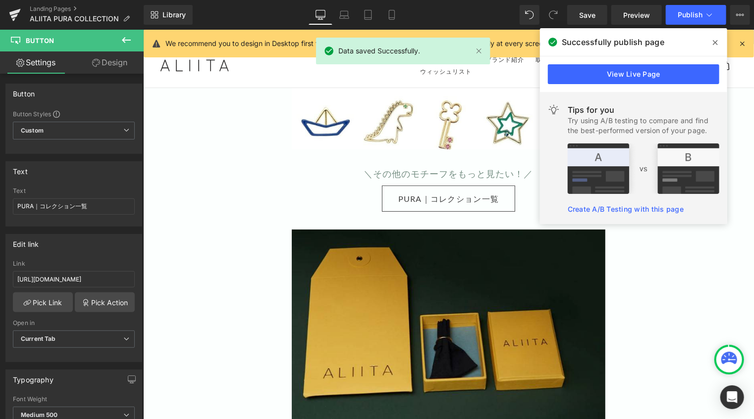
click at [714, 41] on icon at bounding box center [715, 43] width 5 height 8
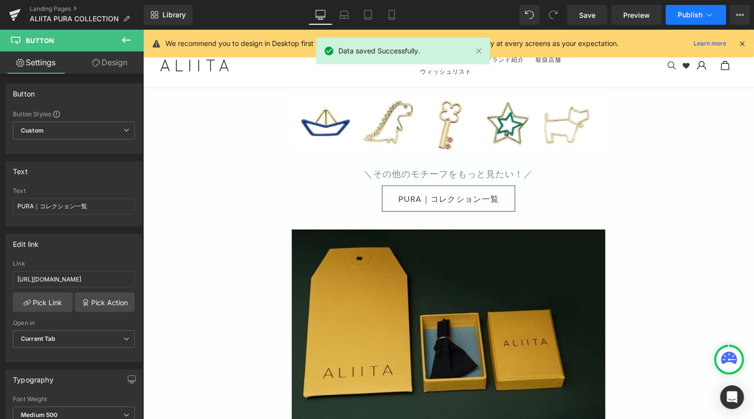
click at [693, 15] on span "Publish" at bounding box center [690, 15] width 25 height 8
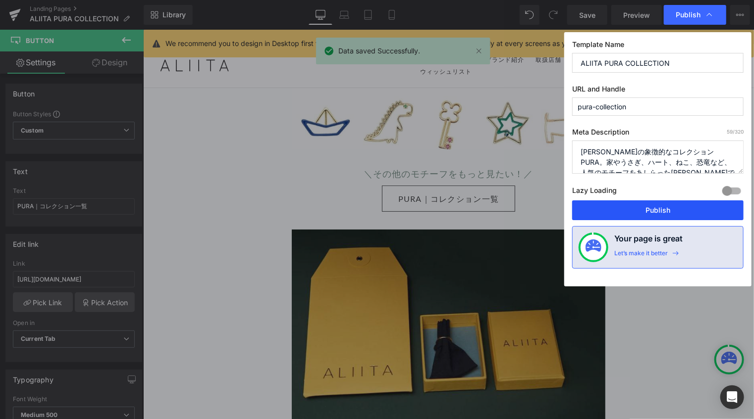
click at [657, 213] on button "Publish" at bounding box center [657, 211] width 171 height 20
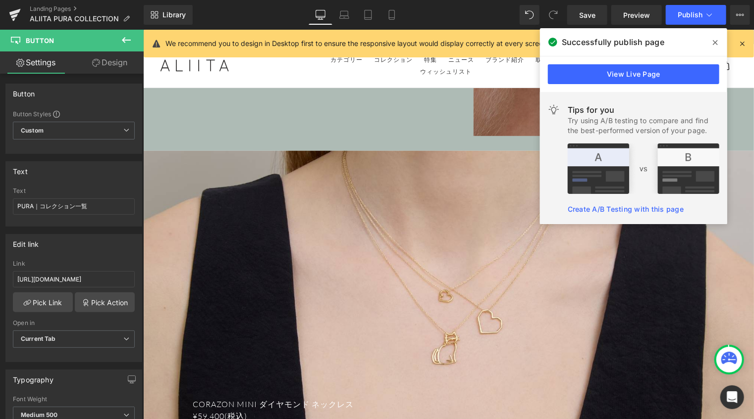
scroll to position [3913, 0]
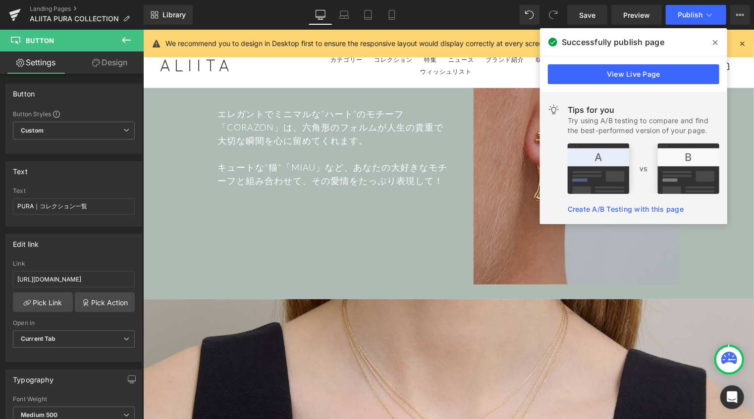
click at [715, 40] on icon at bounding box center [715, 43] width 5 height 8
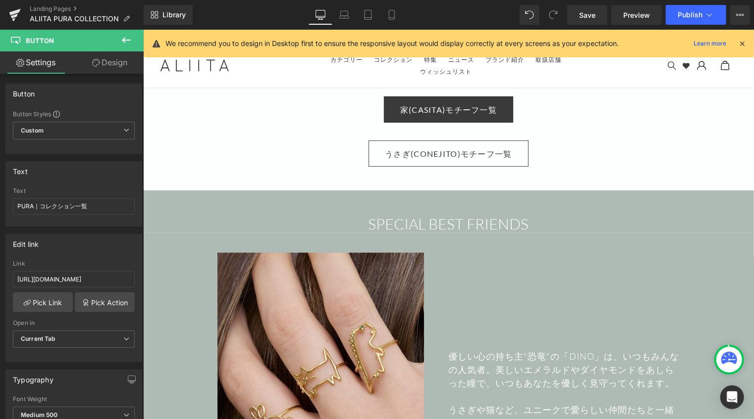
scroll to position [2031, 0]
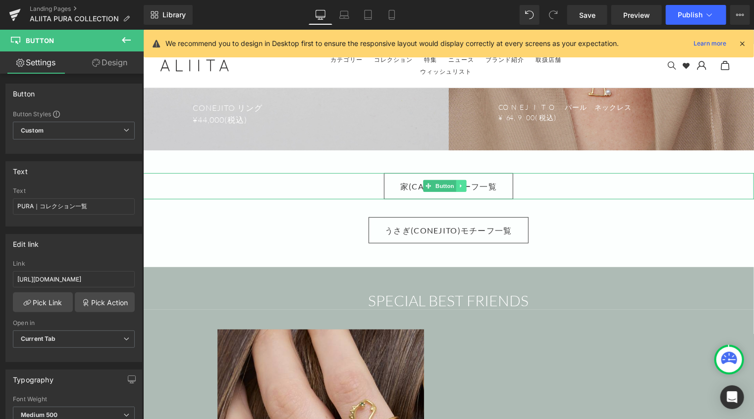
click at [460, 183] on icon at bounding box center [460, 186] width 5 height 6
click at [70, 207] on input "PURA｜コレクション一覧" at bounding box center [74, 207] width 122 height 16
click at [75, 204] on input "PURA｜コレクション一覧" at bounding box center [74, 207] width 122 height 16
click at [438, 180] on span "Button" at bounding box center [444, 186] width 23 height 12
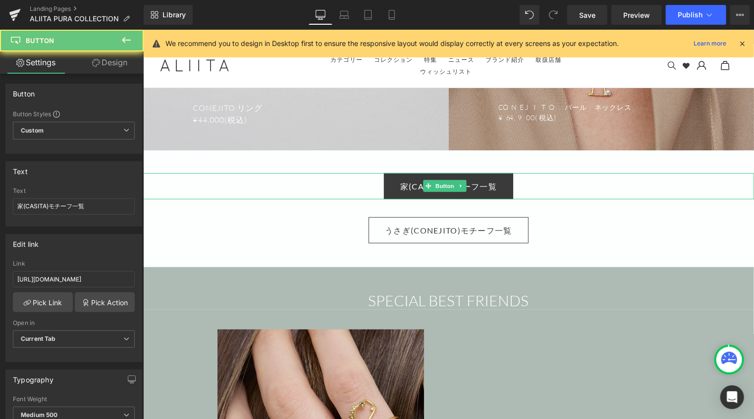
click at [389, 179] on link "家(CASITA)モチーフ一覧" at bounding box center [447, 186] width 129 height 26
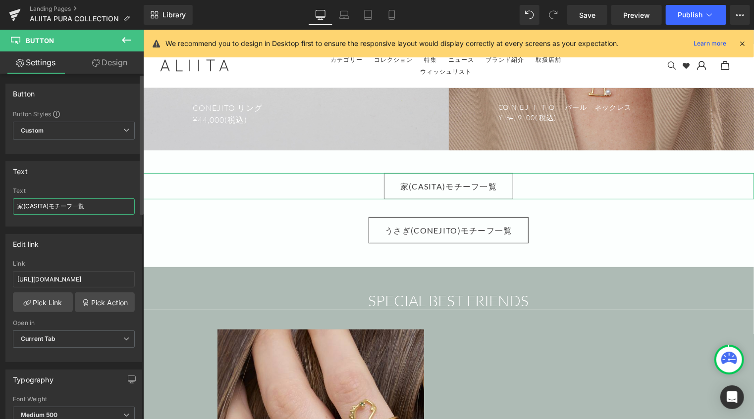
click at [73, 206] on input "家(CASITA)モチーフ一覧" at bounding box center [74, 207] width 122 height 16
click at [50, 208] on input "家(CASITA) 商品一覧" at bounding box center [74, 207] width 122 height 16
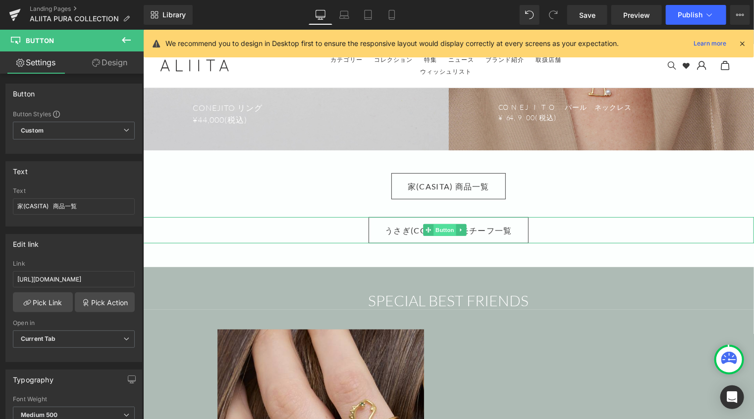
click at [450, 224] on span "Button" at bounding box center [444, 230] width 23 height 12
click at [92, 208] on input "うさぎ(CONEJITO)モチーフ一覧" at bounding box center [74, 207] width 122 height 16
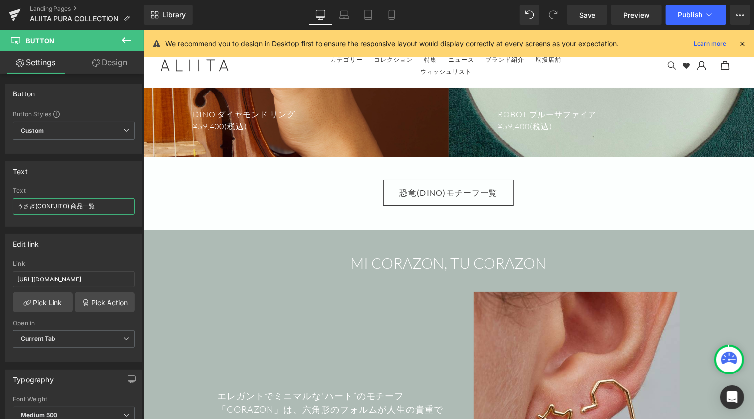
scroll to position [3715, 0]
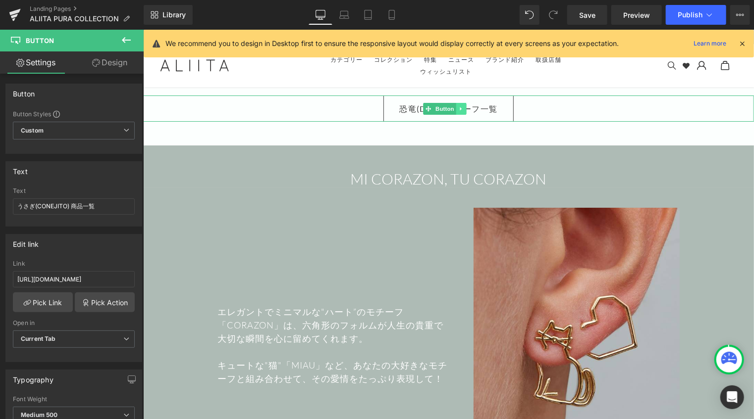
click at [456, 103] on link at bounding box center [461, 109] width 10 height 12
click at [429, 103] on link "Button" at bounding box center [438, 109] width 33 height 12
click at [70, 206] on input "恐竜(DINO)モチーフ一覧" at bounding box center [74, 207] width 122 height 16
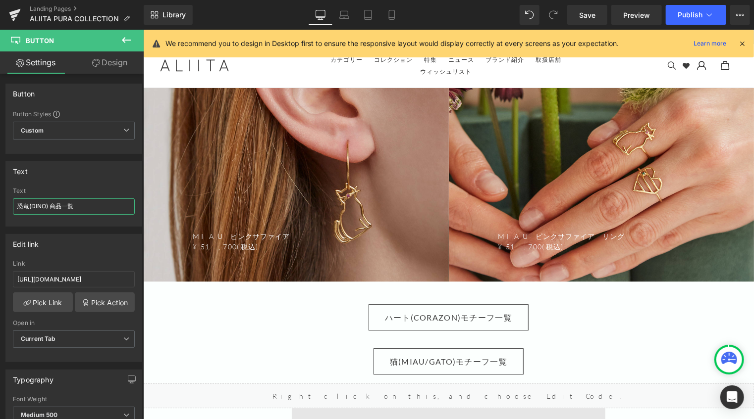
scroll to position [5201, 0]
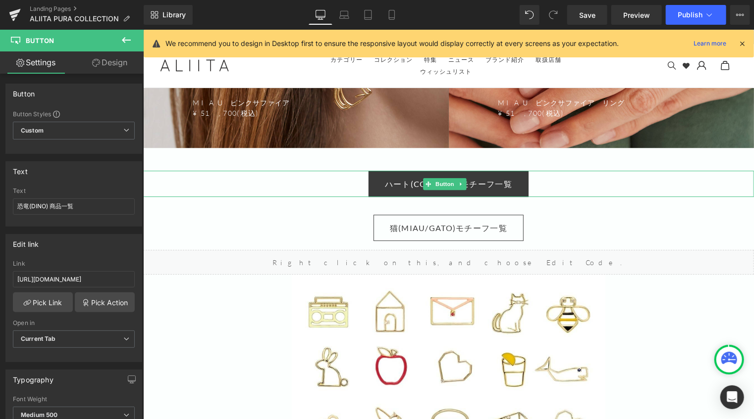
click at [477, 176] on span "ハート(CORAZON)モチーフ一覧" at bounding box center [447, 183] width 127 height 15
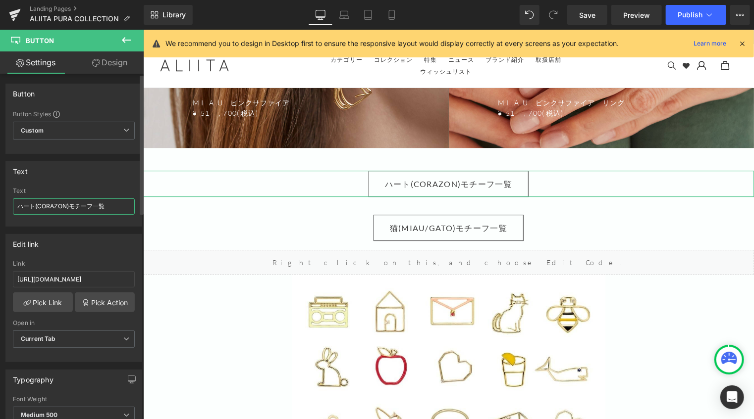
click at [91, 202] on input "ハート(CORAZON)モチーフ一覧" at bounding box center [74, 207] width 122 height 16
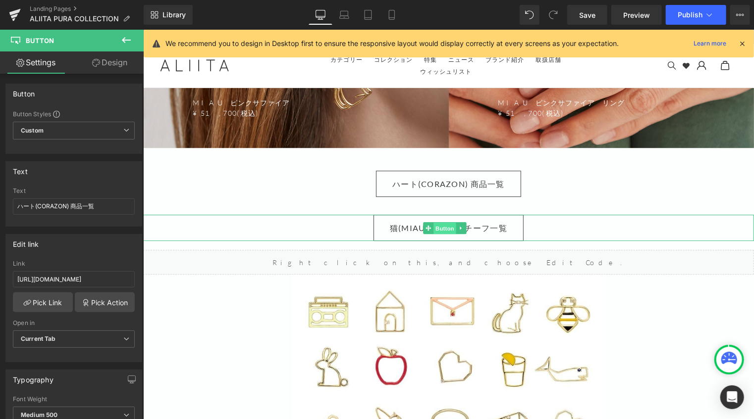
click at [440, 222] on span "Button" at bounding box center [444, 228] width 23 height 12
click at [79, 205] on input "猫(MIAU/GATO)モチーフ一覧" at bounding box center [74, 207] width 122 height 16
click at [85, 205] on input "猫(MIAU/GATO)モチーフ一覧" at bounding box center [74, 207] width 122 height 16
click at [85, 205] on input "猫(MIAU/GATO)一覧" at bounding box center [74, 207] width 122 height 16
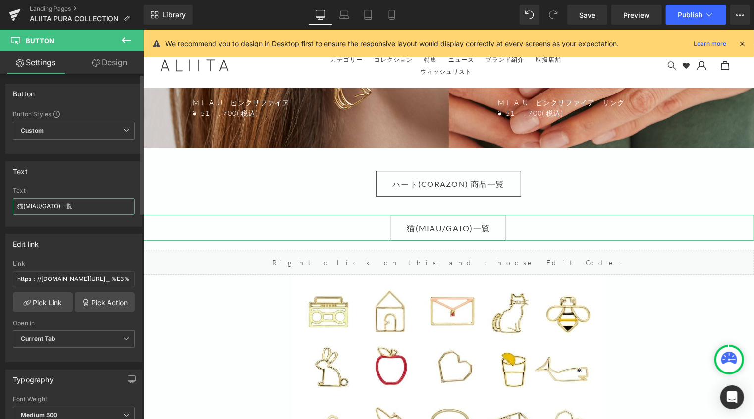
click at [61, 205] on input "猫(MIAU/GATO)一覧" at bounding box center [74, 207] width 122 height 16
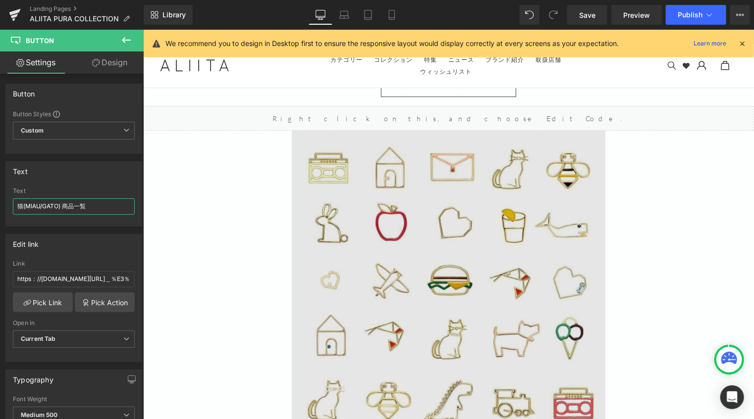
scroll to position [5250, 0]
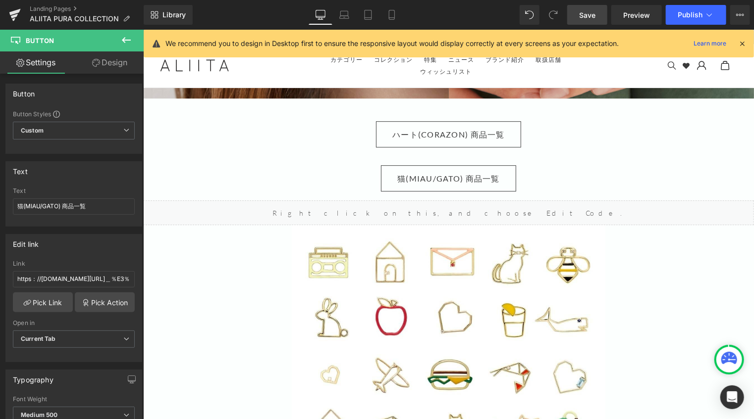
click at [592, 14] on span "Save" at bounding box center [587, 15] width 16 height 10
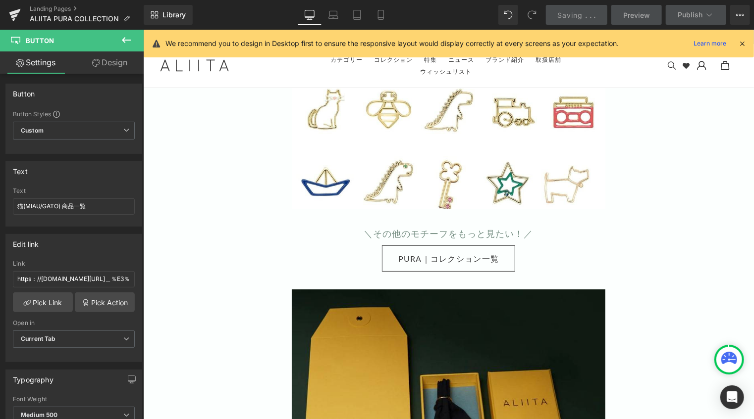
scroll to position [5646, 0]
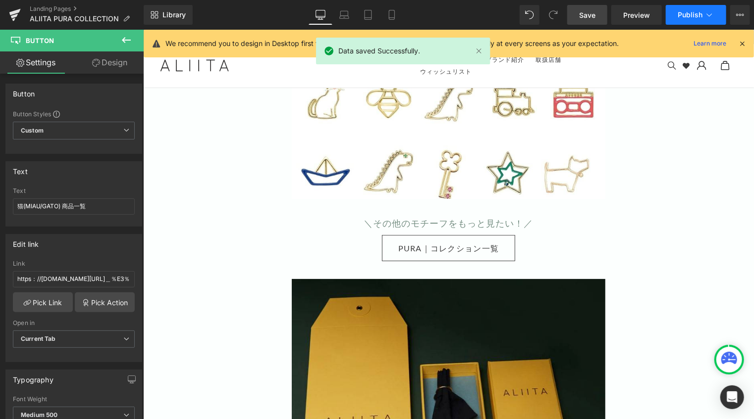
click at [701, 13] on span "Publish" at bounding box center [690, 15] width 25 height 8
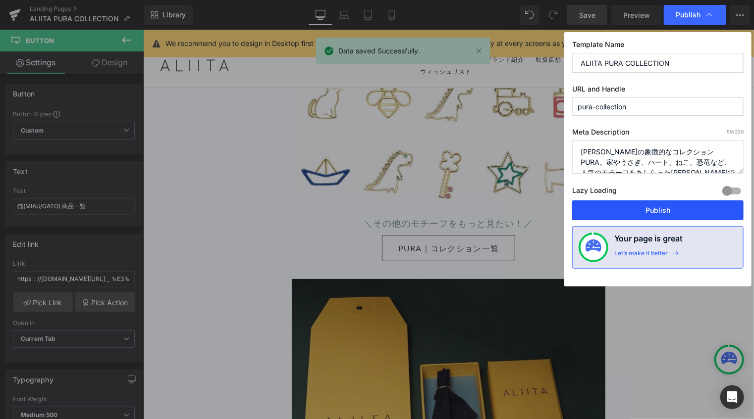
click at [658, 211] on button "Publish" at bounding box center [657, 211] width 171 height 20
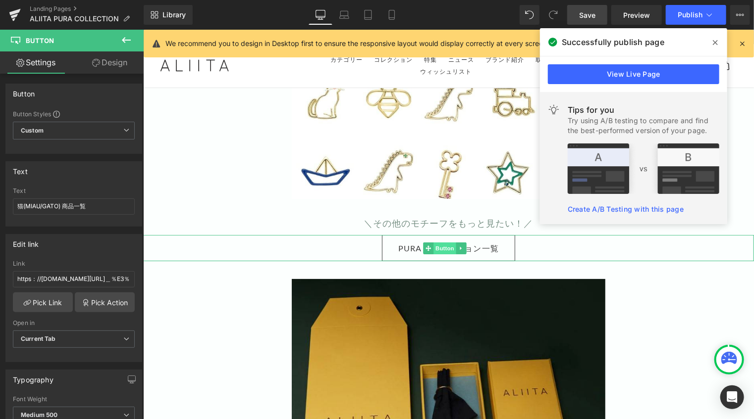
click at [442, 242] on span "Button" at bounding box center [444, 248] width 23 height 12
click at [58, 302] on link "Pick Link" at bounding box center [43, 303] width 60 height 20
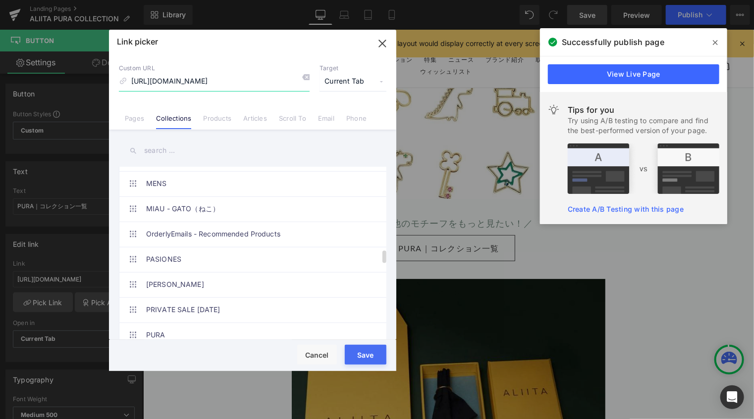
scroll to position [1139, 0]
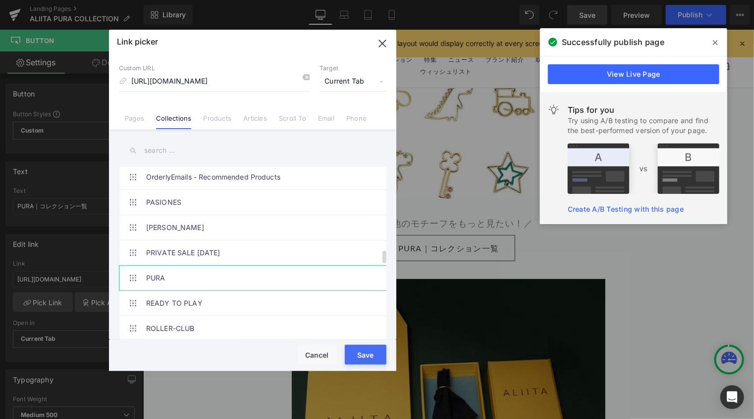
click at [261, 269] on link "PURA" at bounding box center [255, 278] width 218 height 25
click at [370, 360] on button "Save" at bounding box center [366, 355] width 42 height 20
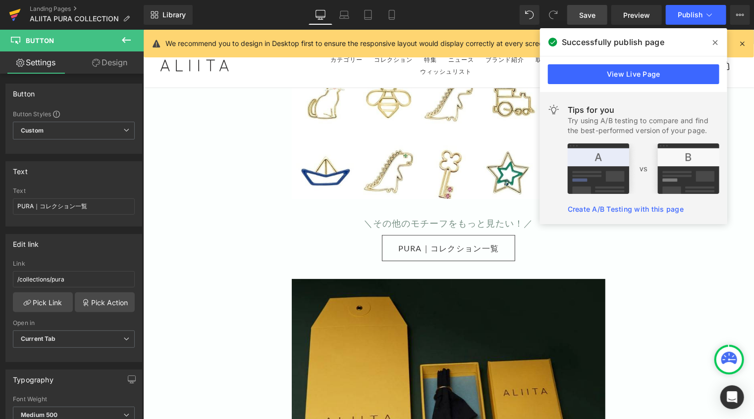
click at [8, 13] on link at bounding box center [15, 15] width 30 height 30
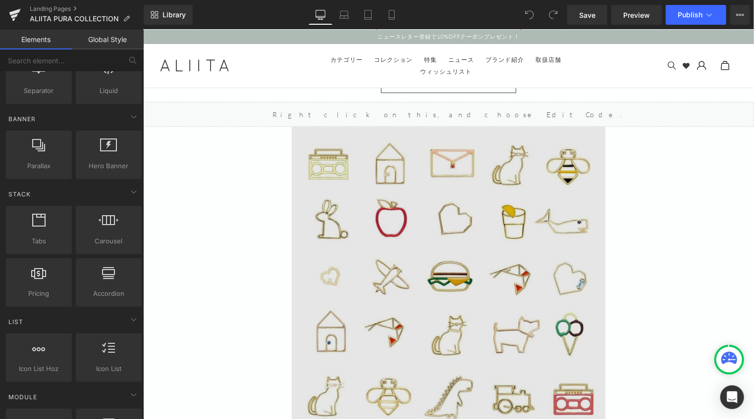
scroll to position [5646, 0]
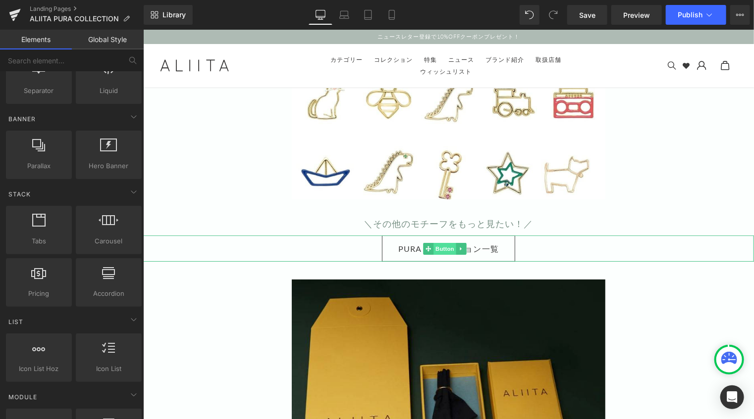
click at [441, 243] on span "Button" at bounding box center [444, 249] width 23 height 12
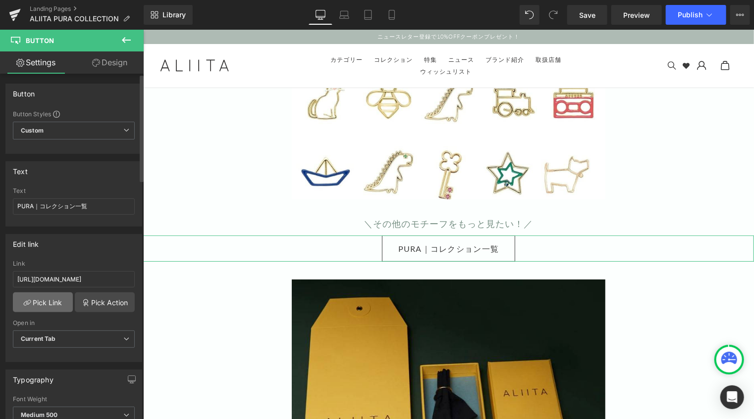
click at [54, 299] on link "Pick Link" at bounding box center [43, 303] width 60 height 20
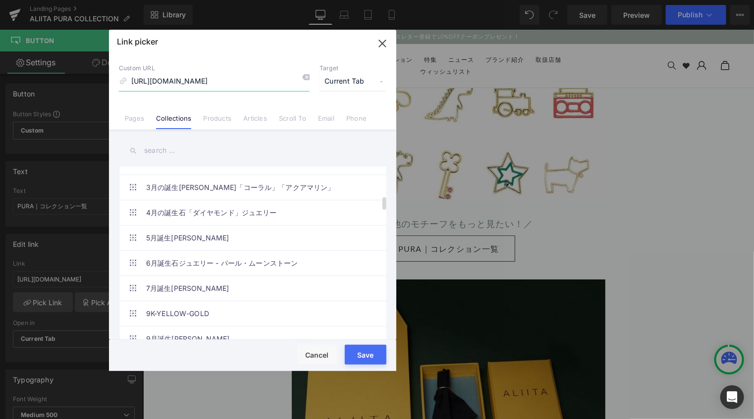
scroll to position [545, 0]
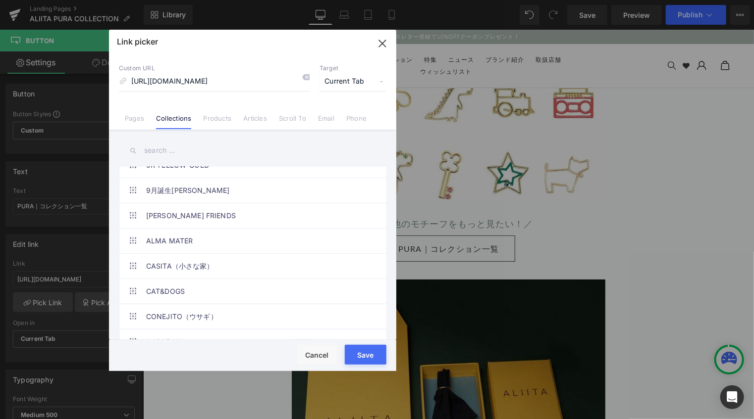
click at [188, 154] on input "text" at bounding box center [252, 151] width 267 height 22
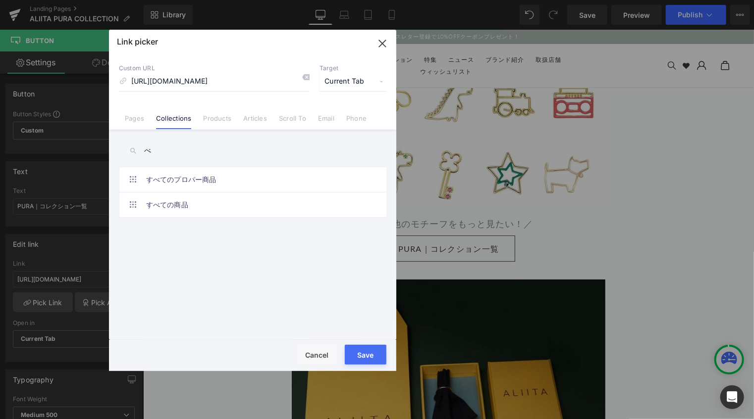
scroll to position [0, 0]
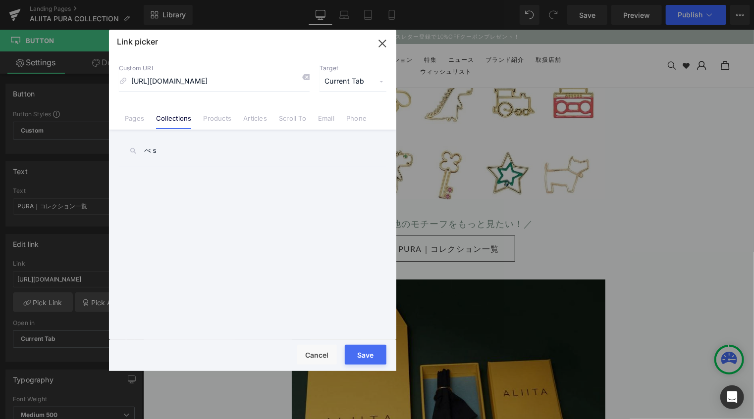
type input "べ"
type input "b"
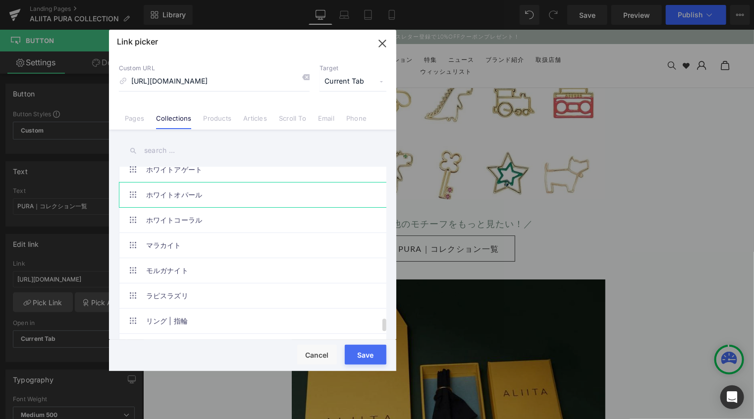
scroll to position [2072, 0]
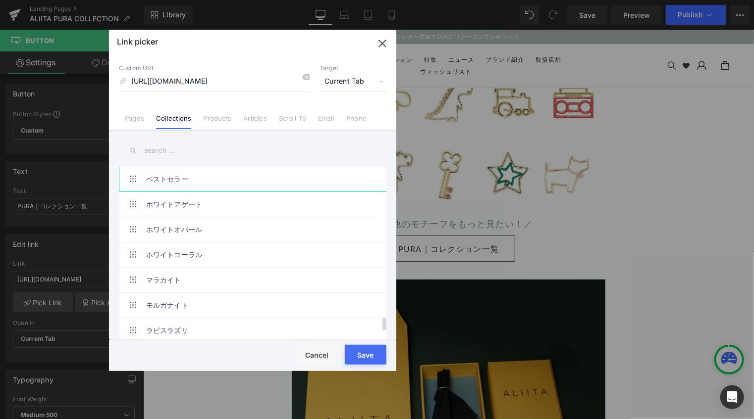
click at [253, 179] on link "ベストセラー" at bounding box center [255, 179] width 218 height 25
type input "/collections/best-seller"
click at [360, 352] on button "Save" at bounding box center [366, 355] width 42 height 20
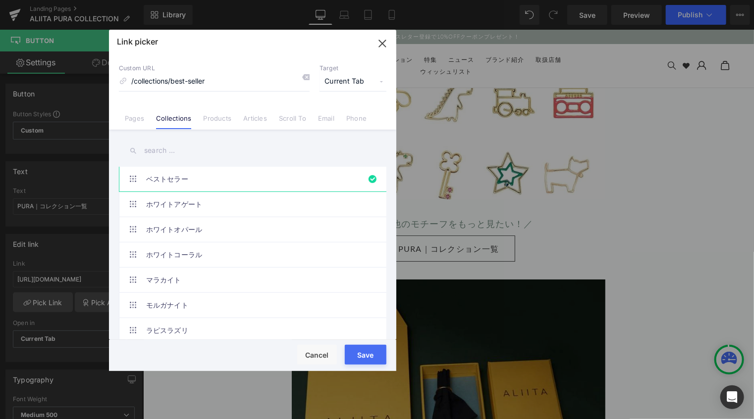
type input "/collections/best-seller"
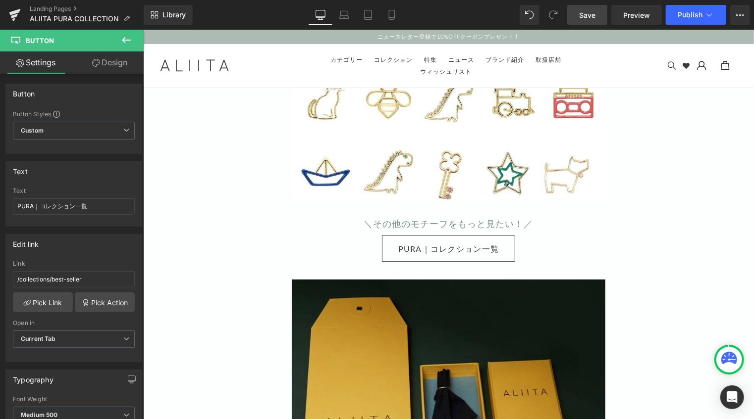
click at [594, 12] on span "Save" at bounding box center [587, 15] width 16 height 10
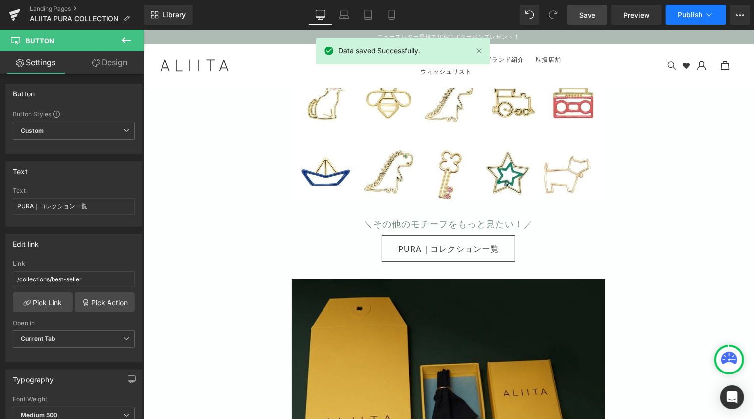
click at [684, 16] on span "Publish" at bounding box center [690, 15] width 25 height 8
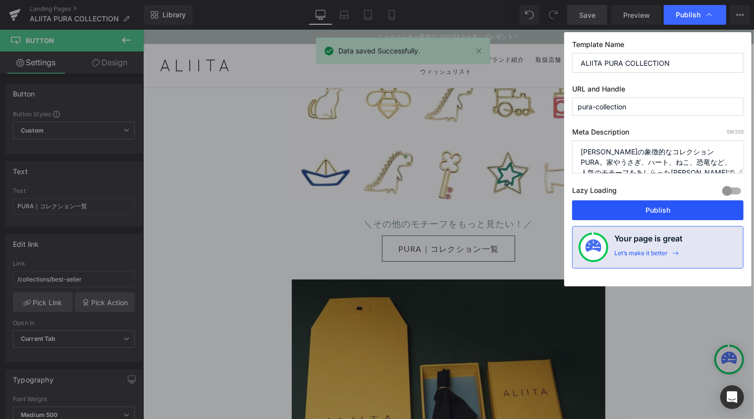
drag, startPoint x: 640, startPoint y: 204, endPoint x: 408, endPoint y: 99, distance: 254.5
click at [640, 204] on button "Publish" at bounding box center [657, 211] width 171 height 20
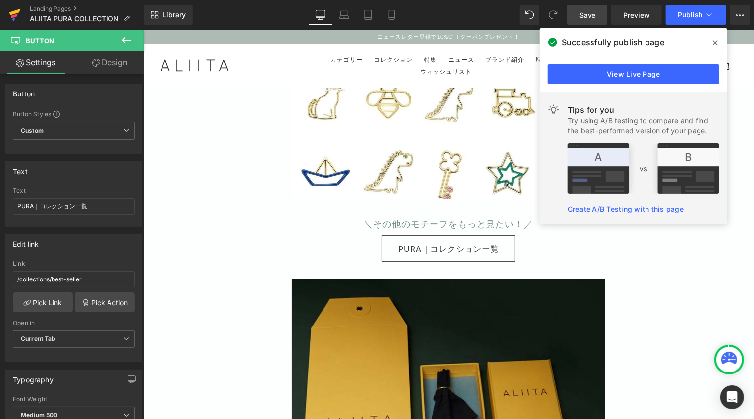
click at [11, 11] on icon at bounding box center [14, 12] width 11 height 6
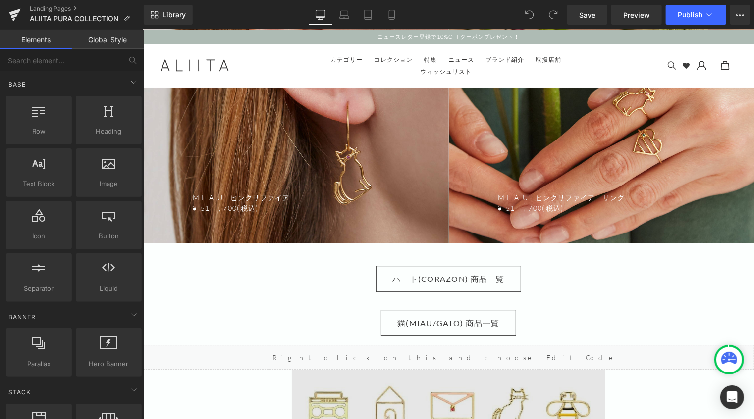
scroll to position [5250, 0]
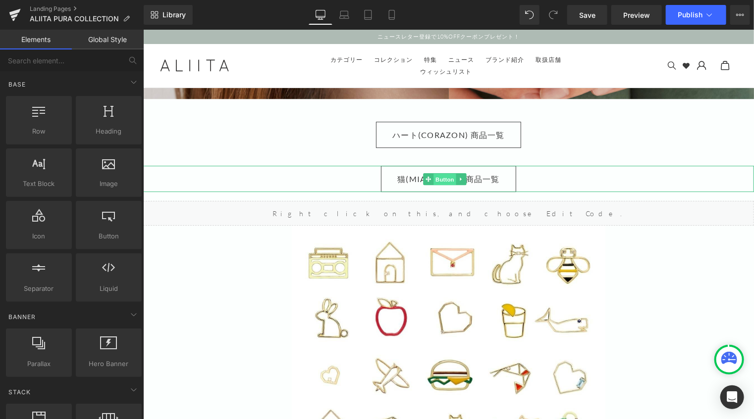
click at [439, 173] on span "Button" at bounding box center [444, 179] width 23 height 12
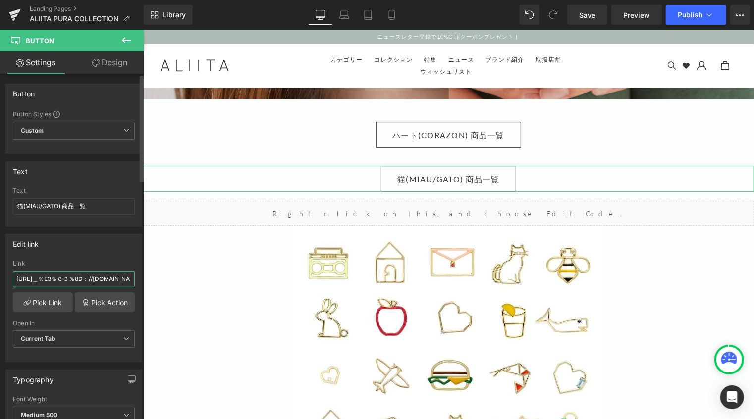
scroll to position [0, 190]
drag, startPoint x: 104, startPoint y: 277, endPoint x: 137, endPoint y: 281, distance: 32.9
click at [137, 281] on div "https：//aliita.jp/collections/all/search＿％E3％８３％8D：//aliita.jp/collections/all/…" at bounding box center [74, 312] width 136 height 102
click at [89, 275] on input "https：//[DOMAIN_NAME][URL]＿％E3％８３％8D：//[DOMAIN_NAME][URL]＿％E3％８３％8D" at bounding box center [74, 279] width 122 height 16
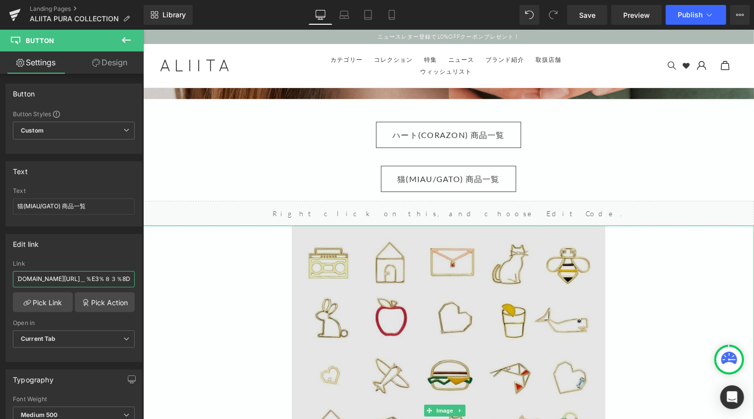
drag, startPoint x: 223, startPoint y: 309, endPoint x: 156, endPoint y: 278, distance: 74.3
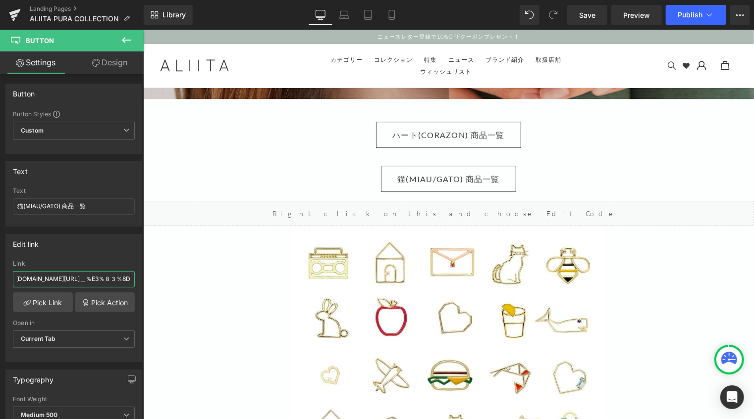
scroll to position [0, 0]
click at [71, 276] on input "https：//[DOMAIN_NAME][URL]＿％E3％８３％8D：//[DOMAIN_NAME][URL]＿％E3％８３％8D" at bounding box center [74, 279] width 122 height 16
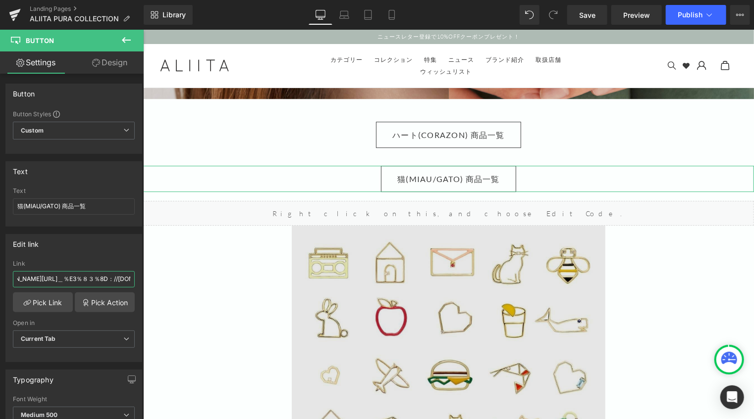
scroll to position [0, 190]
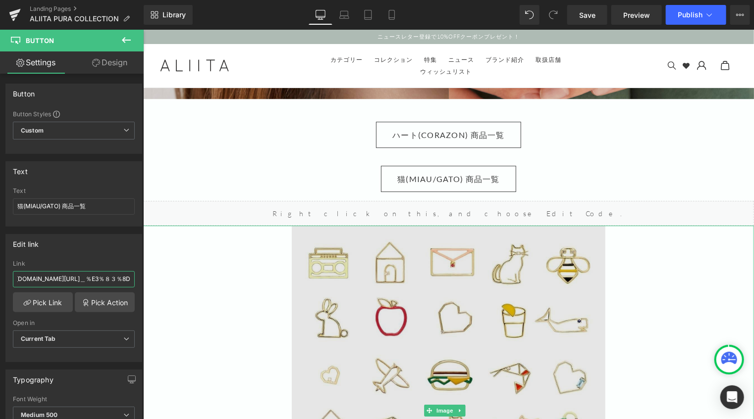
drag, startPoint x: 164, startPoint y: 310, endPoint x: 165, endPoint y: 278, distance: 31.7
type input "h"
paste input "[URL][DOMAIN_NAME]"
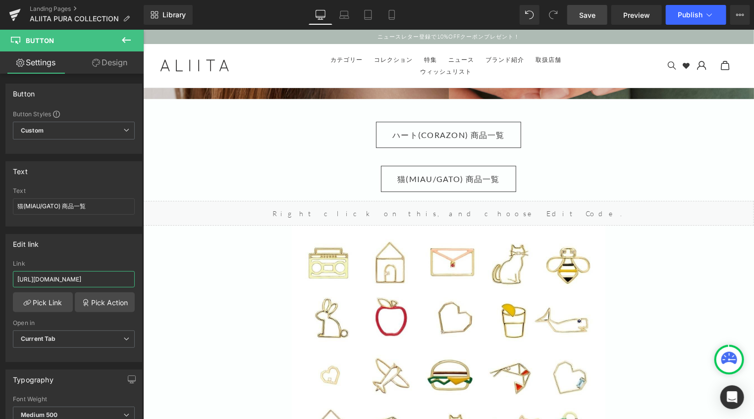
type input "[URL][DOMAIN_NAME]"
click at [592, 13] on span "Save" at bounding box center [587, 15] width 16 height 10
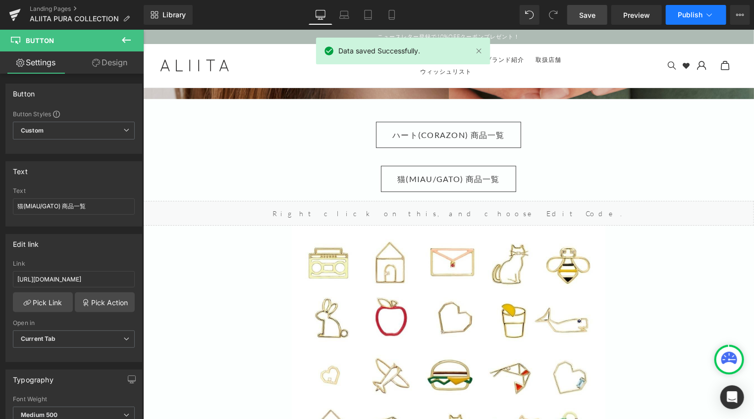
click at [693, 11] on span "Publish" at bounding box center [690, 15] width 25 height 8
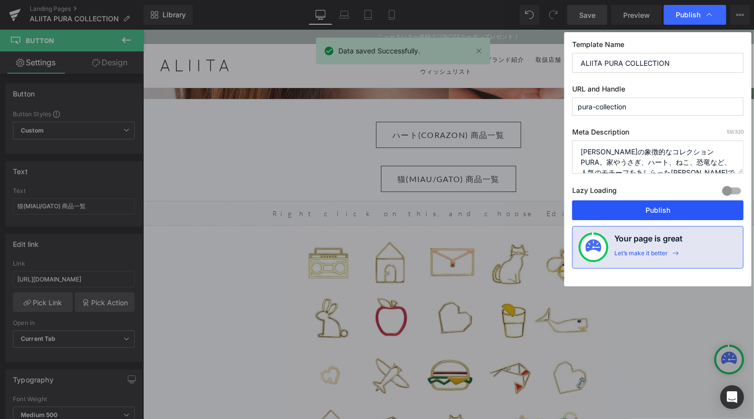
drag, startPoint x: 607, startPoint y: 210, endPoint x: 376, endPoint y: 93, distance: 258.5
click at [607, 210] on button "Publish" at bounding box center [657, 211] width 171 height 20
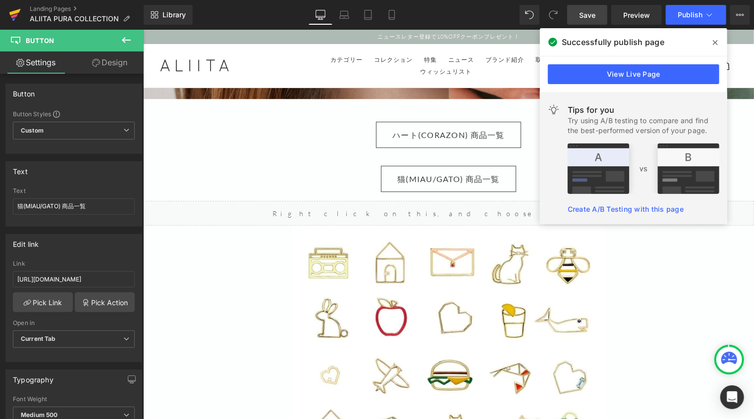
click at [16, 7] on icon at bounding box center [15, 14] width 12 height 25
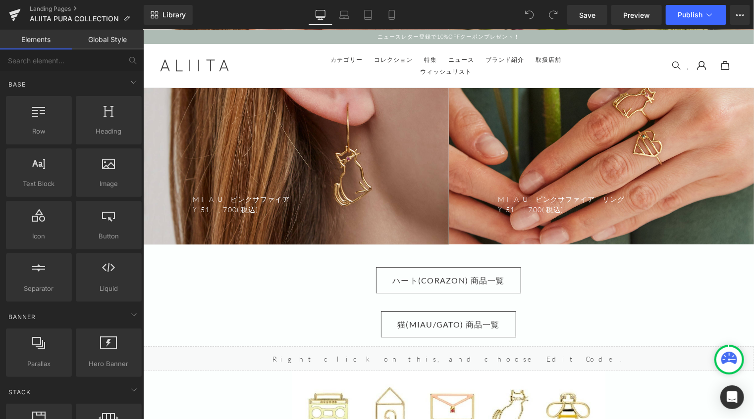
scroll to position [5299, 0]
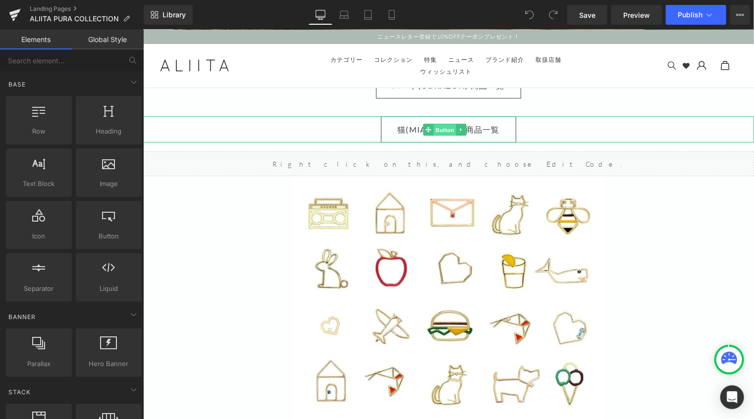
click at [446, 124] on span "Button" at bounding box center [444, 130] width 23 height 12
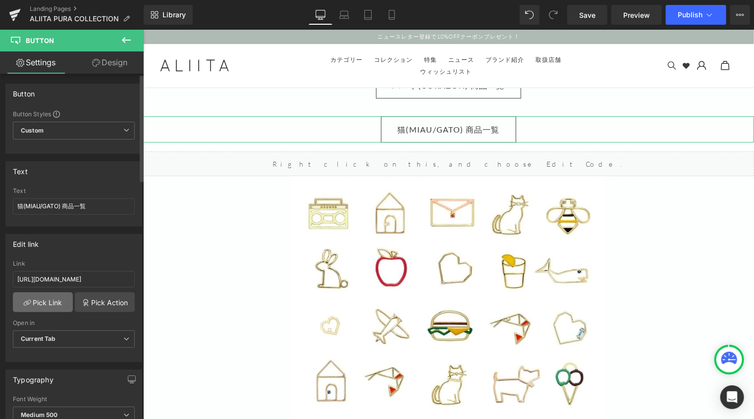
click at [53, 302] on link "Pick Link" at bounding box center [43, 303] width 60 height 20
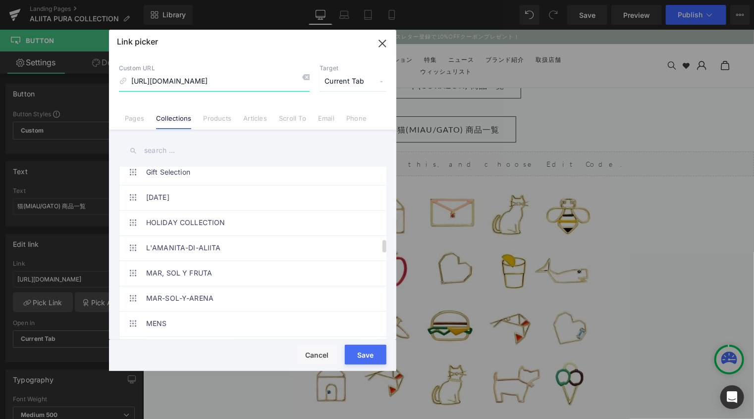
scroll to position [991, 0]
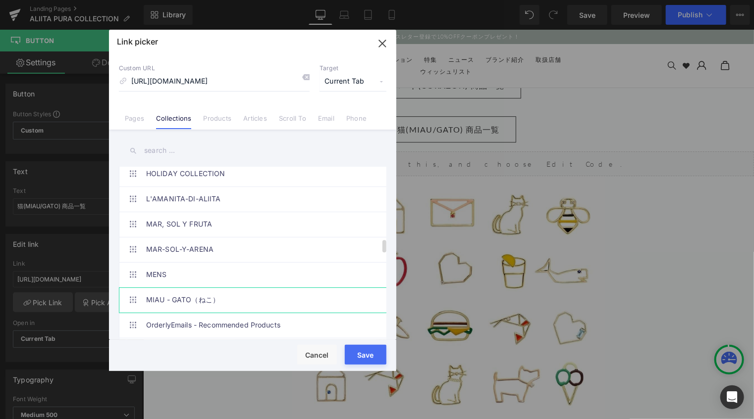
click at [250, 295] on link "MIAU - GATO（ねこ）" at bounding box center [255, 300] width 218 height 25
type input "/collections/miau-gato"
drag, startPoint x: 366, startPoint y: 357, endPoint x: 222, endPoint y: 326, distance: 146.8
click at [366, 357] on button "Save" at bounding box center [366, 355] width 42 height 20
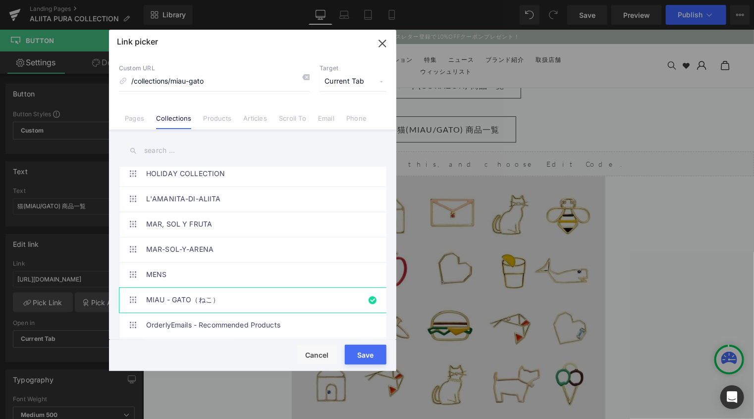
type input "/collections/miau-gato"
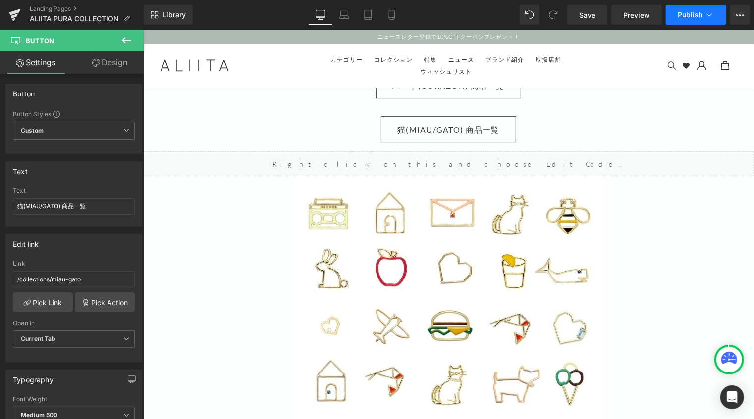
click at [686, 12] on span "Publish" at bounding box center [690, 15] width 25 height 8
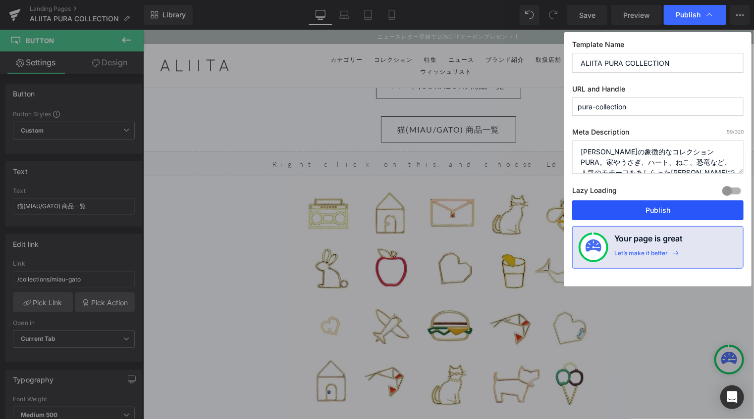
click at [652, 214] on button "Publish" at bounding box center [657, 211] width 171 height 20
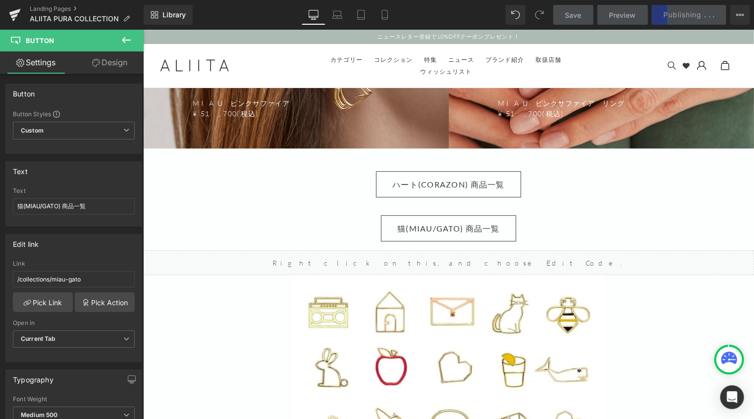
scroll to position [5200, 0]
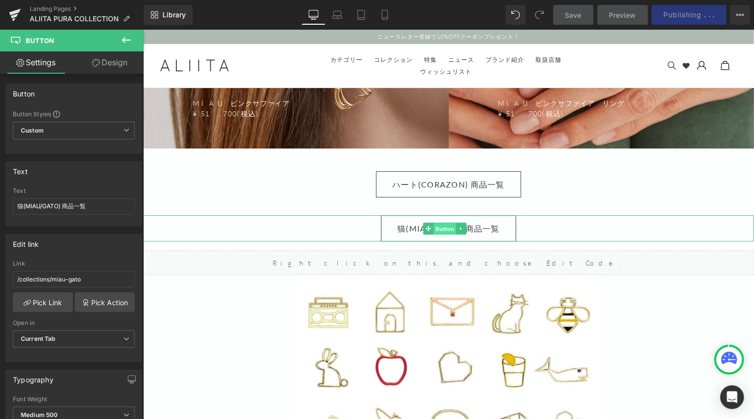
click at [440, 223] on span "Button" at bounding box center [444, 229] width 23 height 12
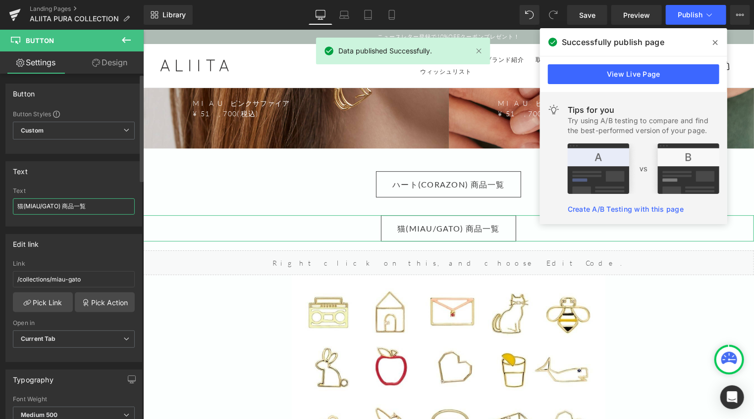
click at [23, 206] on input "猫(MIAU/GATO) 商品一覧" at bounding box center [74, 207] width 122 height 16
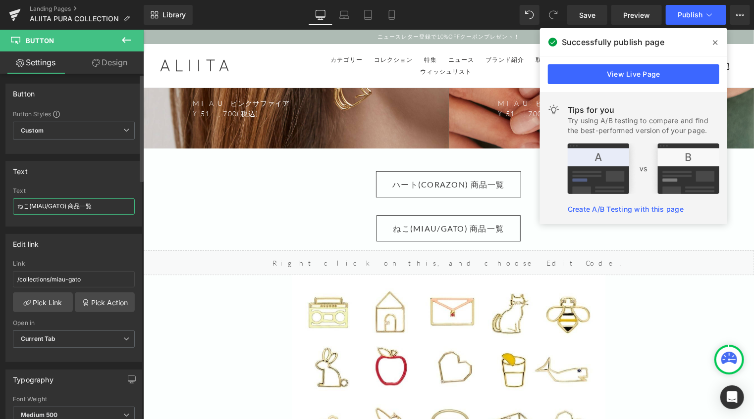
type input "ネコ(MIAU/GATO) 商品一覧"
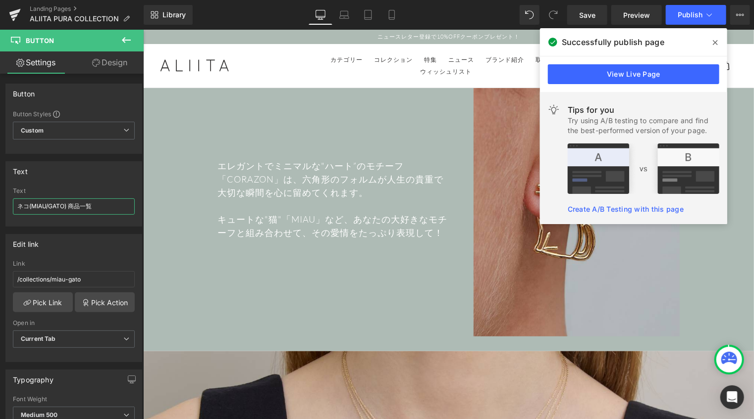
scroll to position [3863, 0]
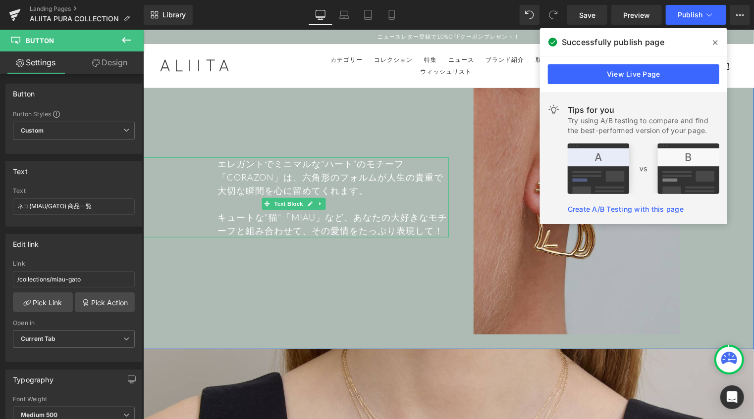
click at [274, 210] on p "キュートな"猫"「MIAU」など、あなたの大好きなモチーフと組み合わせて、その愛情をたっぷり表現して！" at bounding box center [332, 223] width 231 height 27
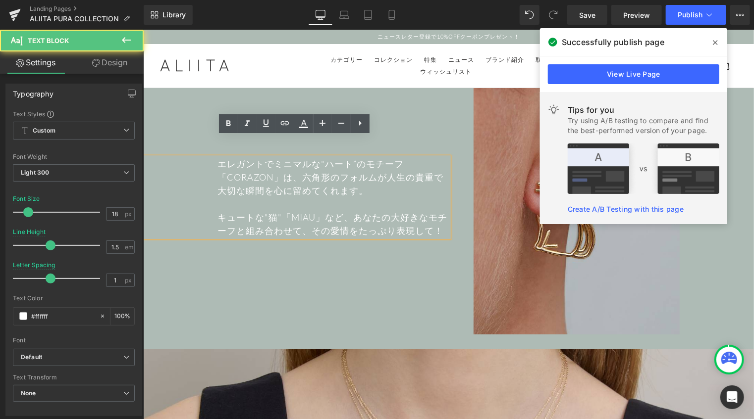
click at [276, 210] on p "キュートな"猫"「MIAU」など、あなたの大好きなモチーフと組み合わせて、その愛情をたっぷり表現して！" at bounding box center [332, 223] width 231 height 27
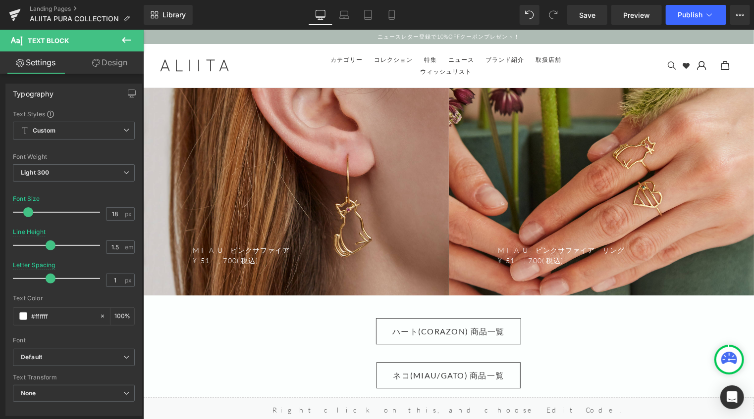
scroll to position [5101, 0]
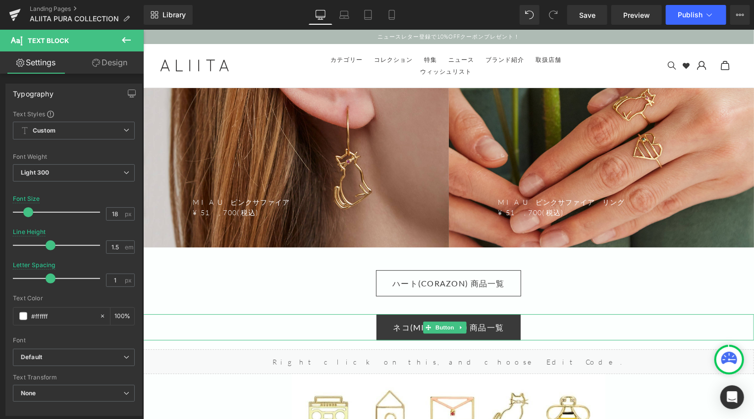
click at [402, 319] on span "ネコ(MIAU/GATO) 商品一覧" at bounding box center [447, 326] width 111 height 15
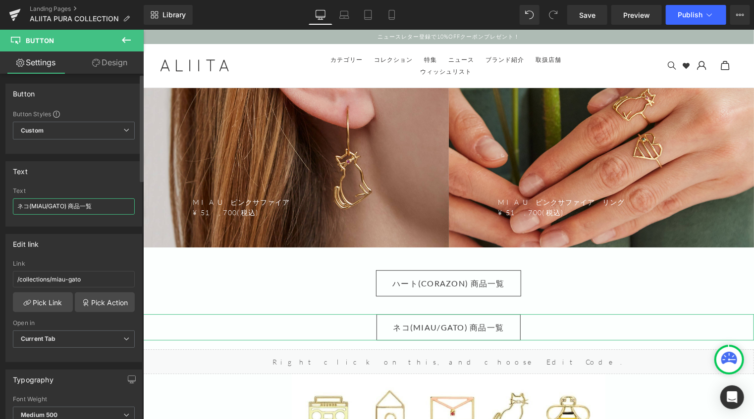
drag, startPoint x: 27, startPoint y: 205, endPoint x: 14, endPoint y: 202, distance: 13.6
click at [14, 202] on input "ネコ(MIAU/GATO) 商品一覧" at bounding box center [74, 207] width 122 height 16
type input "ネコ(MIAU/GATO) 商品一覧"
click at [595, 14] on span "Save" at bounding box center [587, 15] width 16 height 10
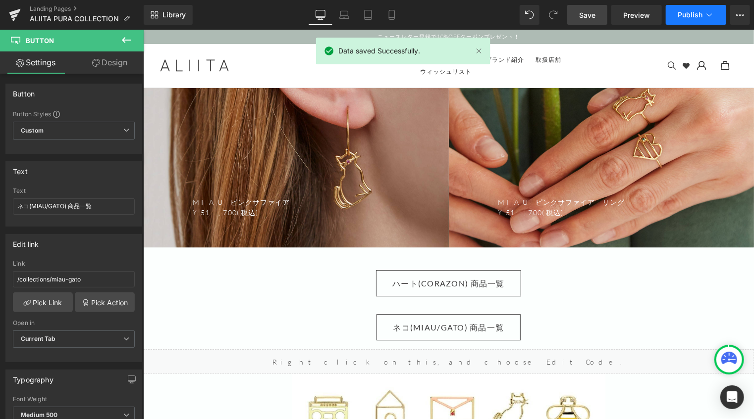
click at [686, 15] on span "Publish" at bounding box center [690, 15] width 25 height 8
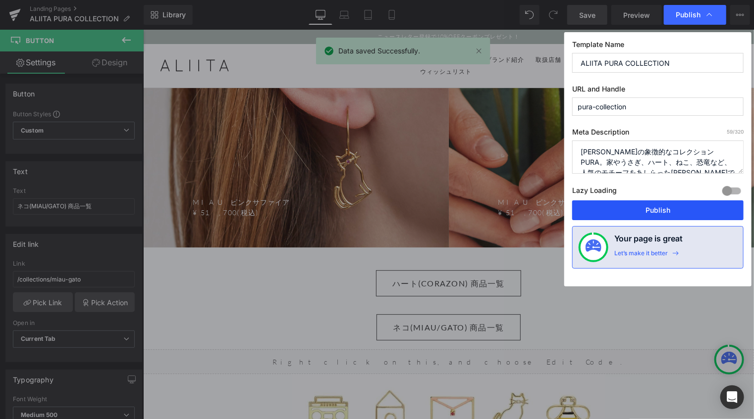
click at [648, 209] on button "Publish" at bounding box center [657, 211] width 171 height 20
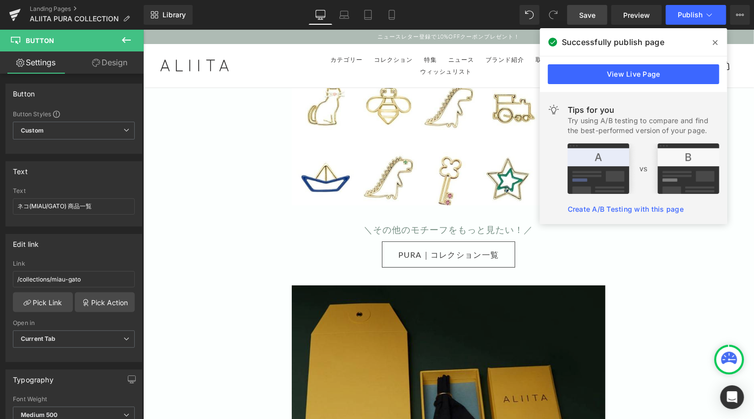
scroll to position [5695, 0]
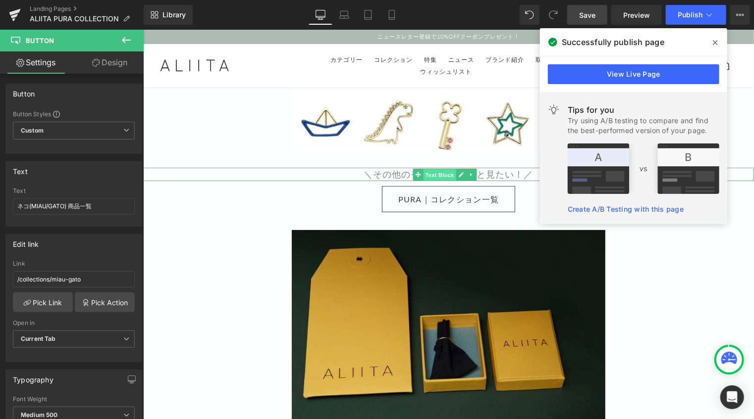
click at [433, 168] on span "Text Block" at bounding box center [438, 174] width 33 height 12
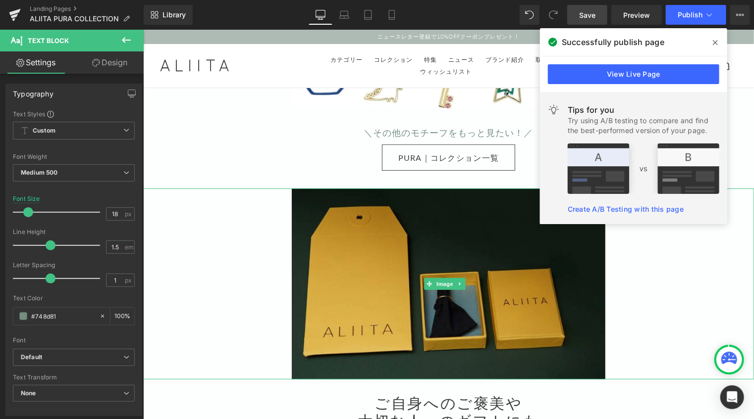
scroll to position [5894, 0]
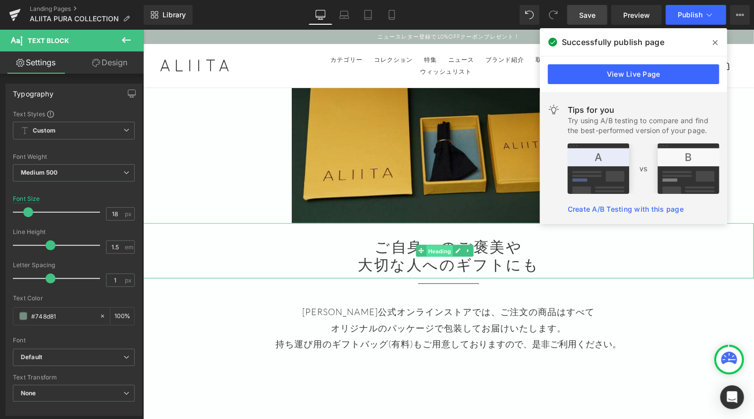
click at [430, 245] on span "Heading" at bounding box center [438, 251] width 27 height 12
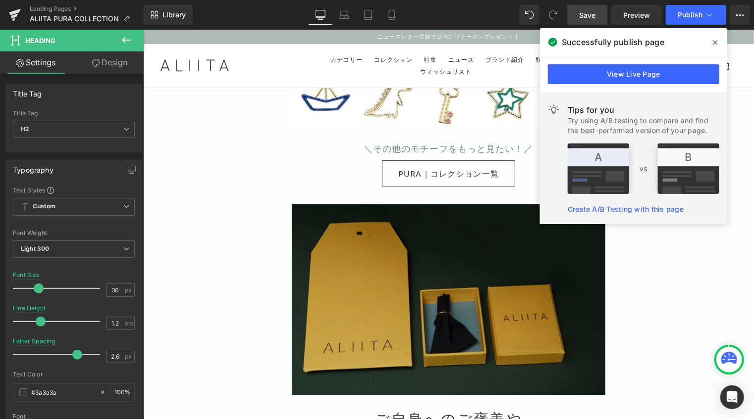
scroll to position [5695, 0]
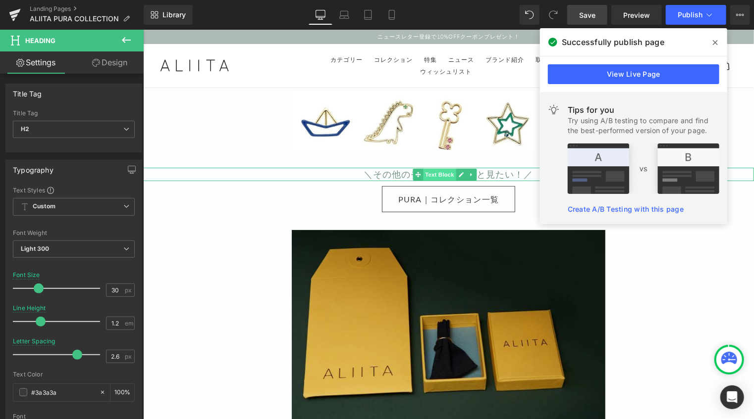
click at [436, 168] on span "Text Block" at bounding box center [438, 174] width 33 height 12
